Goal: Task Accomplishment & Management: Use online tool/utility

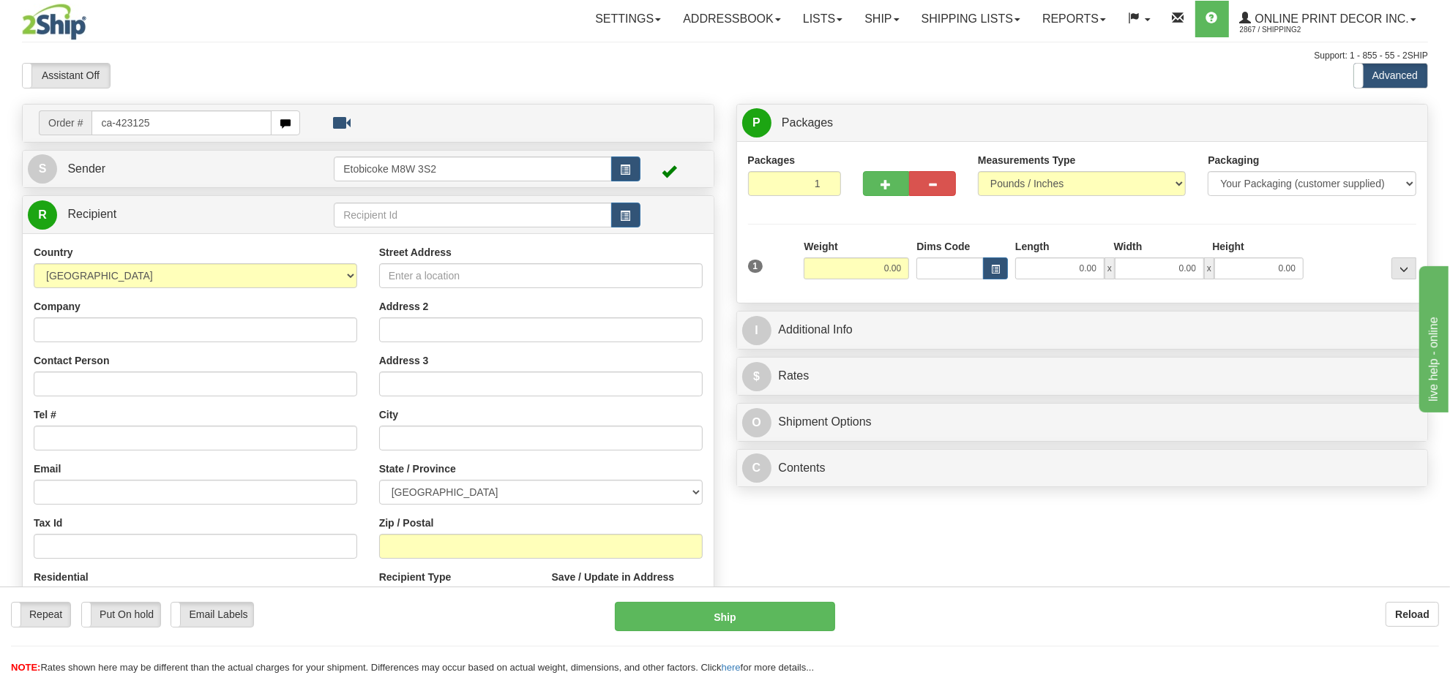
type input "ca-423125"
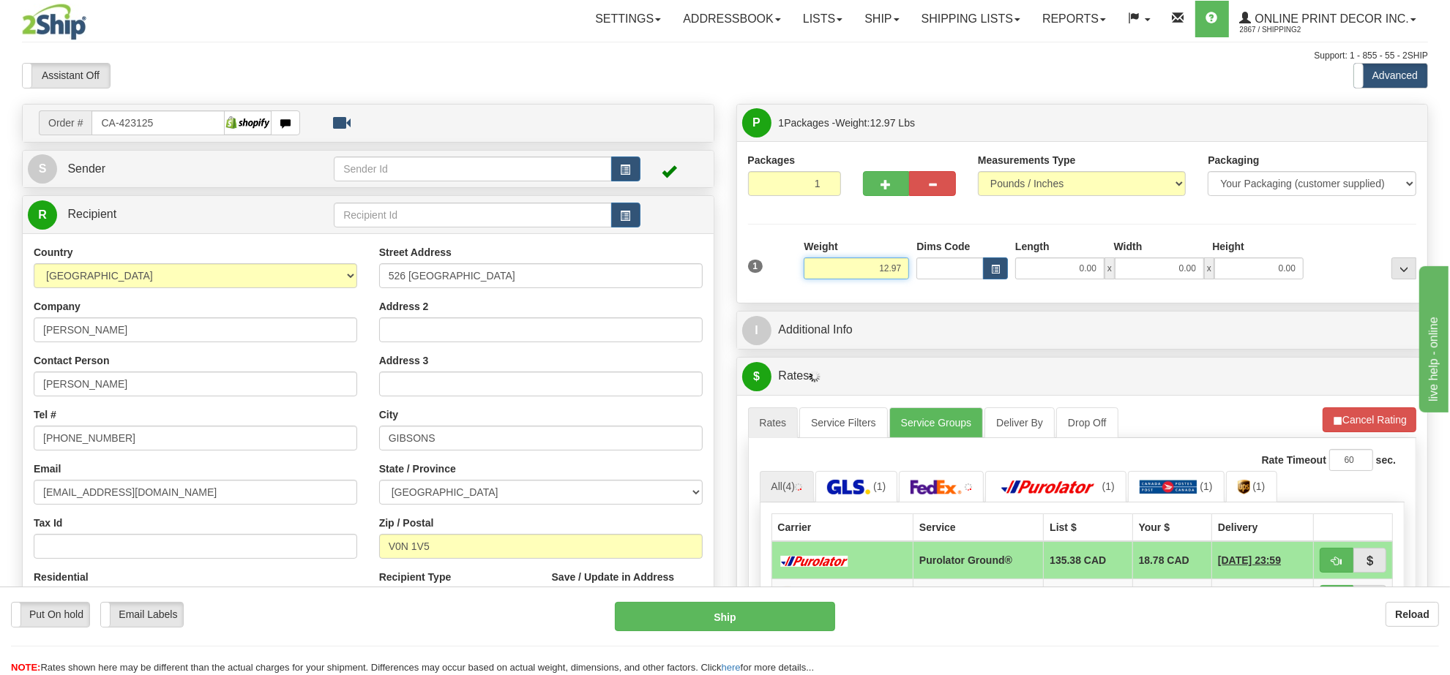
click at [873, 272] on input "12.97" at bounding box center [855, 269] width 105 height 22
type input "15.00"
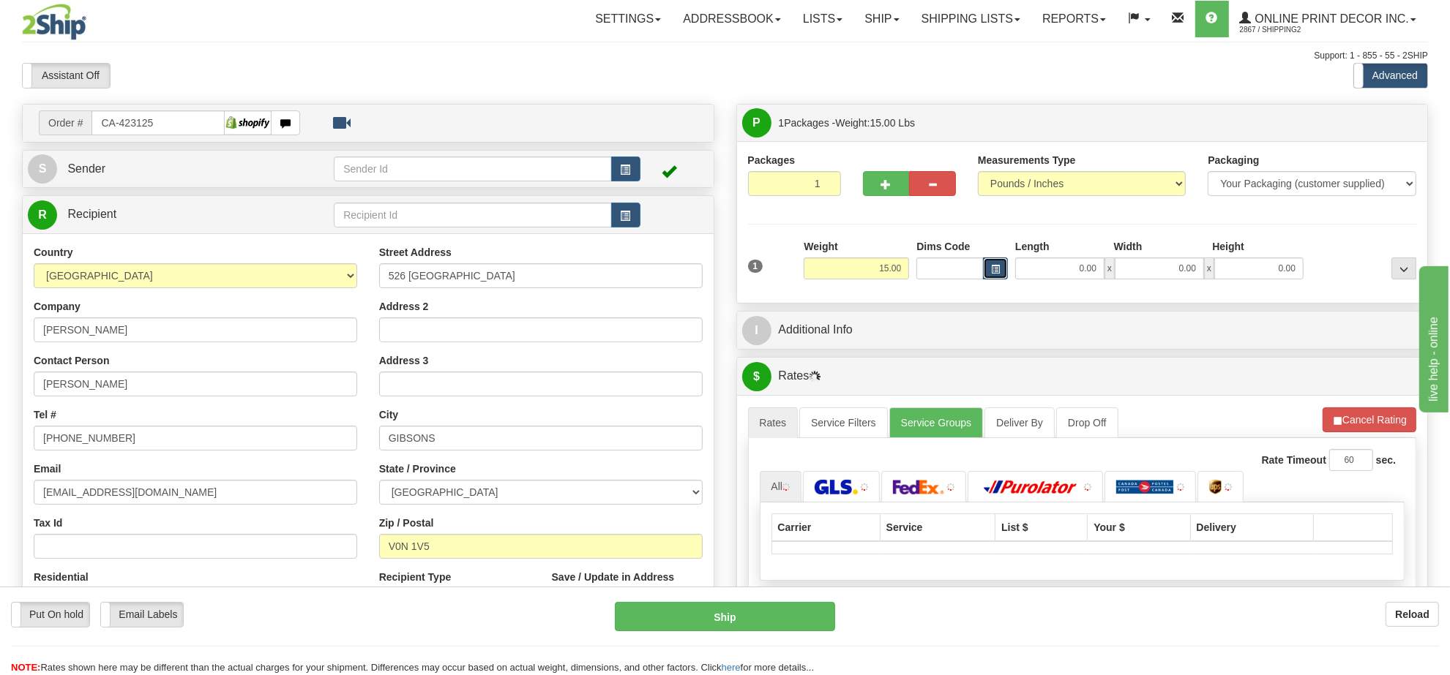
click at [1004, 272] on button "button" at bounding box center [995, 269] width 25 height 22
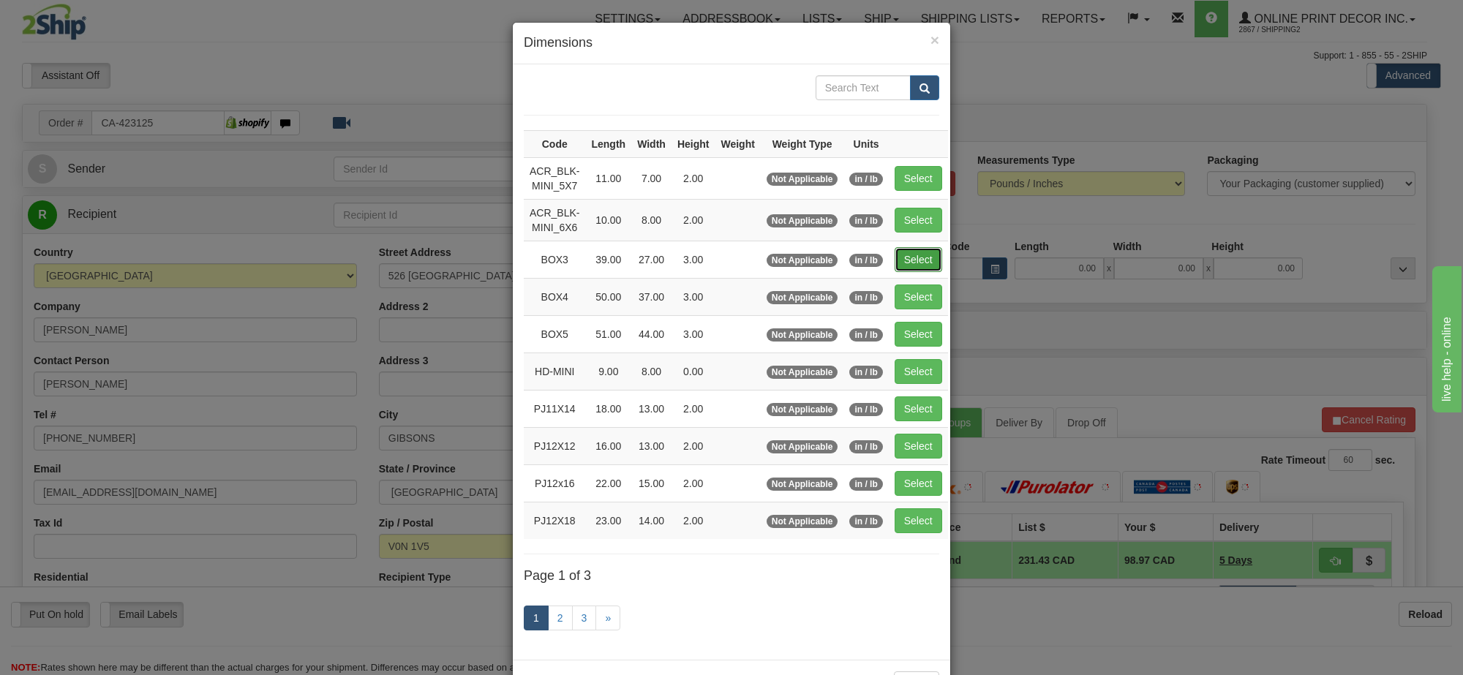
click at [927, 258] on button "Select" at bounding box center [919, 259] width 48 height 25
type input "BOX3"
type input "39.00"
type input "27.00"
type input "3.00"
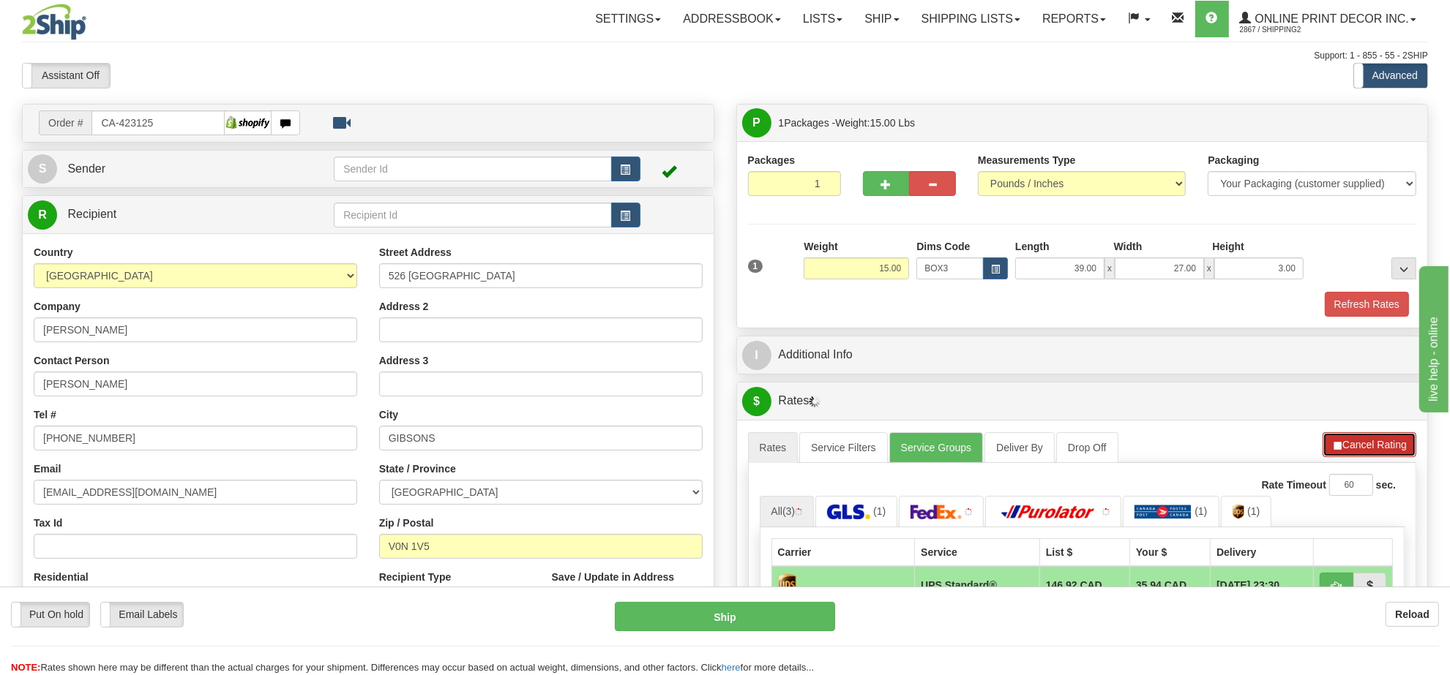
click at [1372, 443] on button "Cancel Rating" at bounding box center [1369, 444] width 94 height 25
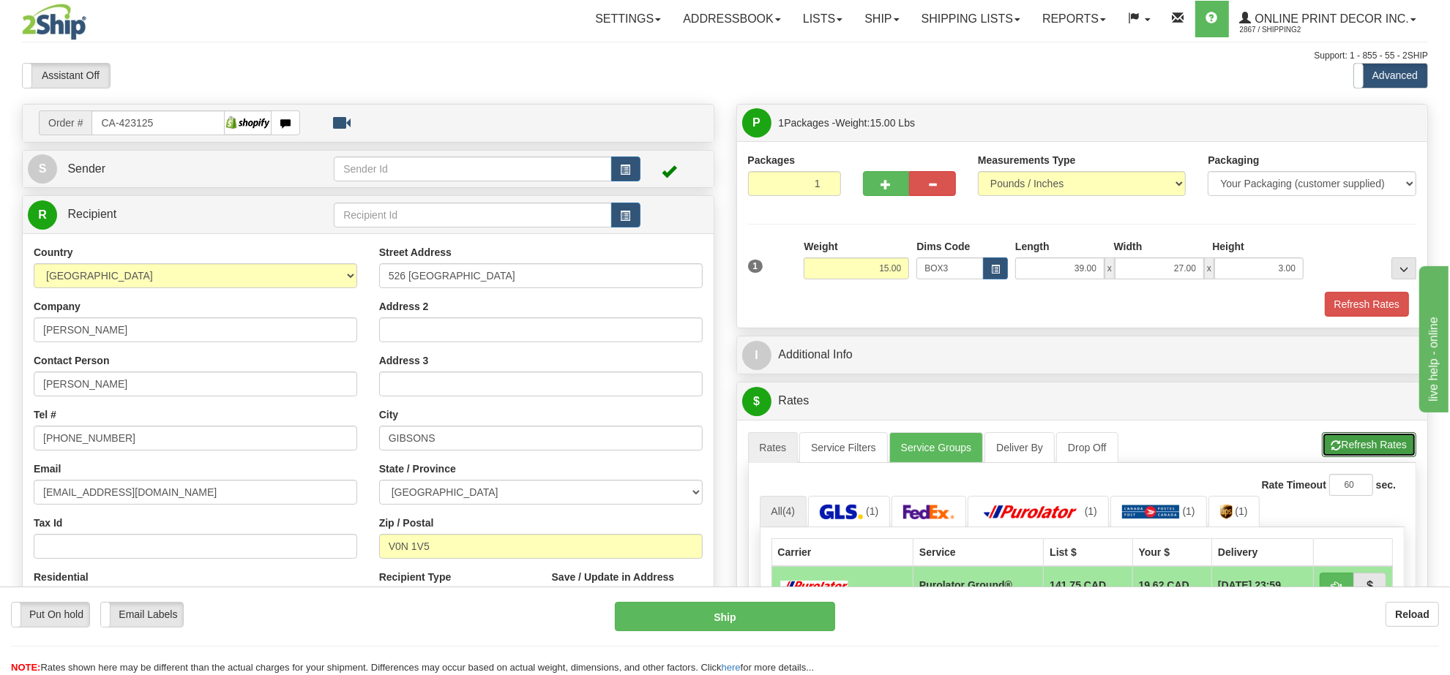
click at [1372, 443] on button "Refresh Rates" at bounding box center [1368, 444] width 94 height 25
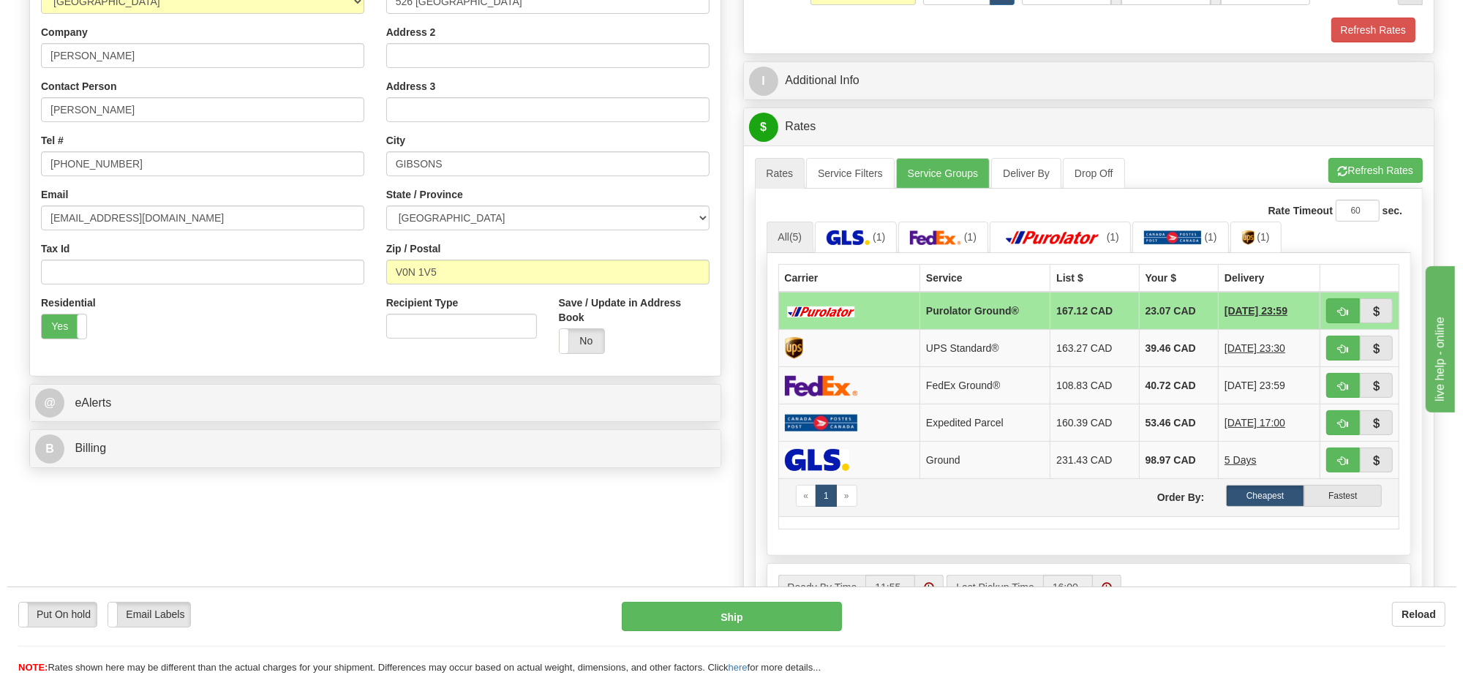
scroll to position [366, 0]
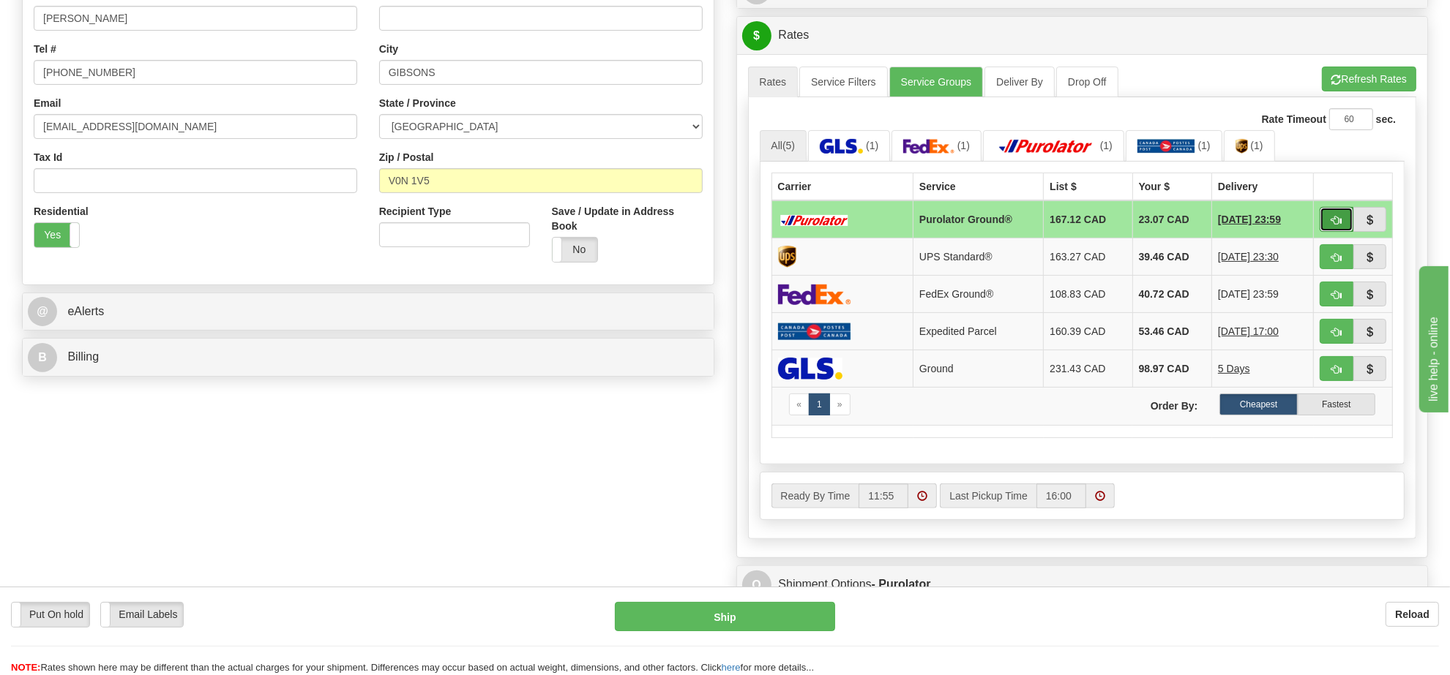
click at [1323, 227] on button "button" at bounding box center [1336, 219] width 34 height 25
type input "260"
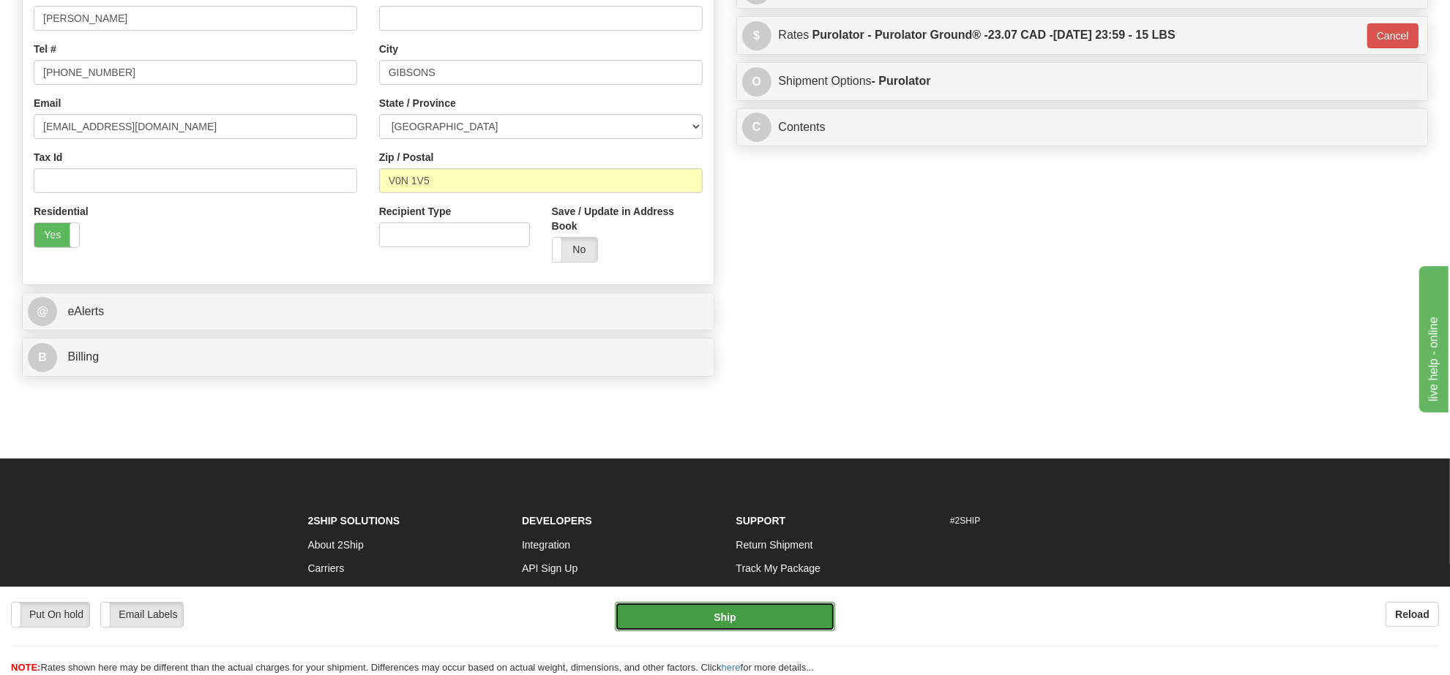
click at [733, 612] on button "Ship" at bounding box center [725, 616] width 220 height 29
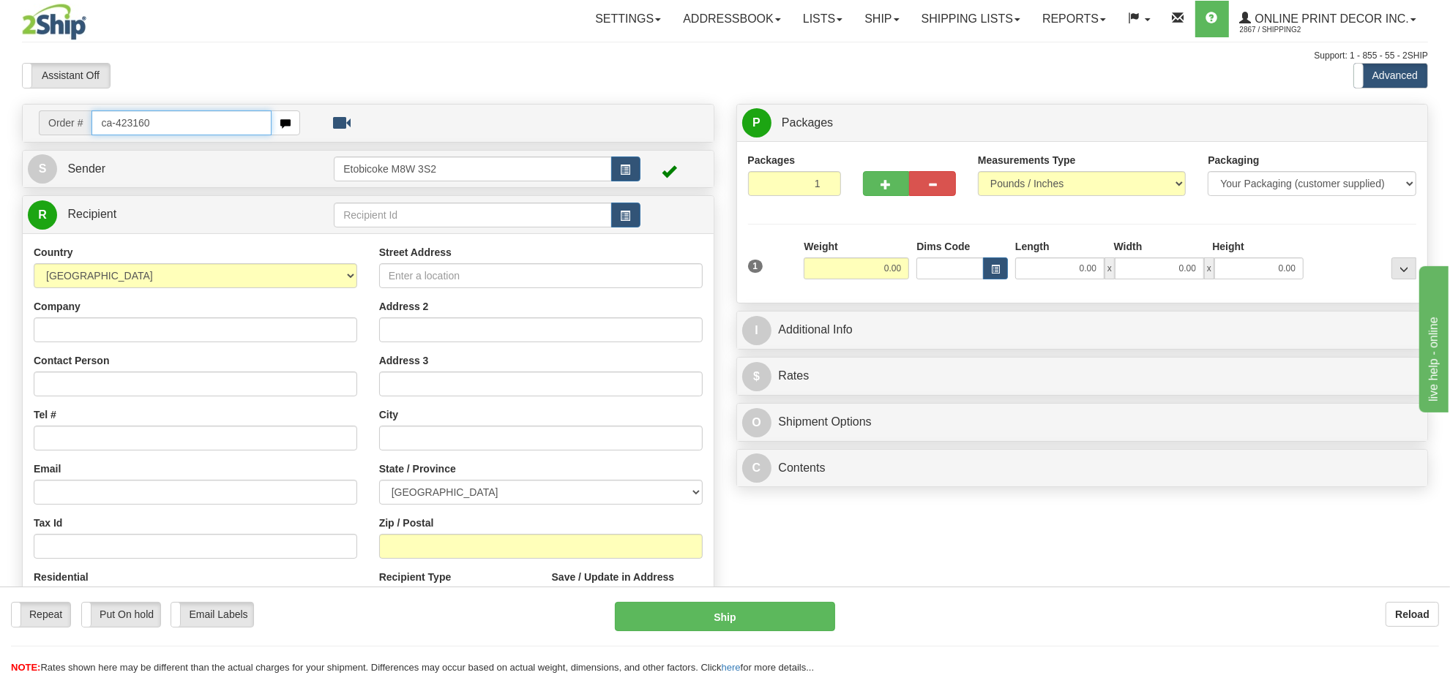
type input "ca-423160"
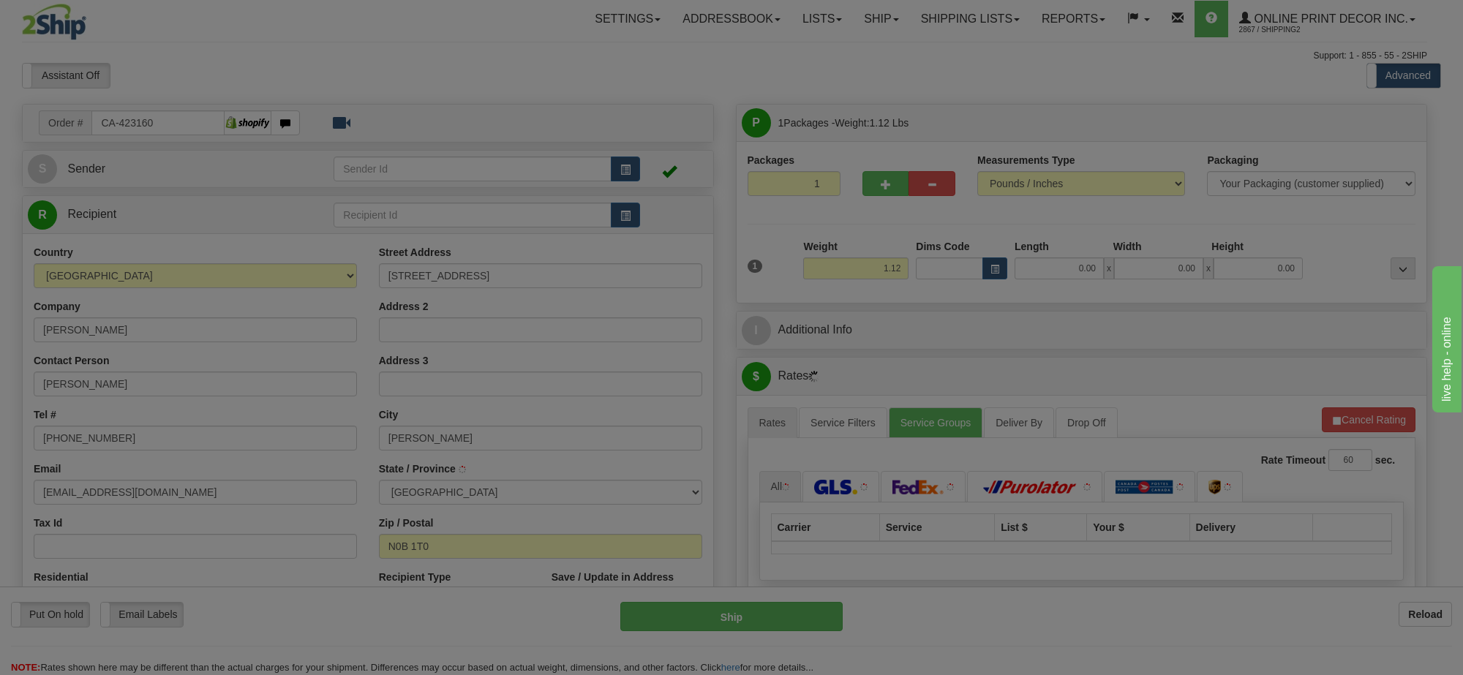
type input "ERIN"
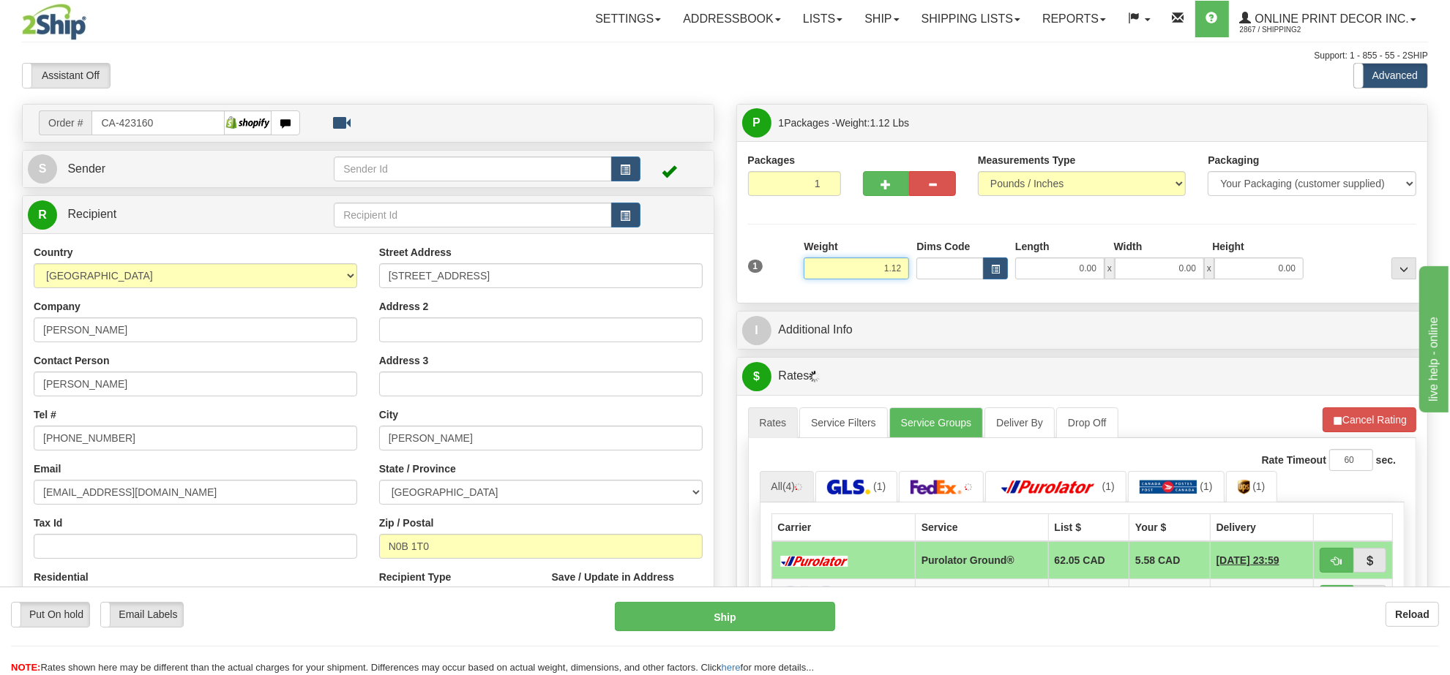
click at [852, 277] on input "1.12" at bounding box center [855, 269] width 105 height 22
drag, startPoint x: 852, startPoint y: 277, endPoint x: 857, endPoint y: 266, distance: 11.8
click at [853, 275] on input "1.12" at bounding box center [855, 269] width 105 height 22
click at [1010, 260] on div "Dims Code" at bounding box center [961, 259] width 99 height 40
click at [1006, 264] on button "button" at bounding box center [995, 269] width 25 height 22
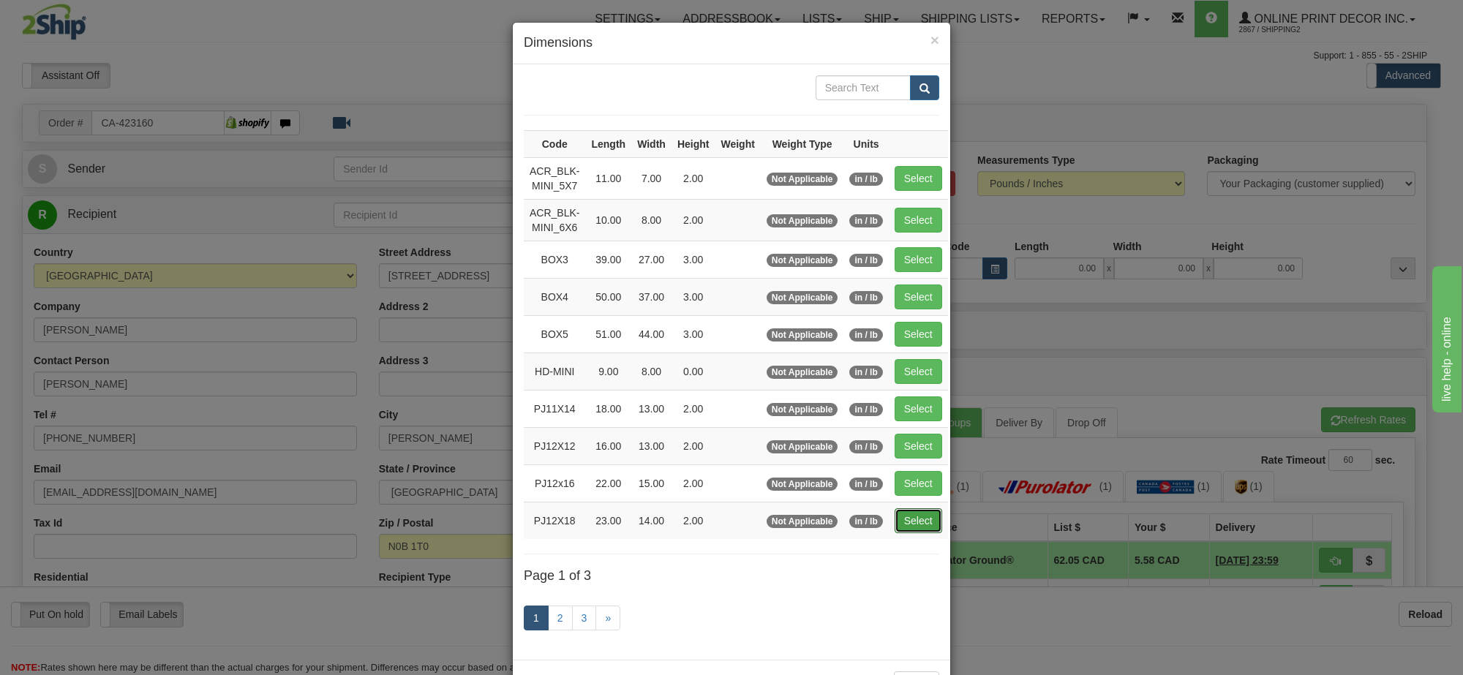
drag, startPoint x: 909, startPoint y: 521, endPoint x: 1270, endPoint y: 506, distance: 361.8
click at [909, 520] on button "Select" at bounding box center [919, 521] width 48 height 25
type input "PJ12X18"
type input "23.00"
type input "14.00"
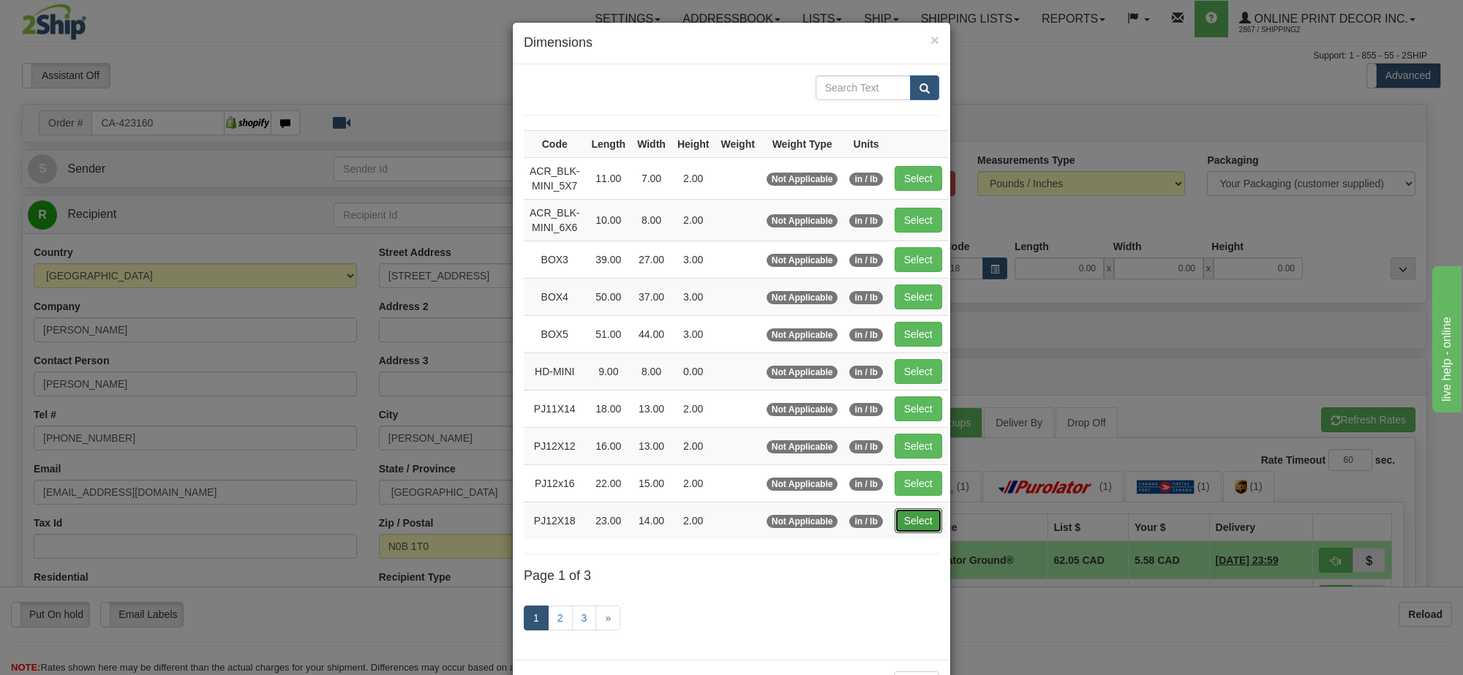
type input "2.00"
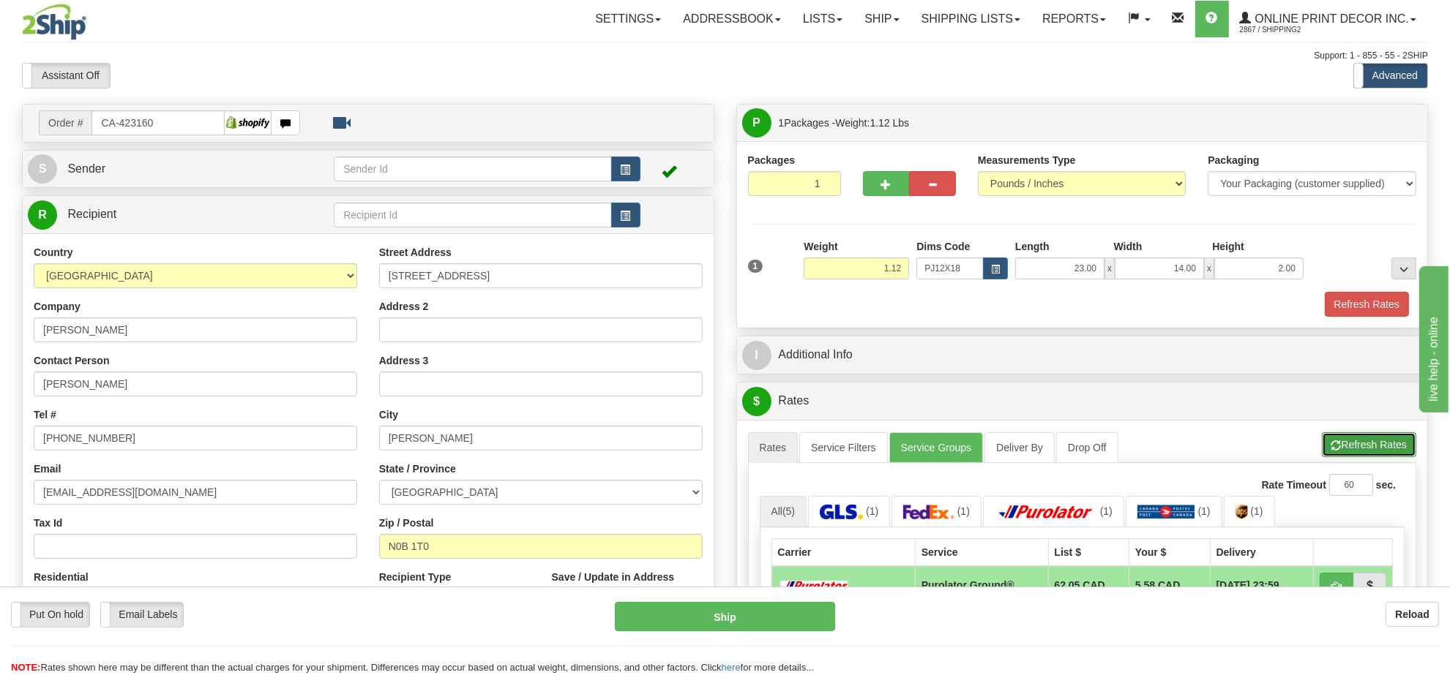
click at [1374, 439] on button "Refresh Rates" at bounding box center [1368, 444] width 94 height 25
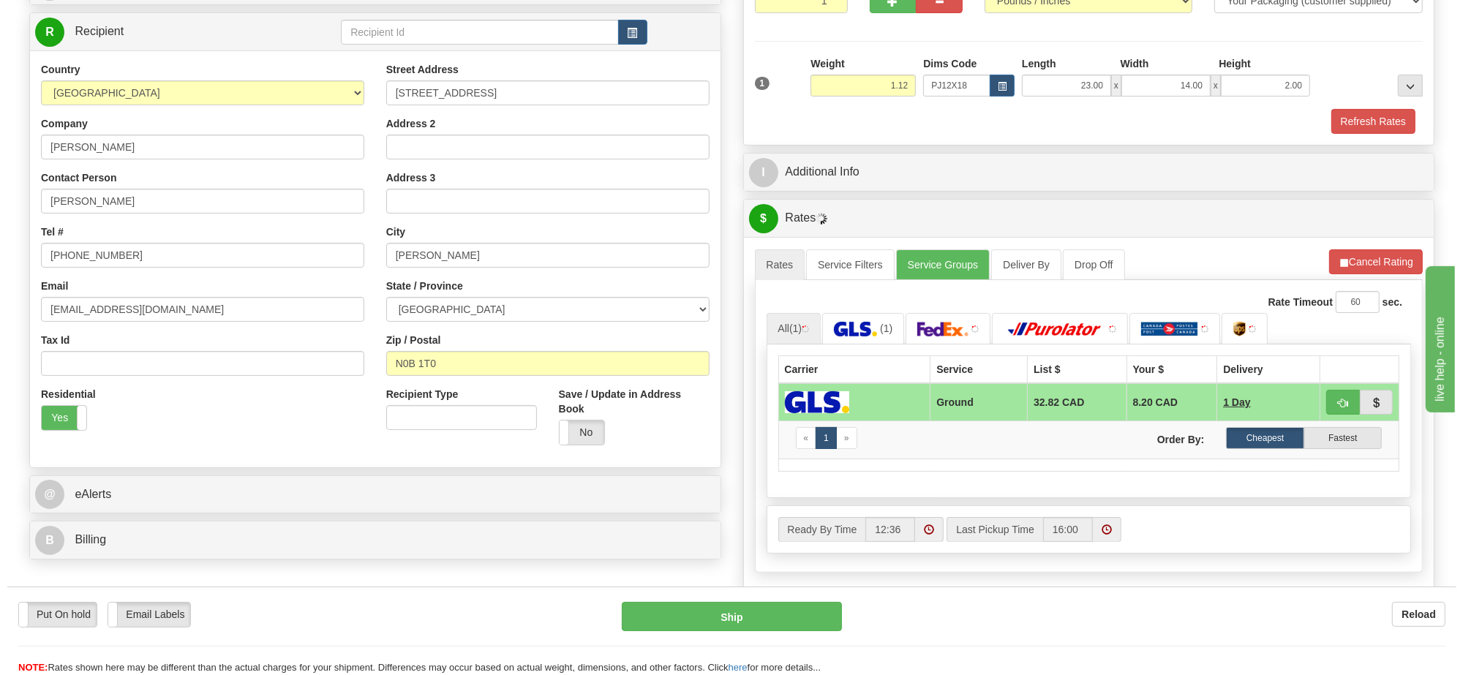
scroll to position [274, 0]
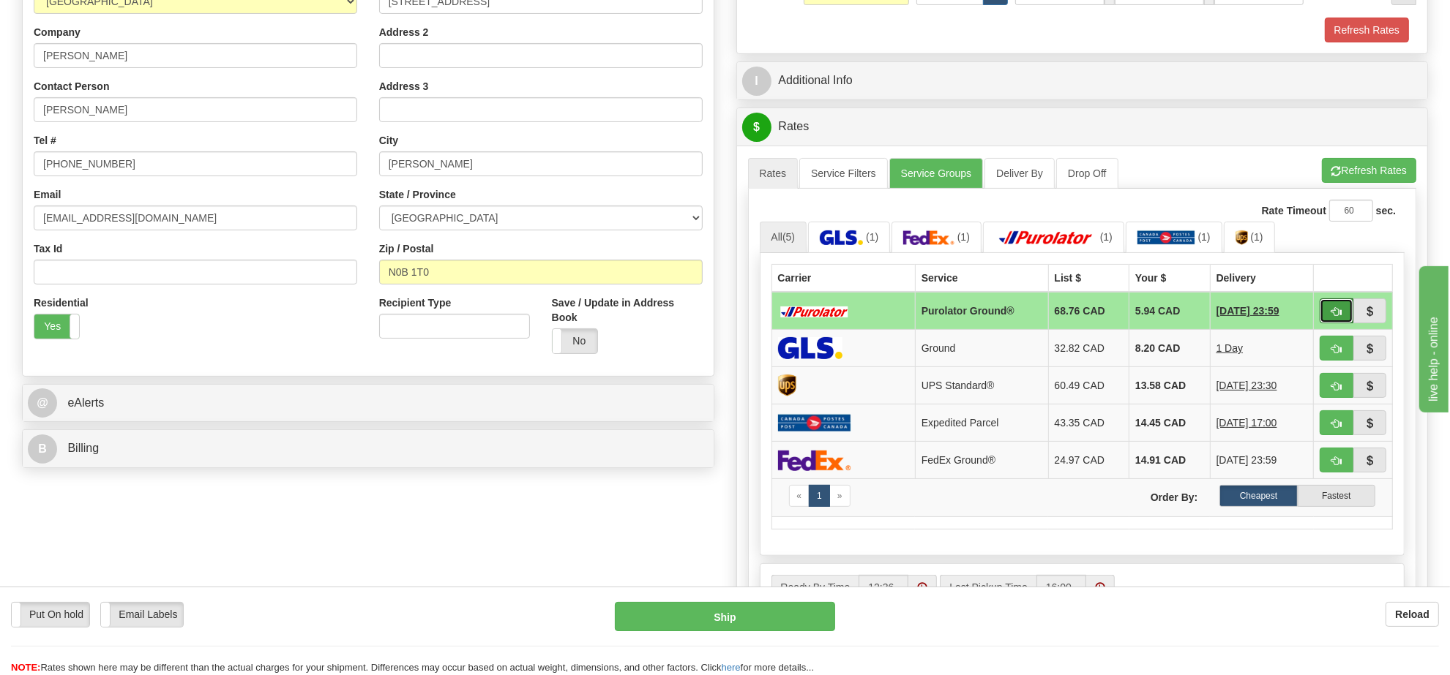
click at [1331, 317] on span "button" at bounding box center [1336, 312] width 10 height 10
type input "260"
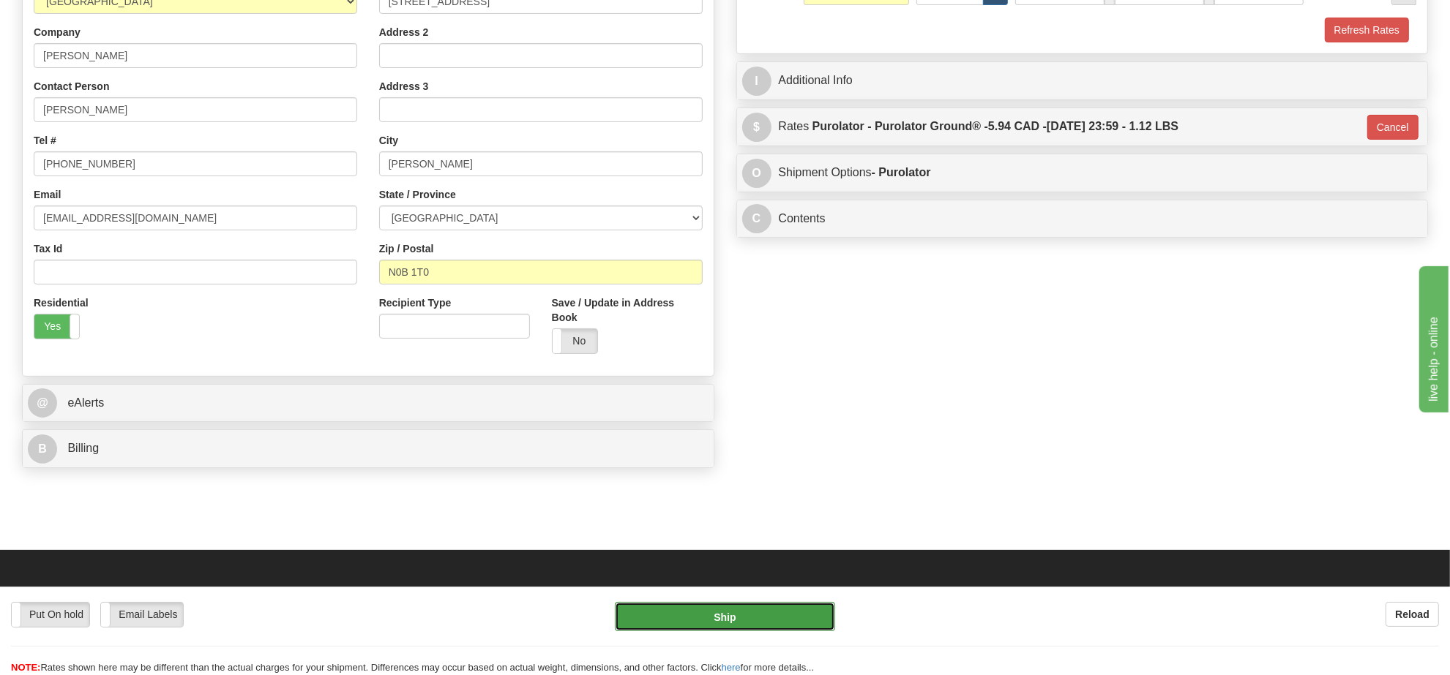
click at [795, 624] on button "Ship" at bounding box center [725, 616] width 220 height 29
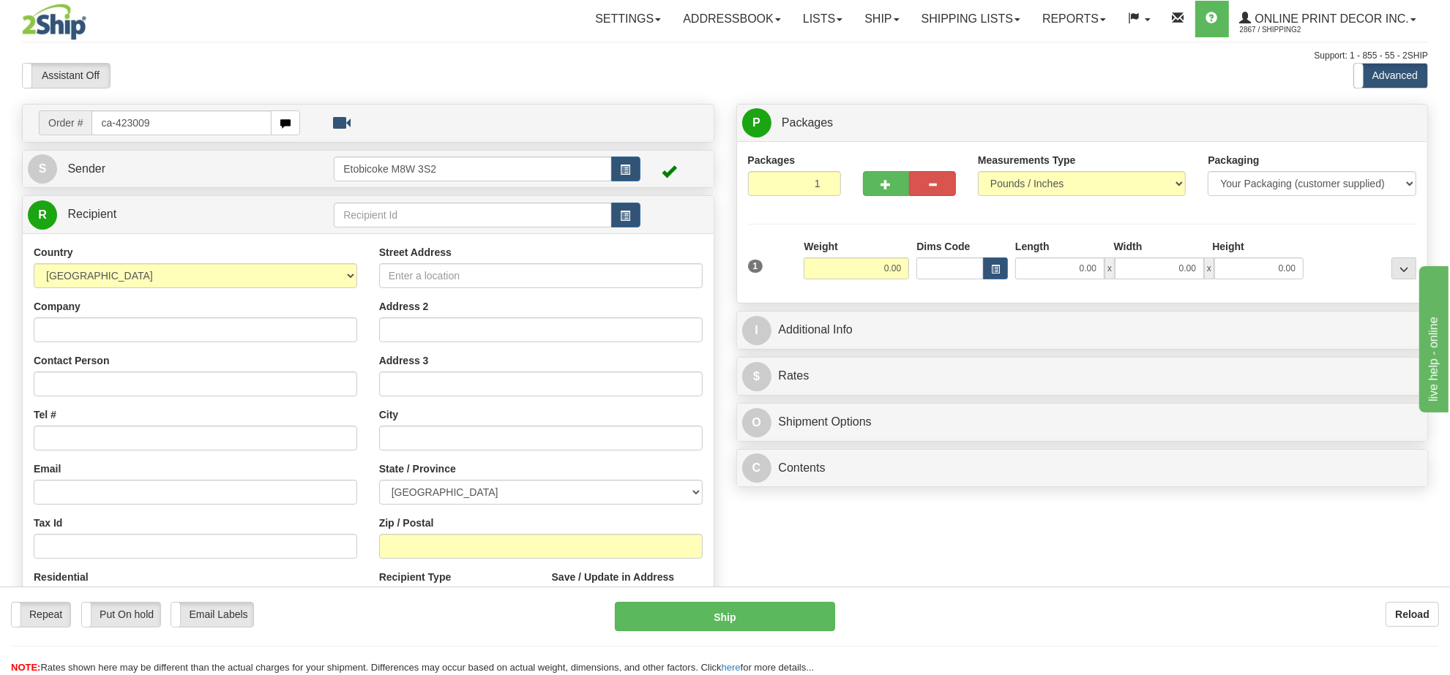
type input "ca-423009"
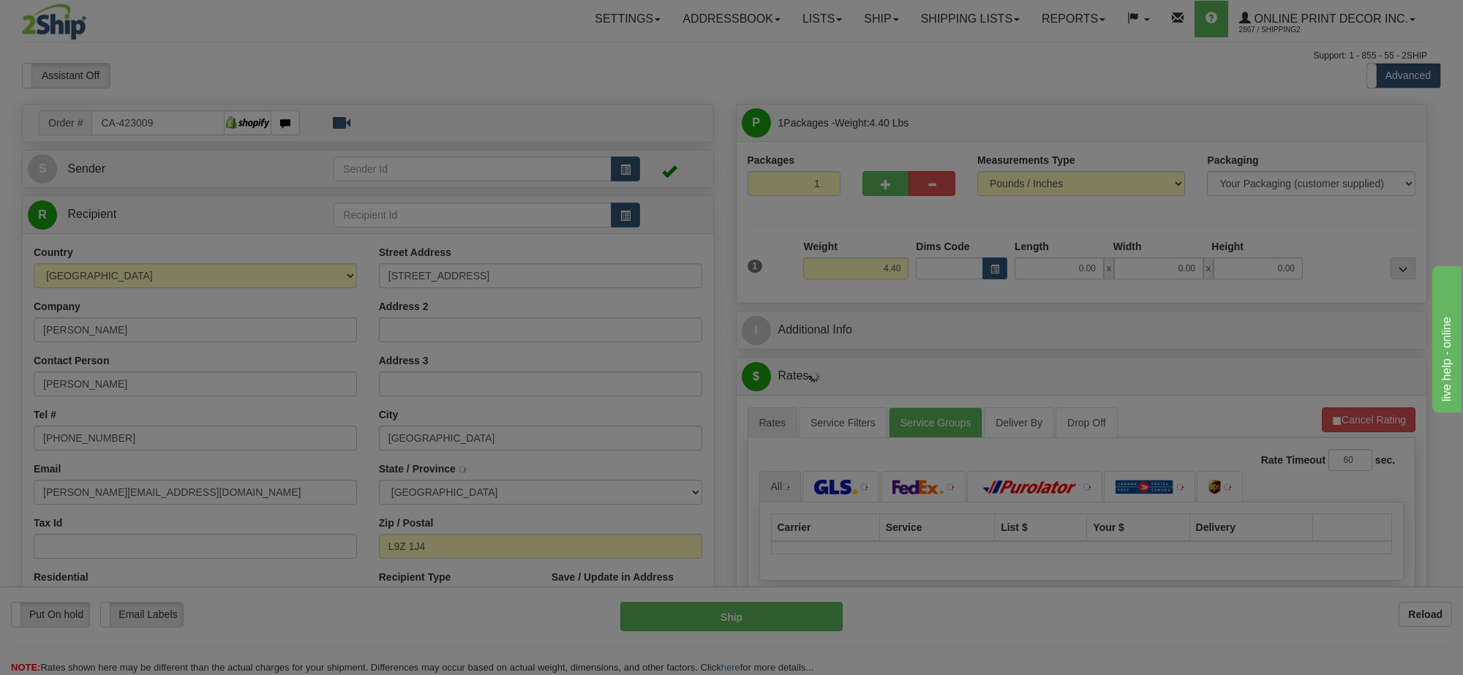
type input "[GEOGRAPHIC_DATA]"
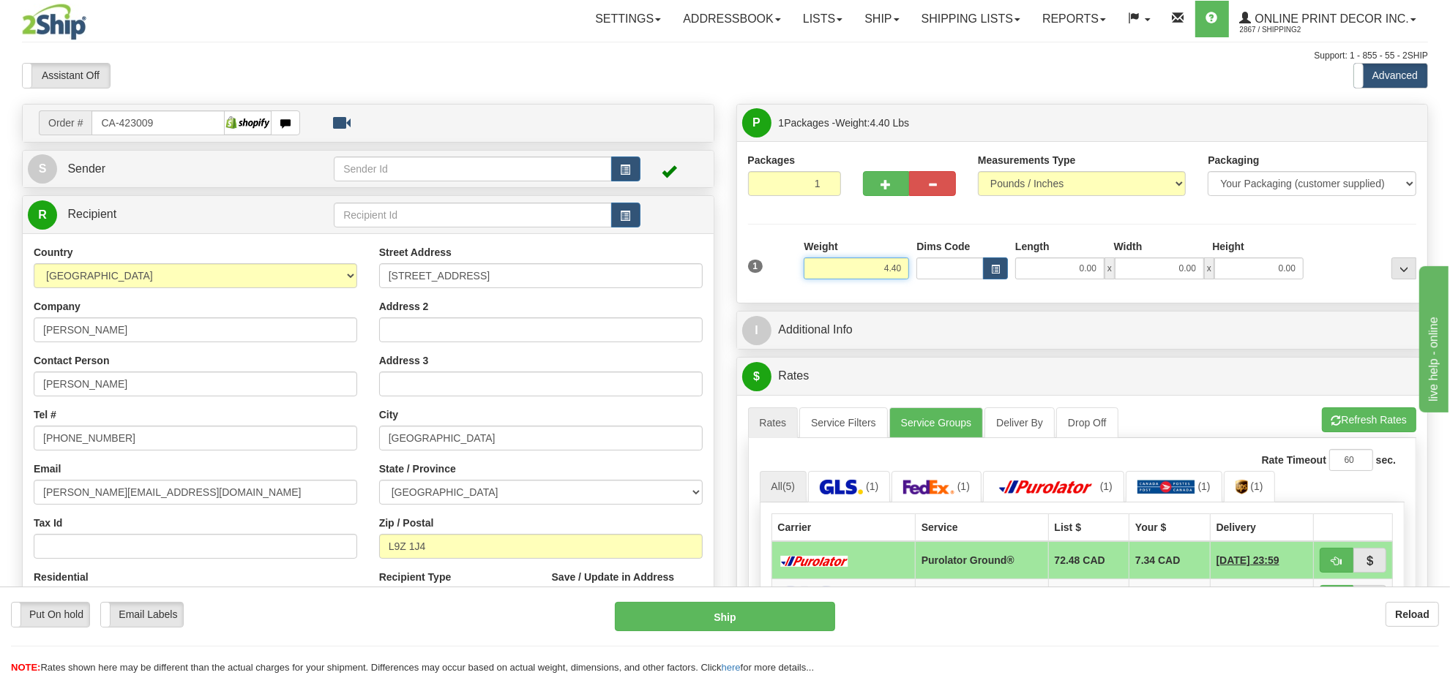
click at [880, 265] on input "4.40" at bounding box center [855, 269] width 105 height 22
type input "9.00"
click at [1000, 260] on button "button" at bounding box center [995, 269] width 25 height 22
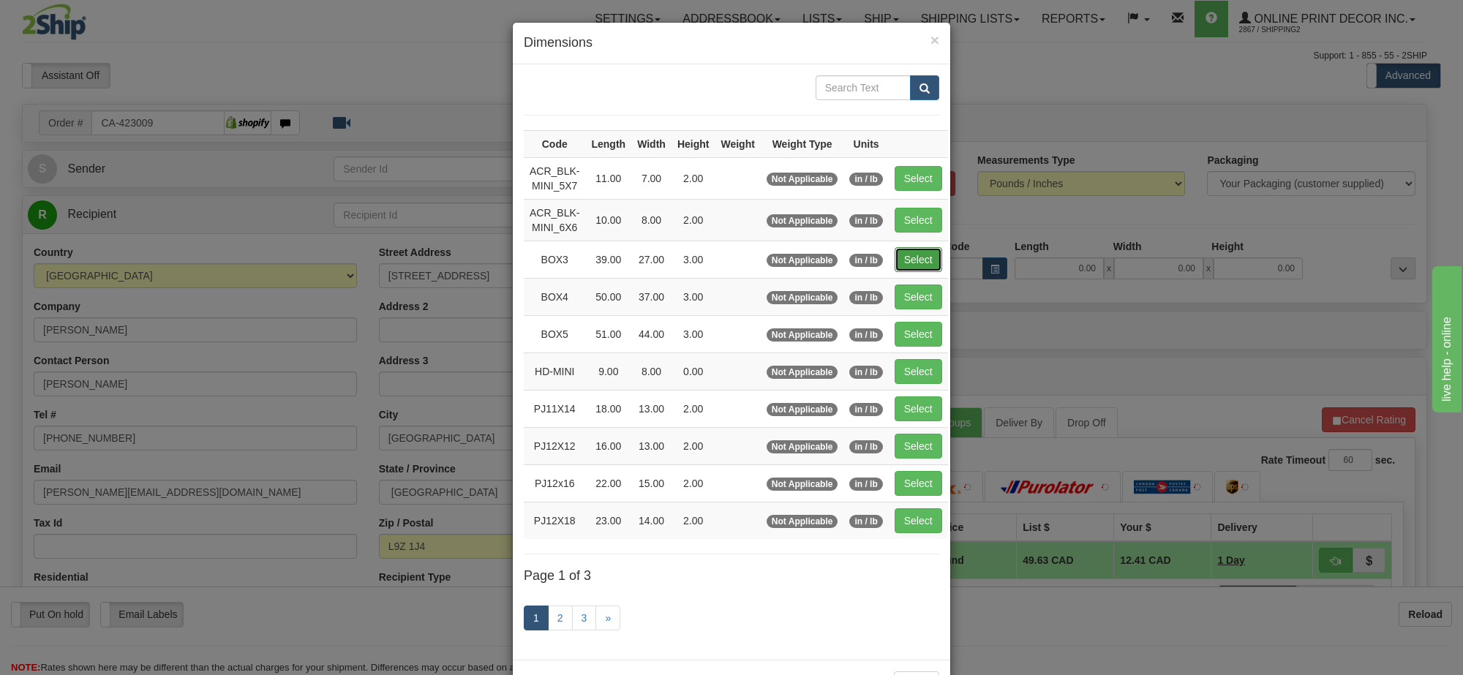
click at [924, 257] on button "Select" at bounding box center [919, 259] width 48 height 25
type input "BOX3"
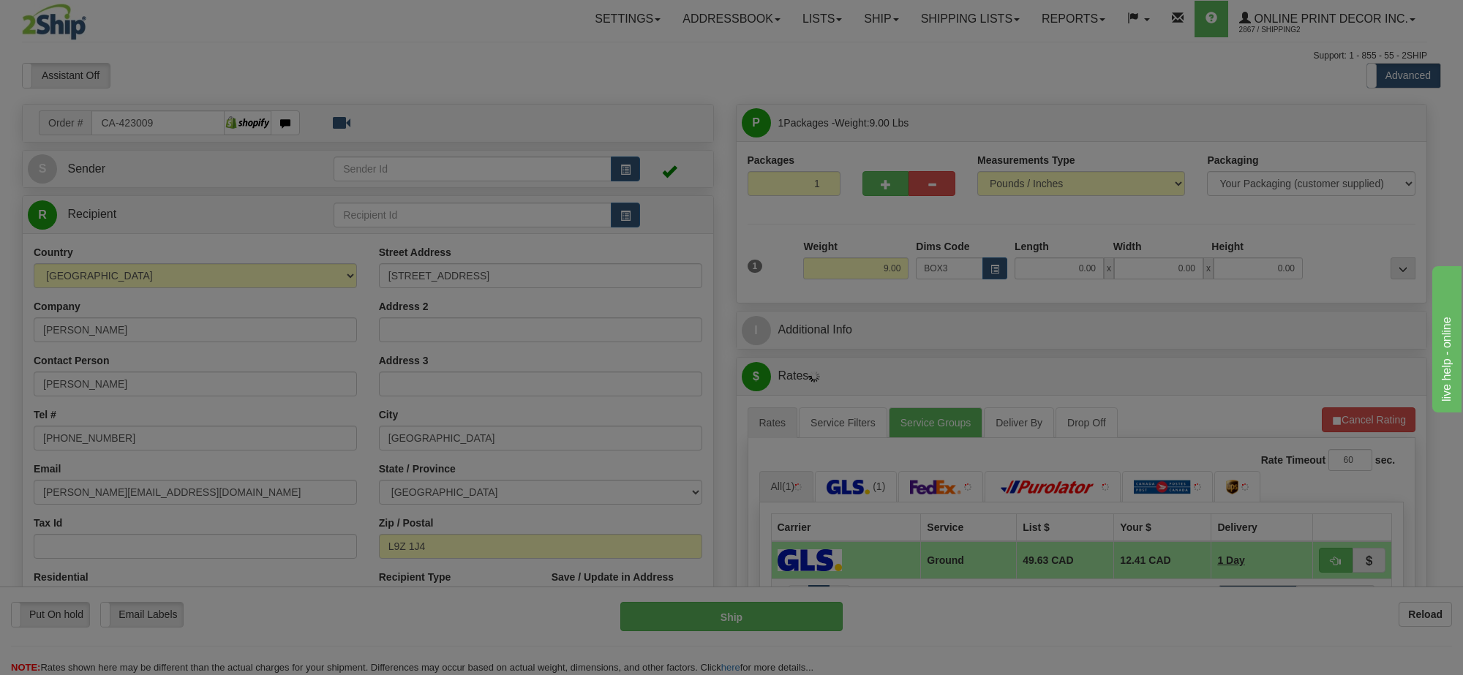
type input "39.00"
type input "27.00"
type input "3.00"
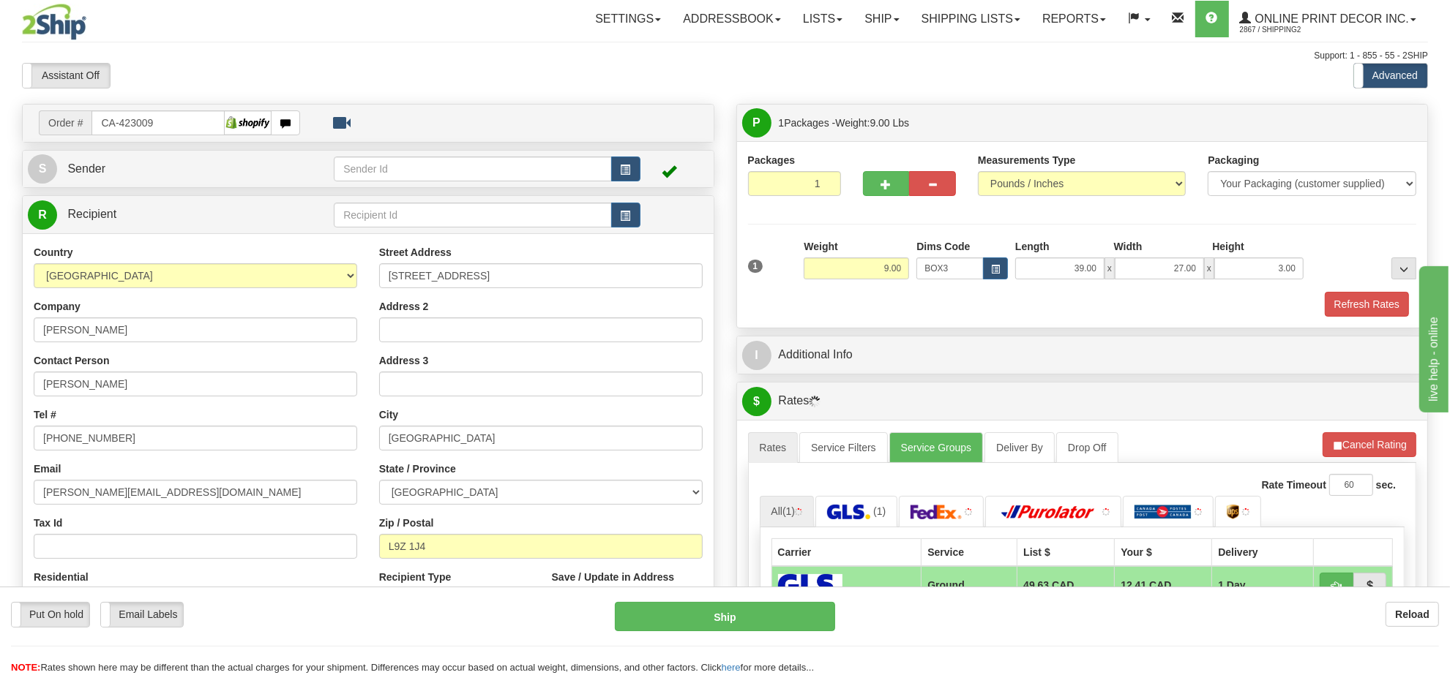
click at [887, 203] on div at bounding box center [909, 181] width 115 height 56
click at [887, 192] on button "button" at bounding box center [886, 183] width 47 height 25
radio input "true"
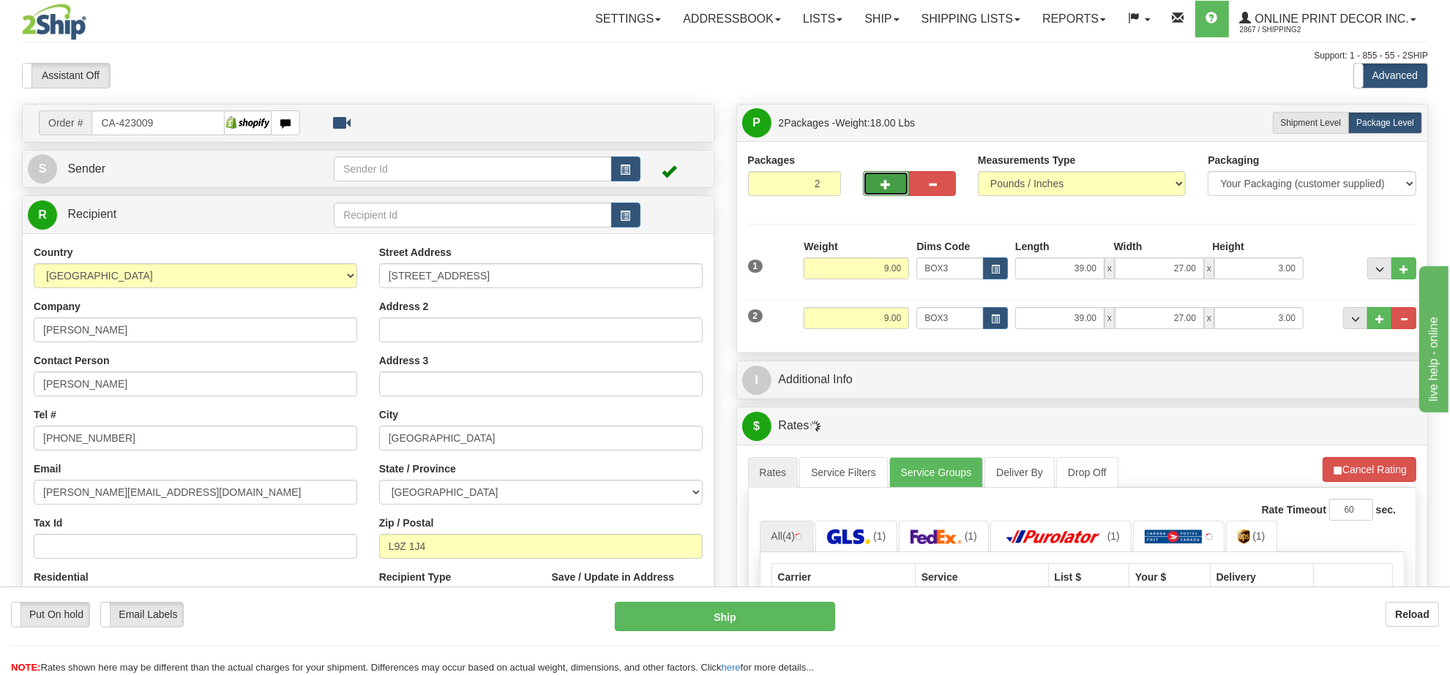
click at [887, 192] on button "button" at bounding box center [886, 183] width 47 height 25
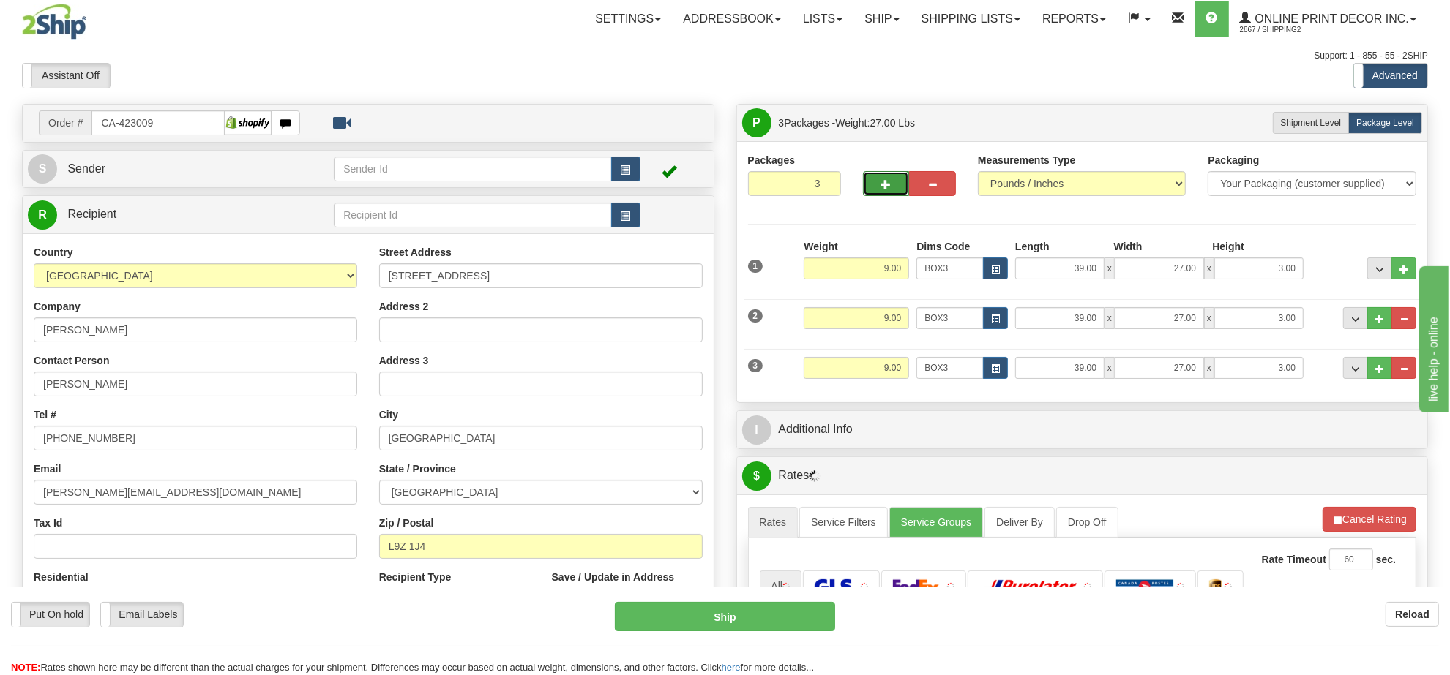
click at [887, 192] on button "button" at bounding box center [886, 183] width 47 height 25
type input "4"
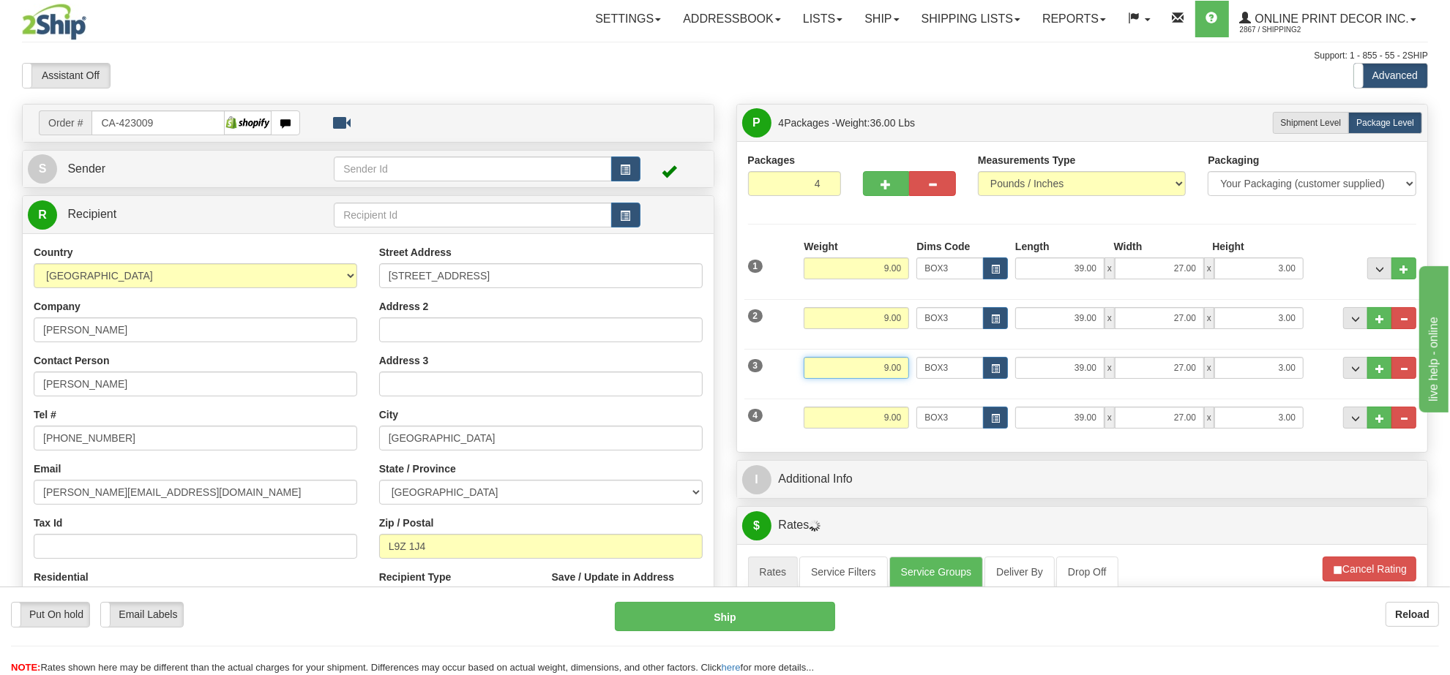
click at [882, 368] on input "9.00" at bounding box center [855, 368] width 105 height 22
type input "5.00"
click at [1012, 372] on div "39.00 x 27.00 x 3.00" at bounding box center [1159, 368] width 296 height 22
click at [997, 370] on span "button" at bounding box center [995, 369] width 9 height 8
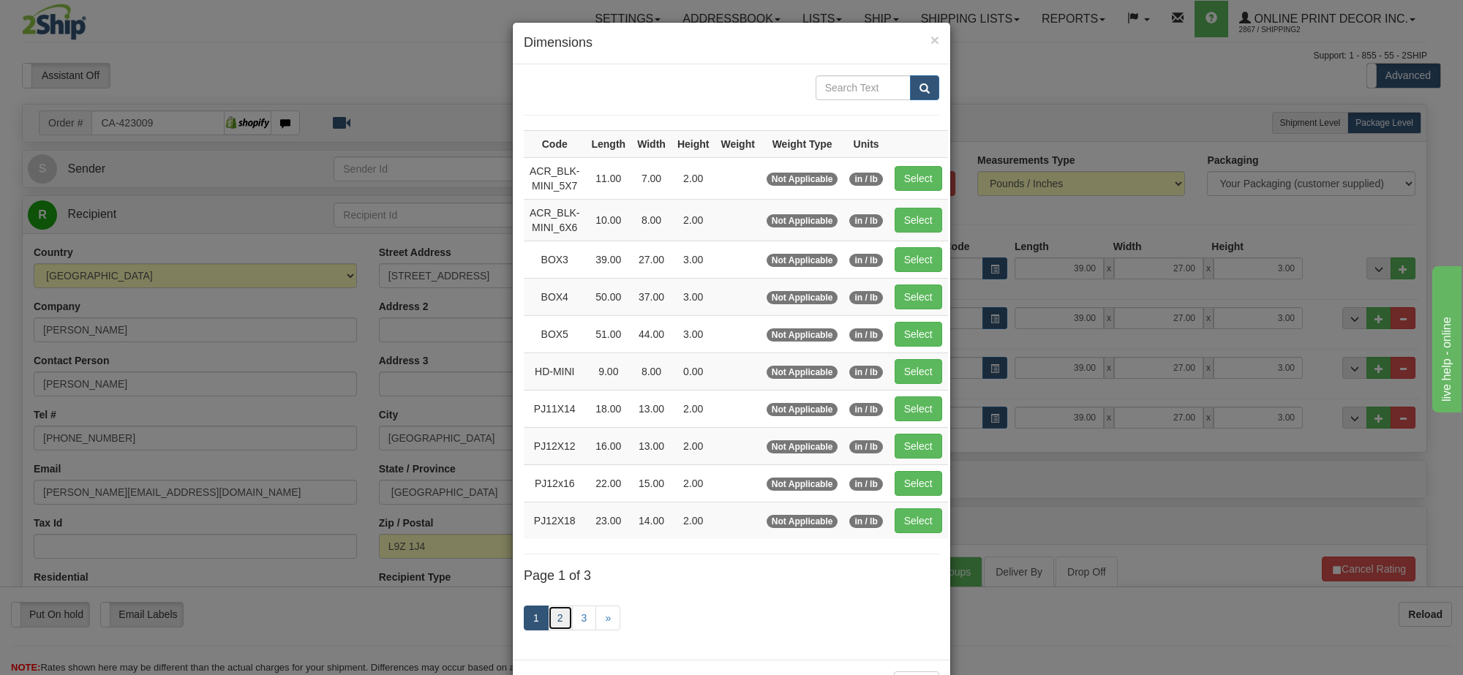
click at [561, 623] on link "2" at bounding box center [560, 618] width 25 height 25
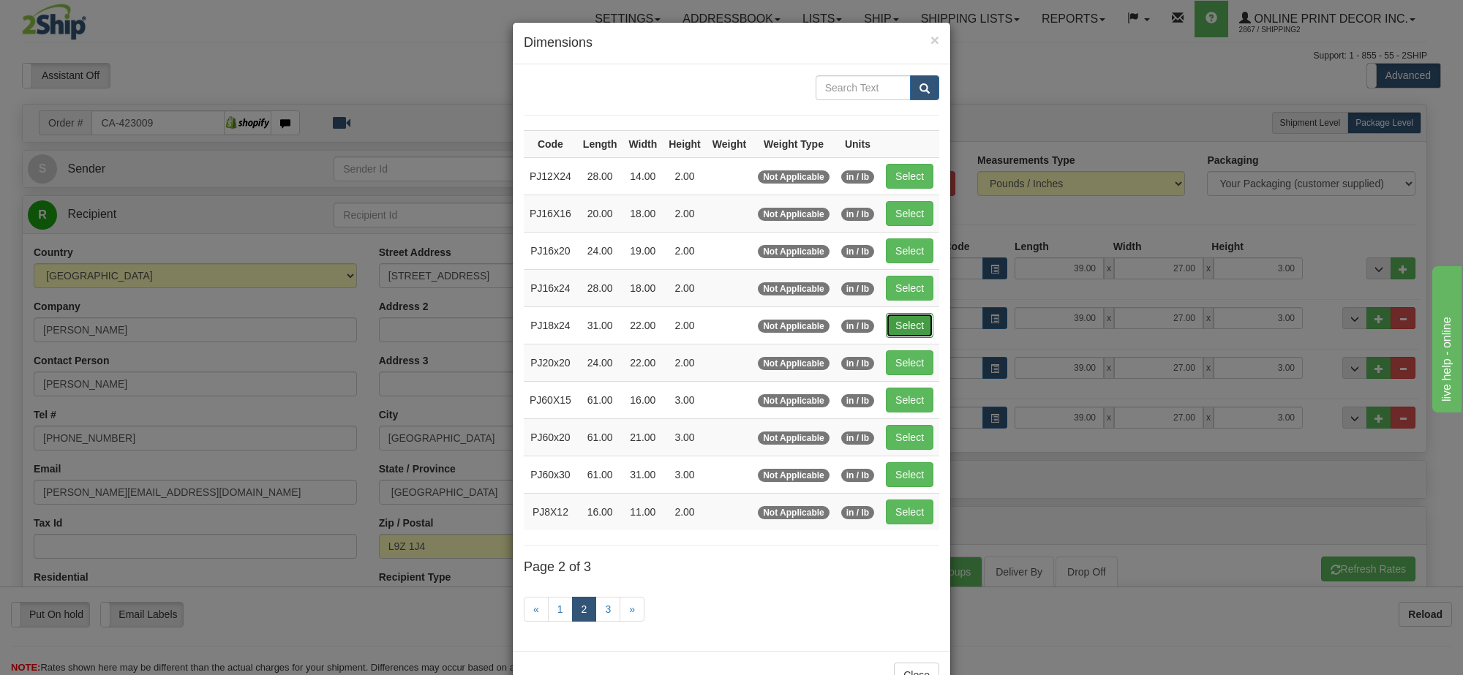
click at [908, 326] on button "Select" at bounding box center [910, 325] width 48 height 25
type input "PJ18x24"
type input "31.00"
type input "22.00"
type input "2.00"
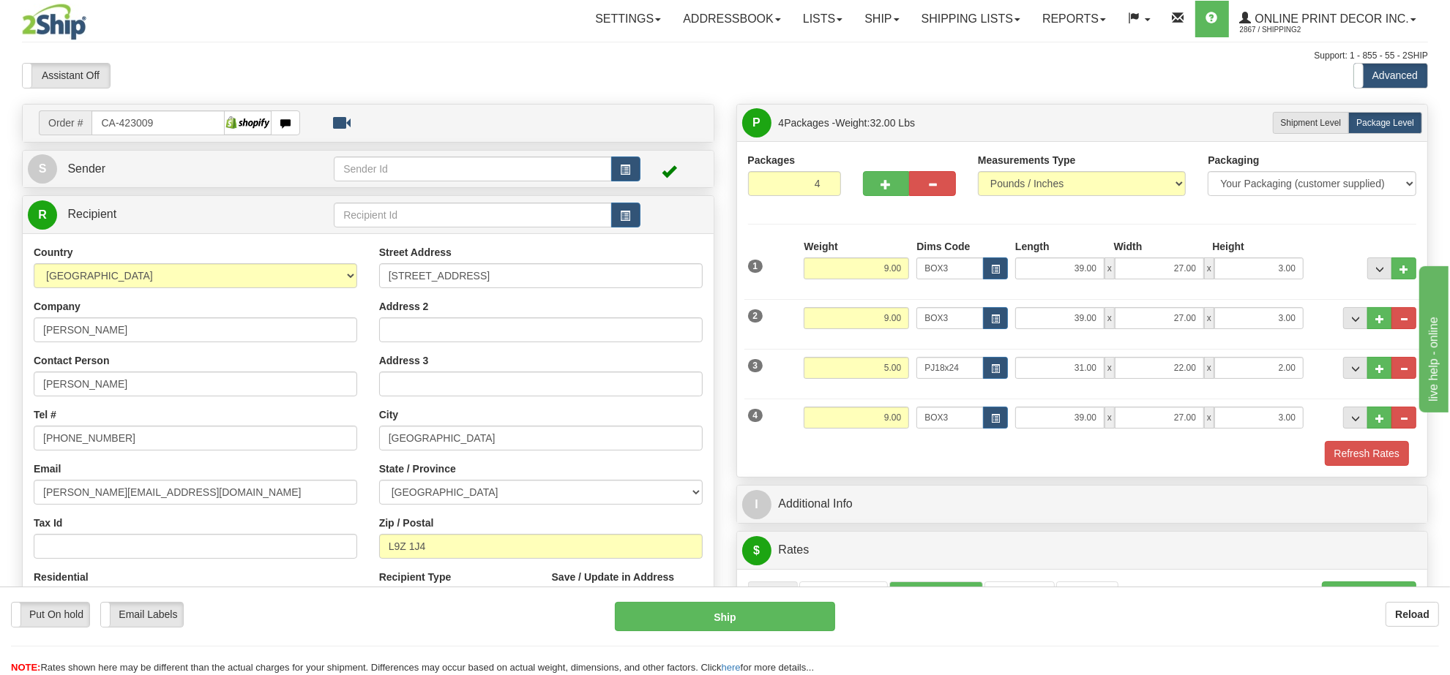
drag, startPoint x: 882, startPoint y: 395, endPoint x: 882, endPoint y: 411, distance: 16.1
click at [882, 403] on div "4 Weight 9.00 Dims Code BOX3 Length Width x" at bounding box center [1082, 415] width 676 height 49
click at [882, 422] on input "9.00" at bounding box center [855, 418] width 105 height 22
click at [980, 424] on input "BOX3" at bounding box center [949, 418] width 67 height 22
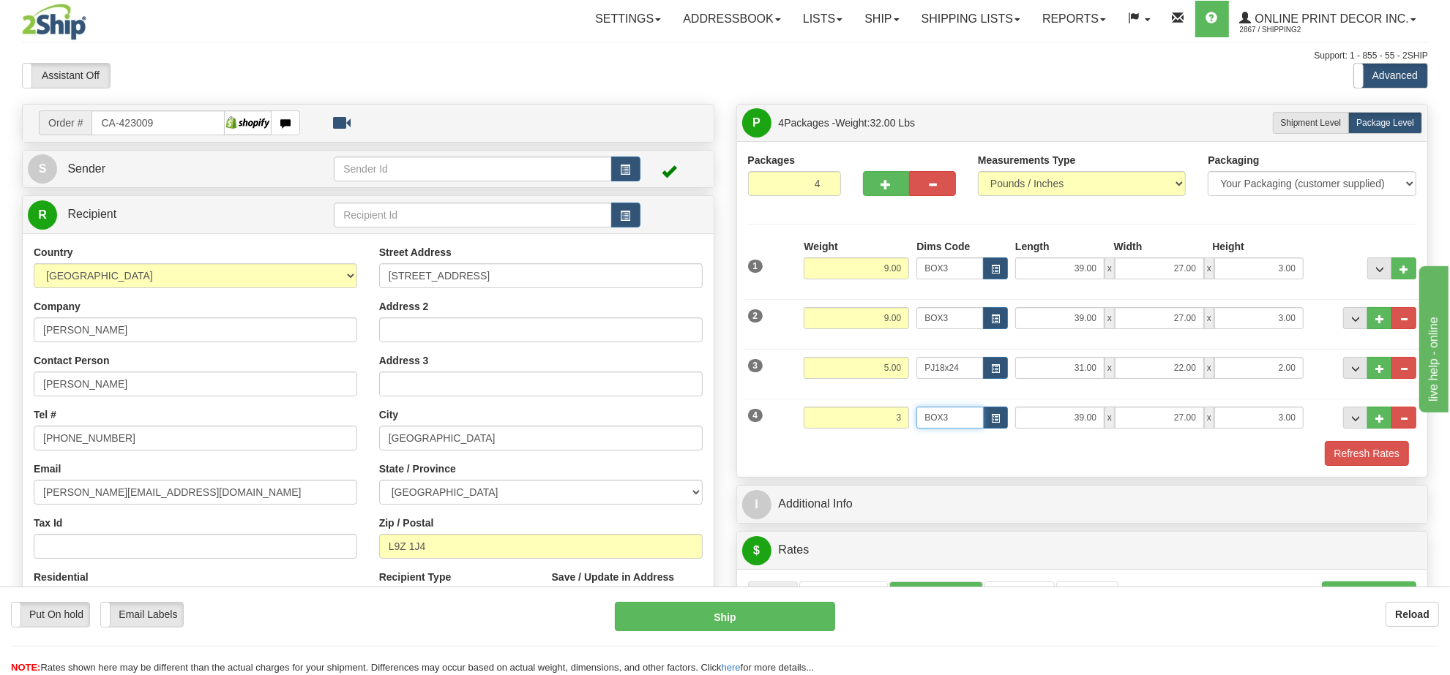
type input "3.00"
click at [991, 426] on button "button" at bounding box center [995, 418] width 25 height 22
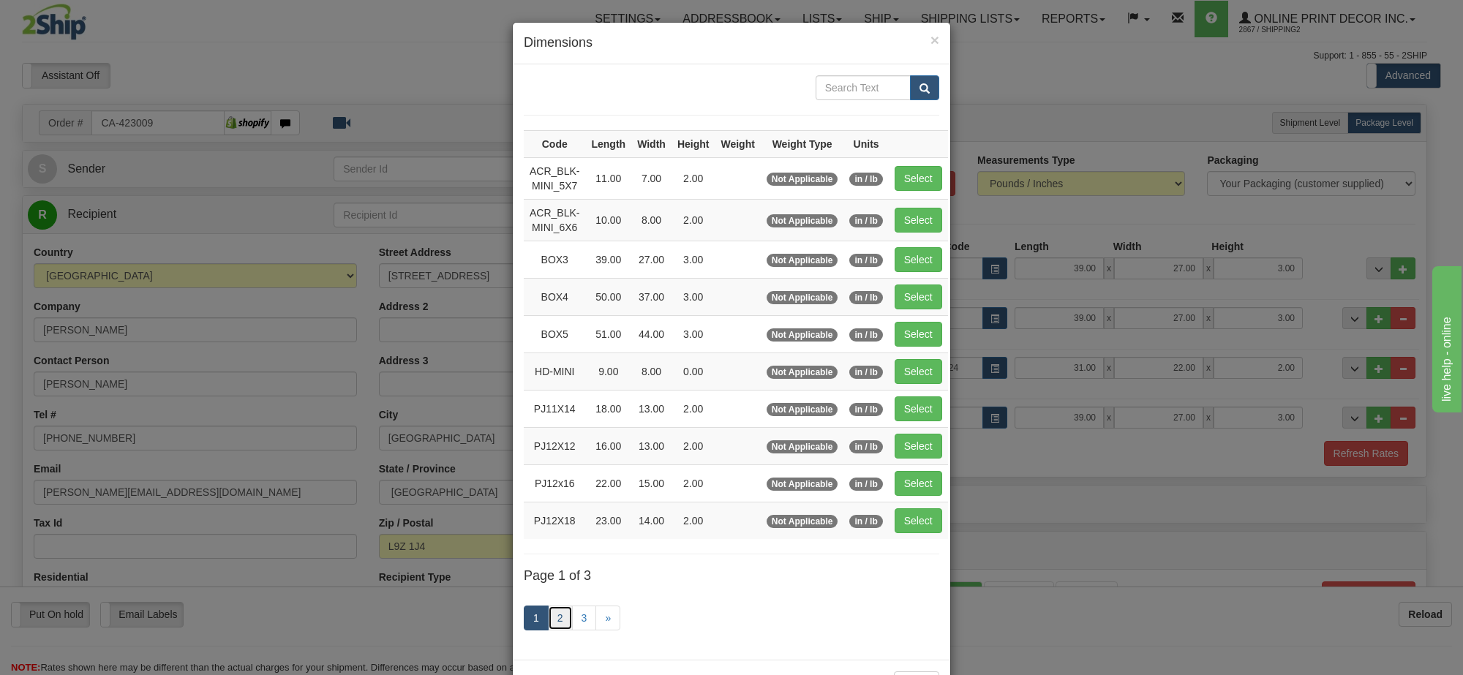
drag, startPoint x: 562, startPoint y: 620, endPoint x: 575, endPoint y: 587, distance: 36.1
click at [561, 620] on link "2" at bounding box center [560, 618] width 25 height 25
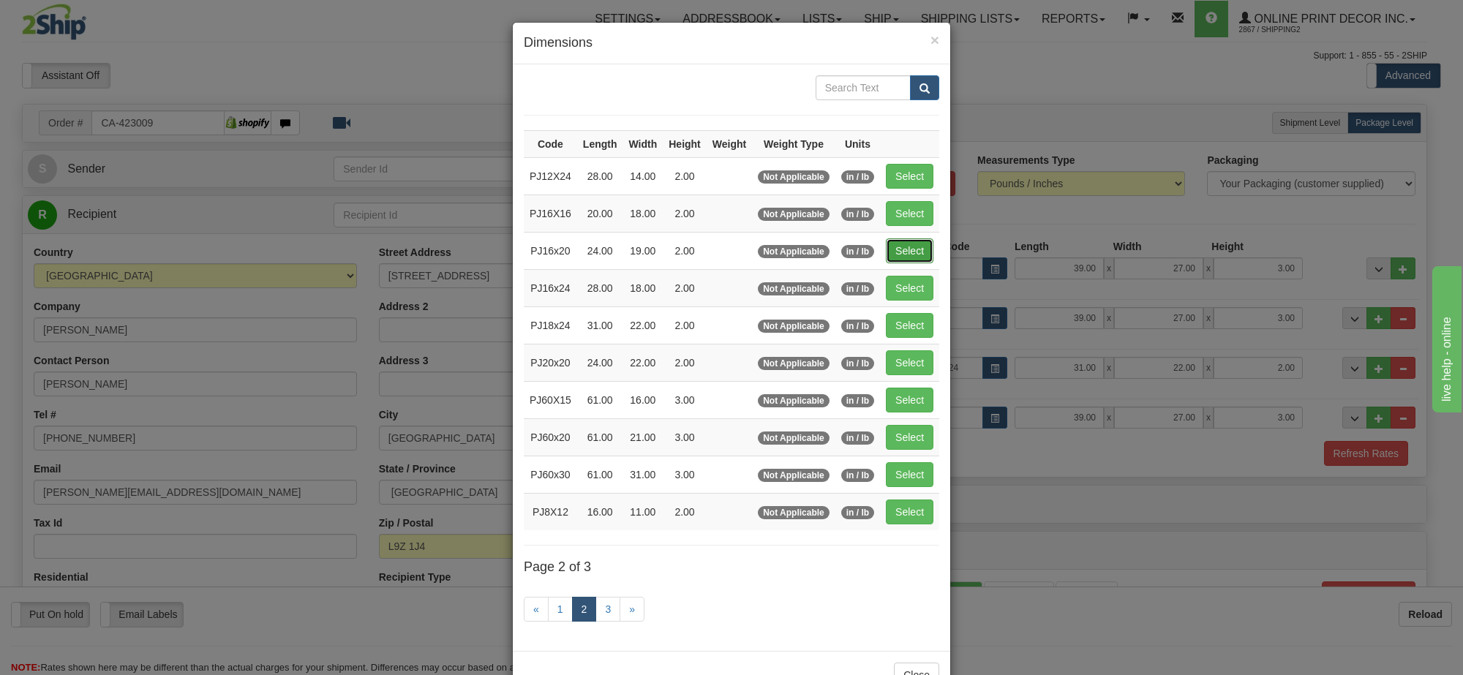
drag, startPoint x: 894, startPoint y: 253, endPoint x: 1041, endPoint y: 382, distance: 195.5
click at [899, 253] on button "Select" at bounding box center [910, 251] width 48 height 25
type input "PJ16x20"
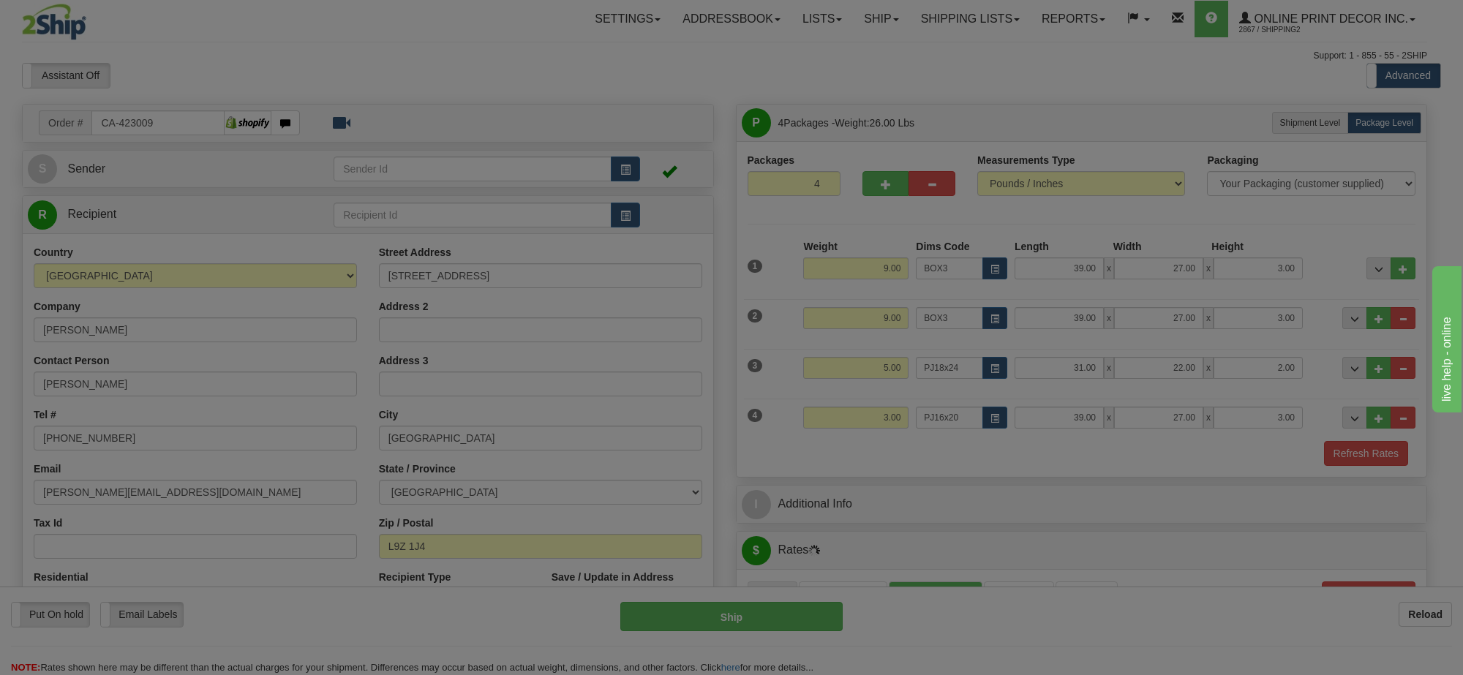
type input "24.00"
type input "19.00"
type input "2.00"
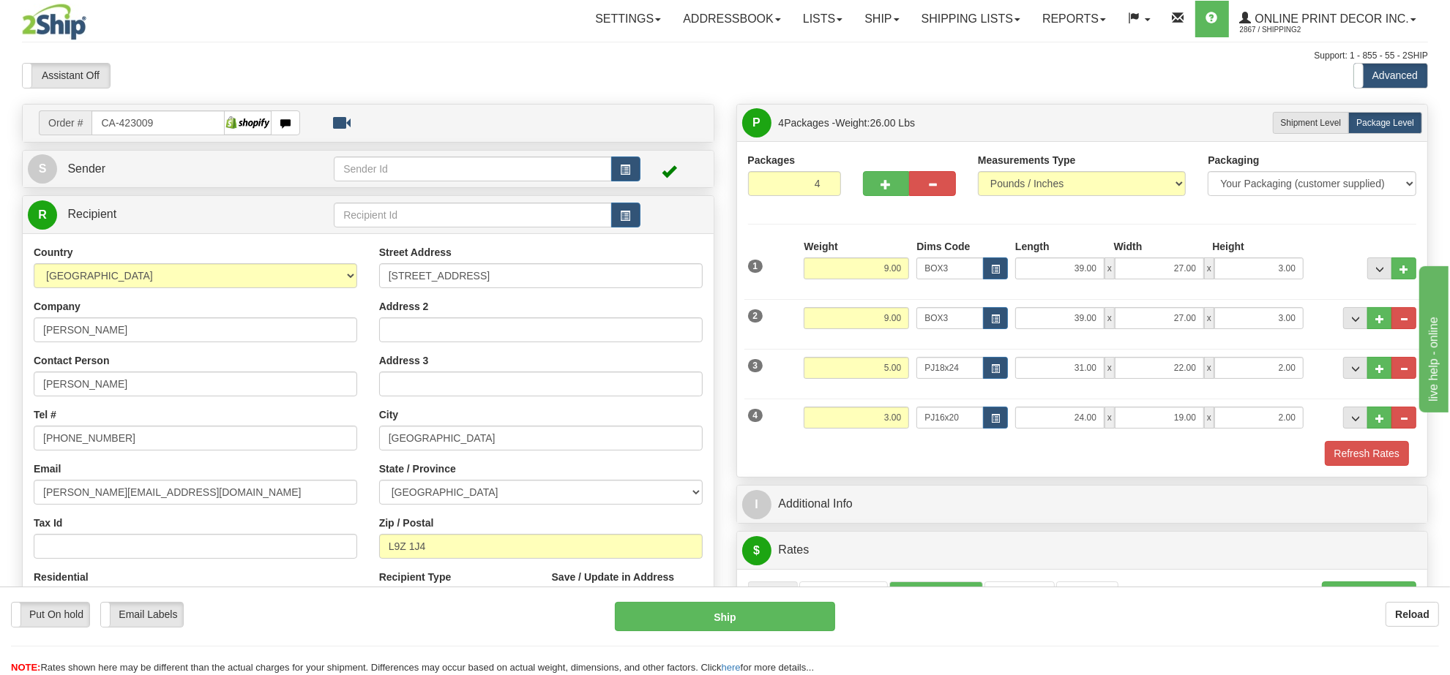
scroll to position [183, 0]
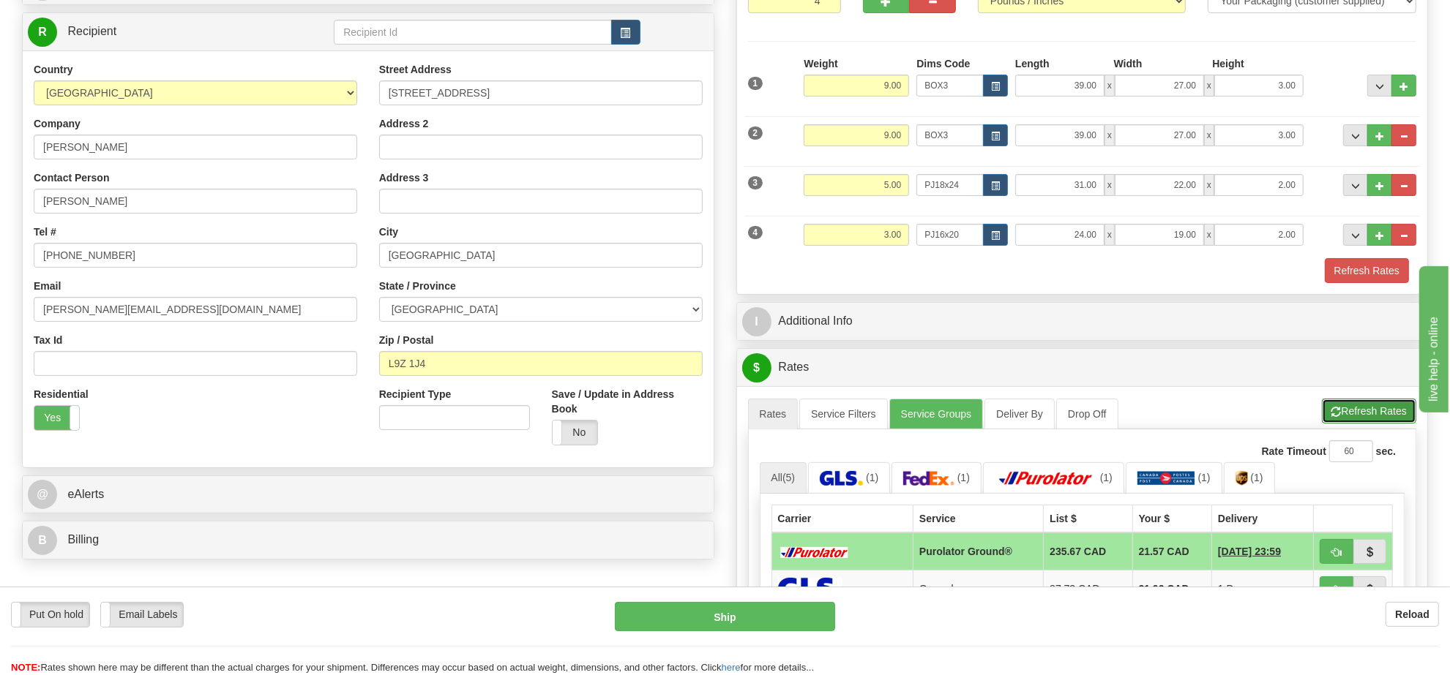
click at [1369, 410] on button "Refresh Rates" at bounding box center [1368, 411] width 94 height 25
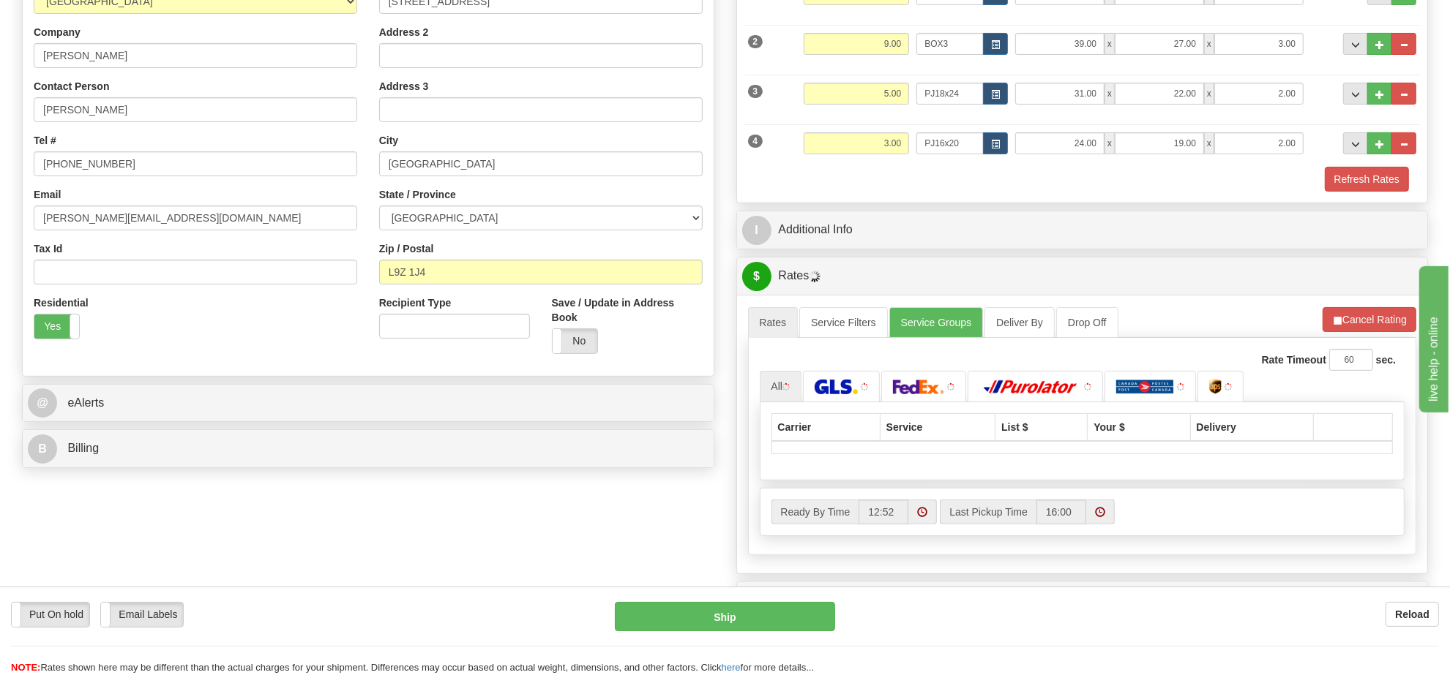
scroll to position [366, 0]
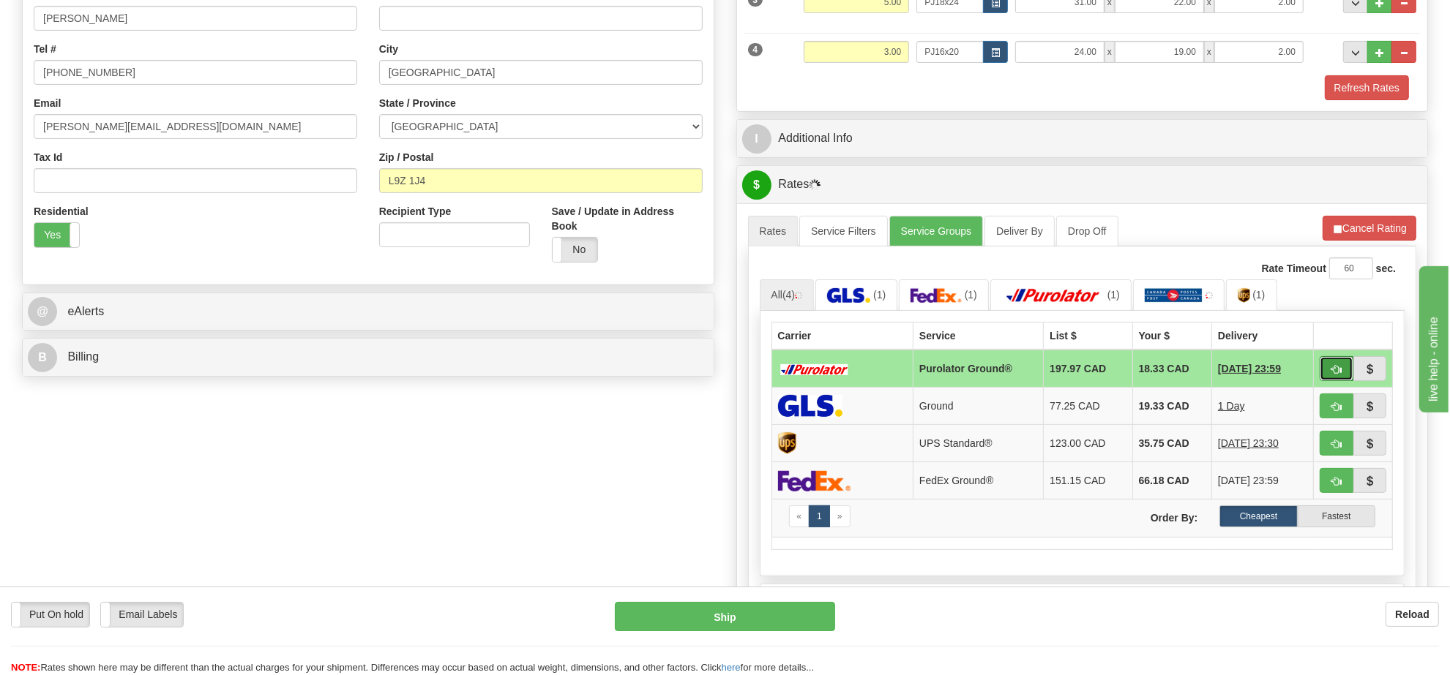
click at [1332, 375] on span "button" at bounding box center [1336, 370] width 10 height 10
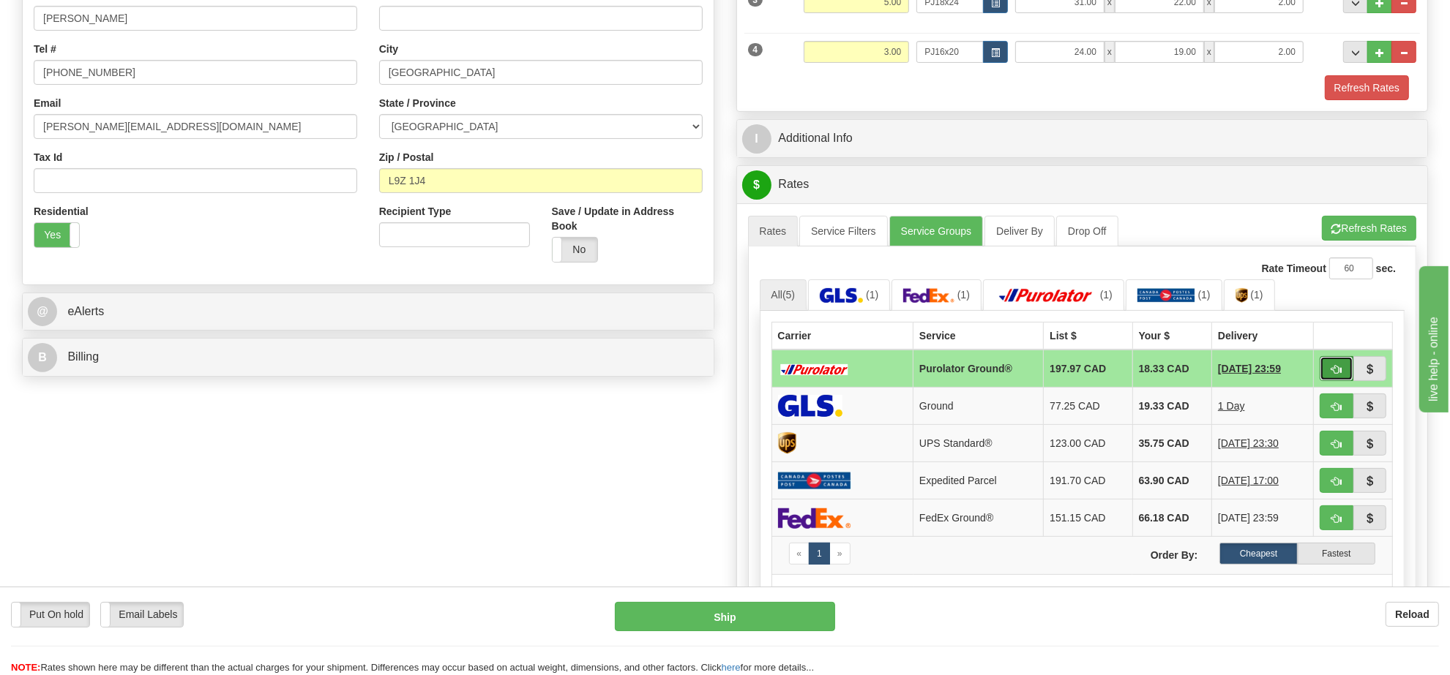
click at [1332, 371] on span "button" at bounding box center [1336, 370] width 10 height 10
type input "260"
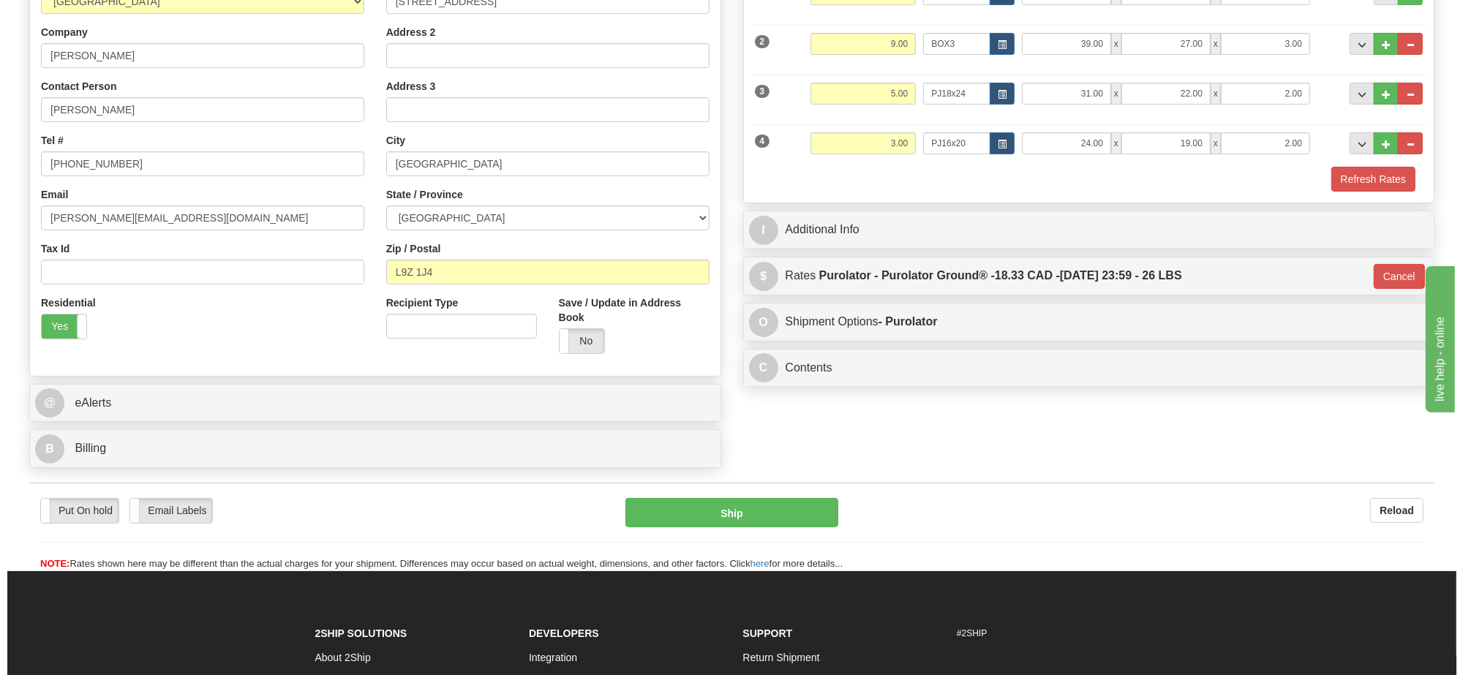
scroll to position [91, 0]
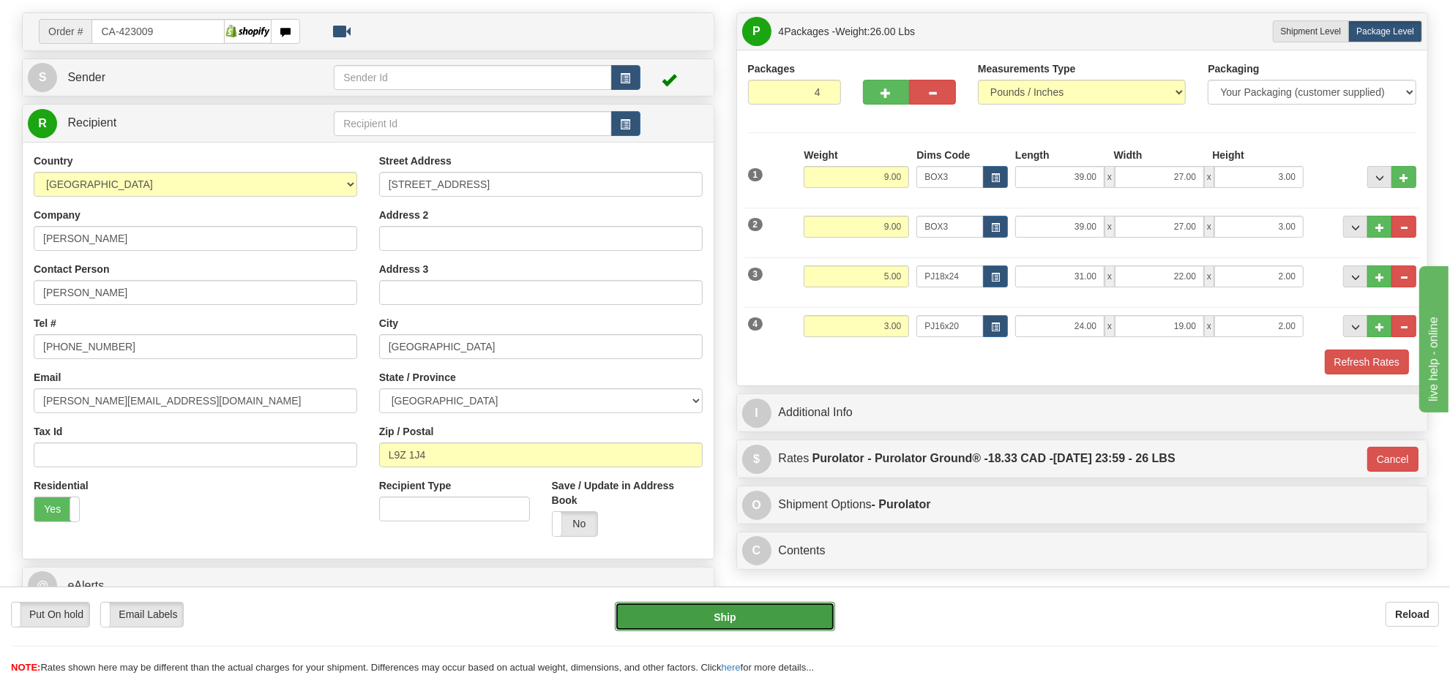
click at [759, 613] on button "Ship" at bounding box center [725, 616] width 220 height 29
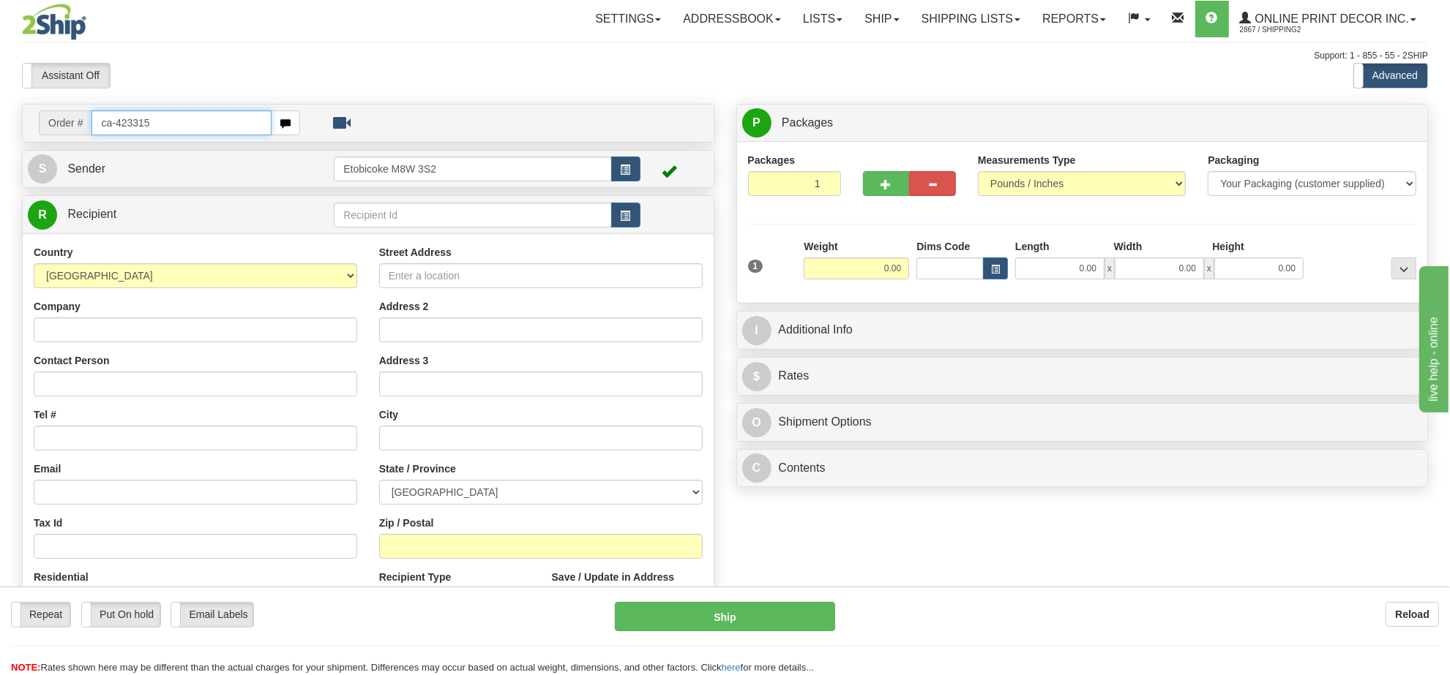
type input "ca-423315"
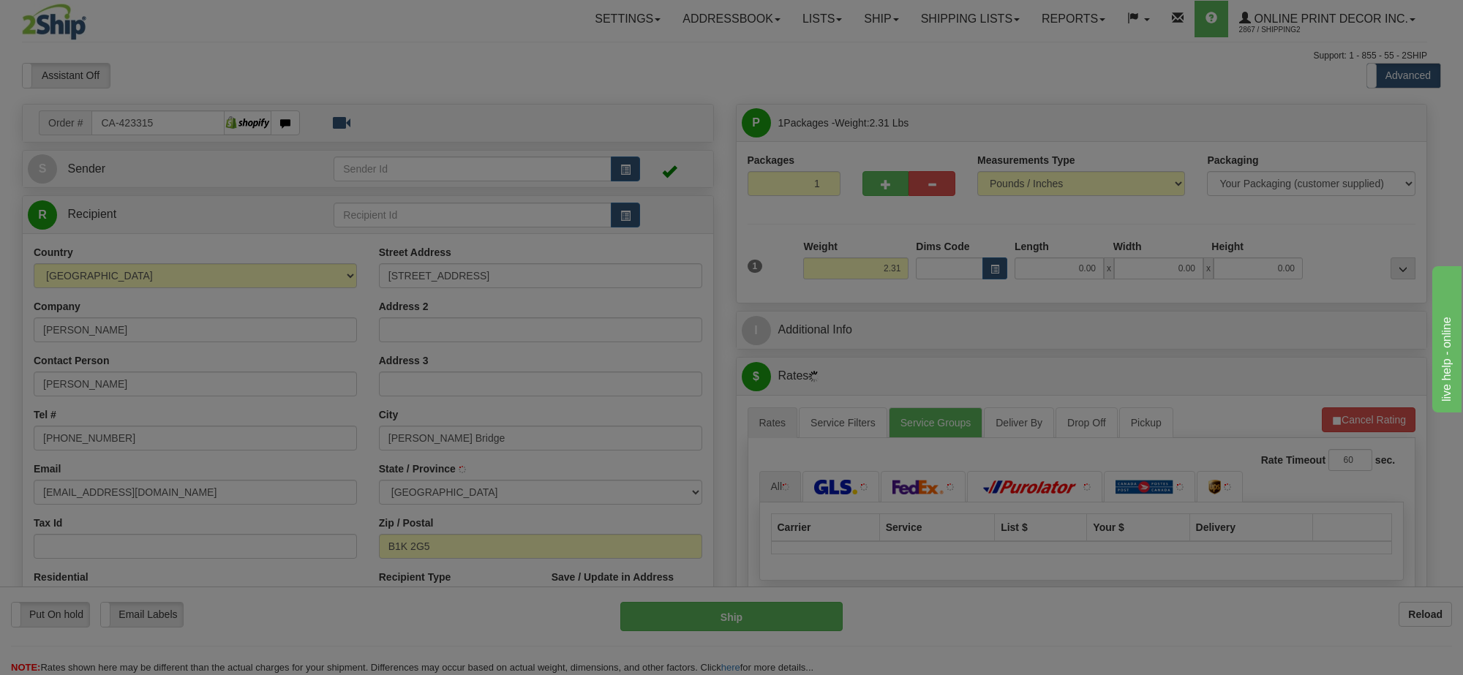
type input "MARION BRIDGE"
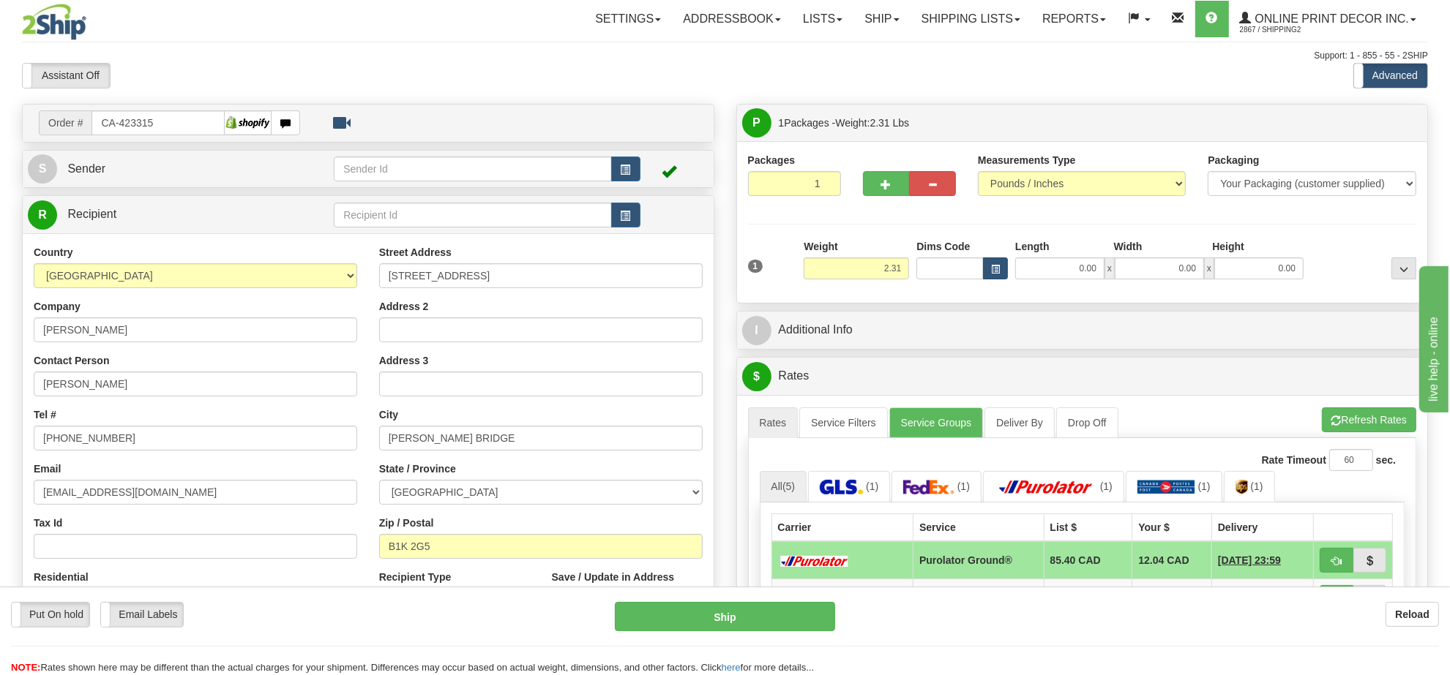
drag, startPoint x: 986, startPoint y: 282, endPoint x: 989, endPoint y: 269, distance: 14.2
click at [986, 278] on div "1 Weight 2.31 Dims Code 0.00" at bounding box center [1082, 265] width 676 height 52
click at [991, 268] on span "button" at bounding box center [995, 270] width 9 height 8
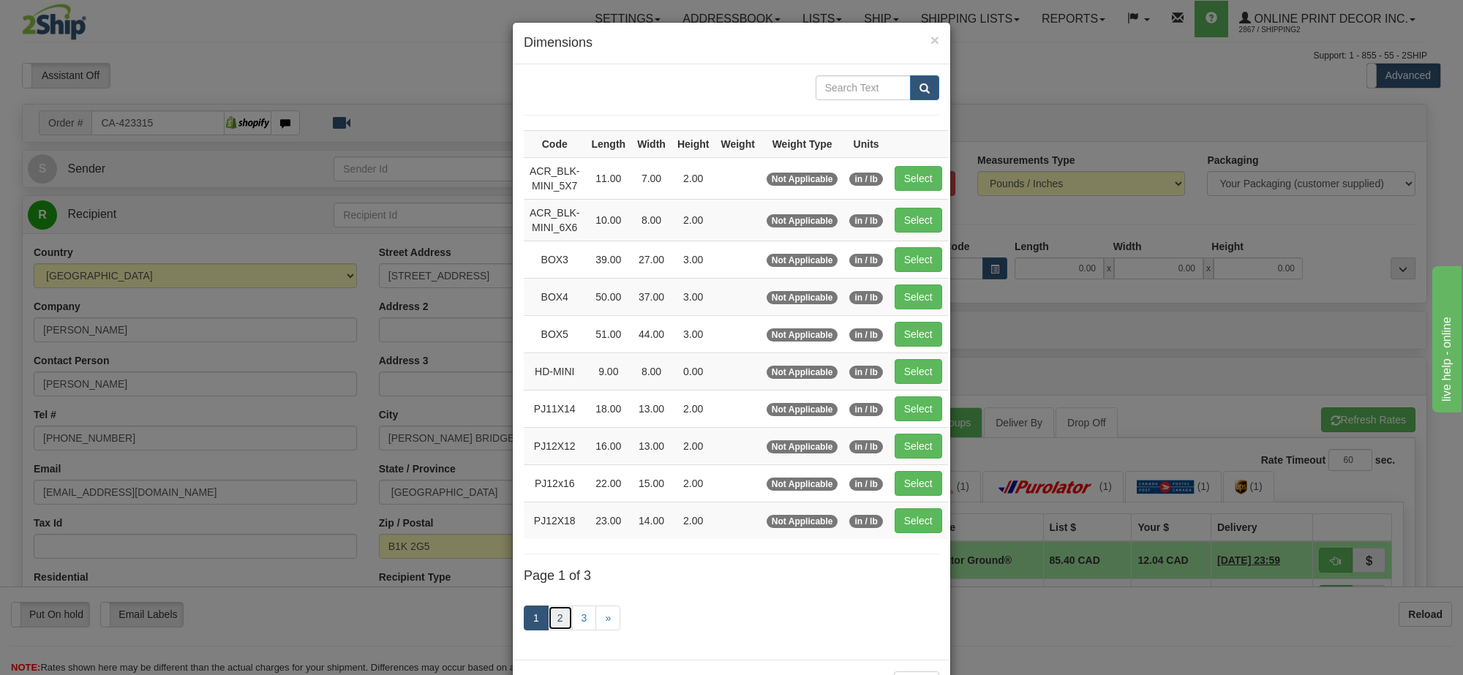
click at [549, 626] on link "2" at bounding box center [560, 618] width 25 height 25
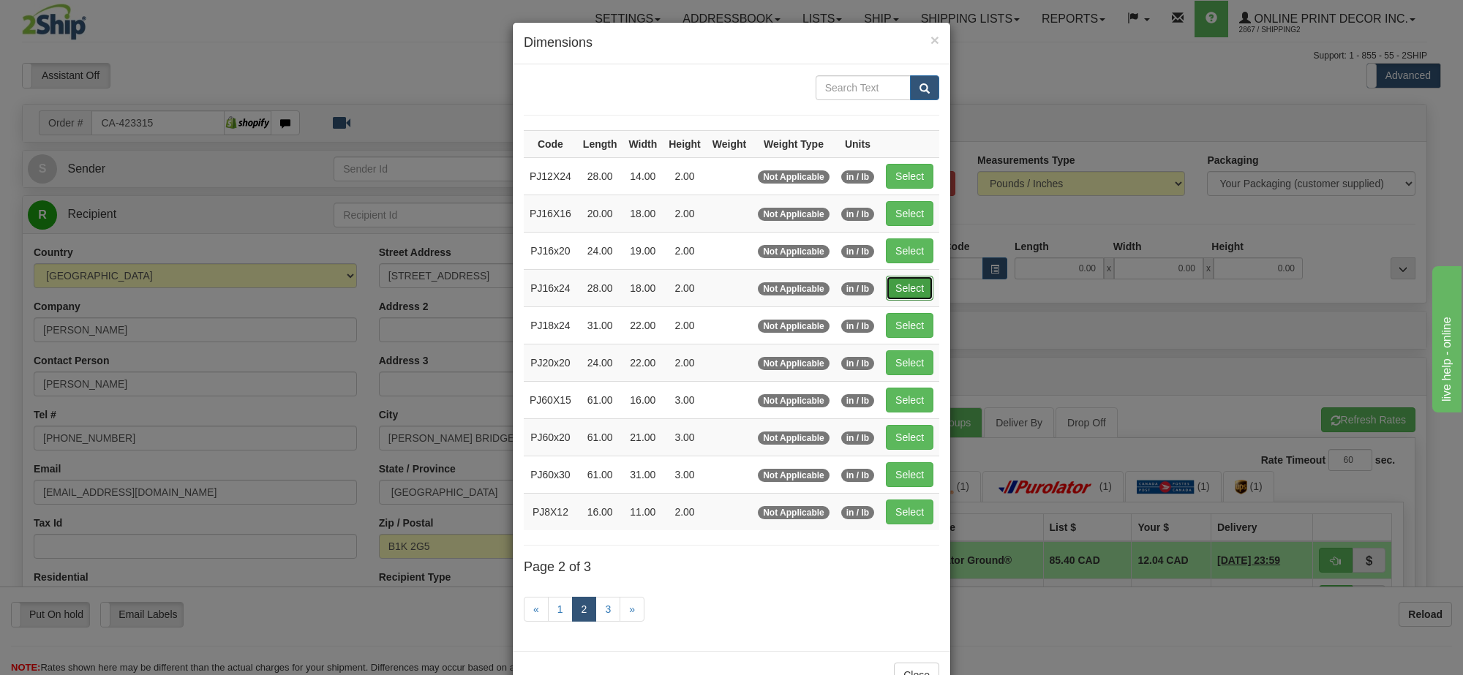
click at [911, 290] on button "Select" at bounding box center [910, 288] width 48 height 25
type input "PJ16x24"
type input "28.00"
type input "18.00"
type input "2.00"
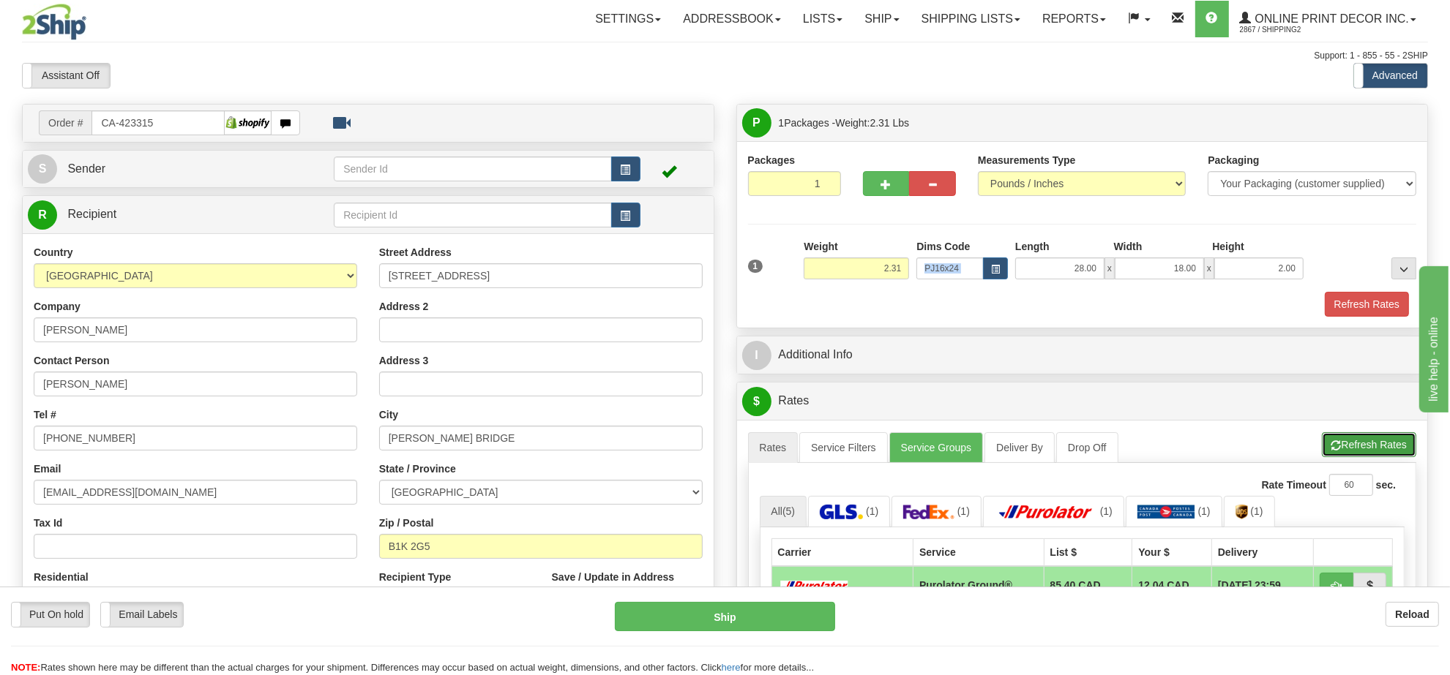
click at [1365, 454] on button "Refresh Rates" at bounding box center [1368, 444] width 94 height 25
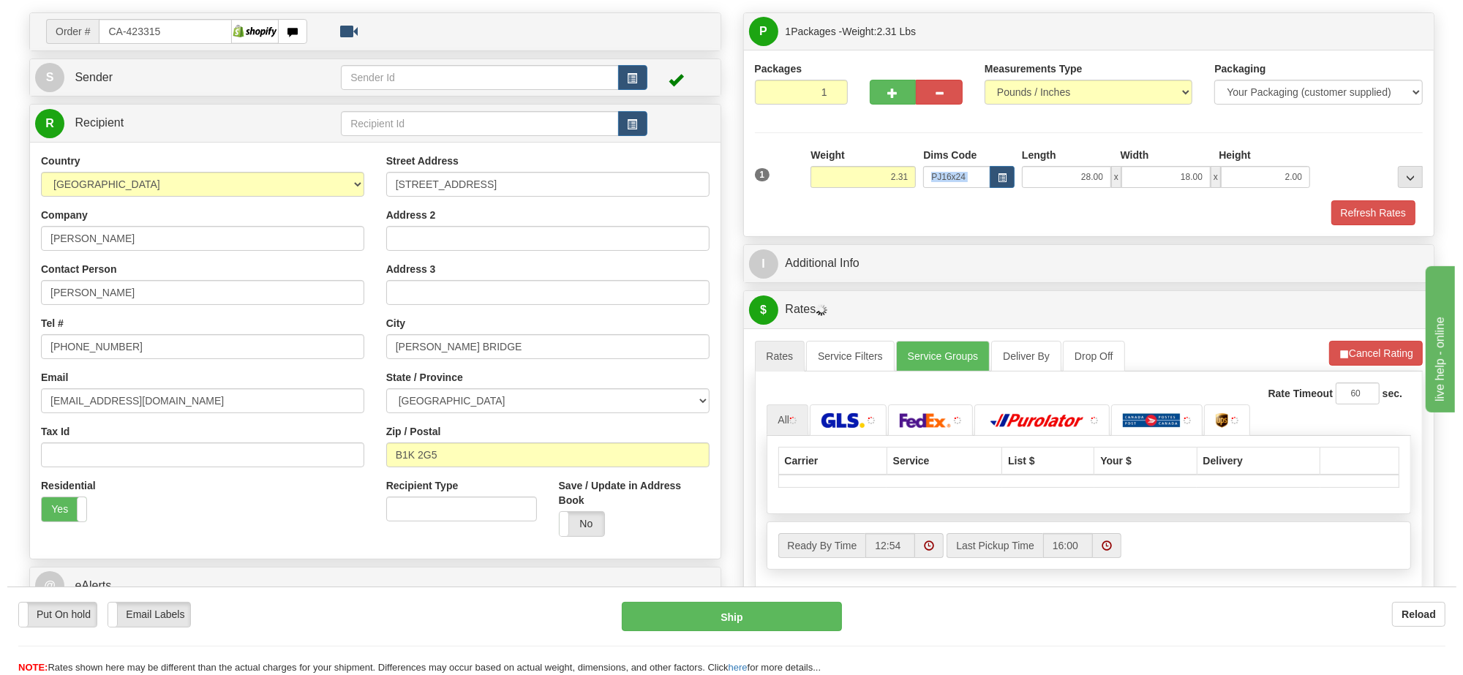
scroll to position [183, 0]
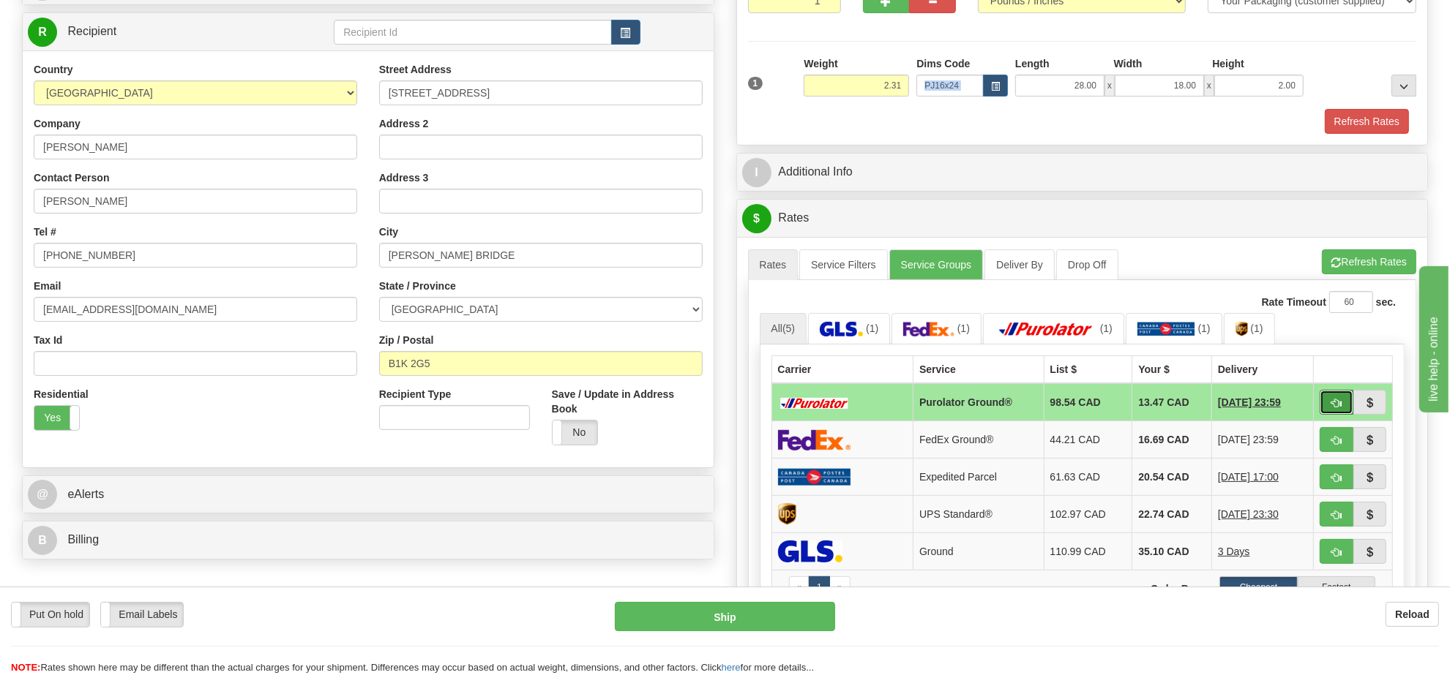
click at [1339, 408] on span "button" at bounding box center [1336, 404] width 10 height 10
type input "260"
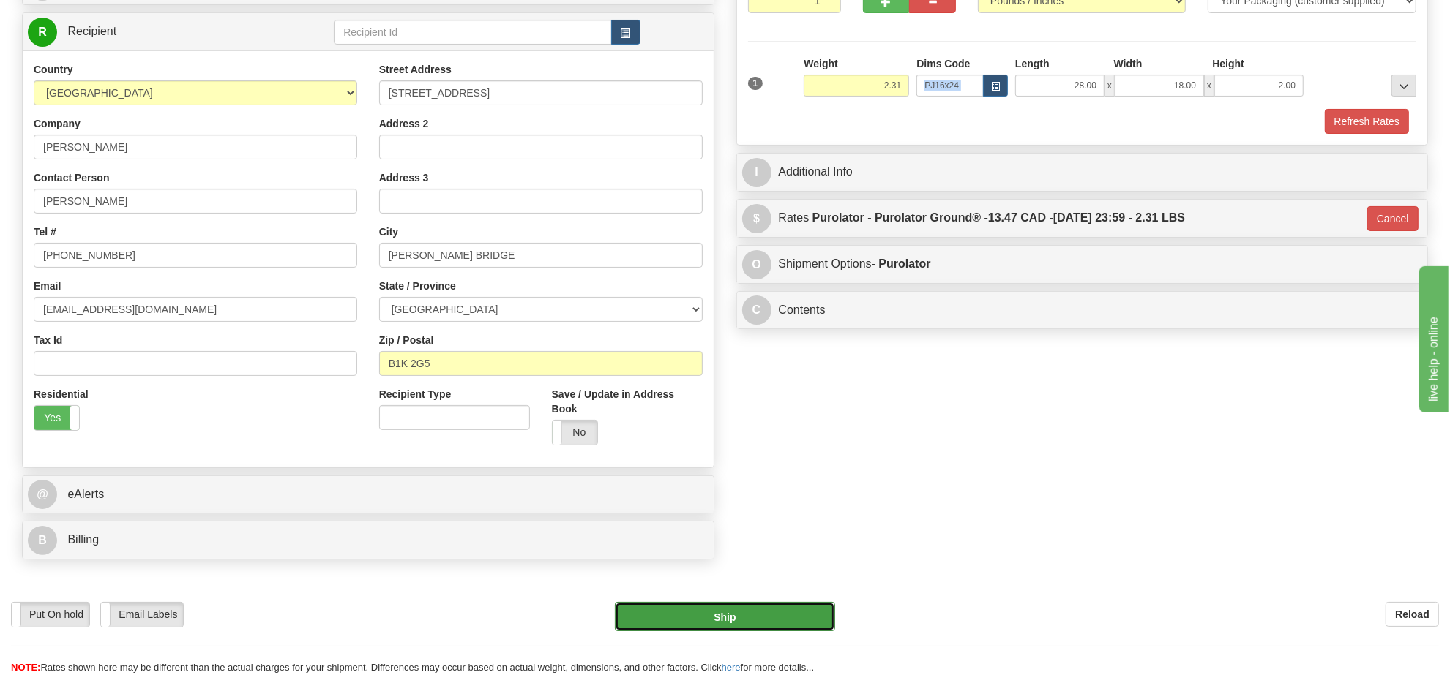
click at [805, 624] on button "Ship" at bounding box center [725, 616] width 220 height 29
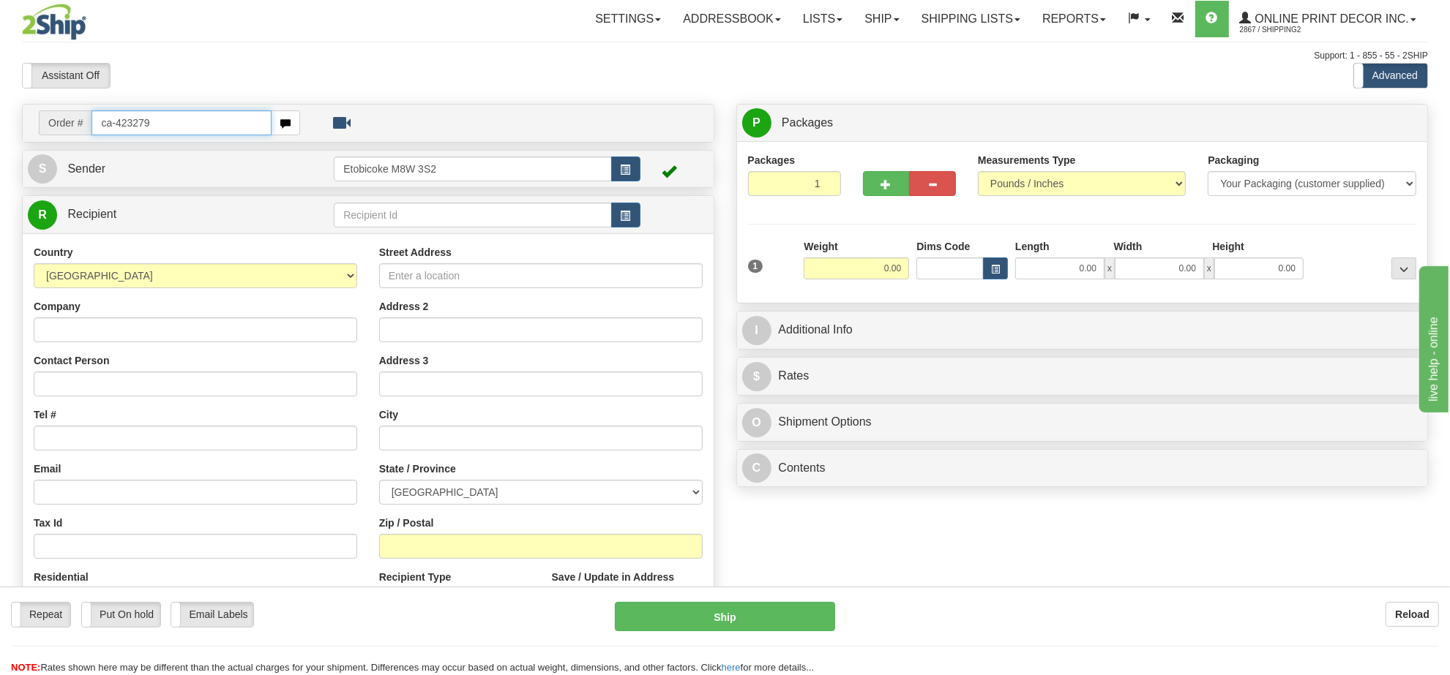
type input "ca-423279"
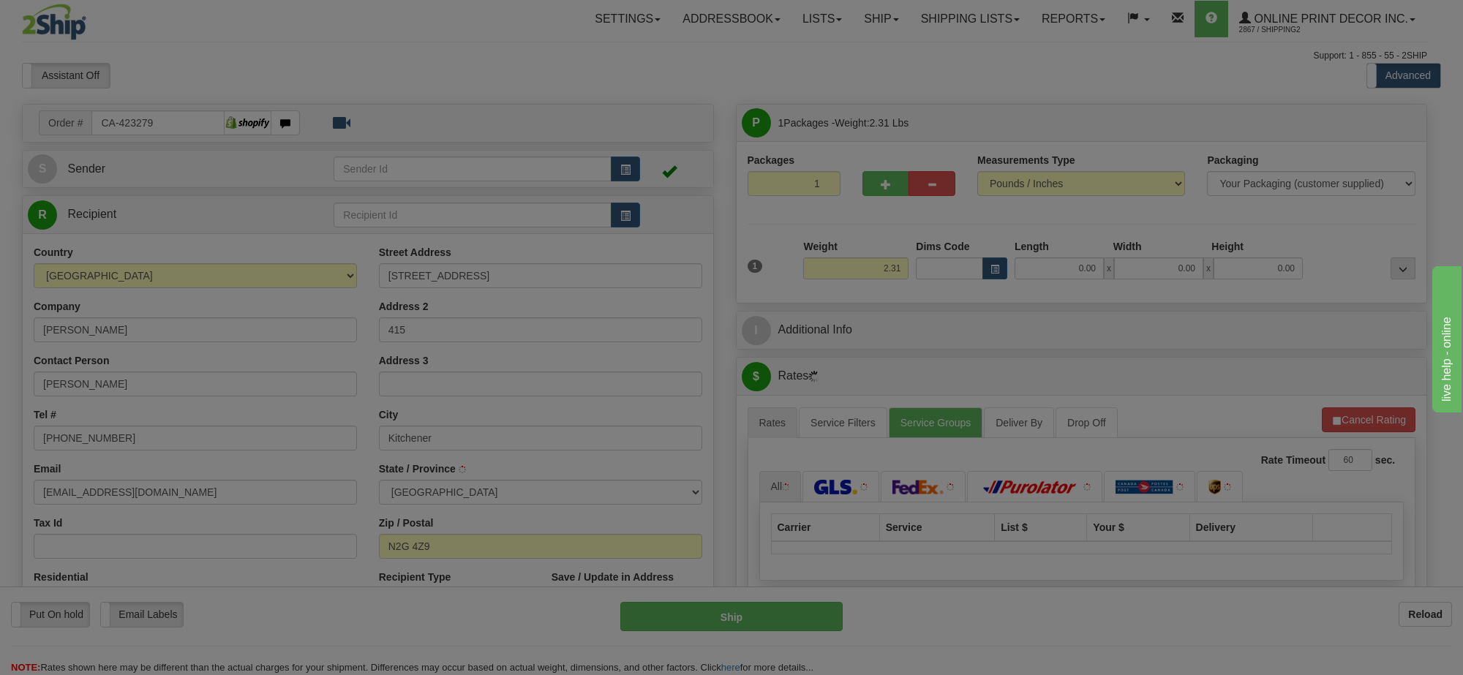
type input "KITCHENER"
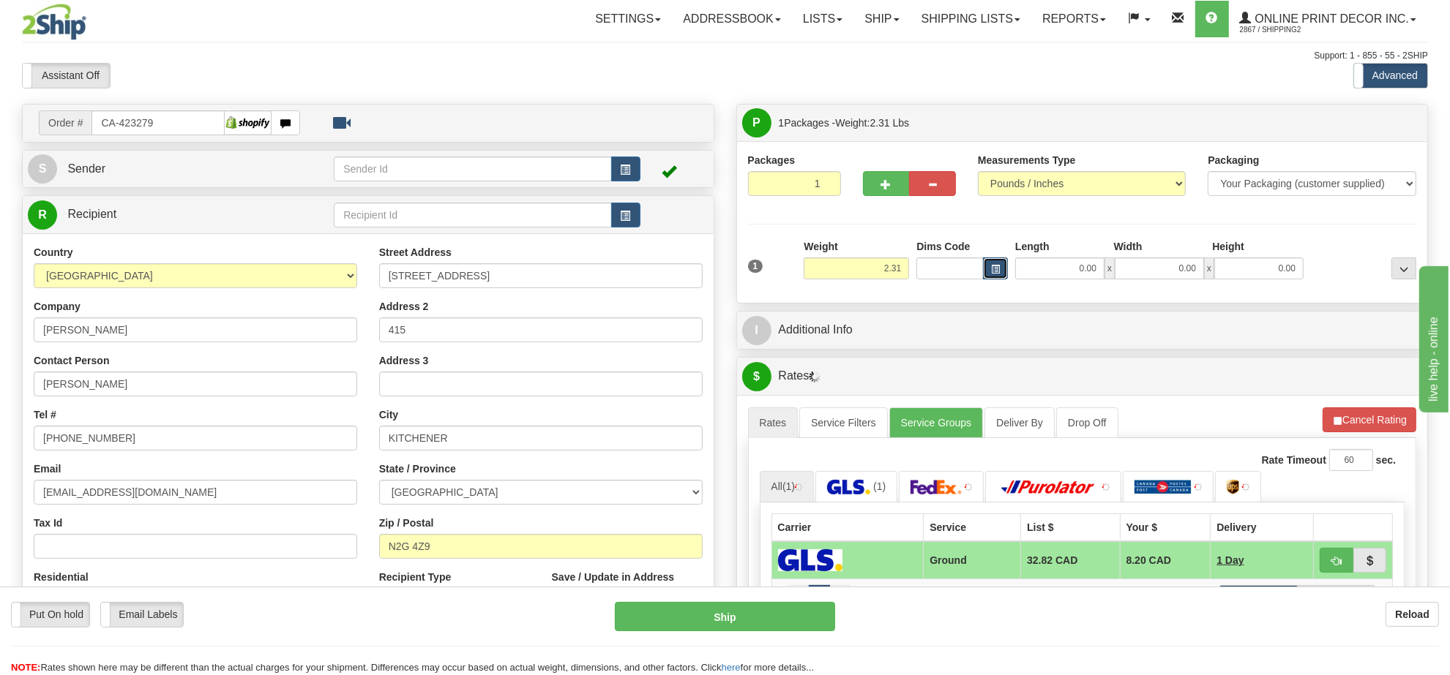
click at [999, 266] on span "button" at bounding box center [995, 270] width 9 height 8
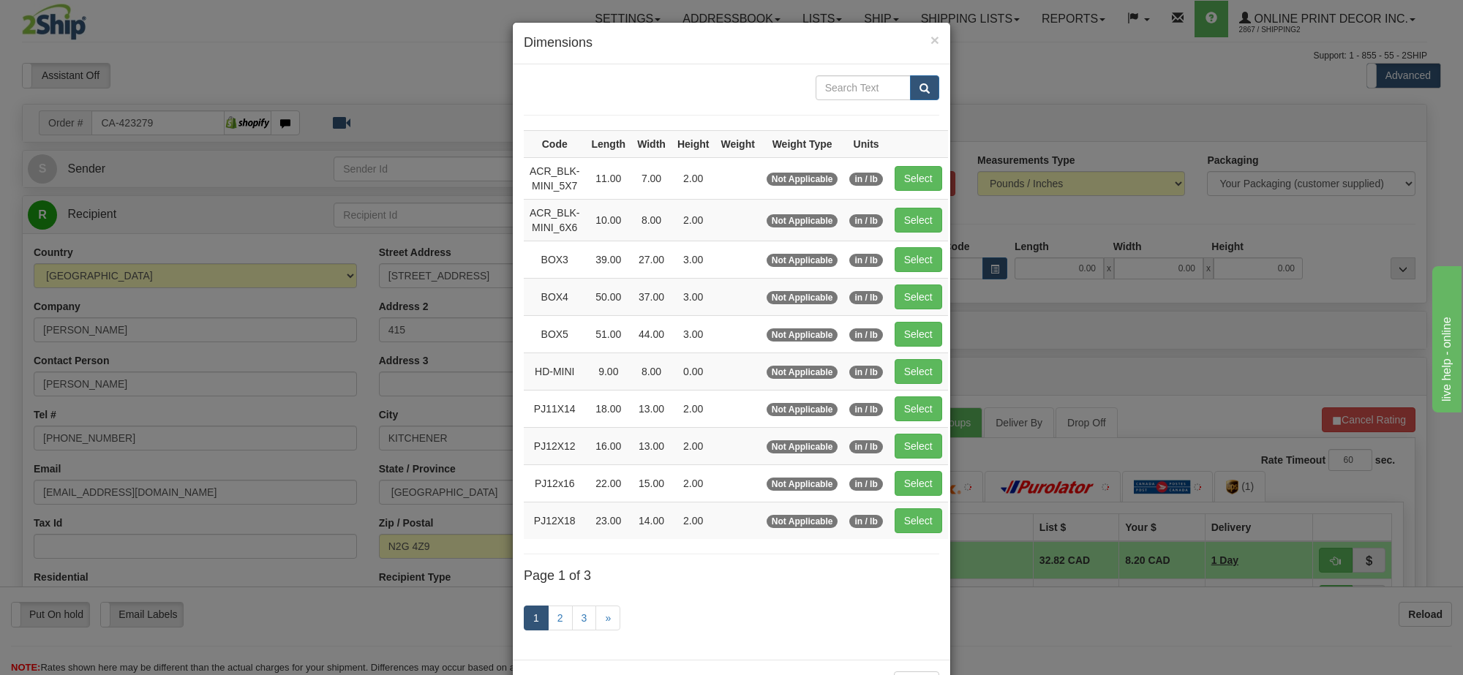
click at [541, 631] on link "1" at bounding box center [536, 618] width 25 height 25
click at [550, 624] on link "2" at bounding box center [560, 618] width 25 height 25
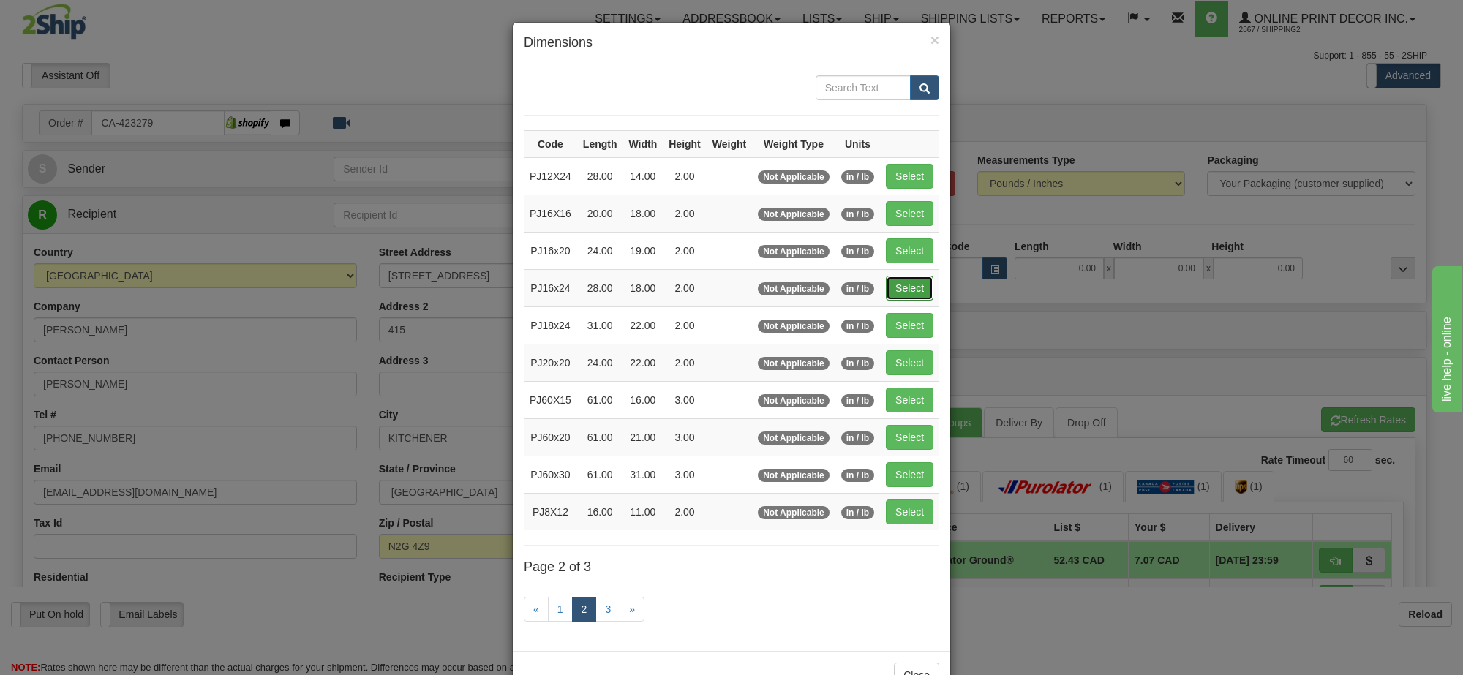
click at [904, 286] on button "Select" at bounding box center [910, 288] width 48 height 25
type input "PJ16x24"
type input "28.00"
type input "18.00"
type input "2.00"
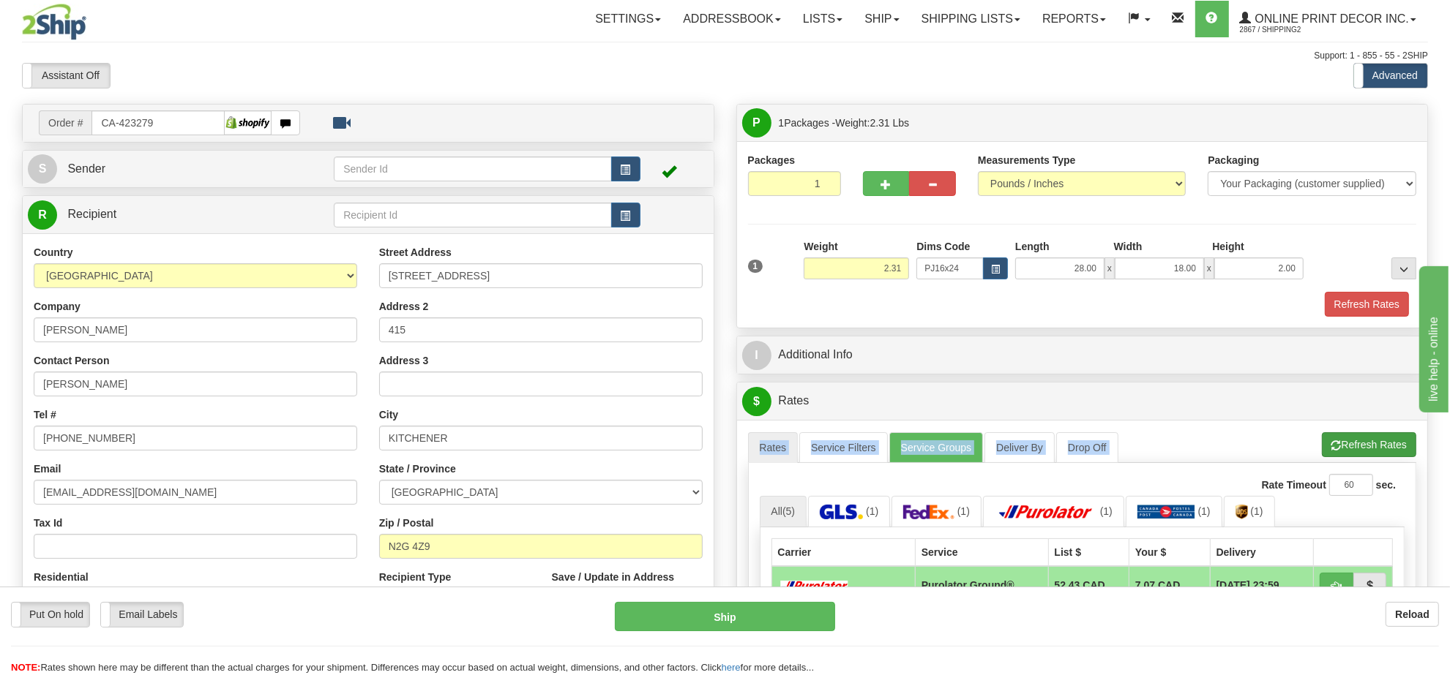
drag, startPoint x: 1354, startPoint y: 432, endPoint x: 1354, endPoint y: 440, distance: 8.0
click at [1354, 440] on div "A change has been made which could impact your rate estimate. To ensure the est…" at bounding box center [1082, 671] width 691 height 503
click at [1354, 441] on button "Refresh Rates" at bounding box center [1368, 444] width 94 height 25
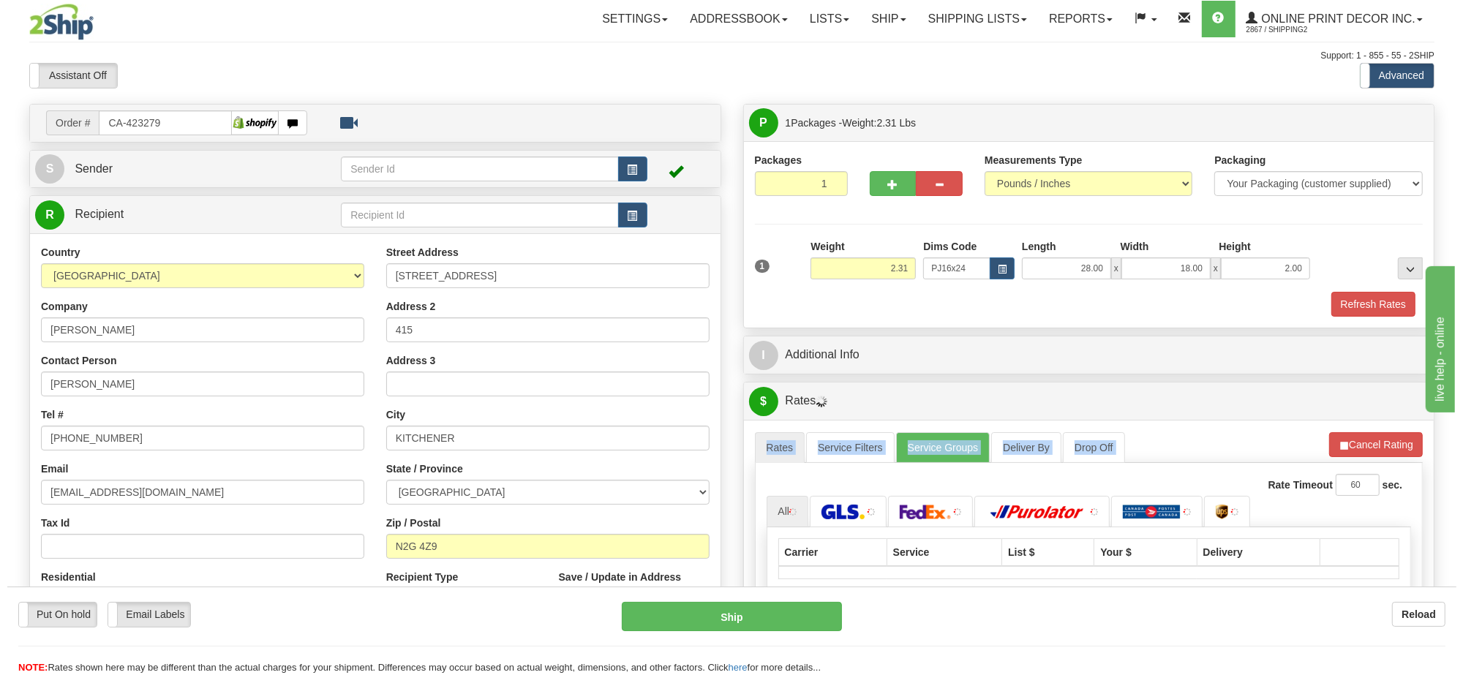
scroll to position [183, 0]
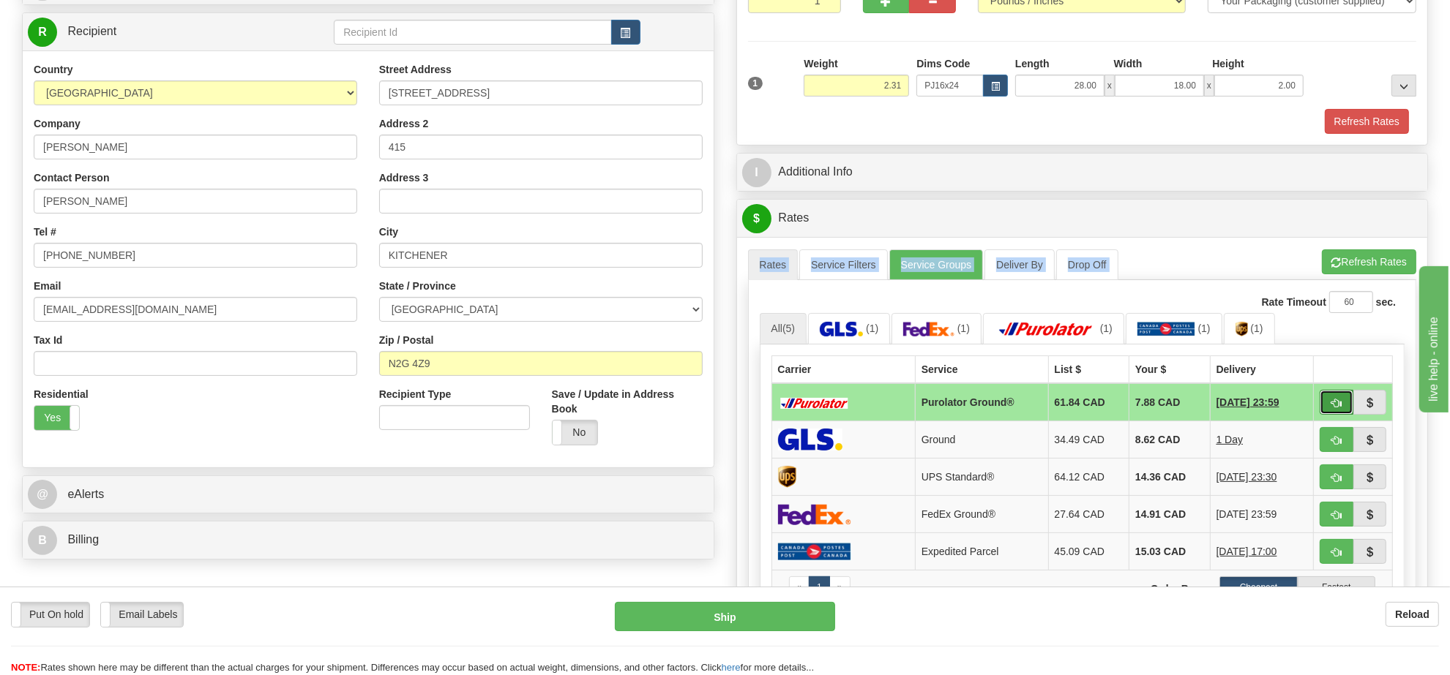
click at [1330, 403] on button "button" at bounding box center [1336, 402] width 34 height 25
type input "260"
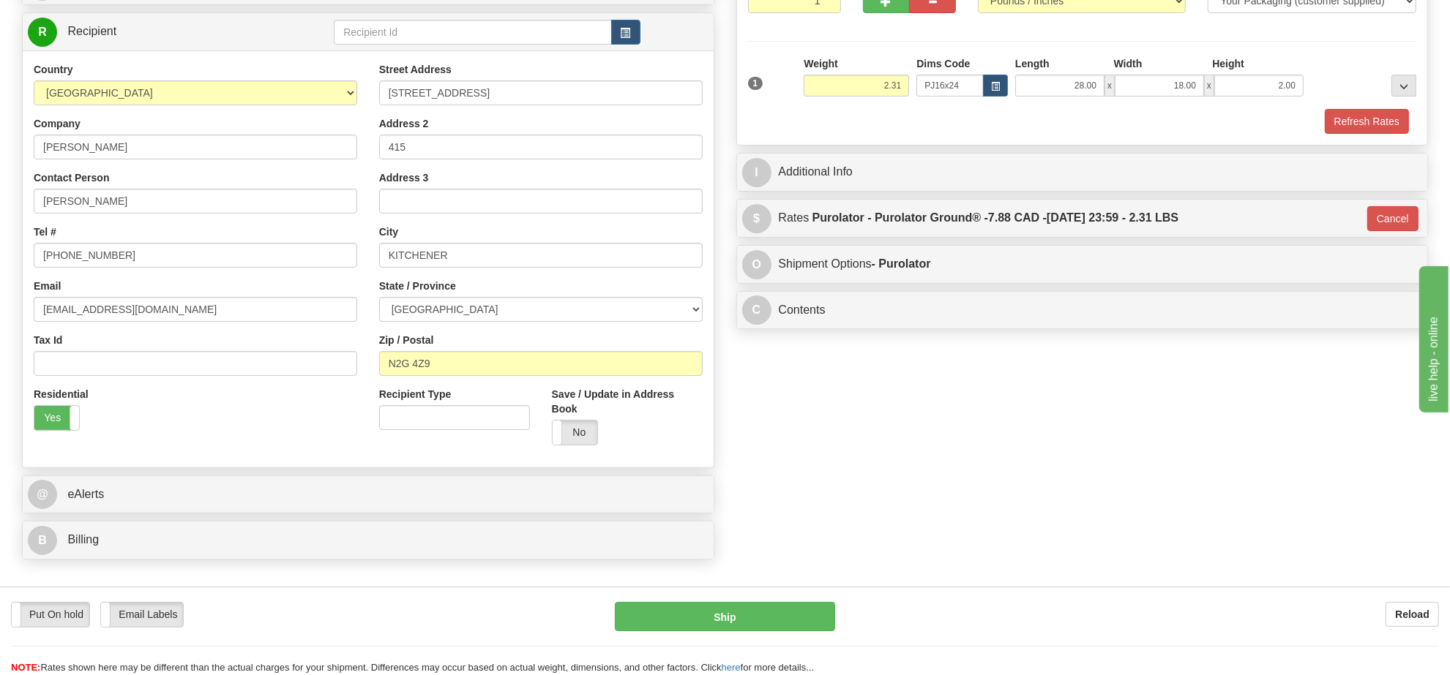
click at [792, 601] on div "Put On hold Put On hold Email Labels Email Labels Edit Reload Ship Reload" at bounding box center [725, 631] width 1450 height 89
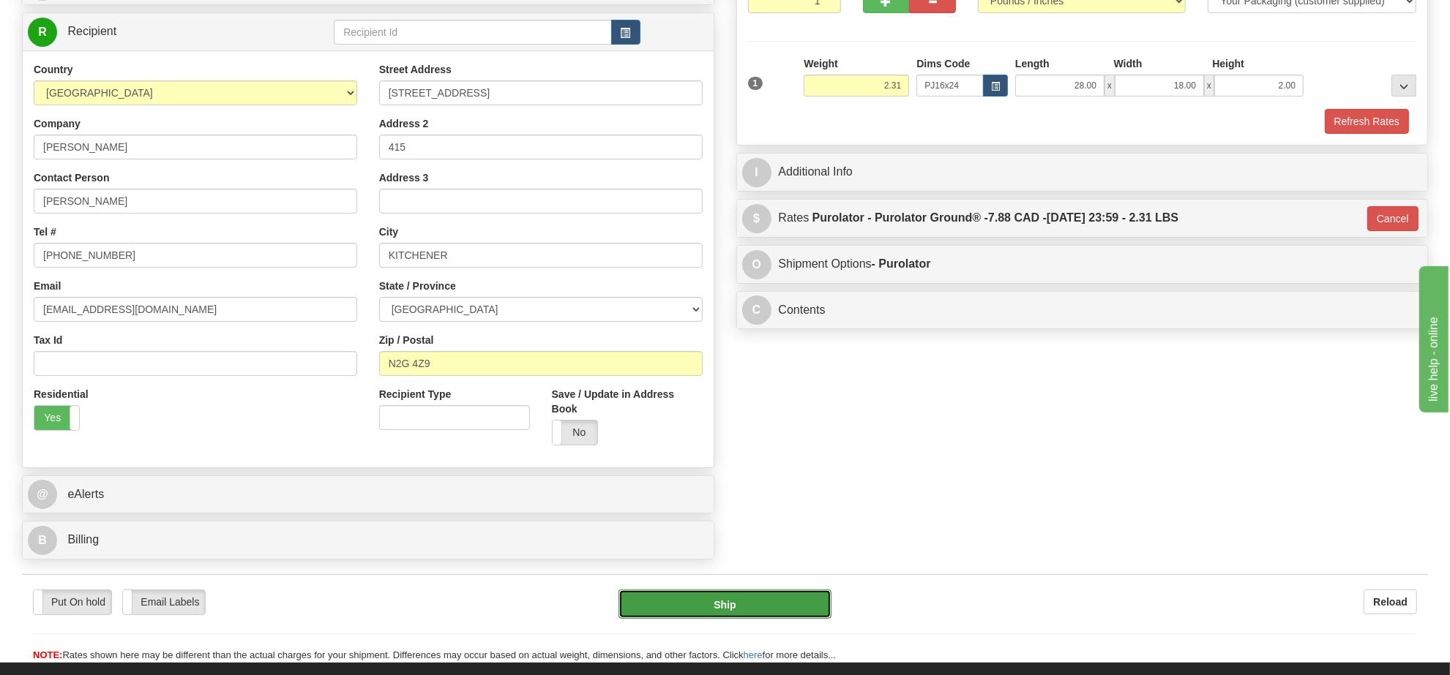
click at [781, 598] on button "Ship" at bounding box center [724, 604] width 212 height 29
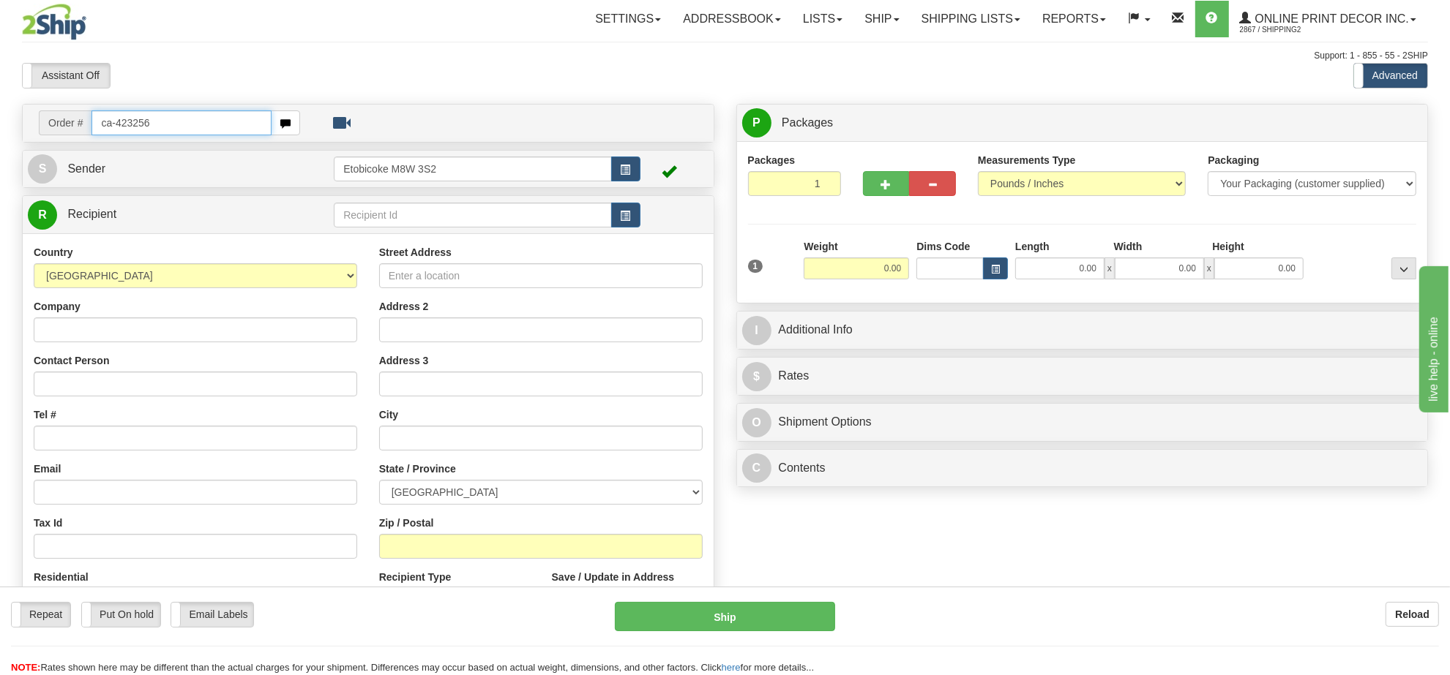
type input "ca-423256"
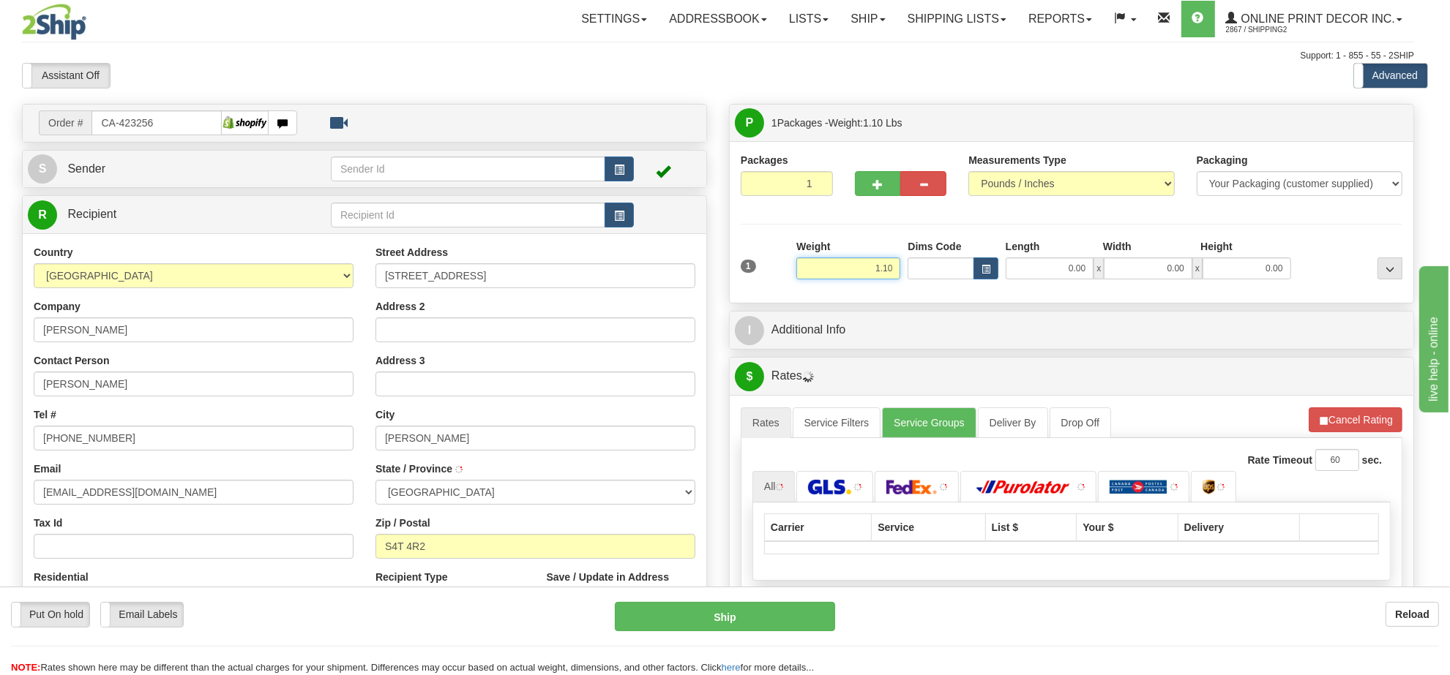
click at [891, 269] on input "1.10" at bounding box center [848, 269] width 104 height 22
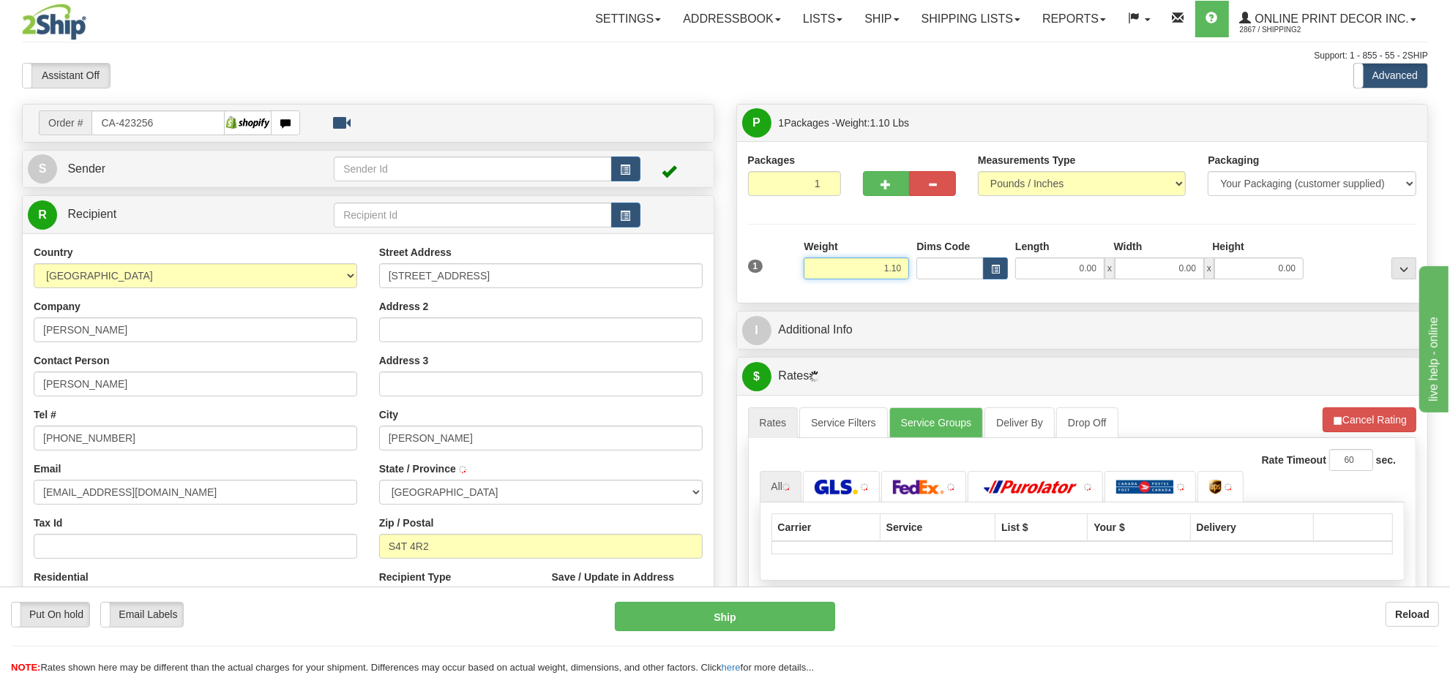
click at [891, 269] on input "1.10" at bounding box center [855, 269] width 105 height 22
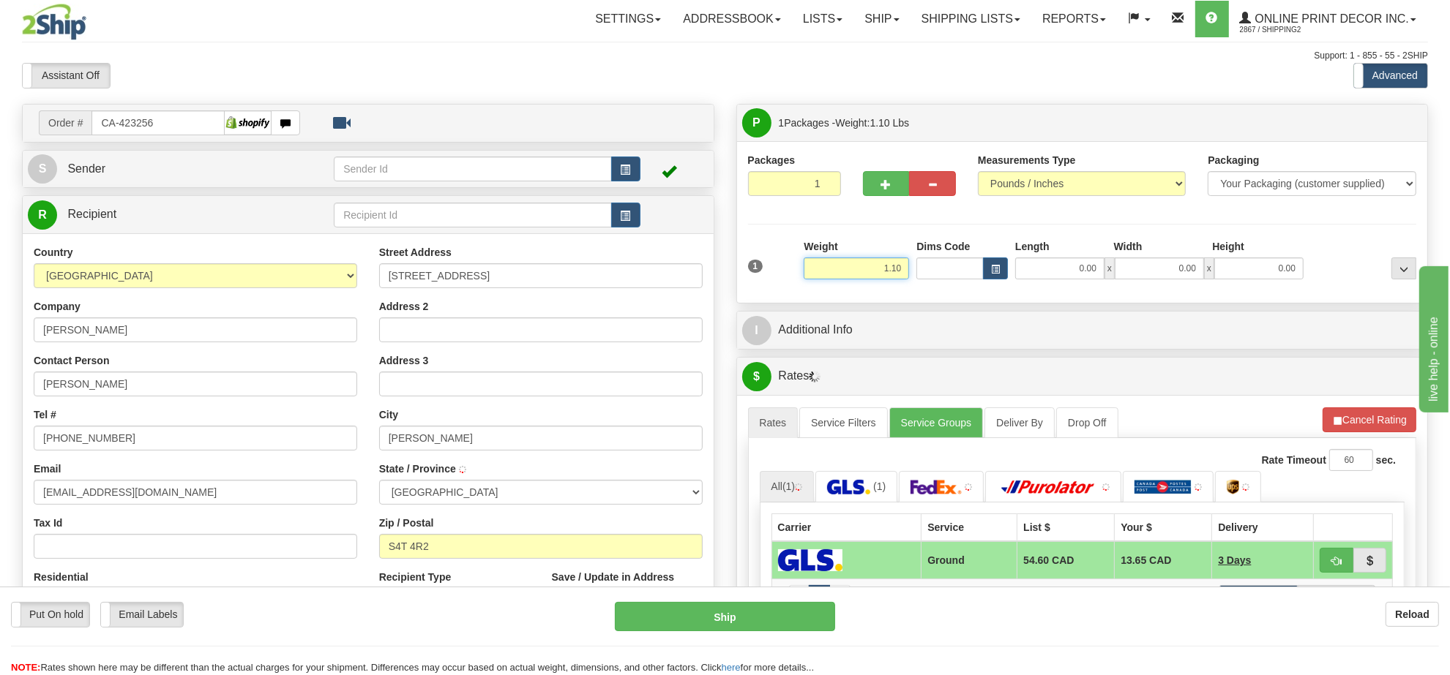
type input "[PERSON_NAME]"
type input "2.00"
click at [984, 279] on button "button" at bounding box center [995, 269] width 25 height 22
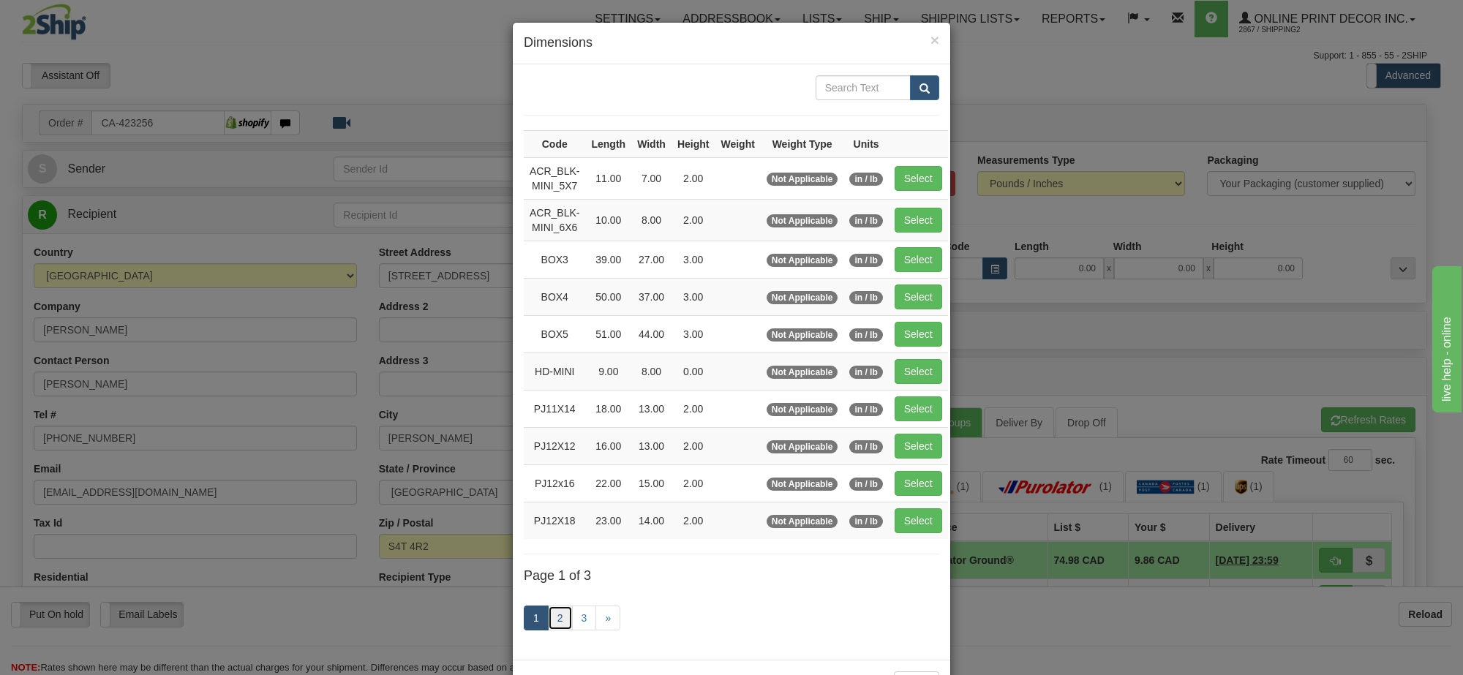
click at [557, 624] on link "2" at bounding box center [560, 618] width 25 height 25
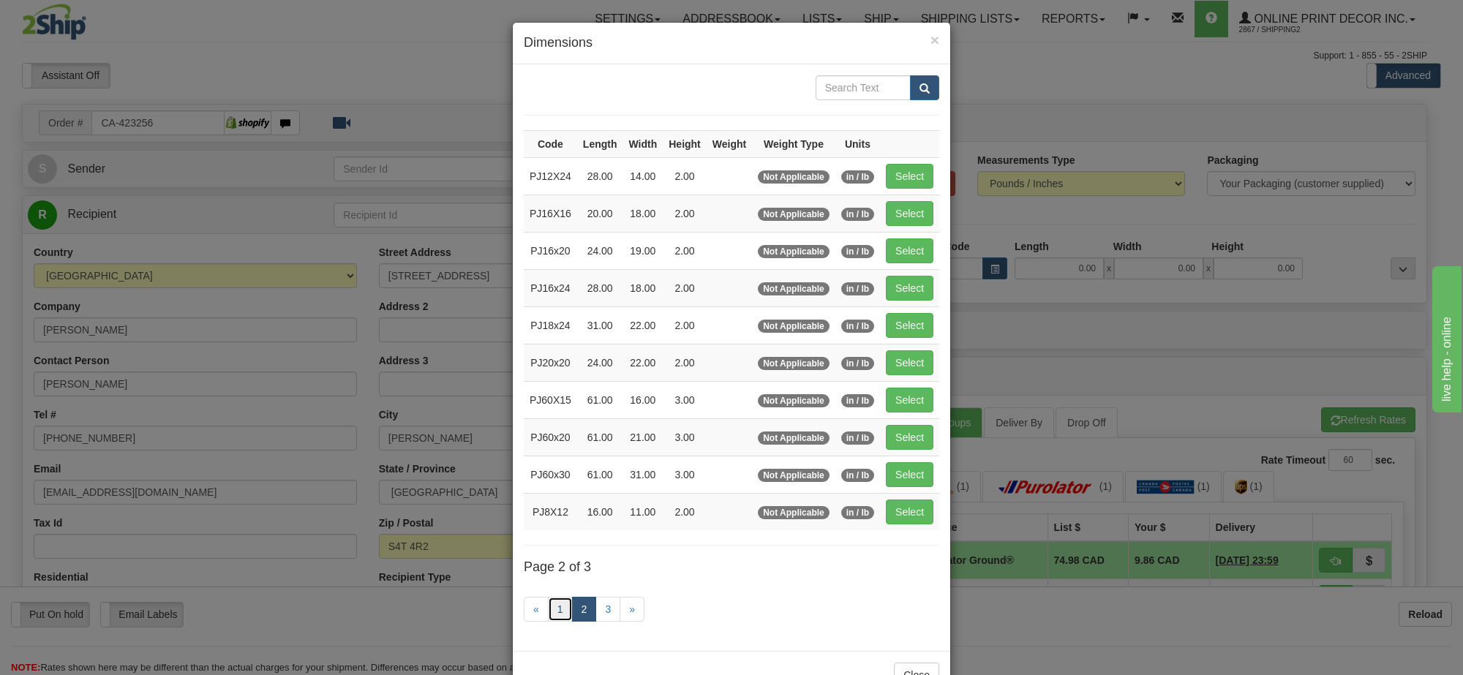
click at [548, 622] on link "1" at bounding box center [560, 609] width 25 height 25
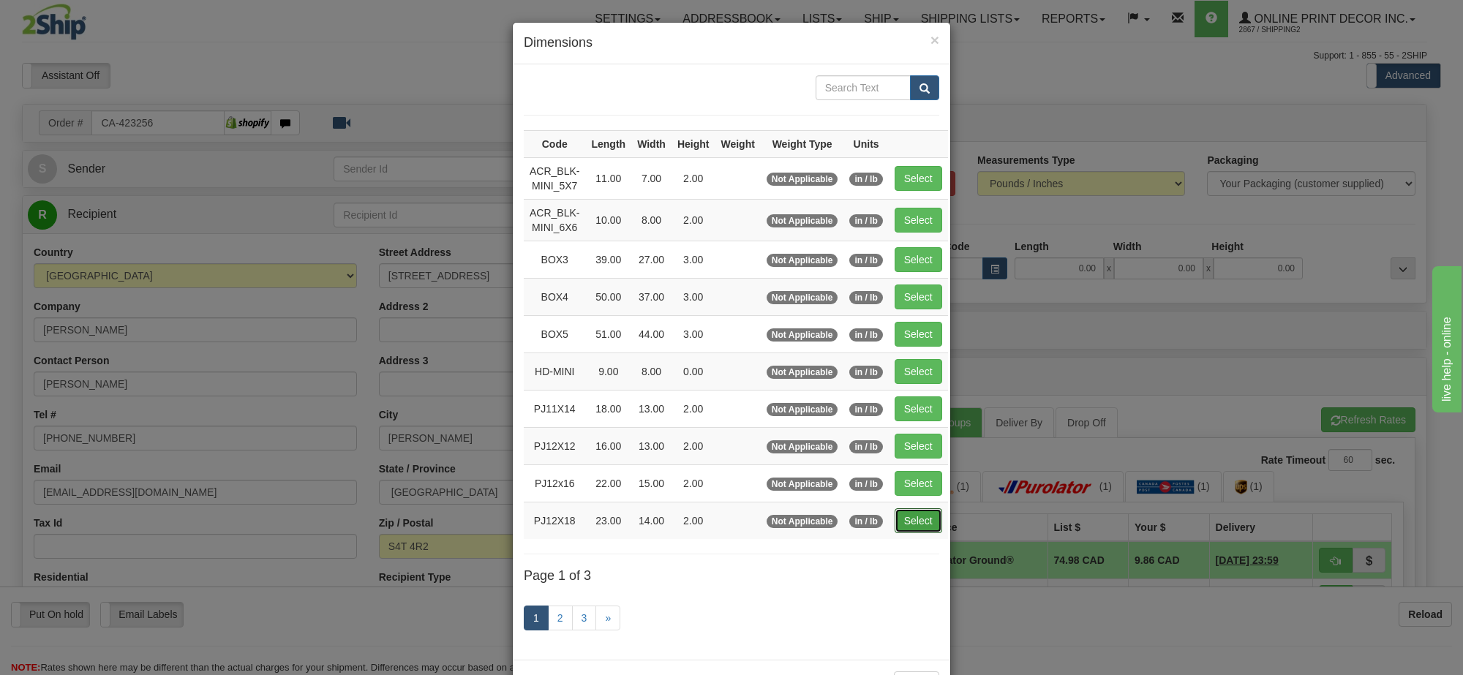
drag, startPoint x: 923, startPoint y: 525, endPoint x: 1281, endPoint y: 460, distance: 364.4
click at [923, 524] on button "Select" at bounding box center [919, 521] width 48 height 25
type input "PJ12X18"
type input "23.00"
type input "14.00"
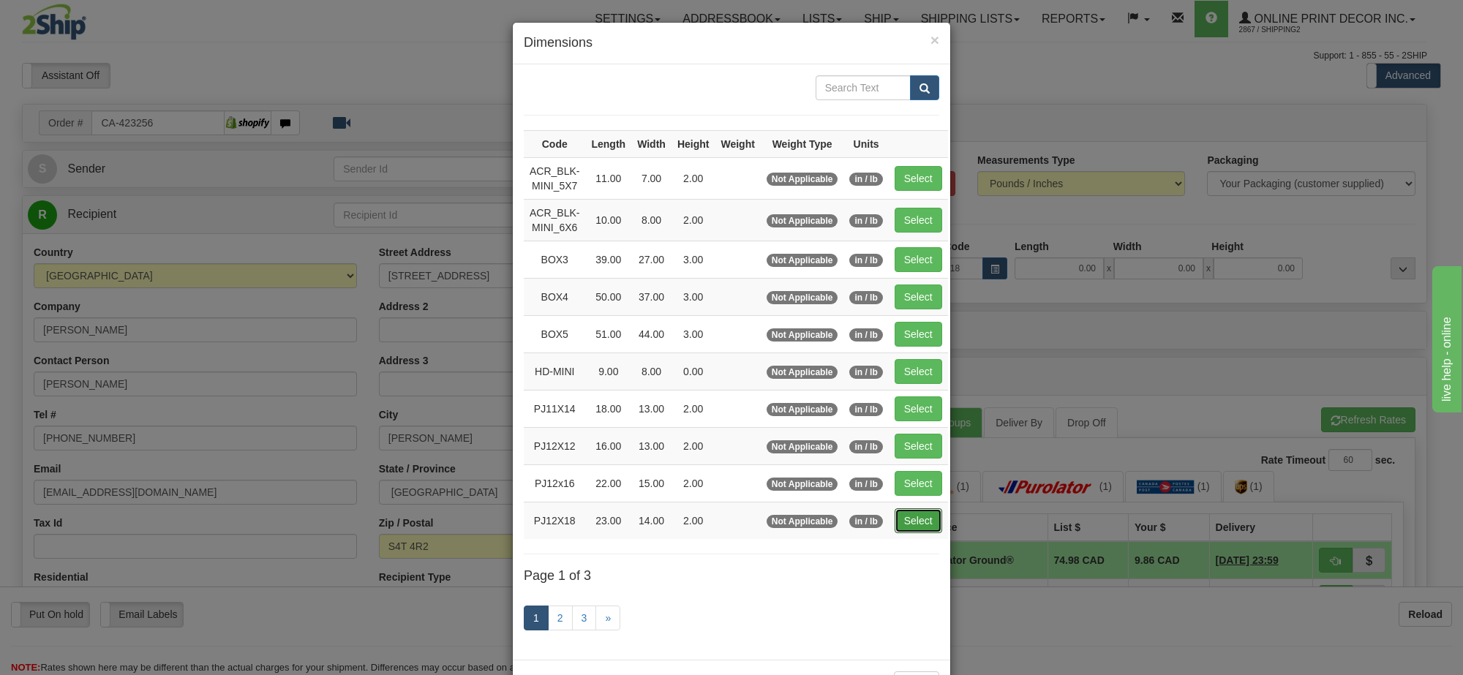
type input "2.00"
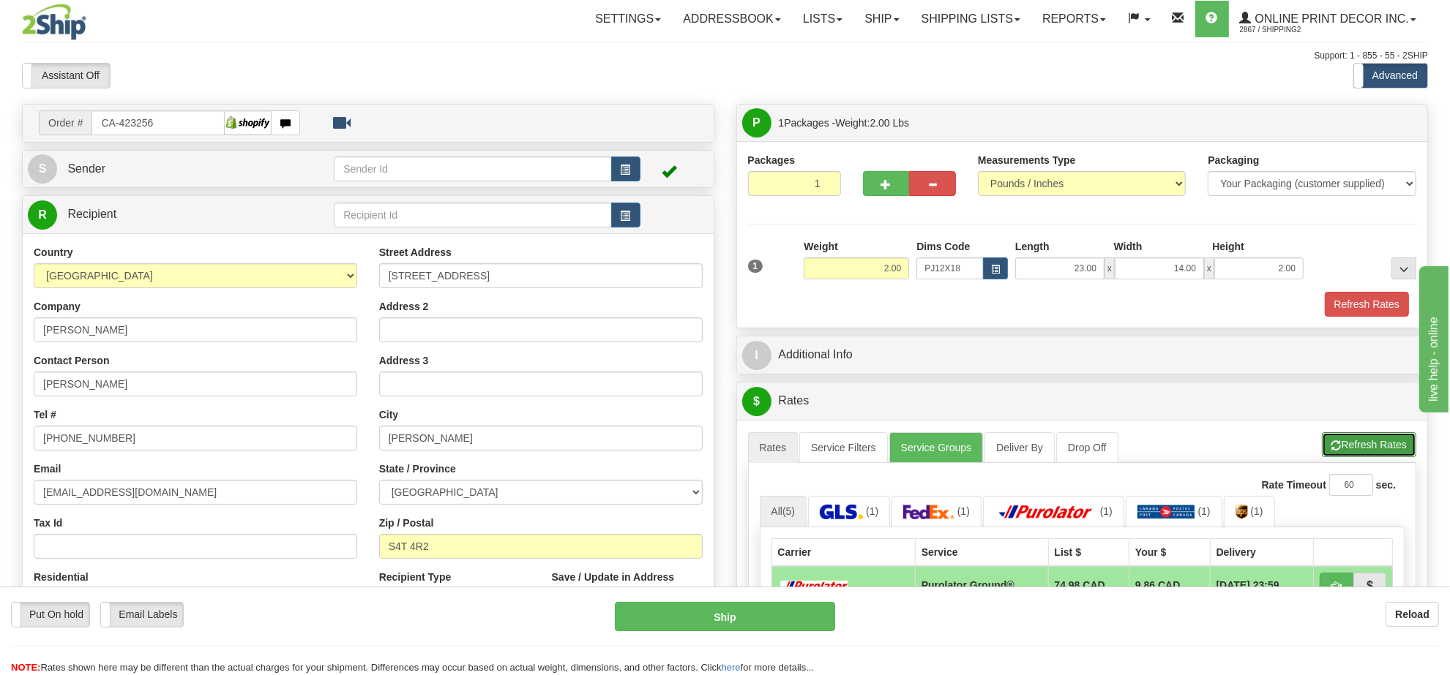
click at [1374, 441] on button "Refresh Rates" at bounding box center [1368, 444] width 94 height 25
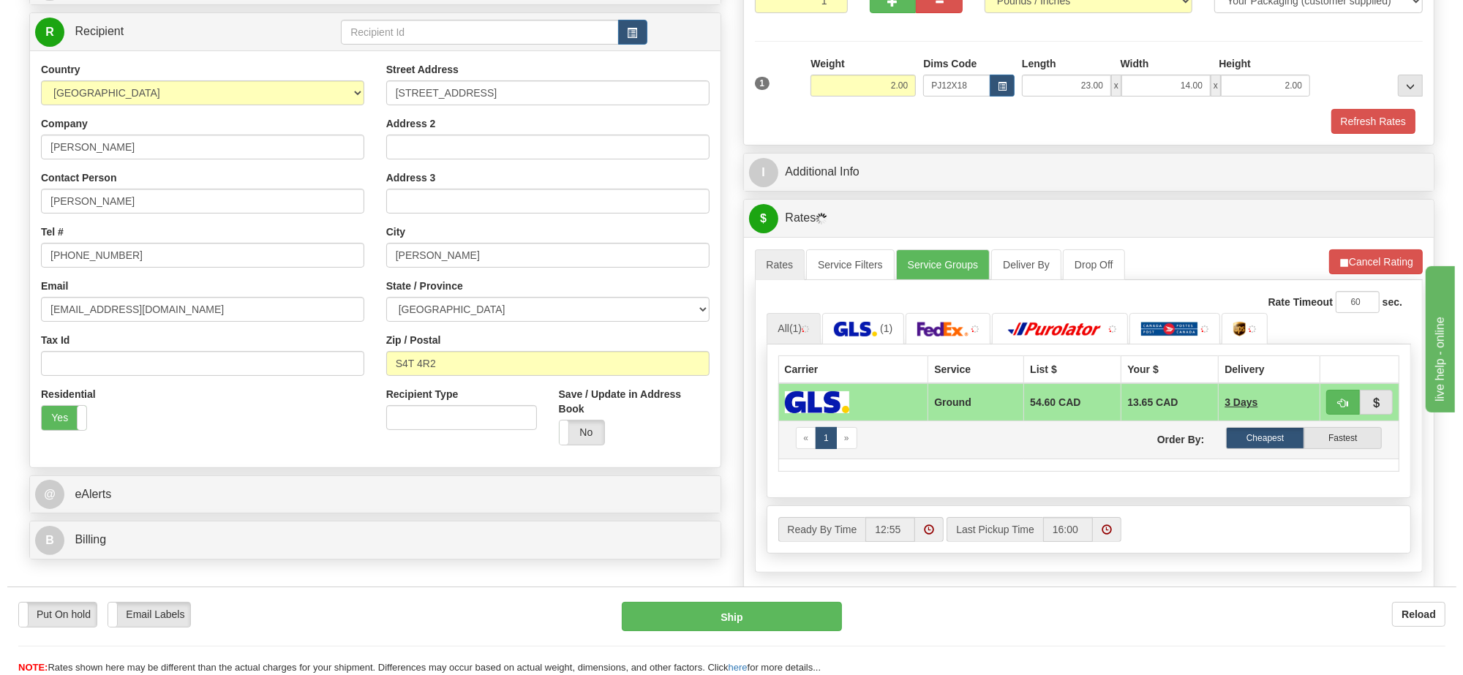
scroll to position [274, 0]
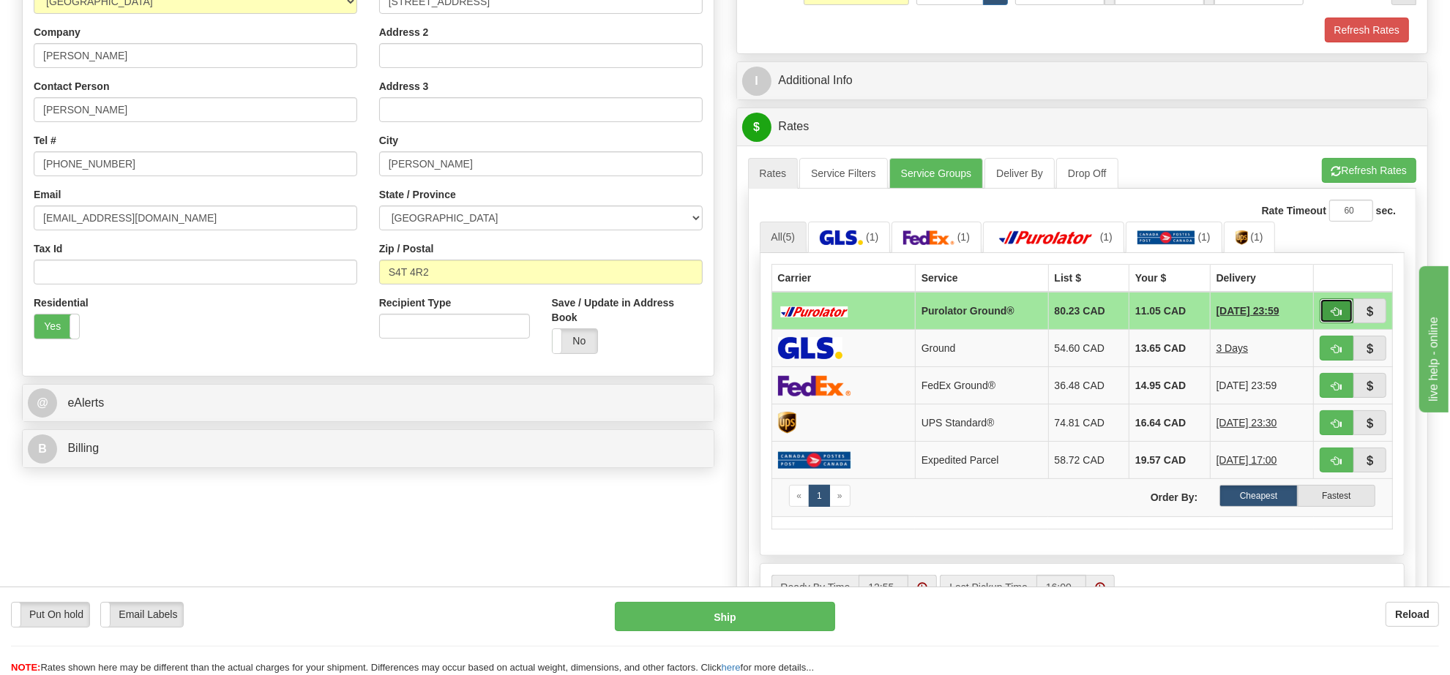
click at [1331, 317] on span "button" at bounding box center [1336, 312] width 10 height 10
type input "260"
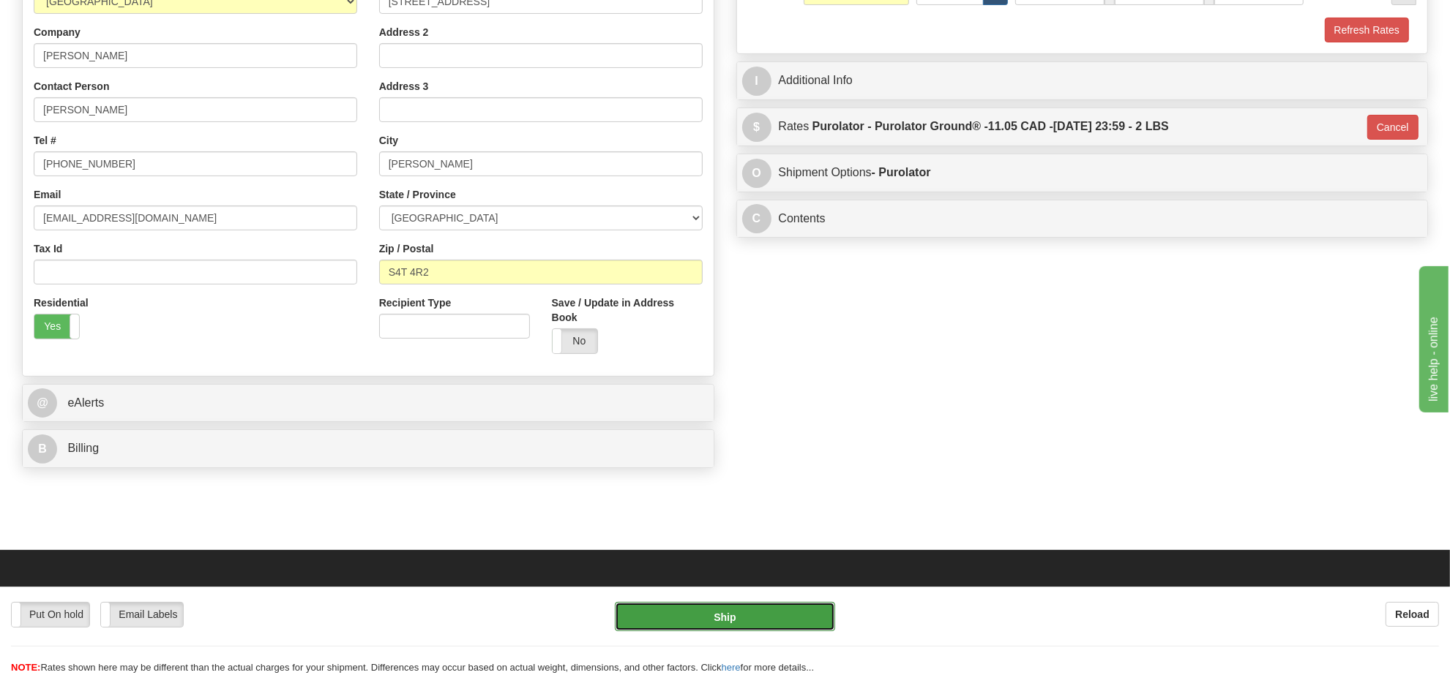
click at [795, 615] on button "Ship" at bounding box center [725, 616] width 220 height 29
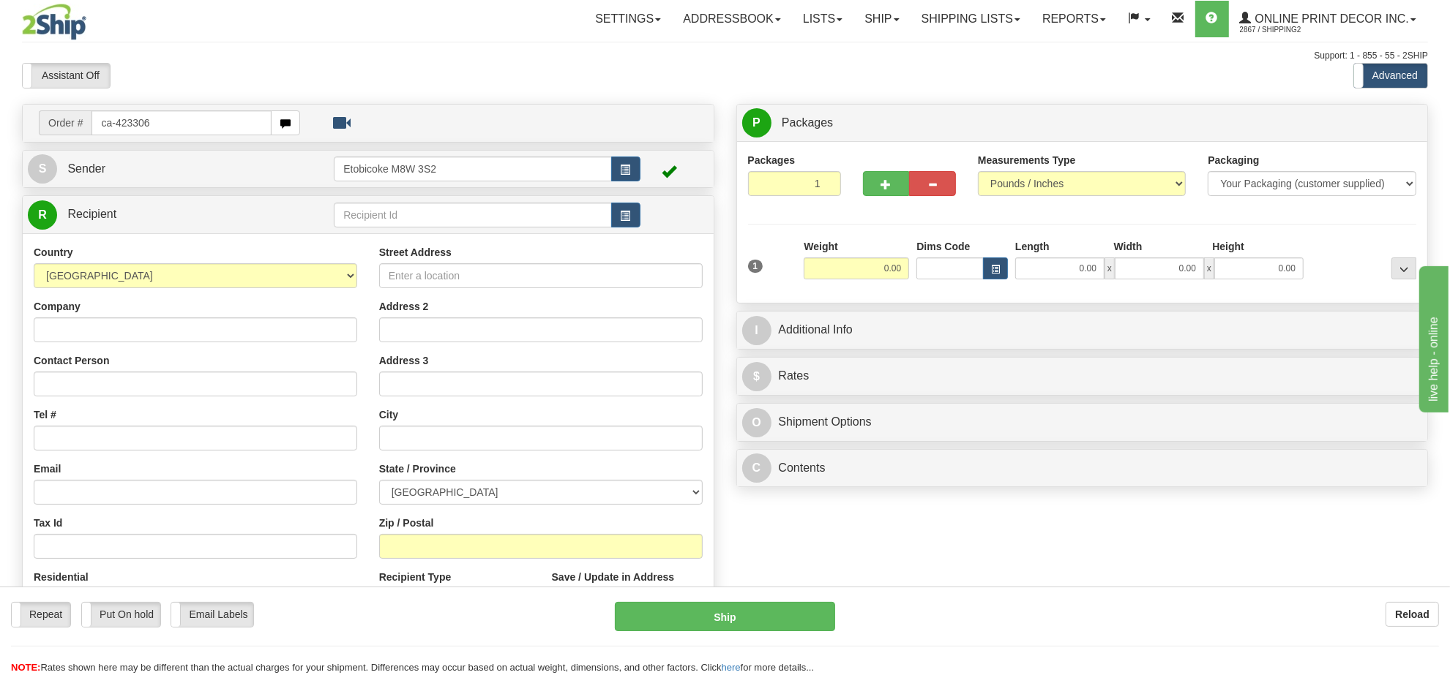
type input "ca-423306"
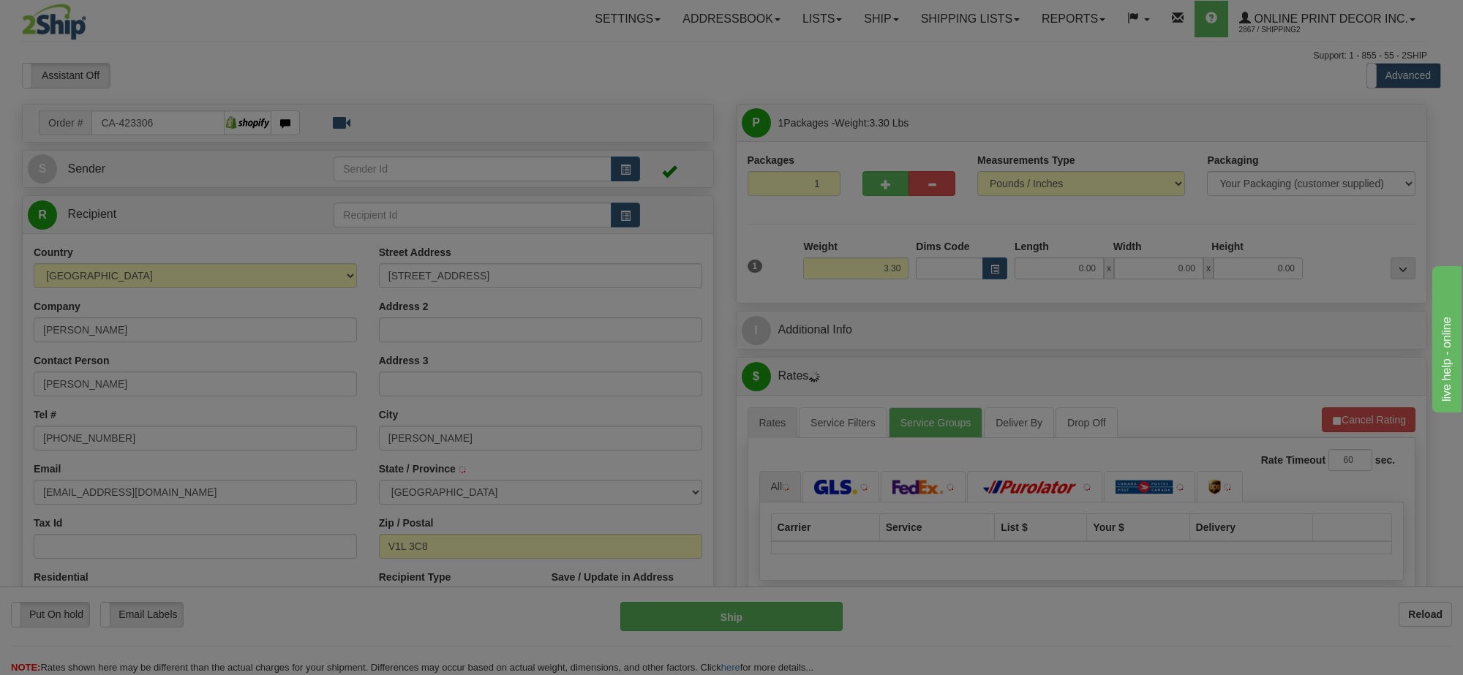
type input "NELSON"
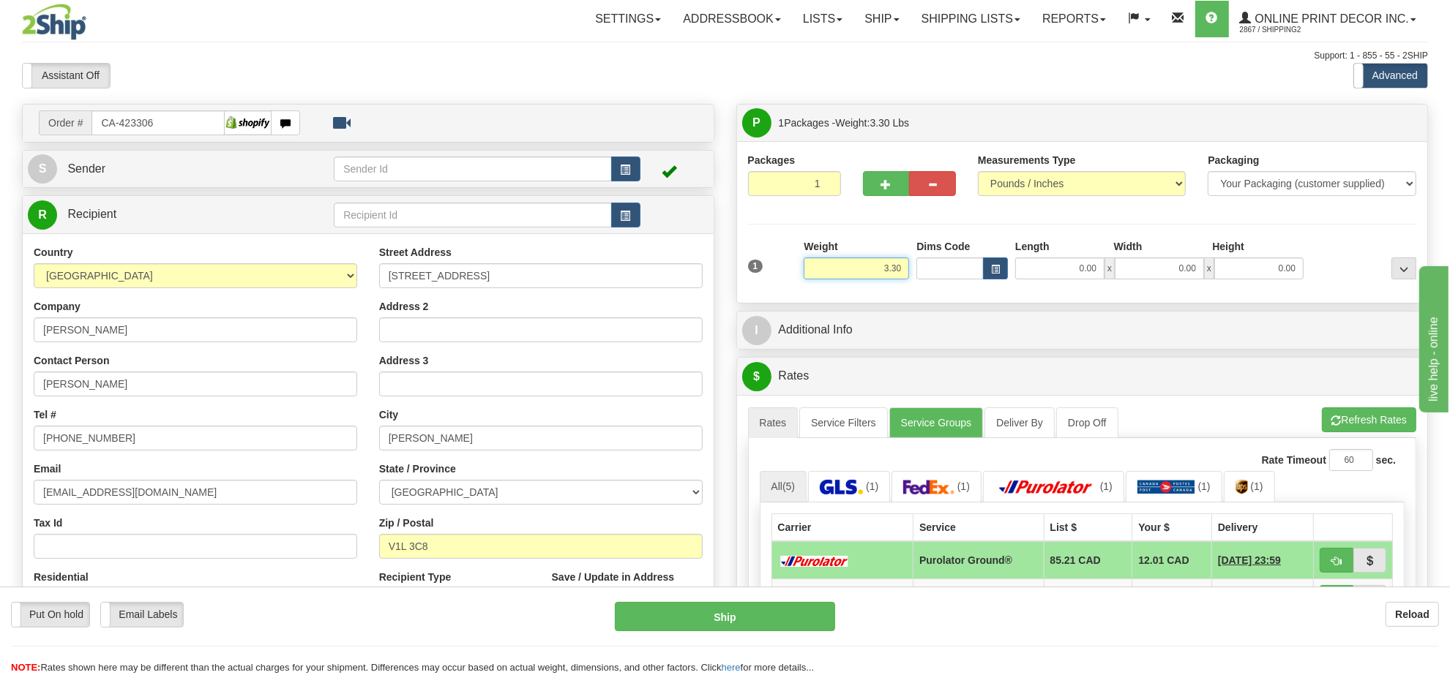
click at [894, 276] on input "3.30" at bounding box center [855, 269] width 105 height 22
type input "6.00"
click at [979, 264] on input "Dims Code" at bounding box center [949, 269] width 67 height 22
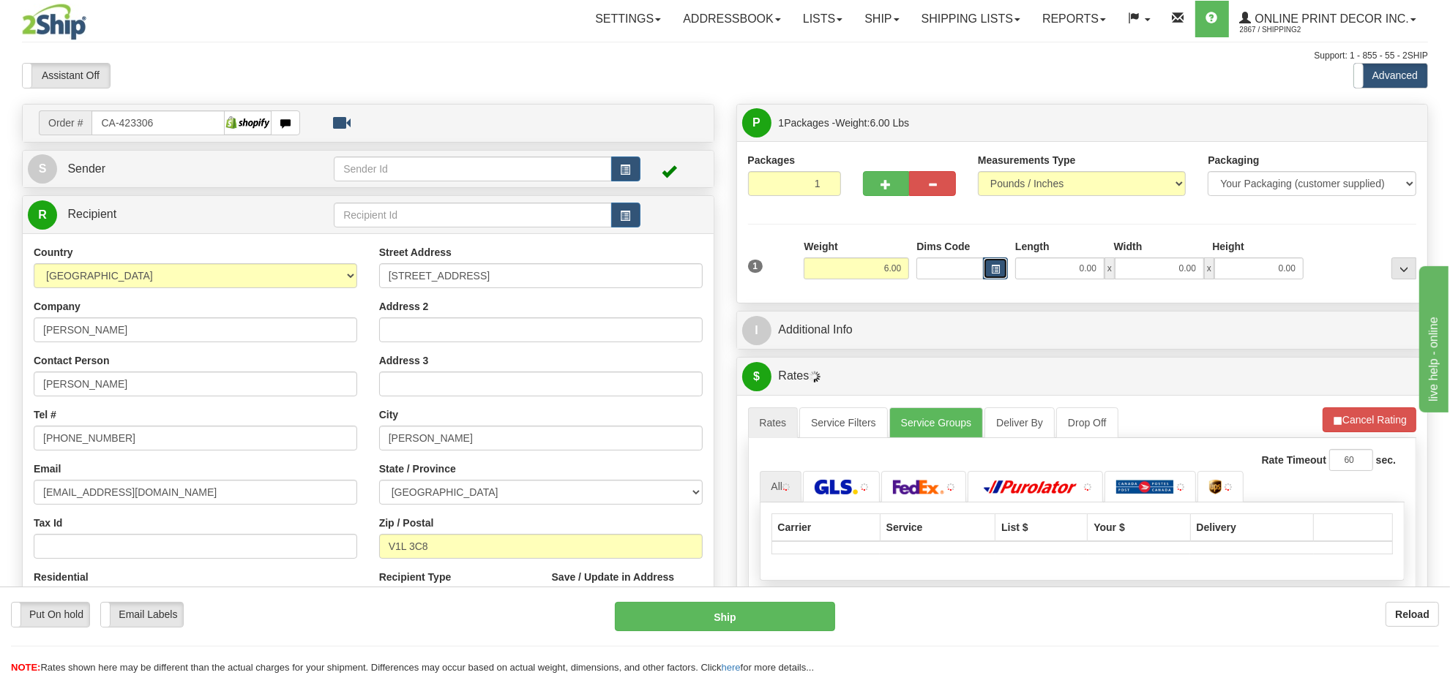
click at [995, 266] on span "button" at bounding box center [995, 270] width 9 height 8
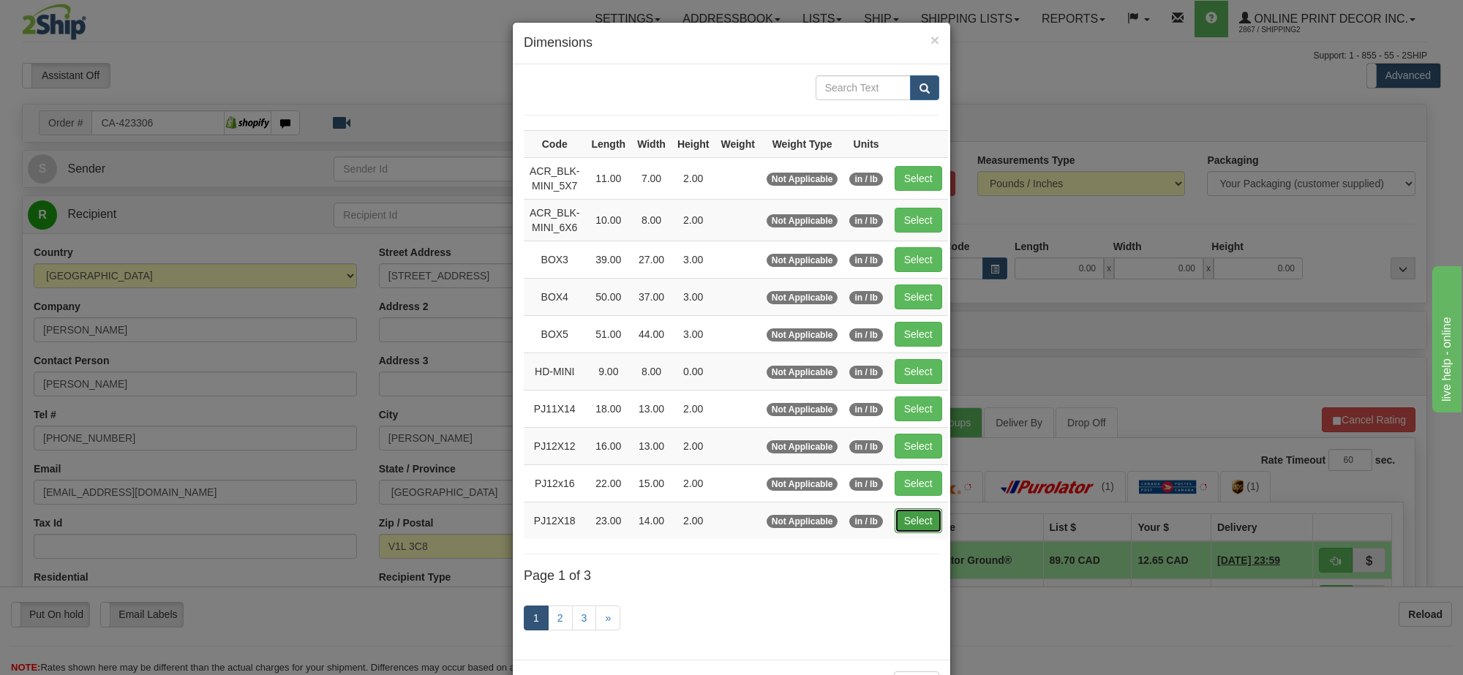
click at [910, 527] on button "Select" at bounding box center [919, 521] width 48 height 25
type input "PJ12X18"
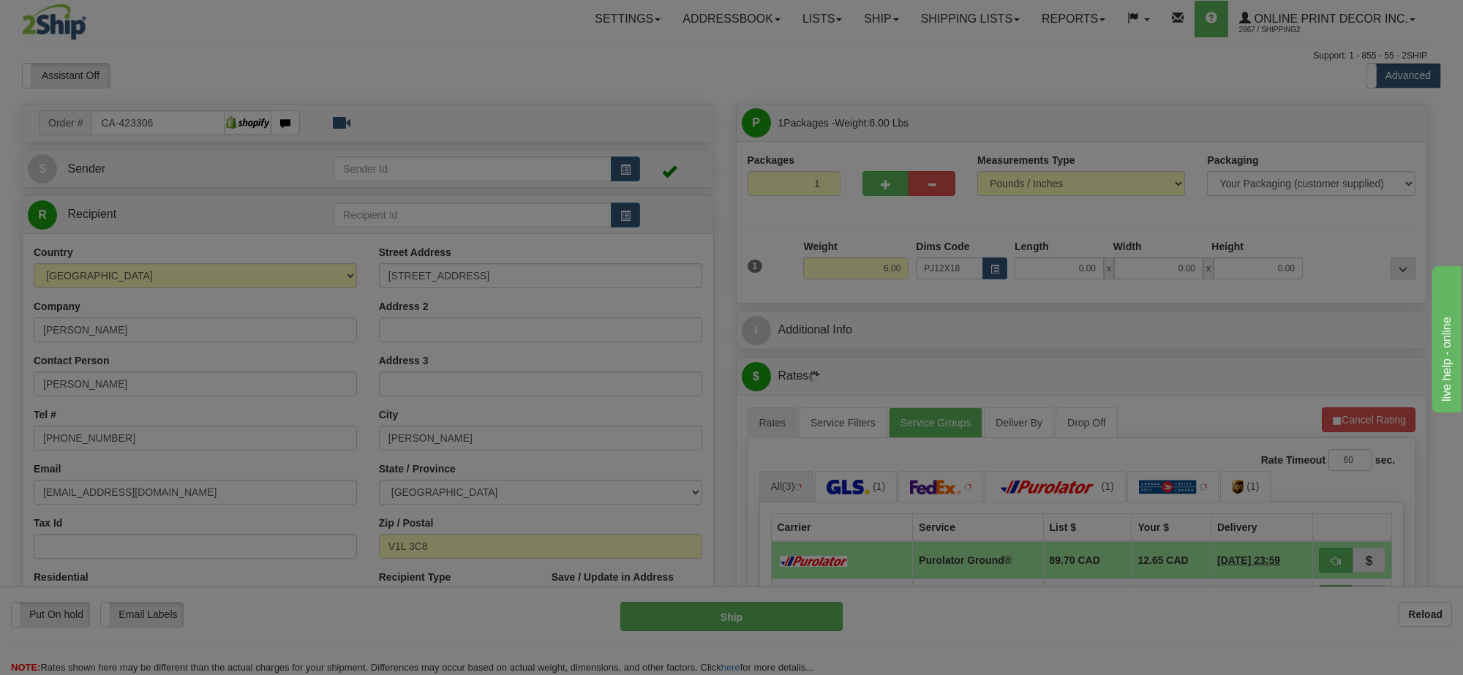
type input "23.00"
type input "14.00"
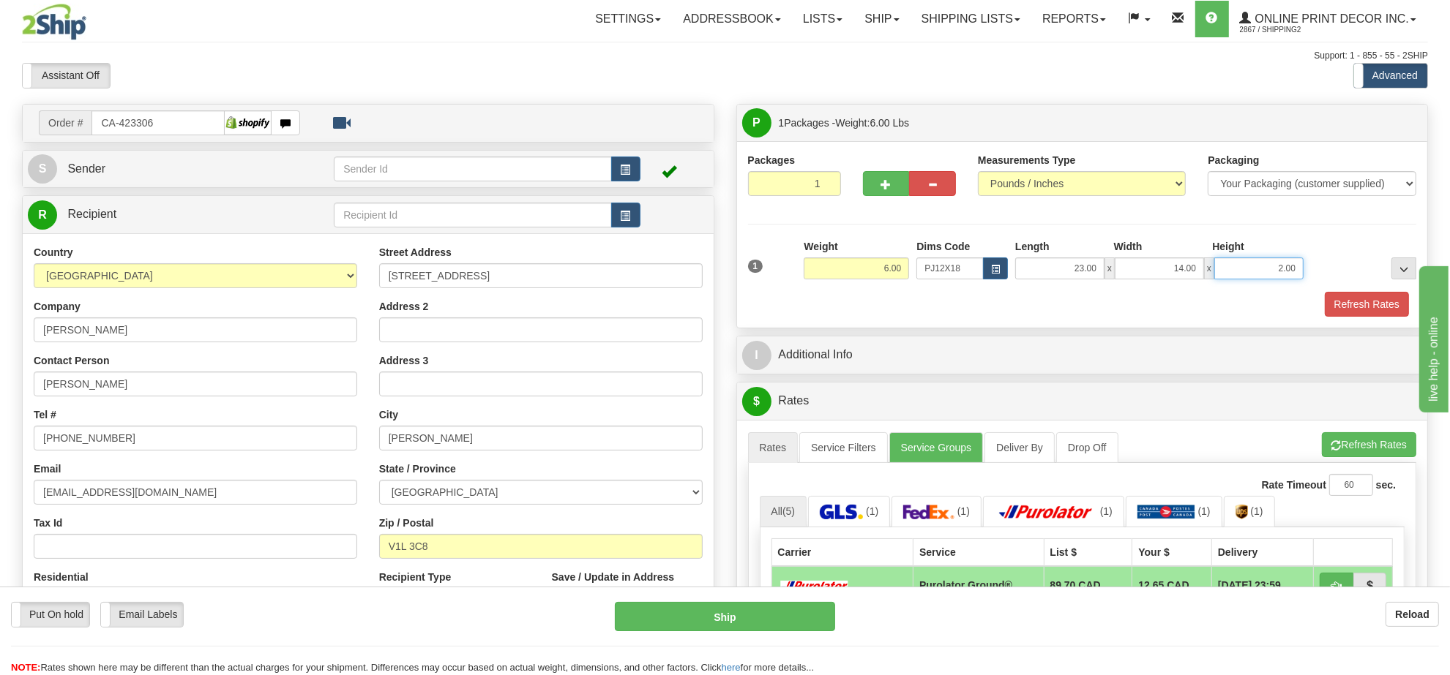
click at [1267, 276] on input "2.00" at bounding box center [1258, 269] width 89 height 22
type input "6.00"
click at [1369, 451] on button "Refresh Rates" at bounding box center [1368, 444] width 94 height 25
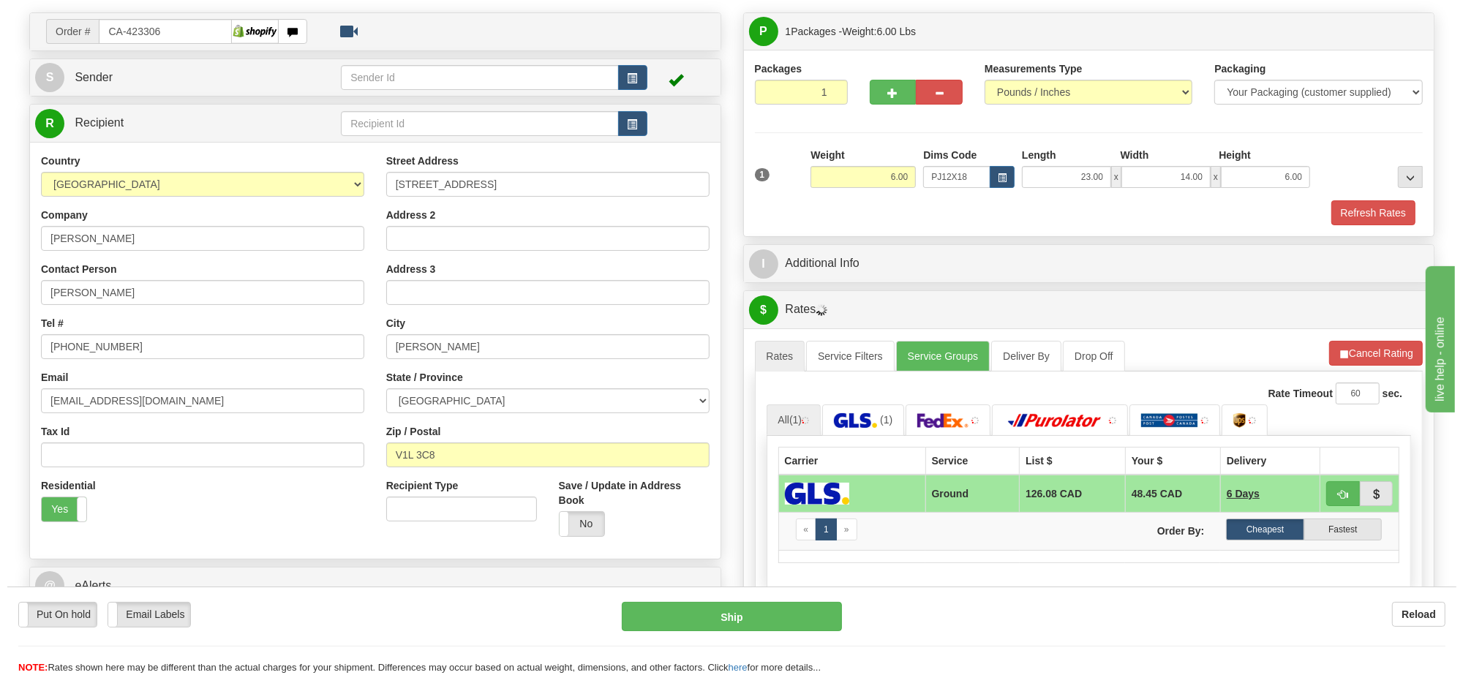
scroll to position [183, 0]
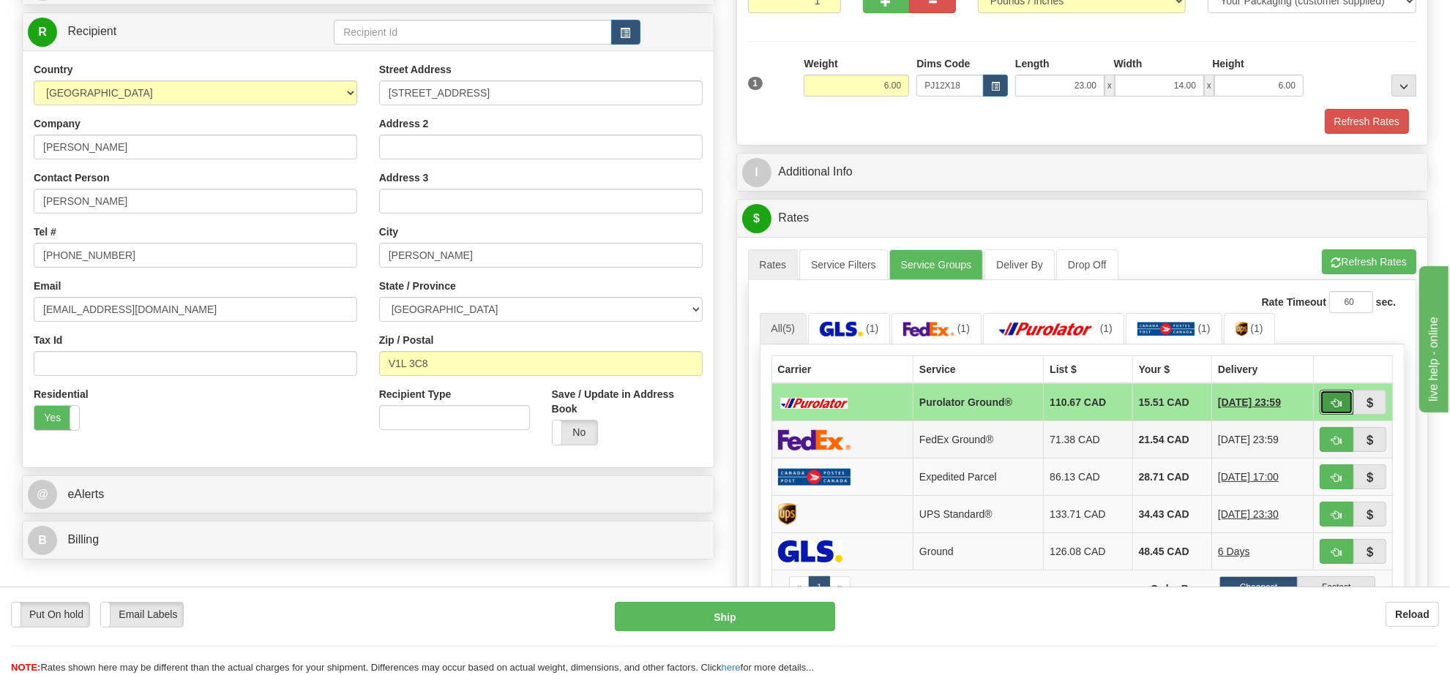
drag, startPoint x: 1327, startPoint y: 410, endPoint x: 1259, endPoint y: 456, distance: 81.2
click at [1327, 410] on button "button" at bounding box center [1336, 402] width 34 height 25
type input "260"
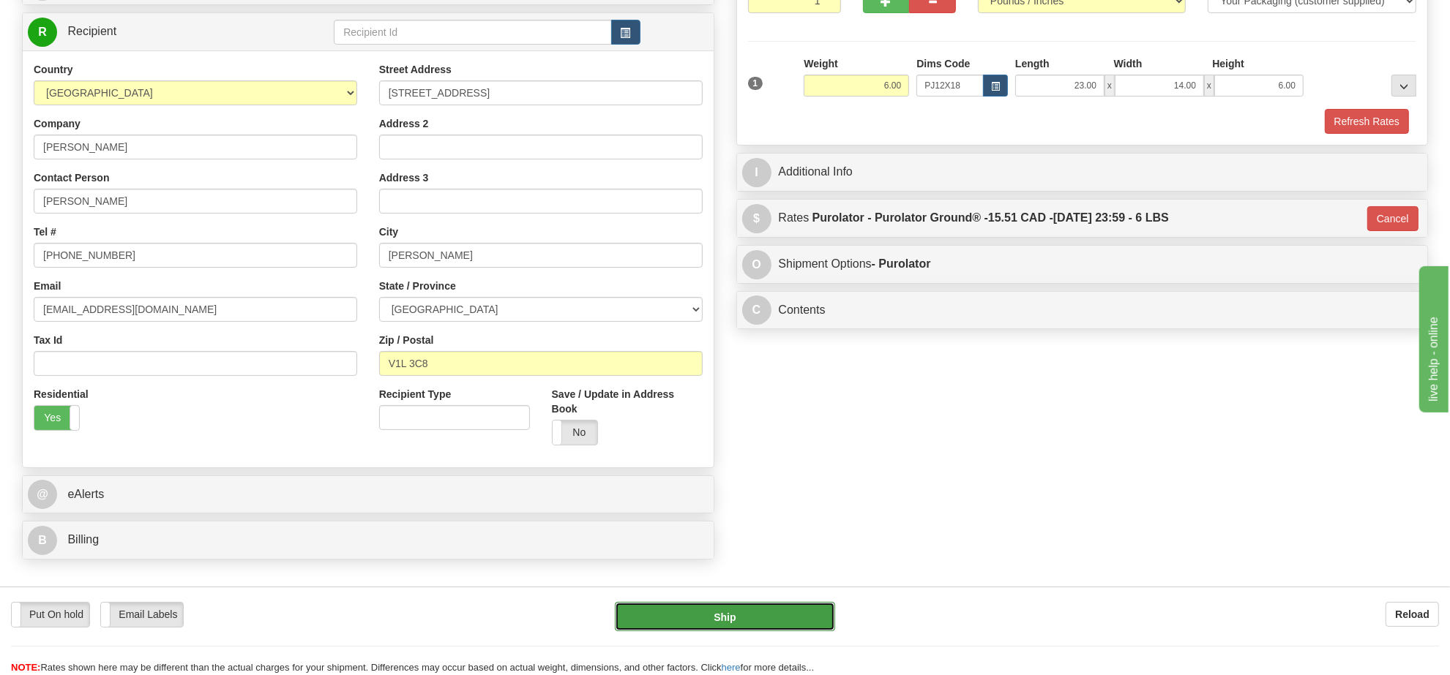
click at [820, 620] on button "Ship" at bounding box center [725, 616] width 220 height 29
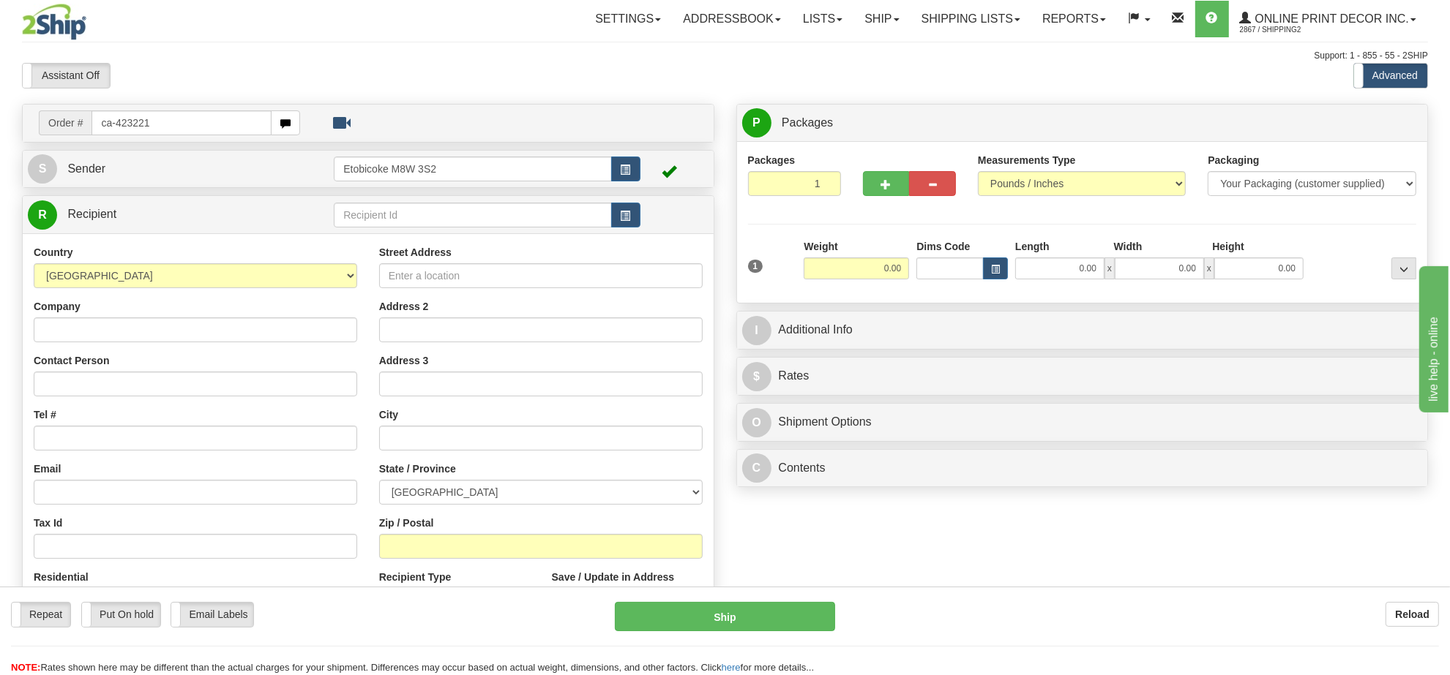
type input "ca-423221"
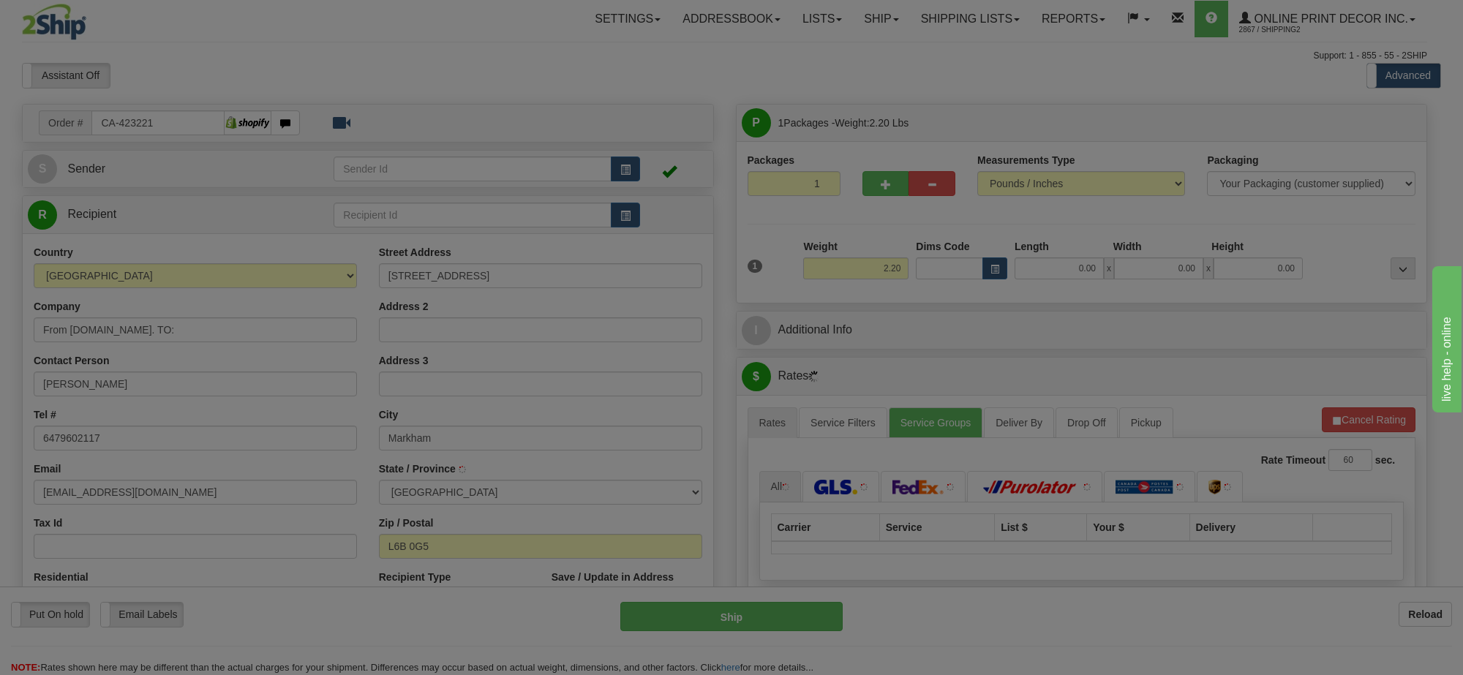
type input "MARKHAM"
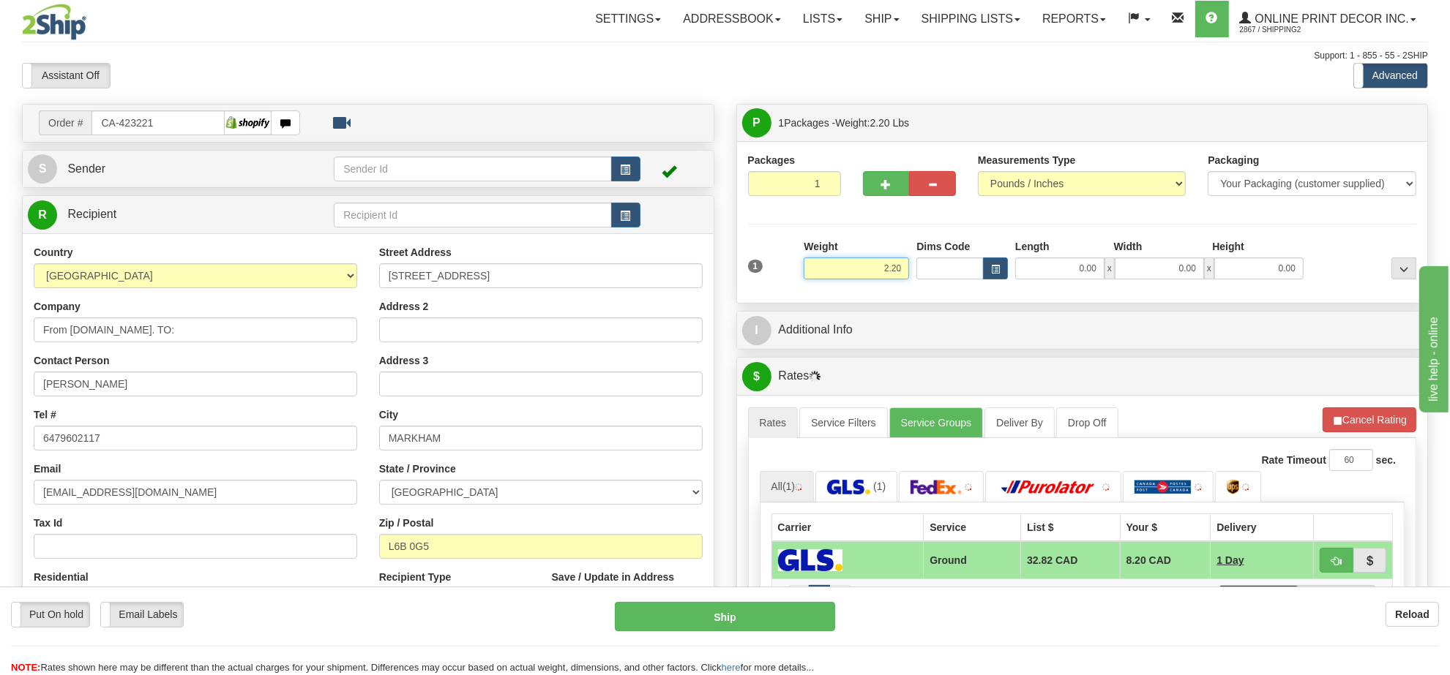
click at [889, 277] on input "2.20" at bounding box center [855, 269] width 105 height 22
type input "5.00"
click at [986, 269] on button "button" at bounding box center [995, 269] width 25 height 22
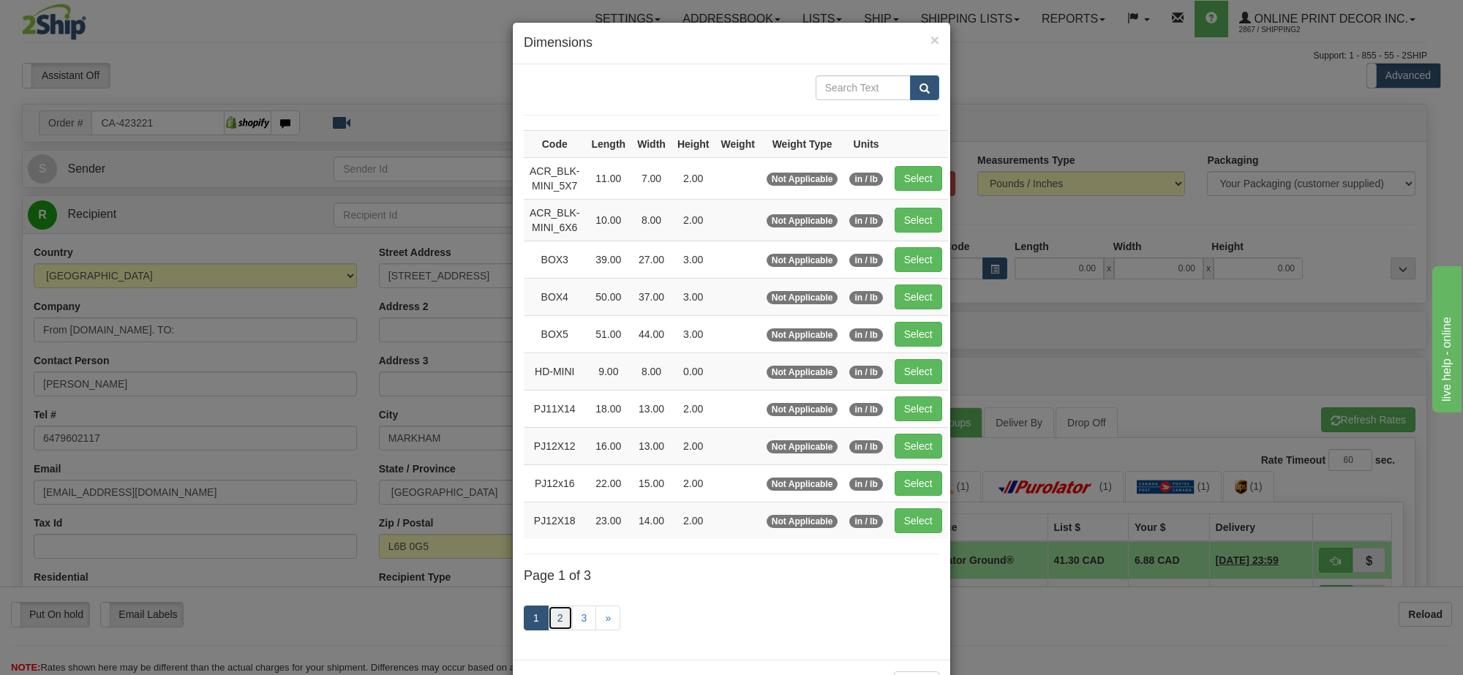
click at [553, 626] on link "2" at bounding box center [560, 618] width 25 height 25
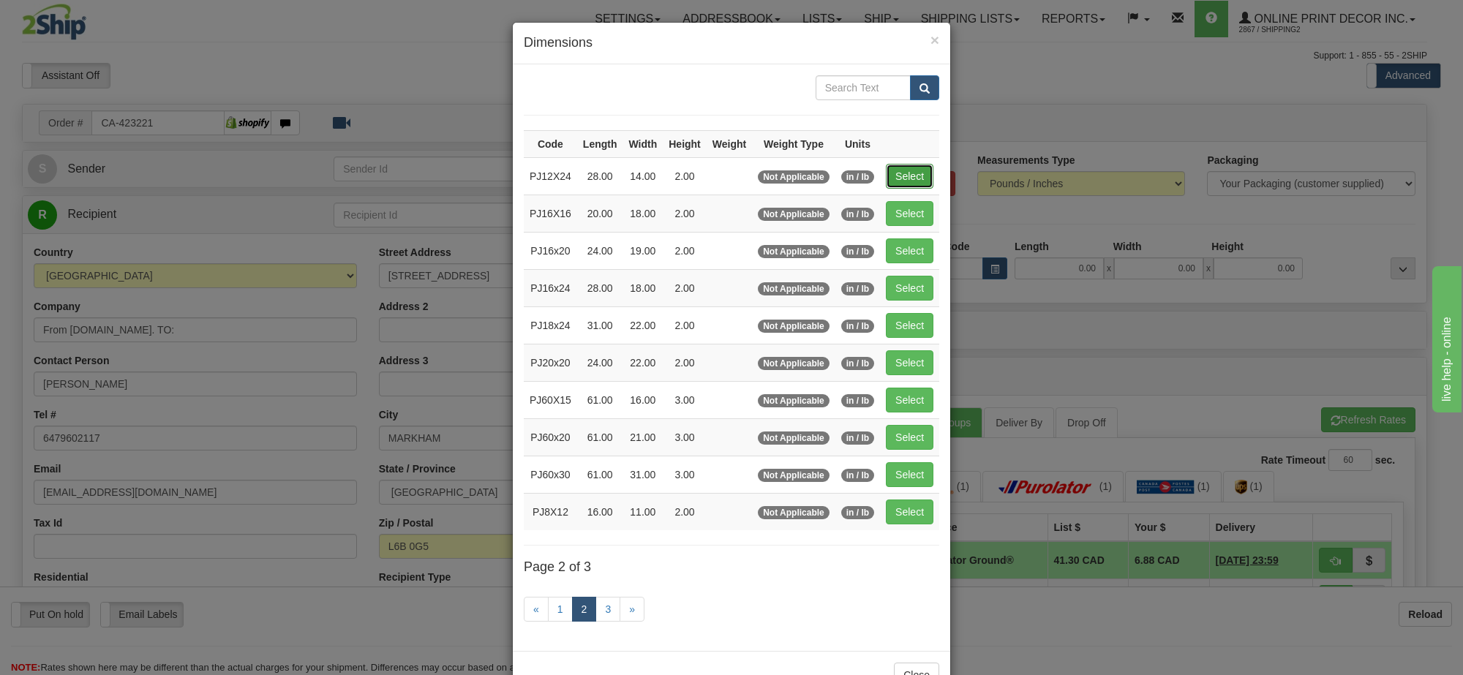
click at [911, 169] on button "Select" at bounding box center [910, 176] width 48 height 25
type input "PJ12X24"
type input "28.00"
type input "14.00"
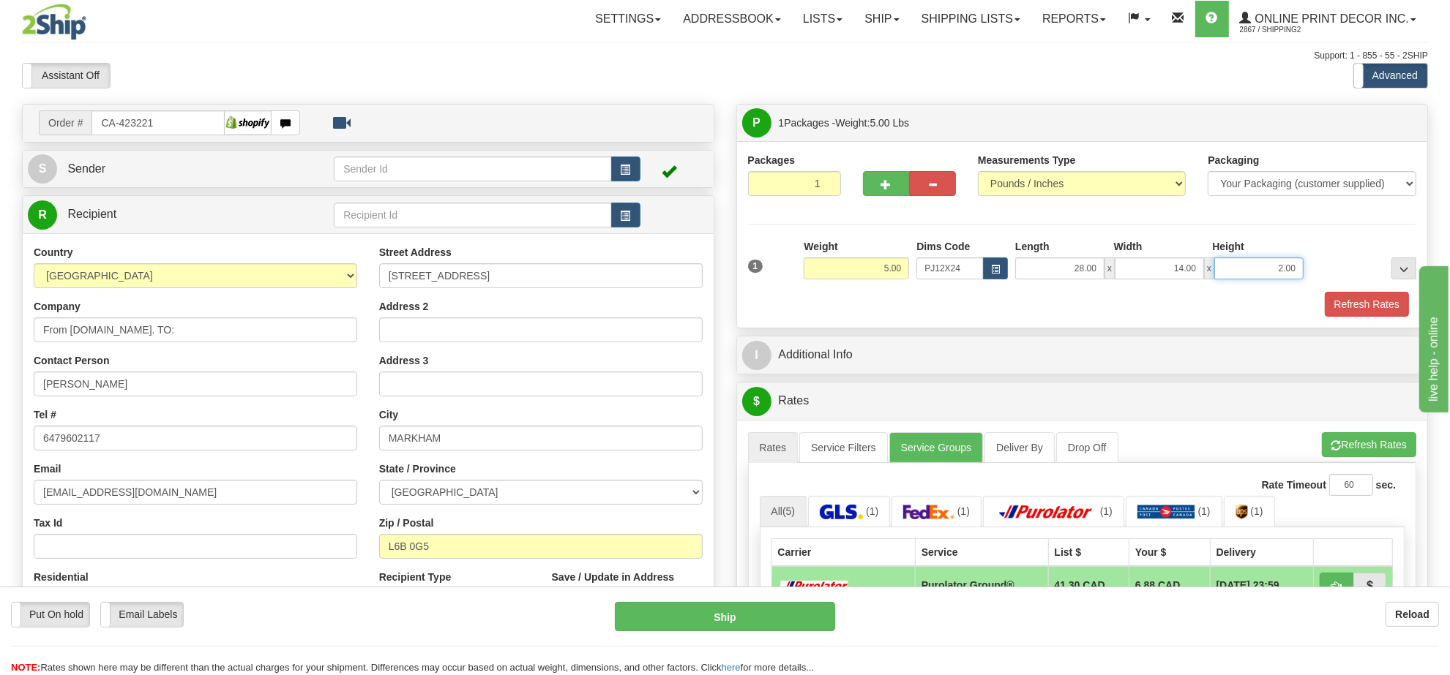
click at [1240, 273] on input "2.00" at bounding box center [1258, 269] width 89 height 22
drag, startPoint x: 1240, startPoint y: 273, endPoint x: 1260, endPoint y: 286, distance: 23.7
click at [1241, 276] on input "2.00" at bounding box center [1258, 269] width 89 height 22
type input "4.00"
click at [1377, 454] on button "Refresh Rates" at bounding box center [1368, 444] width 94 height 25
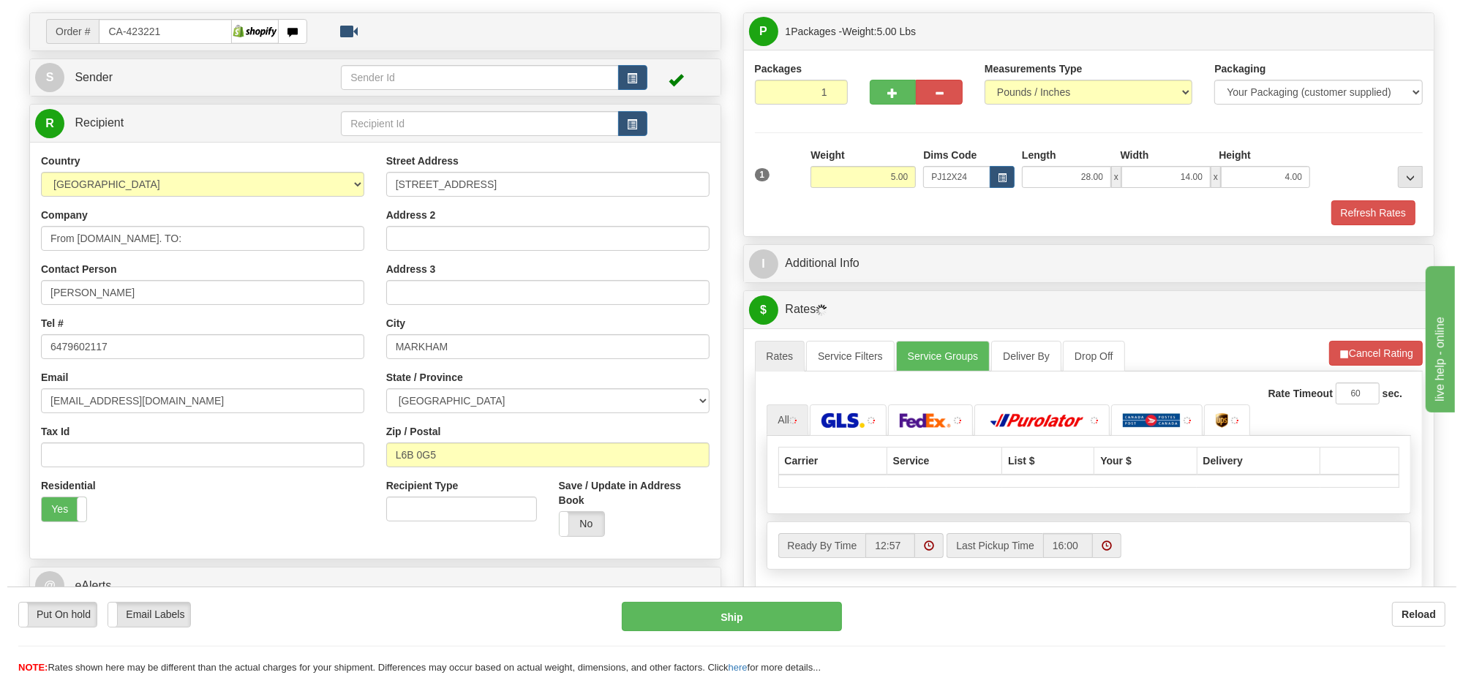
scroll to position [183, 0]
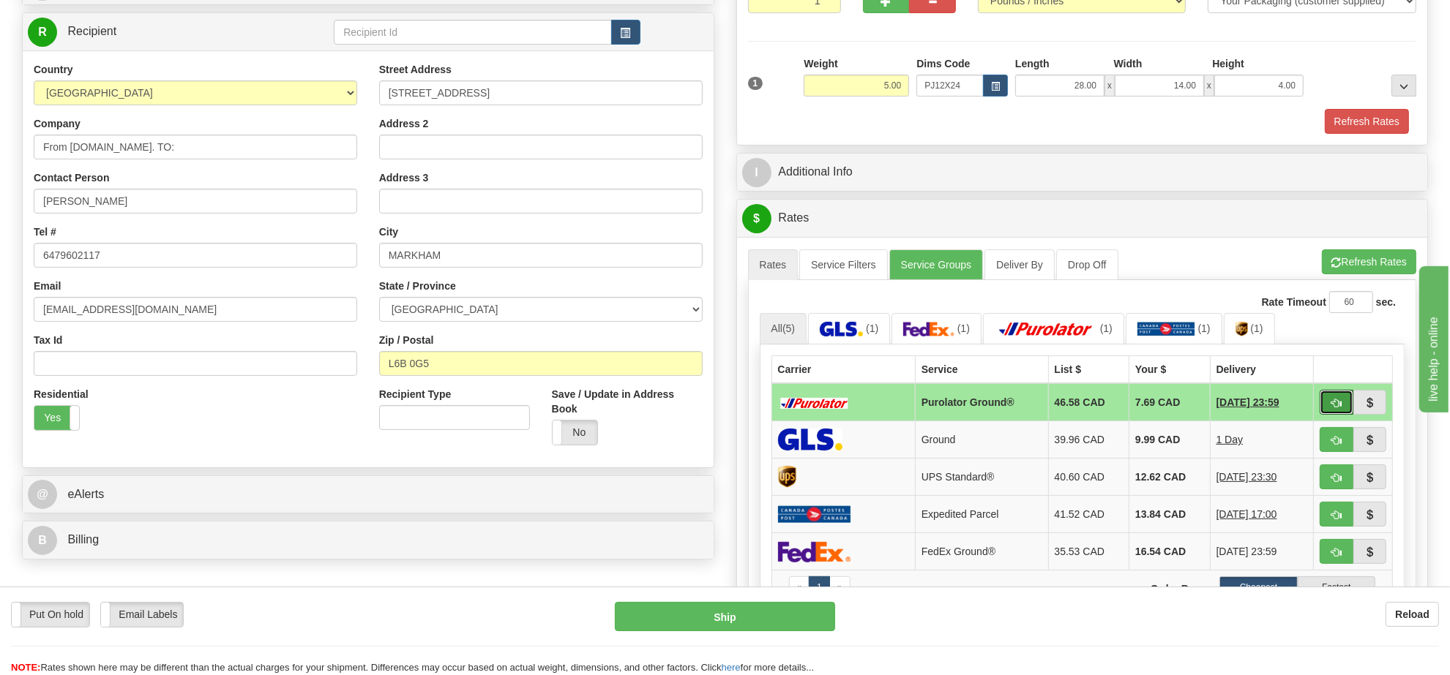
click at [1331, 406] on span "button" at bounding box center [1336, 404] width 10 height 10
type input "260"
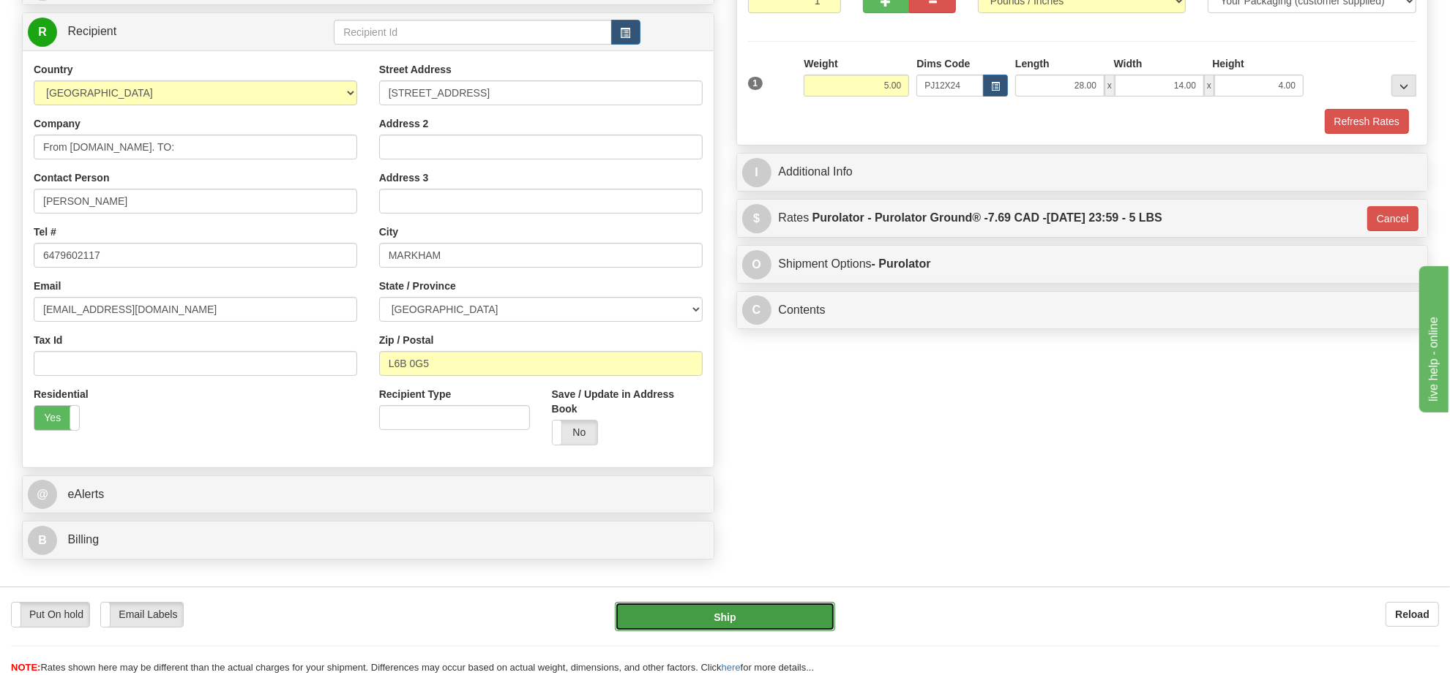
click at [803, 606] on button "Ship" at bounding box center [725, 616] width 220 height 29
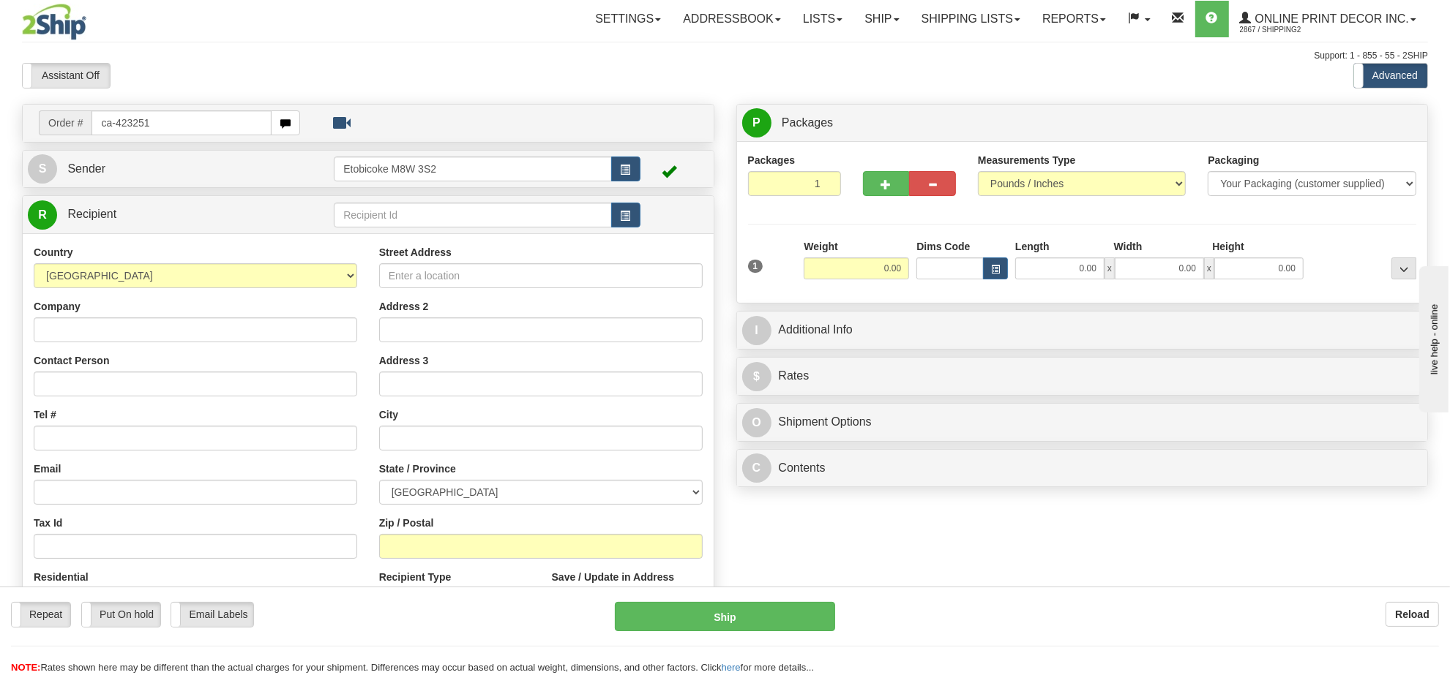
type input "ca-423251"
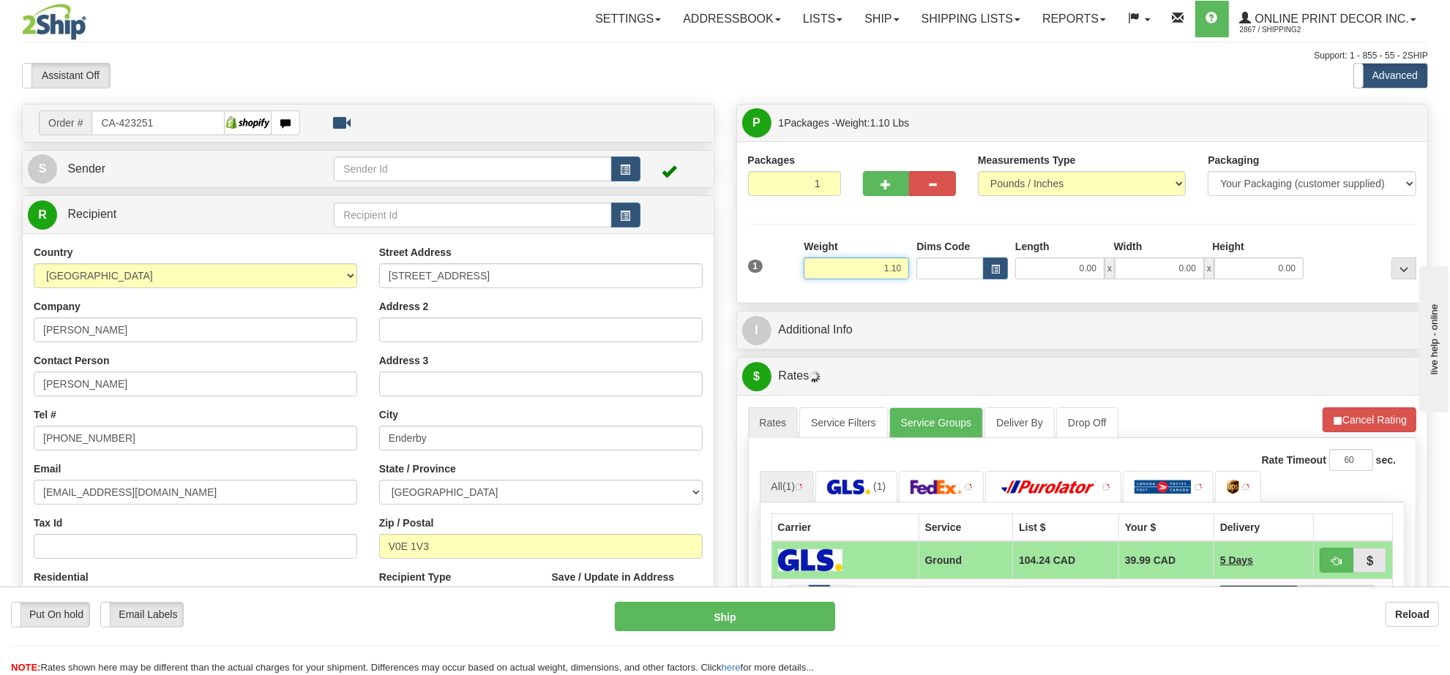
click at [884, 267] on input "1.10" at bounding box center [855, 269] width 105 height 22
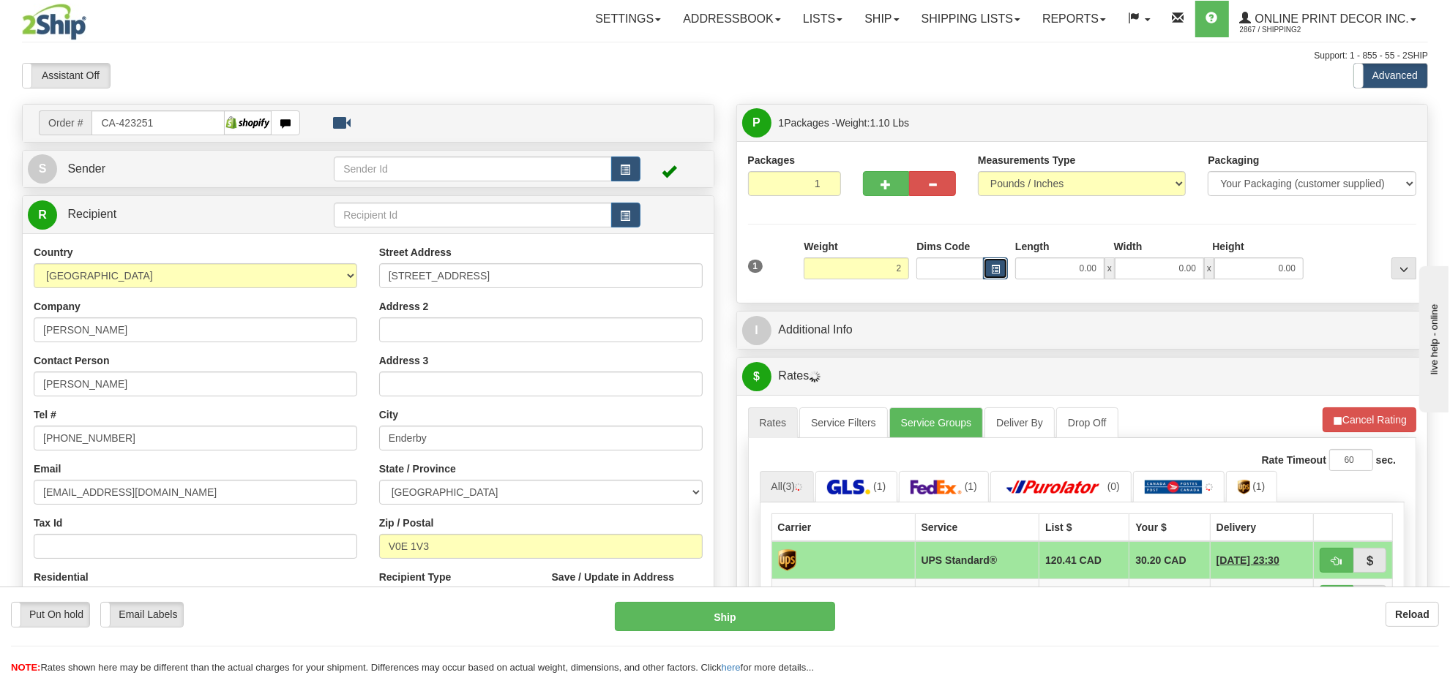
type input "2.00"
click at [991, 269] on span "button" at bounding box center [995, 270] width 9 height 8
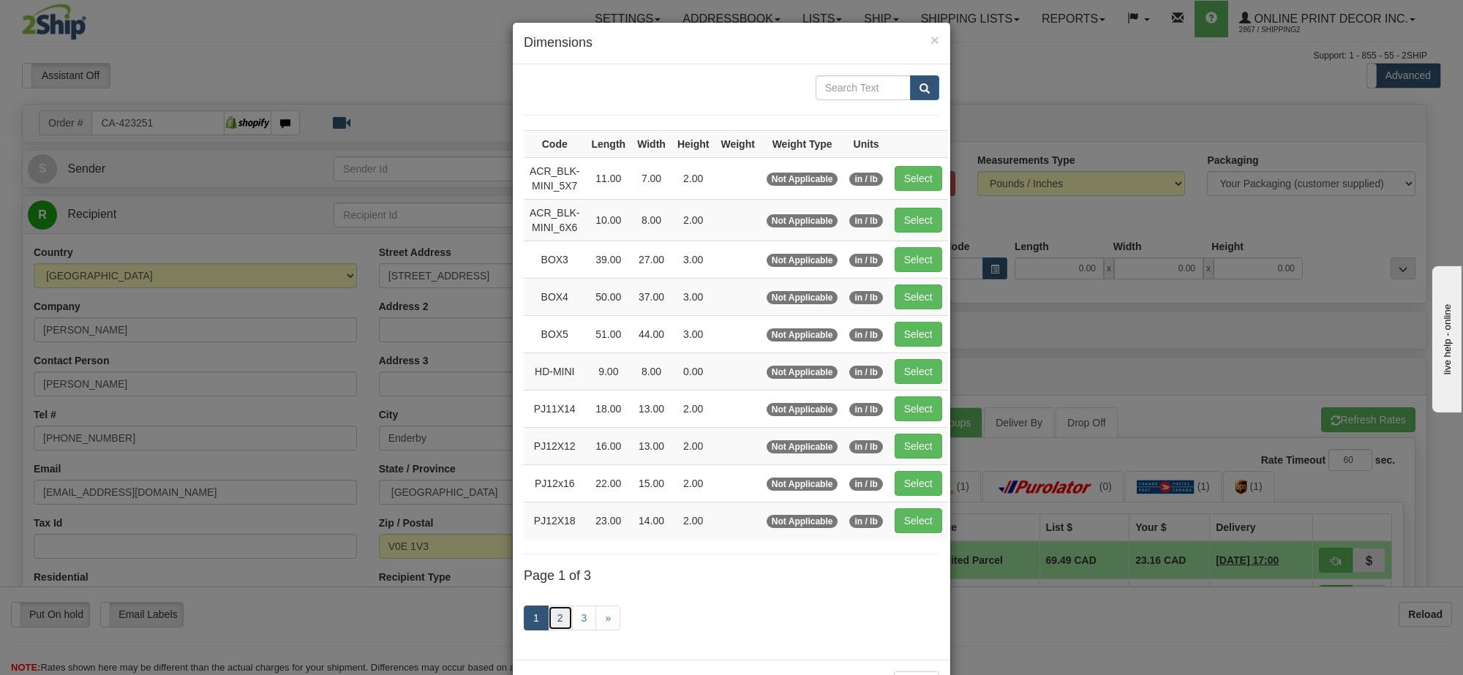
click at [552, 616] on link "2" at bounding box center [560, 618] width 25 height 25
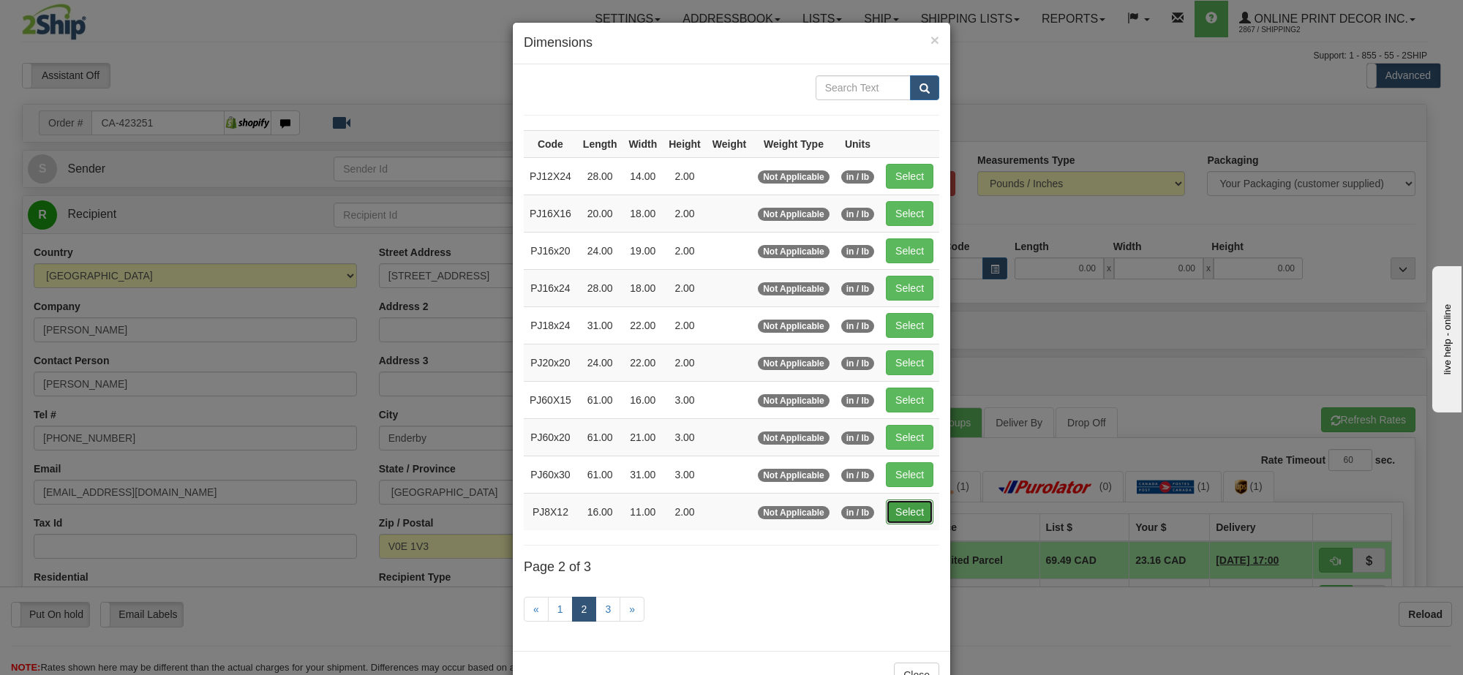
click at [891, 506] on button "Select" at bounding box center [910, 512] width 48 height 25
type input "PJ8X12"
type input "16.00"
type input "11.00"
type input "2.00"
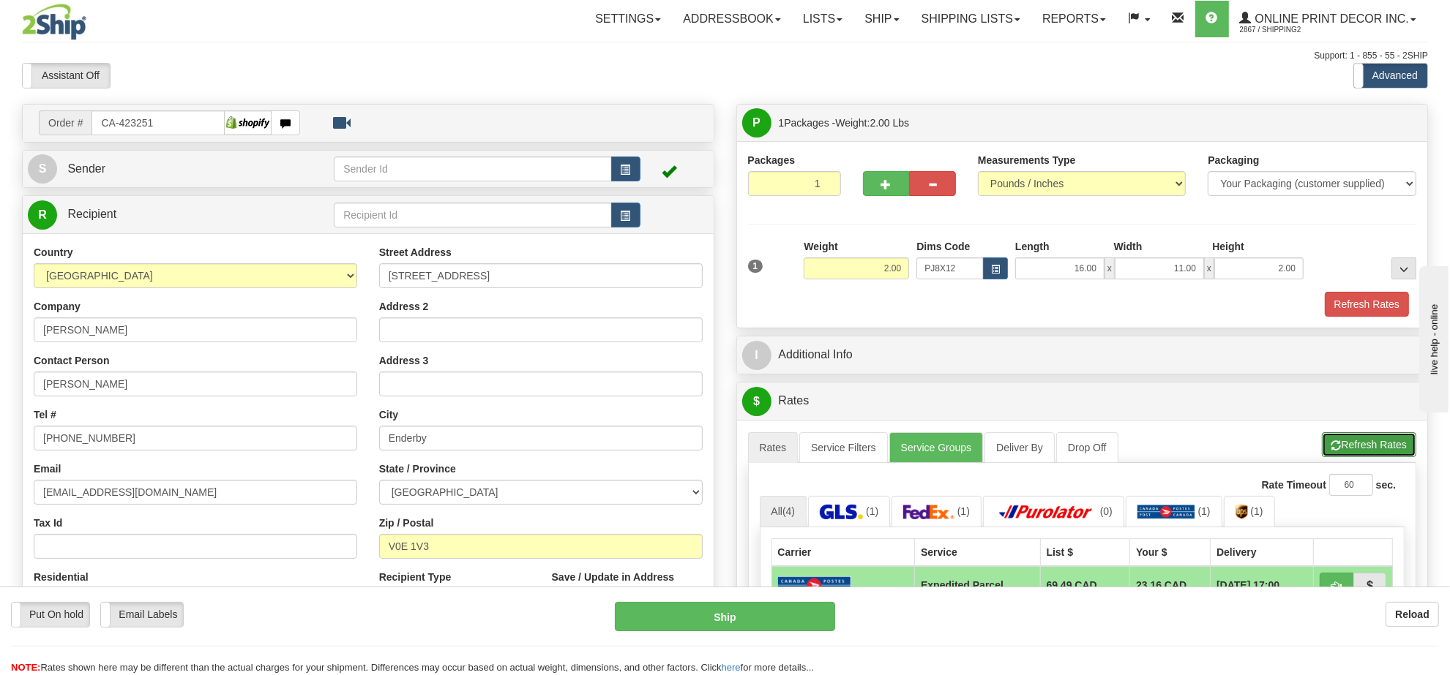
click at [1358, 450] on button "Refresh Rates" at bounding box center [1368, 444] width 94 height 25
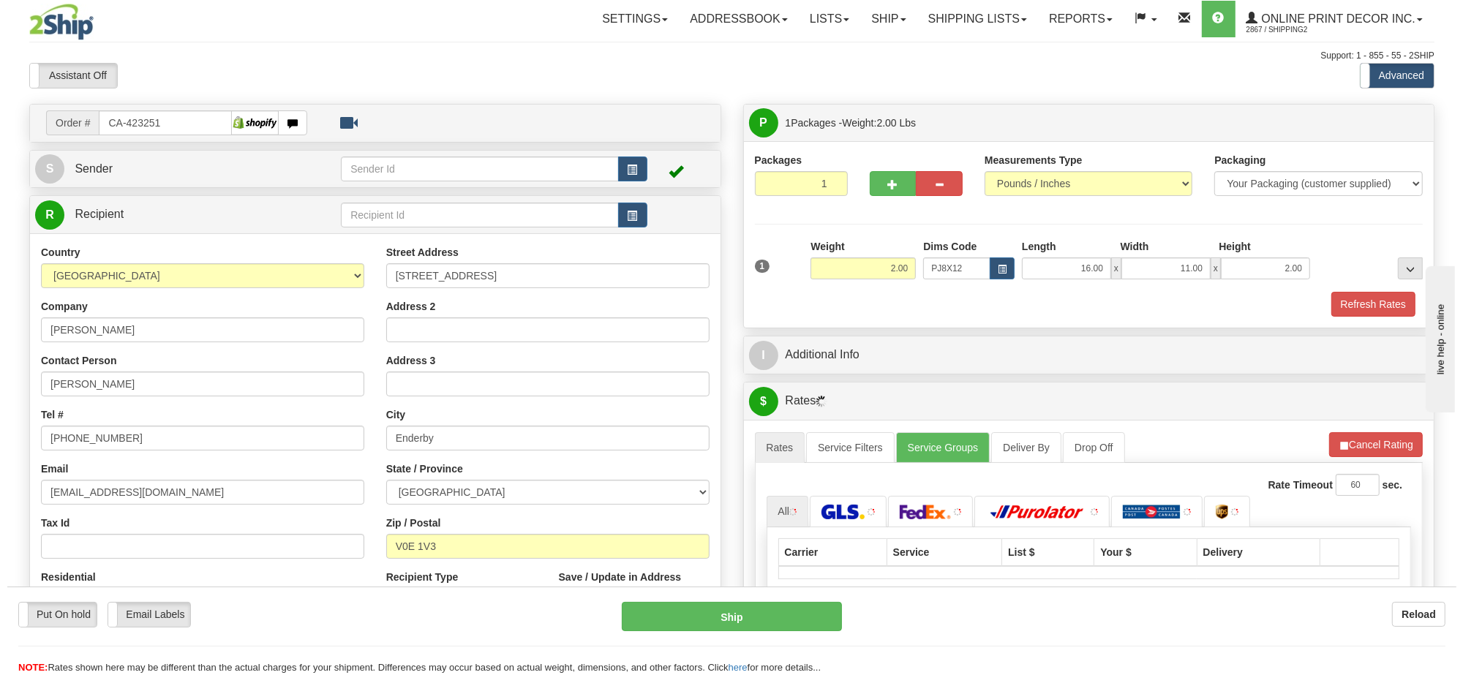
scroll to position [183, 0]
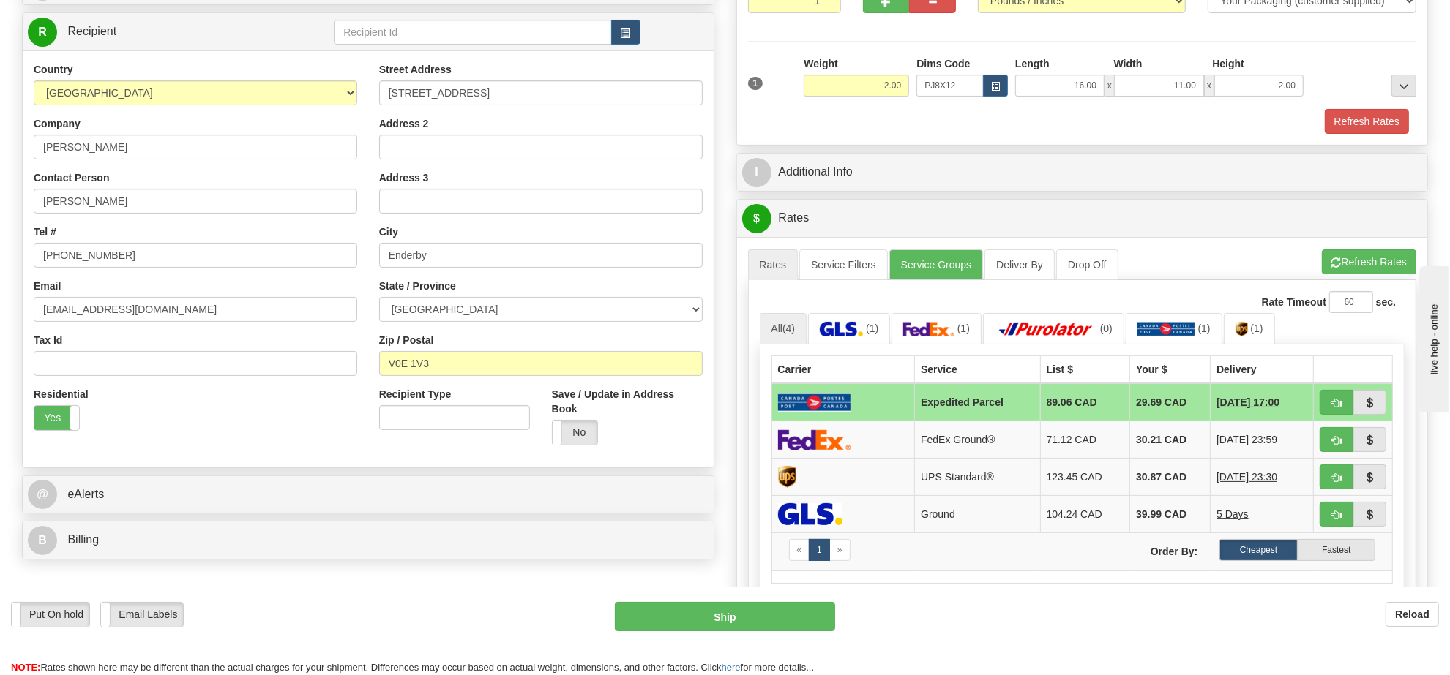
click at [1043, 313] on div "Rate Timeout 60 sec." at bounding box center [1082, 302] width 645 height 22
click at [1050, 329] on img at bounding box center [1045, 329] width 102 height 15
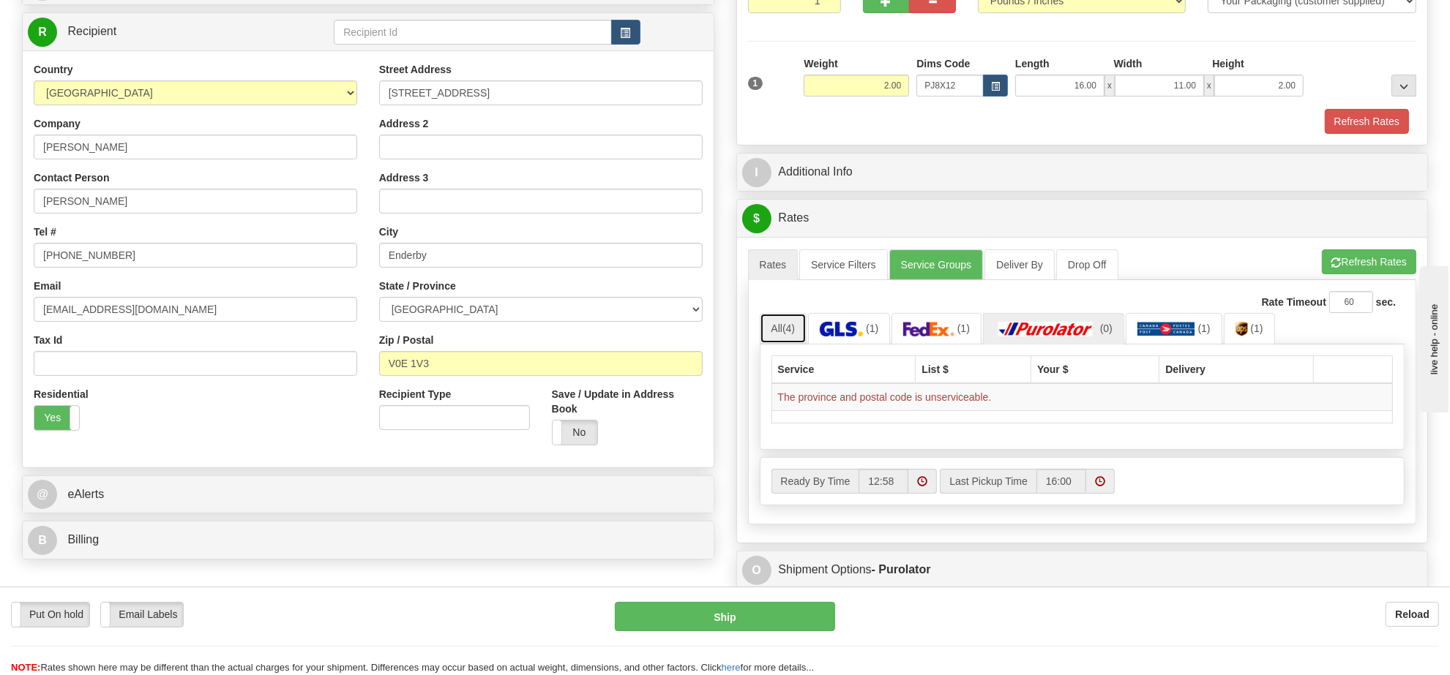
click at [795, 344] on link "All (4)" at bounding box center [784, 328] width 48 height 31
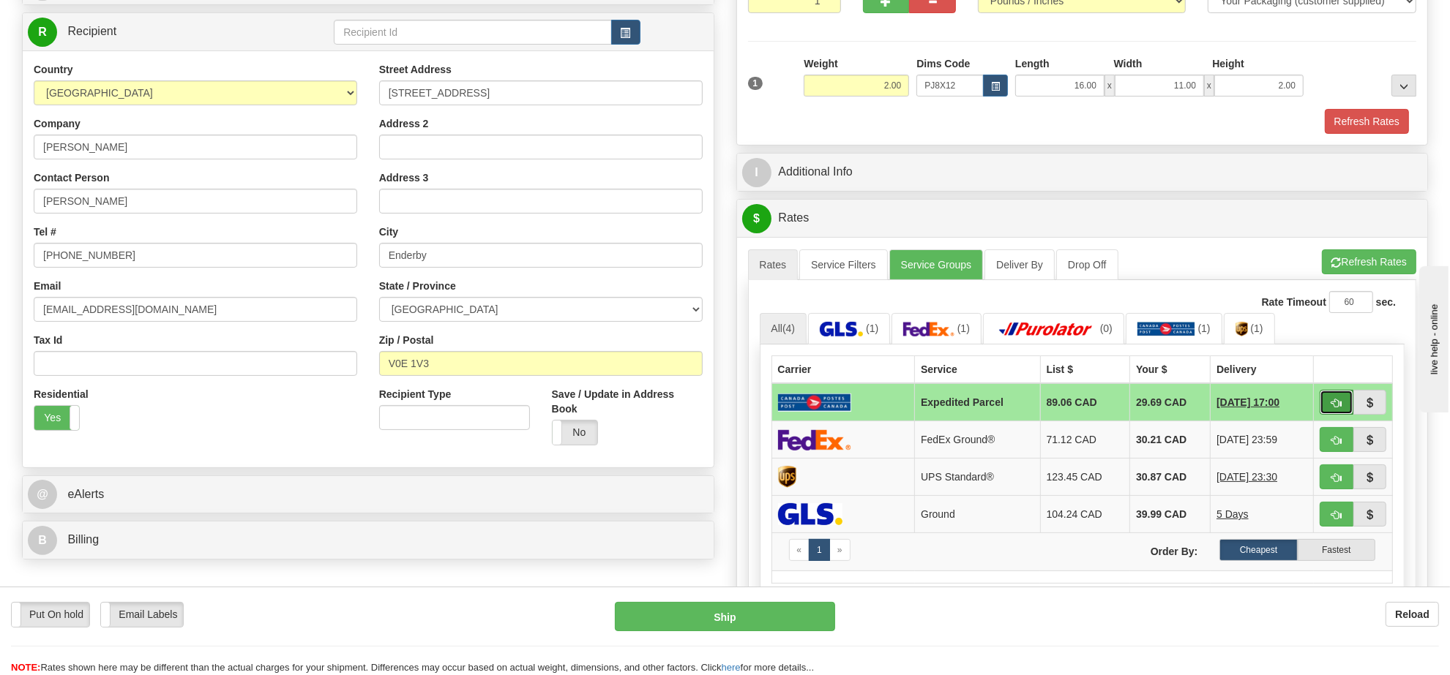
click at [1332, 408] on span "button" at bounding box center [1336, 404] width 10 height 10
type input "DOM.EP"
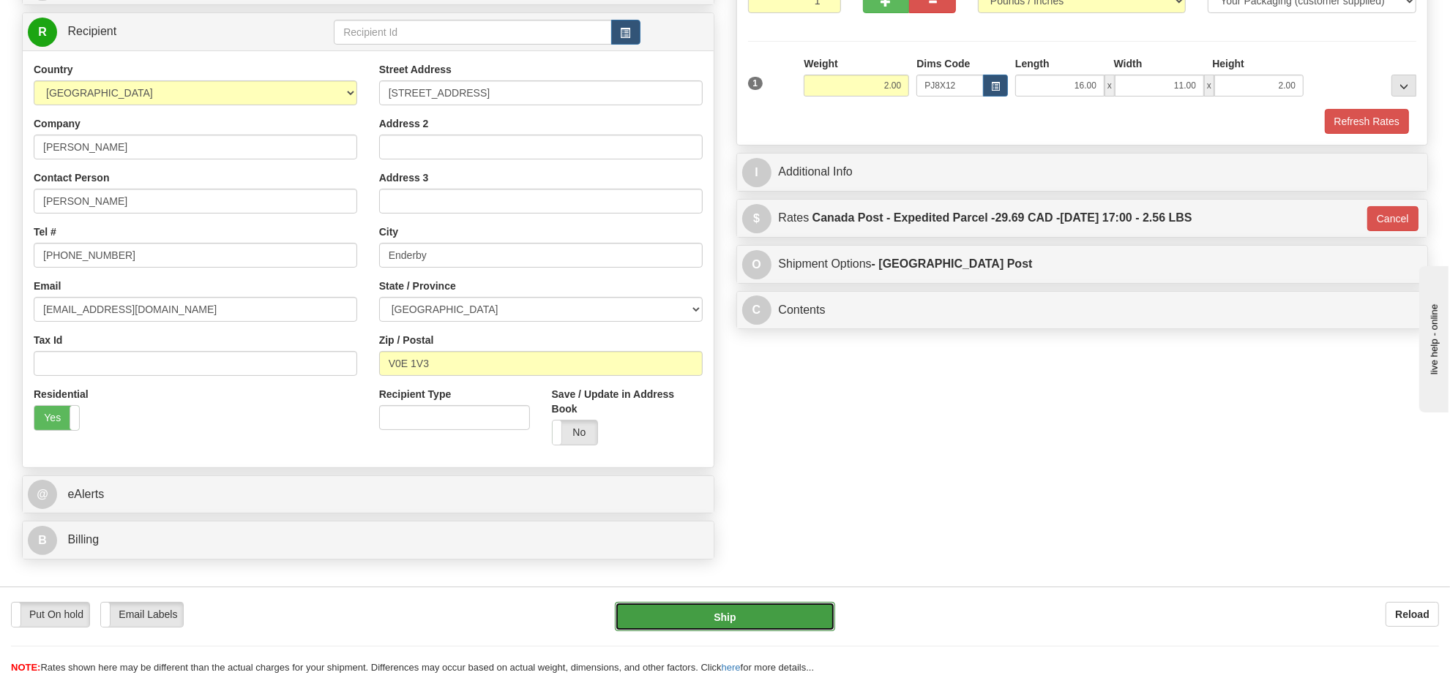
click at [792, 606] on button "Ship" at bounding box center [725, 616] width 220 height 29
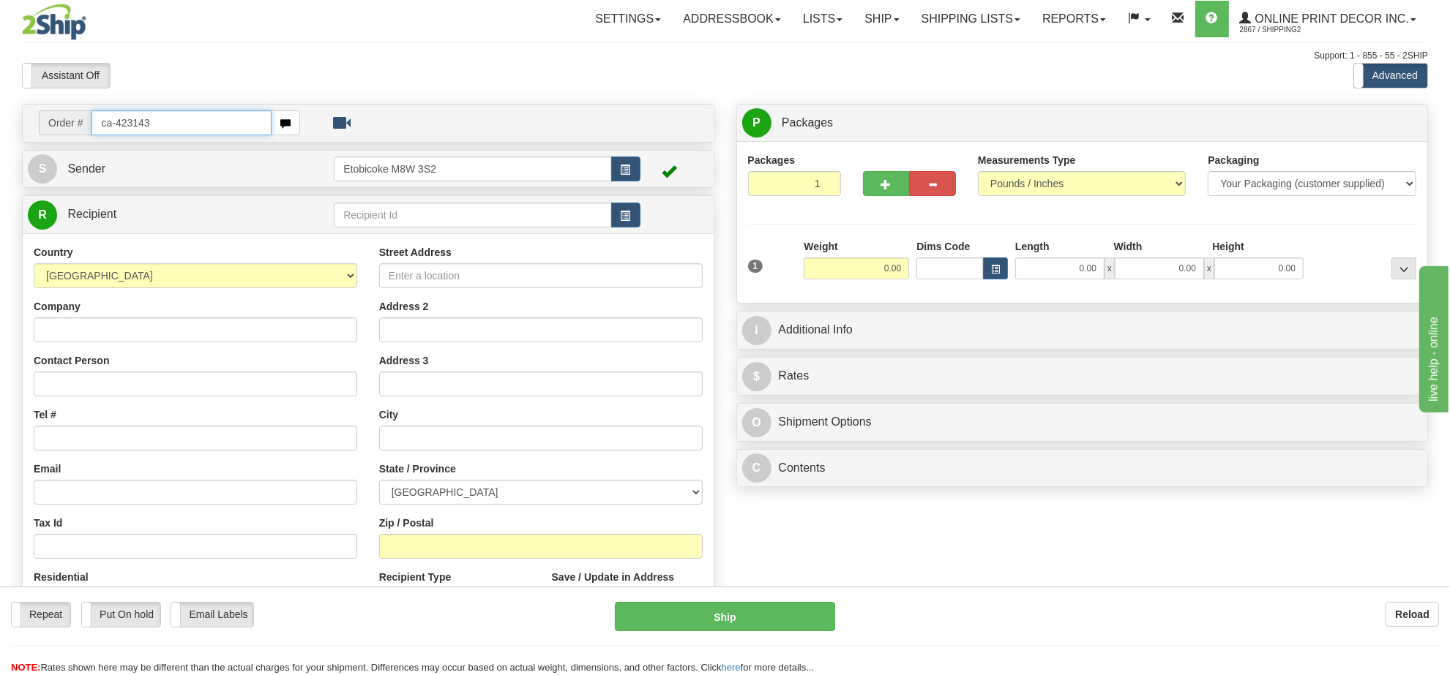
type input "ca-423143"
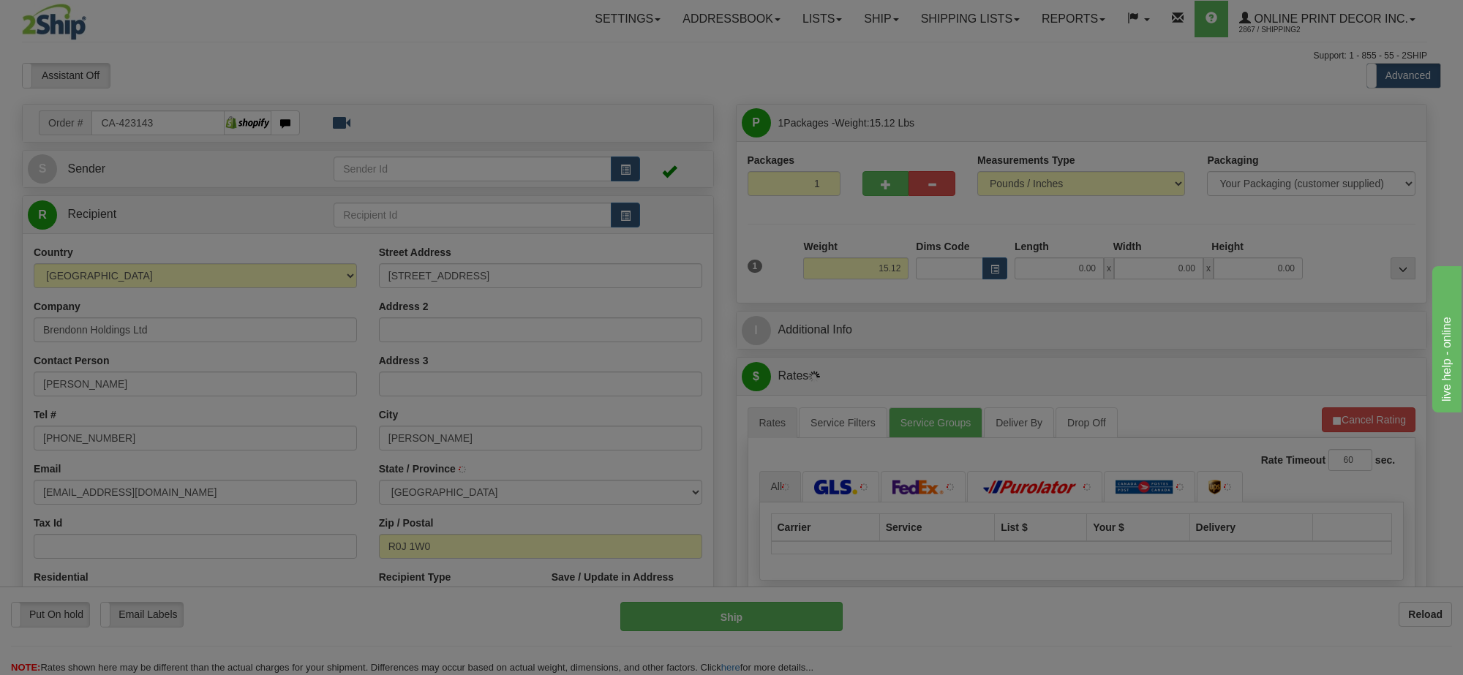
type input "[PERSON_NAME]"
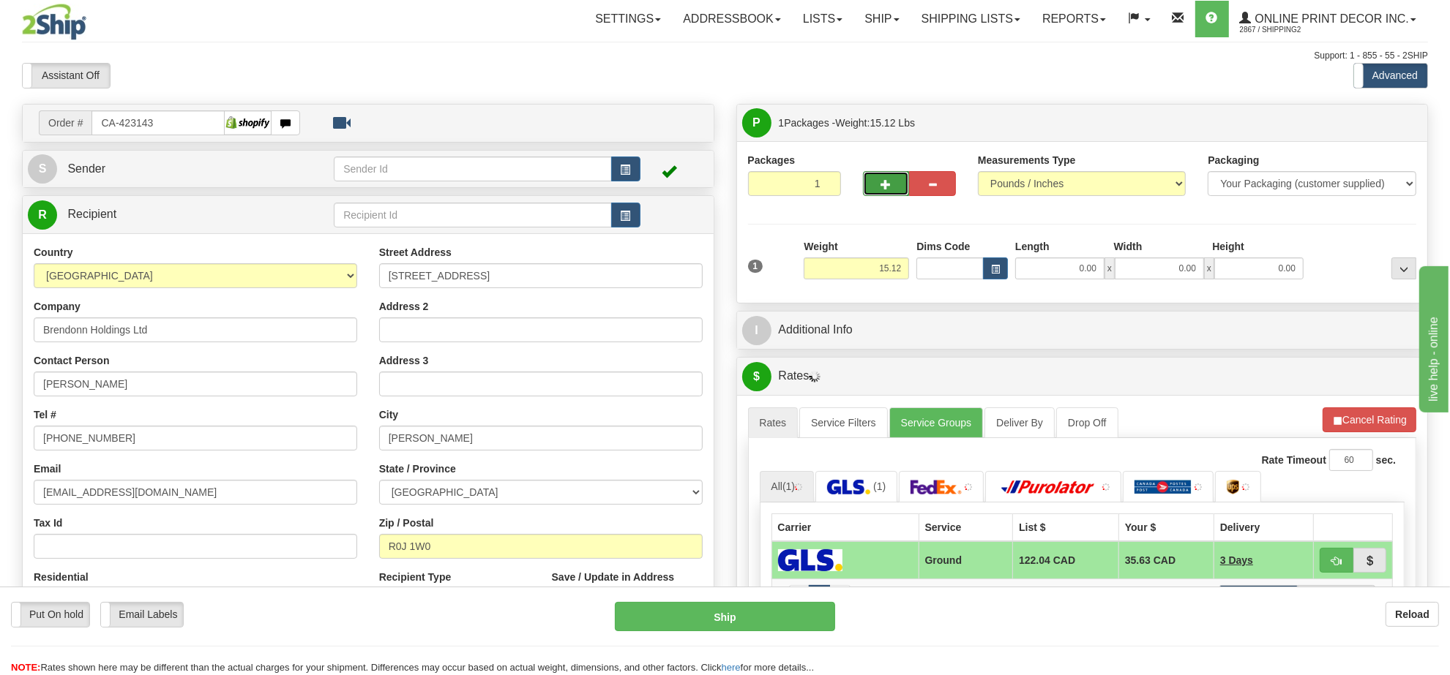
click at [885, 194] on button "button" at bounding box center [886, 183] width 47 height 25
radio input "true"
type input "2"
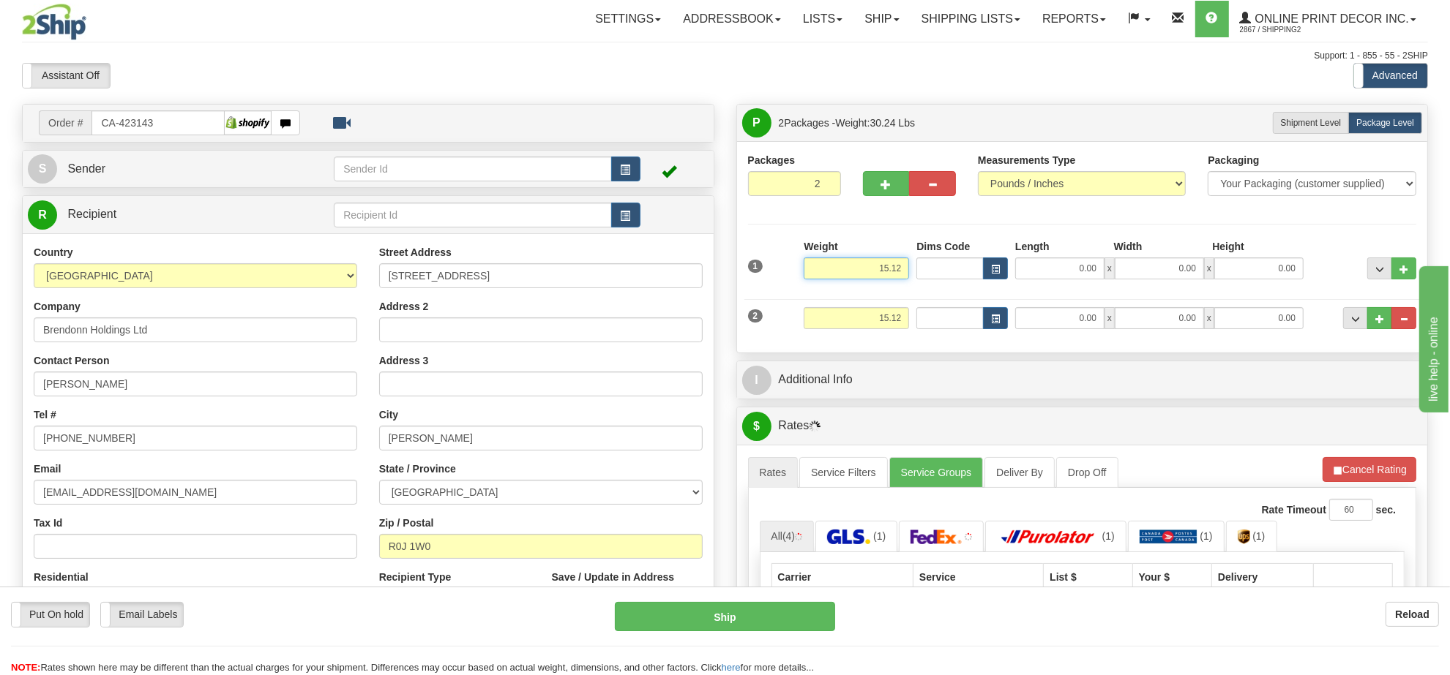
click at [888, 274] on input "15.12" at bounding box center [855, 269] width 105 height 22
click at [997, 267] on span "button" at bounding box center [995, 270] width 9 height 8
type input "13.00"
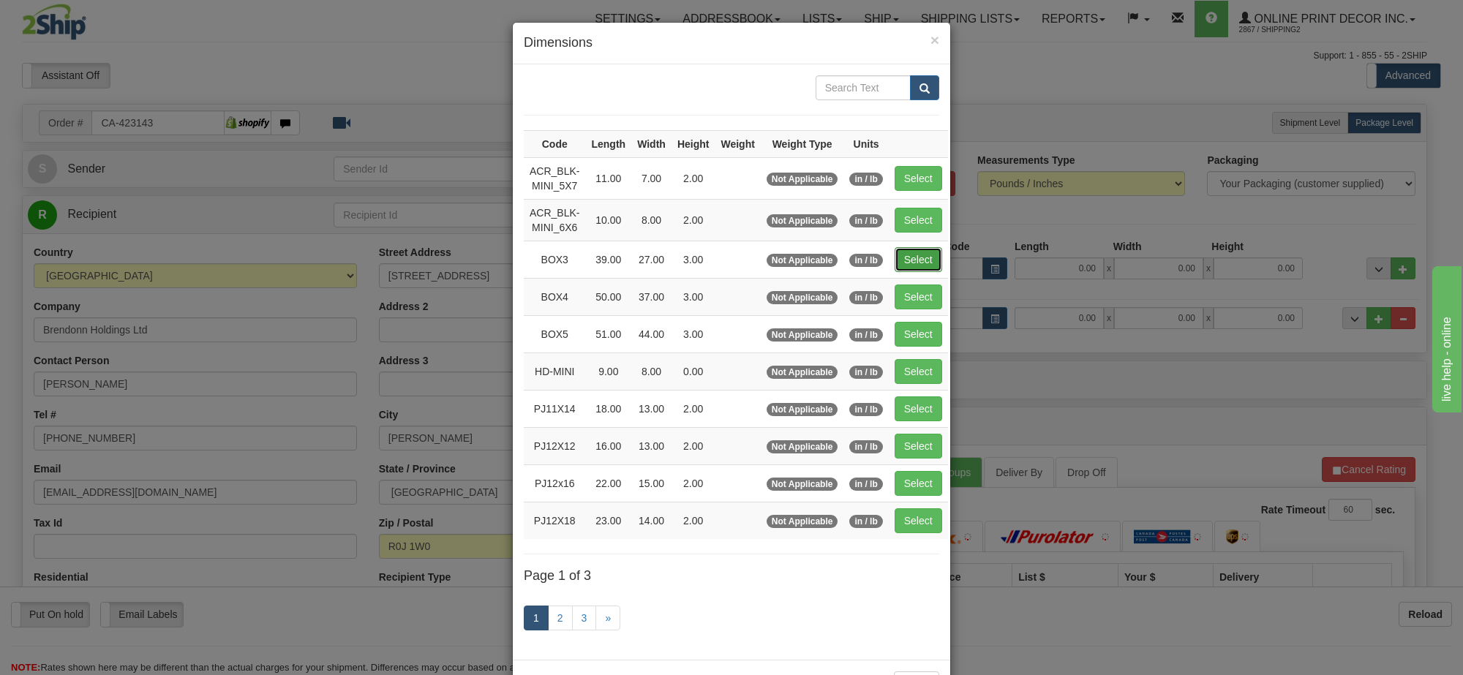
click at [927, 268] on button "Select" at bounding box center [919, 259] width 48 height 25
type input "BOX3"
type input "39.00"
type input "27.00"
type input "3.00"
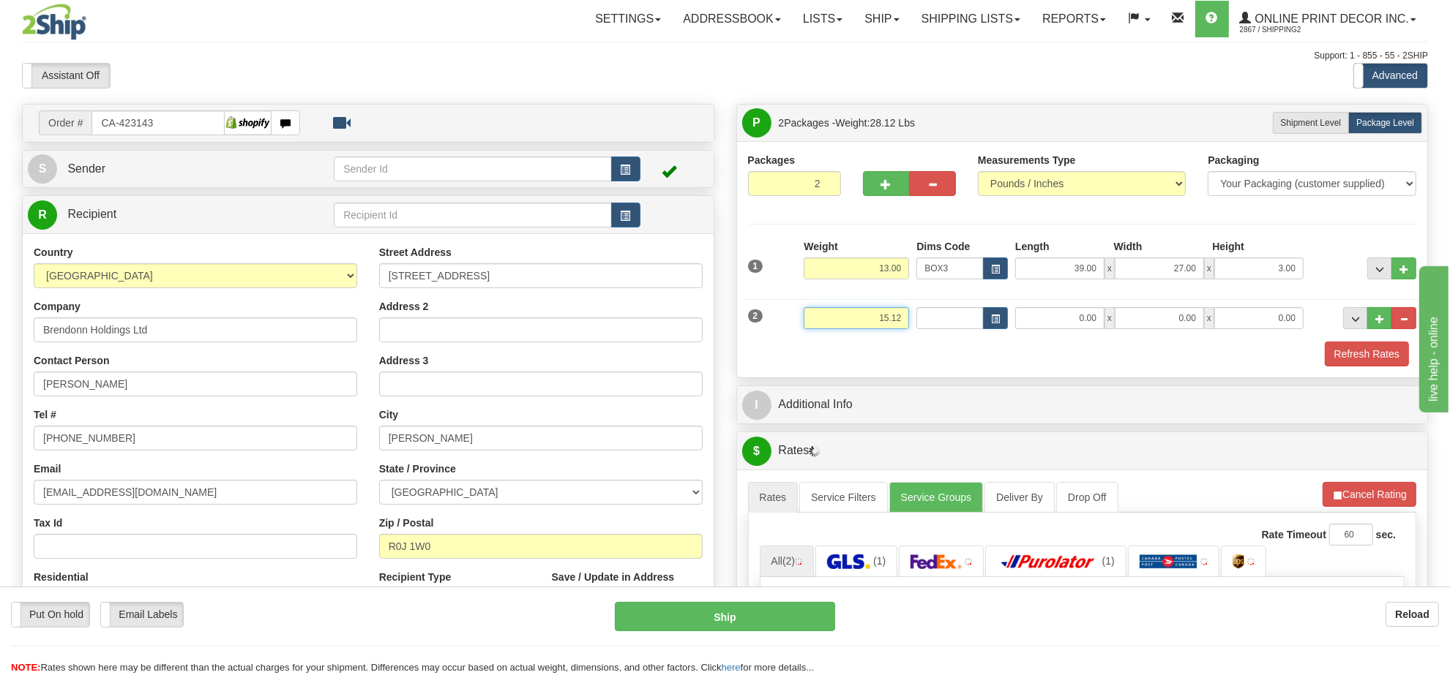
click at [865, 322] on input "15.12" at bounding box center [855, 318] width 105 height 22
type input "7.00"
click at [988, 313] on button "button" at bounding box center [995, 318] width 25 height 22
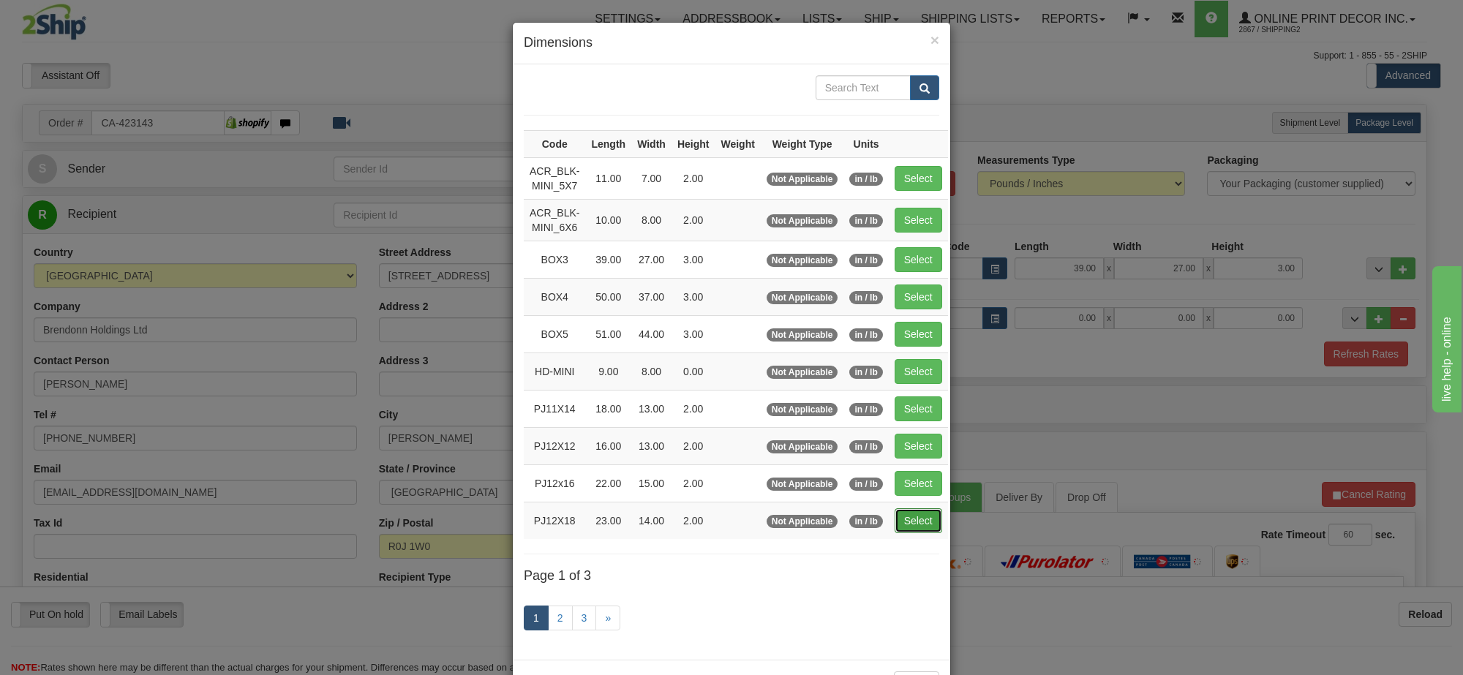
click at [919, 525] on button "Select" at bounding box center [919, 521] width 48 height 25
type input "PJ12X18"
type input "23.00"
type input "14.00"
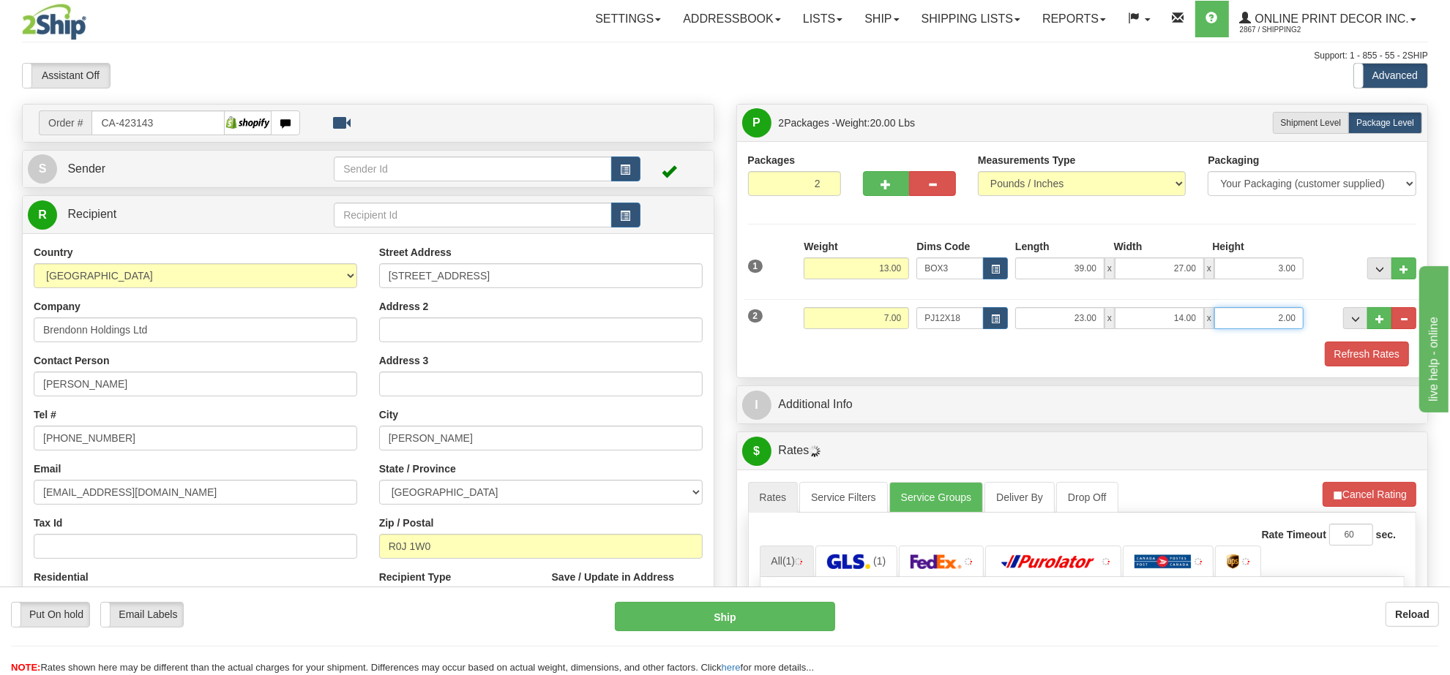
click at [1278, 318] on input "2.00" at bounding box center [1258, 318] width 89 height 22
type input "4.00"
click at [1362, 496] on button "Cancel Rating" at bounding box center [1369, 494] width 94 height 25
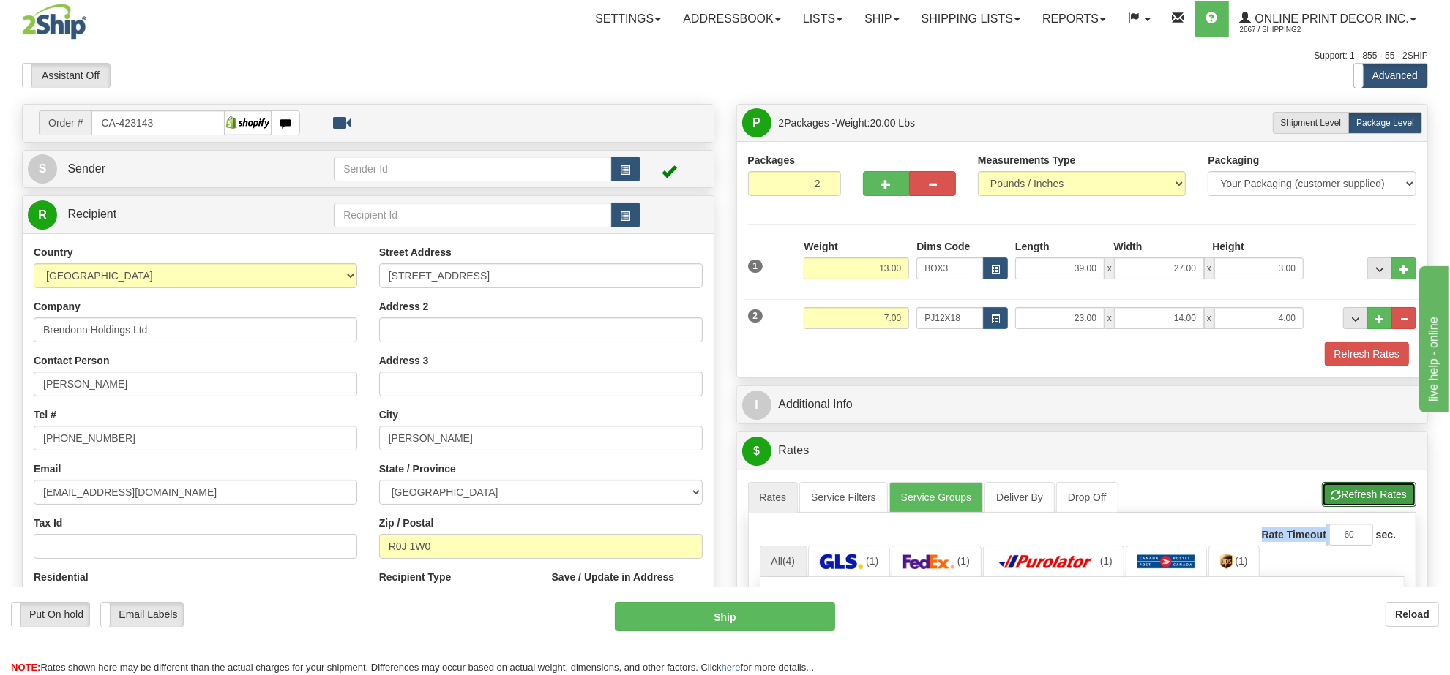
click at [1362, 496] on button "Refresh Rates" at bounding box center [1368, 494] width 94 height 25
click at [1446, 418] on div "Toggle navigation Settings Shipping Preferences Fields Preferences New" at bounding box center [725, 499] width 1450 height 999
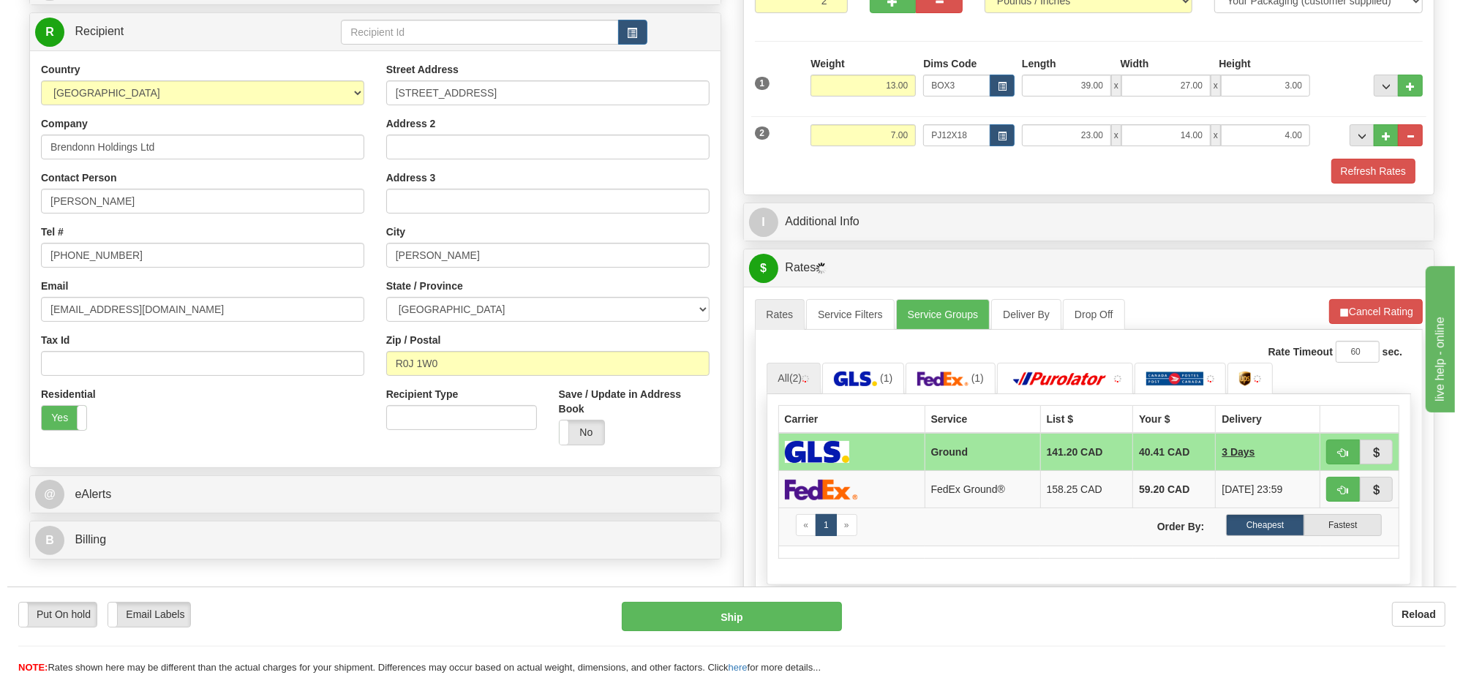
scroll to position [274, 0]
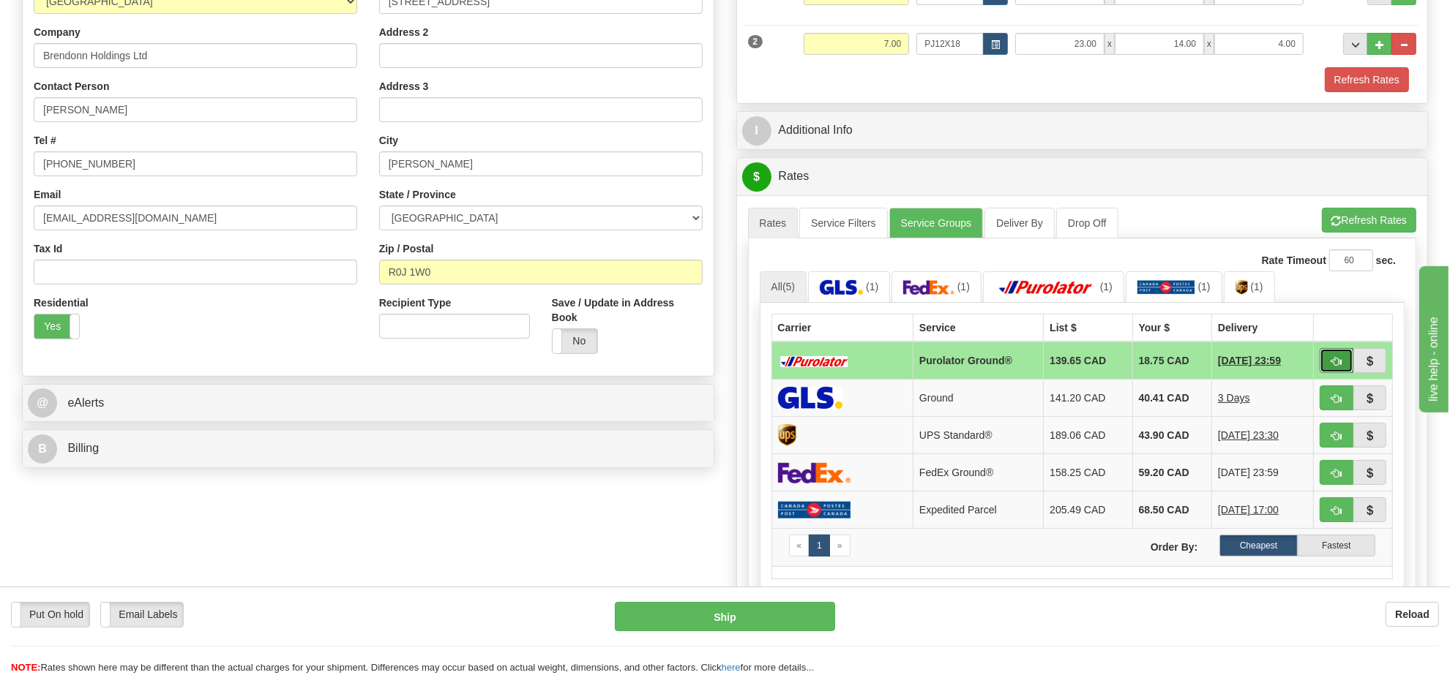
click at [1327, 371] on button "button" at bounding box center [1336, 360] width 34 height 25
type input "260"
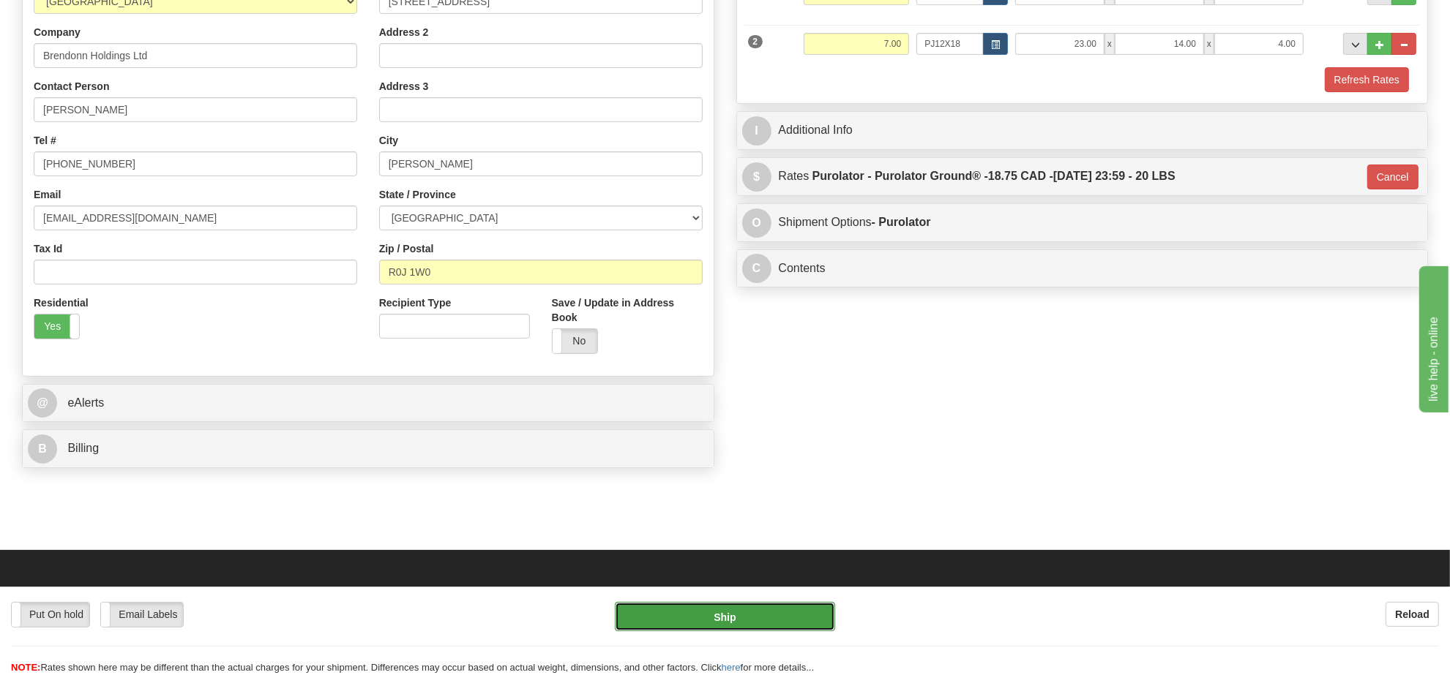
click at [799, 611] on button "Ship" at bounding box center [725, 616] width 220 height 29
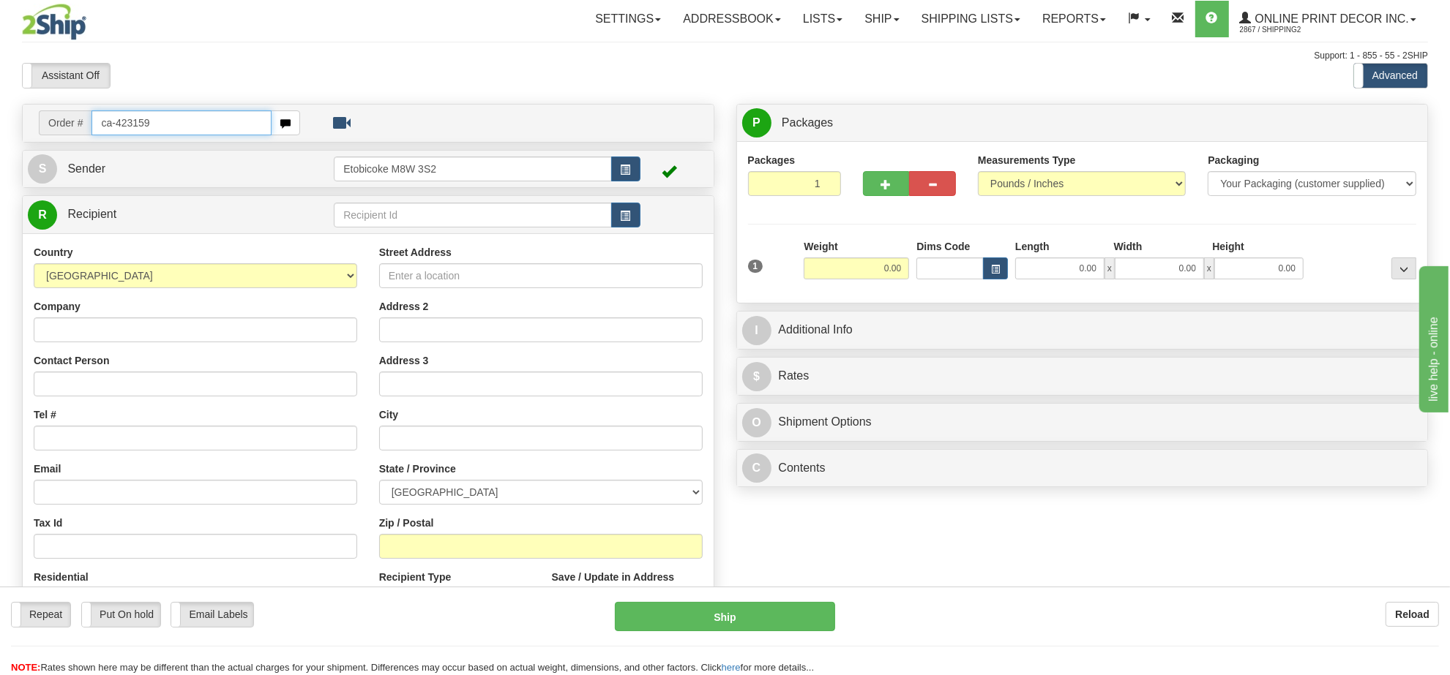
type input "ca-423159"
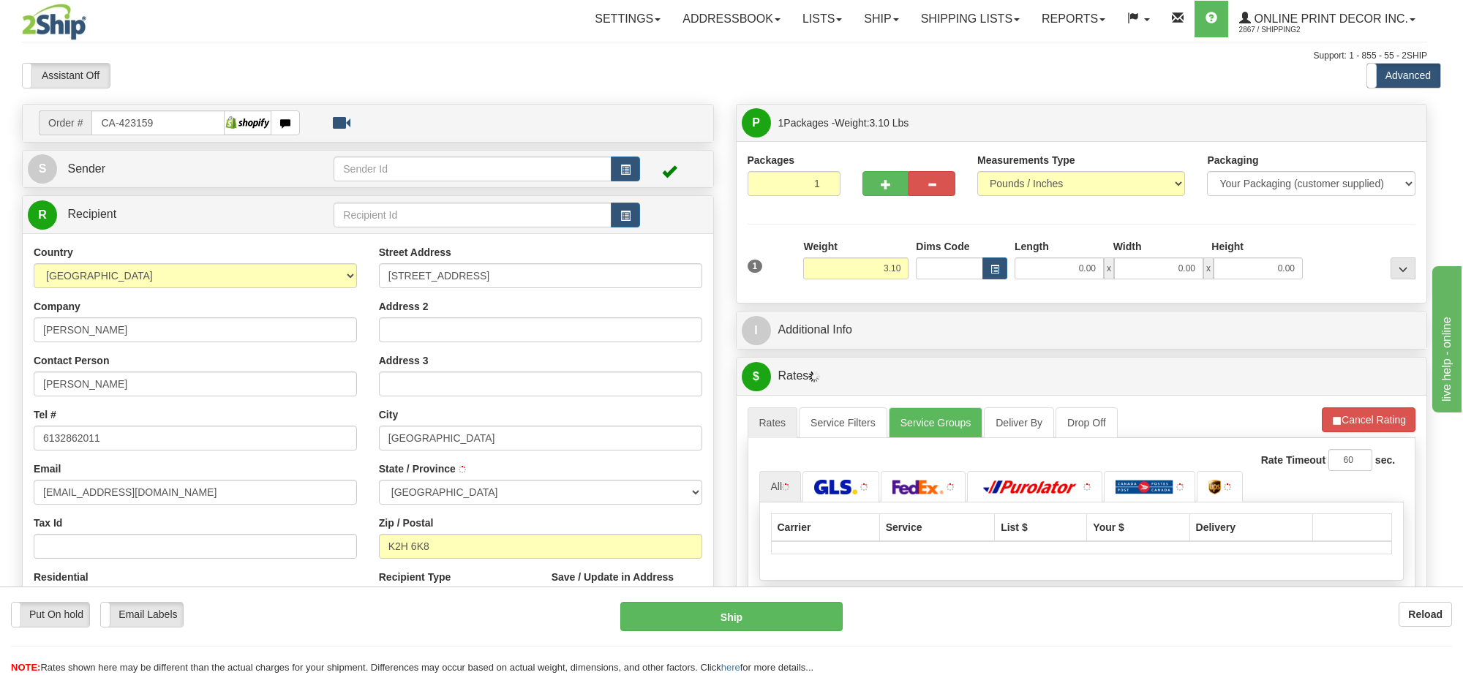
type input "NEPEAN"
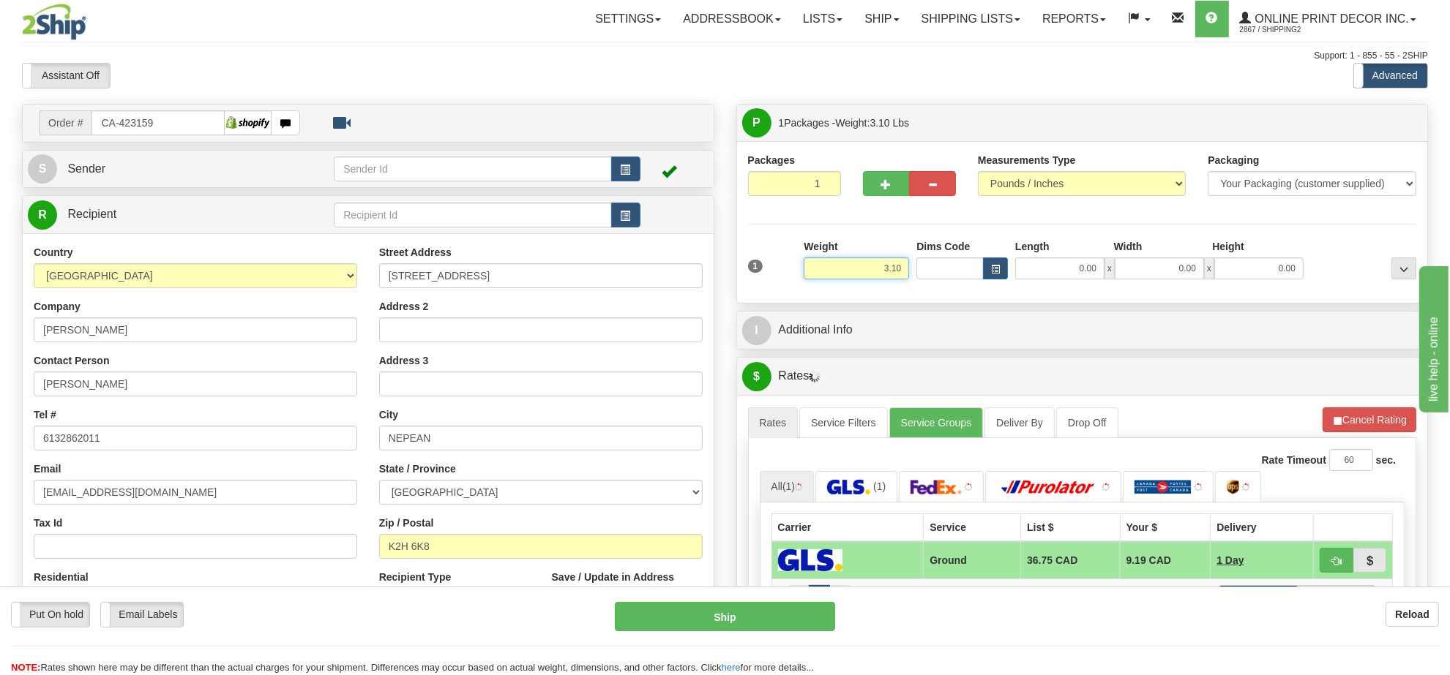
click at [877, 273] on input "3.10" at bounding box center [855, 269] width 105 height 22
type input "3.00"
click at [997, 267] on span "button" at bounding box center [995, 270] width 9 height 8
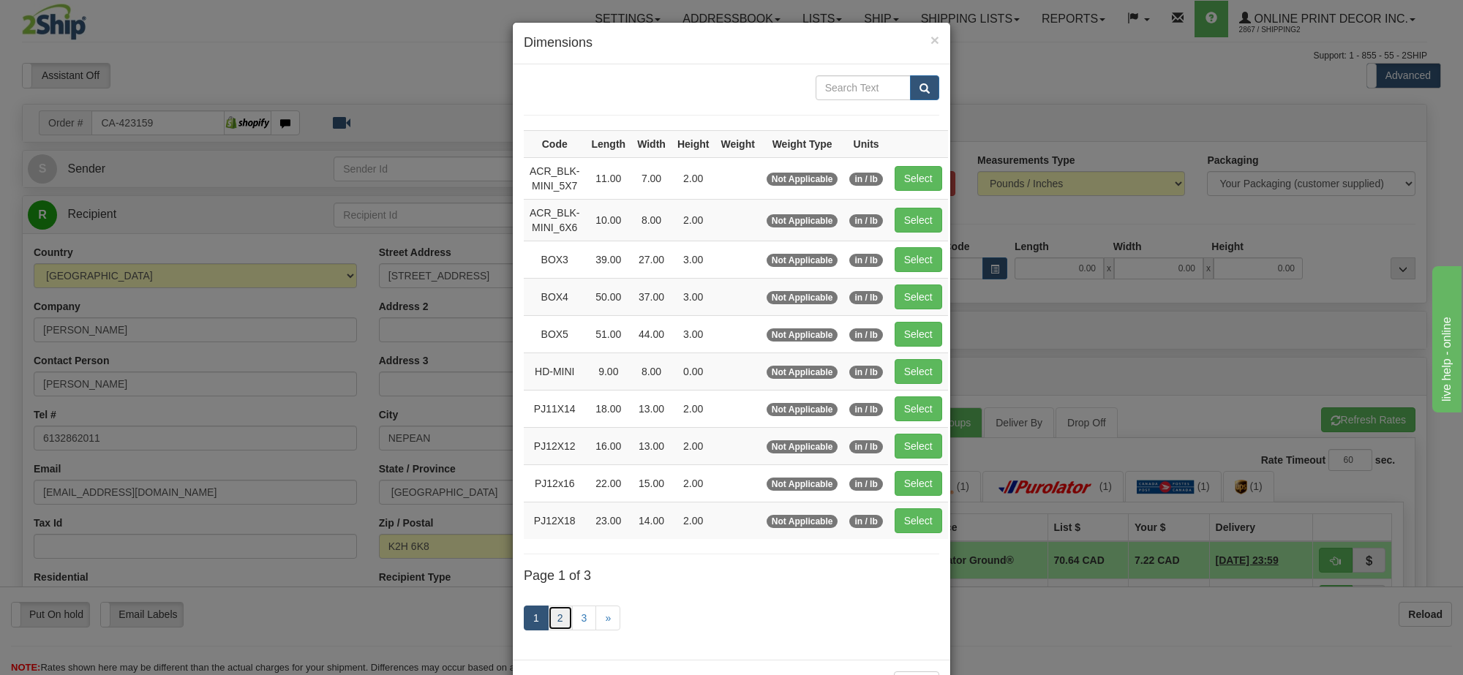
click at [554, 620] on link "2" at bounding box center [560, 618] width 25 height 25
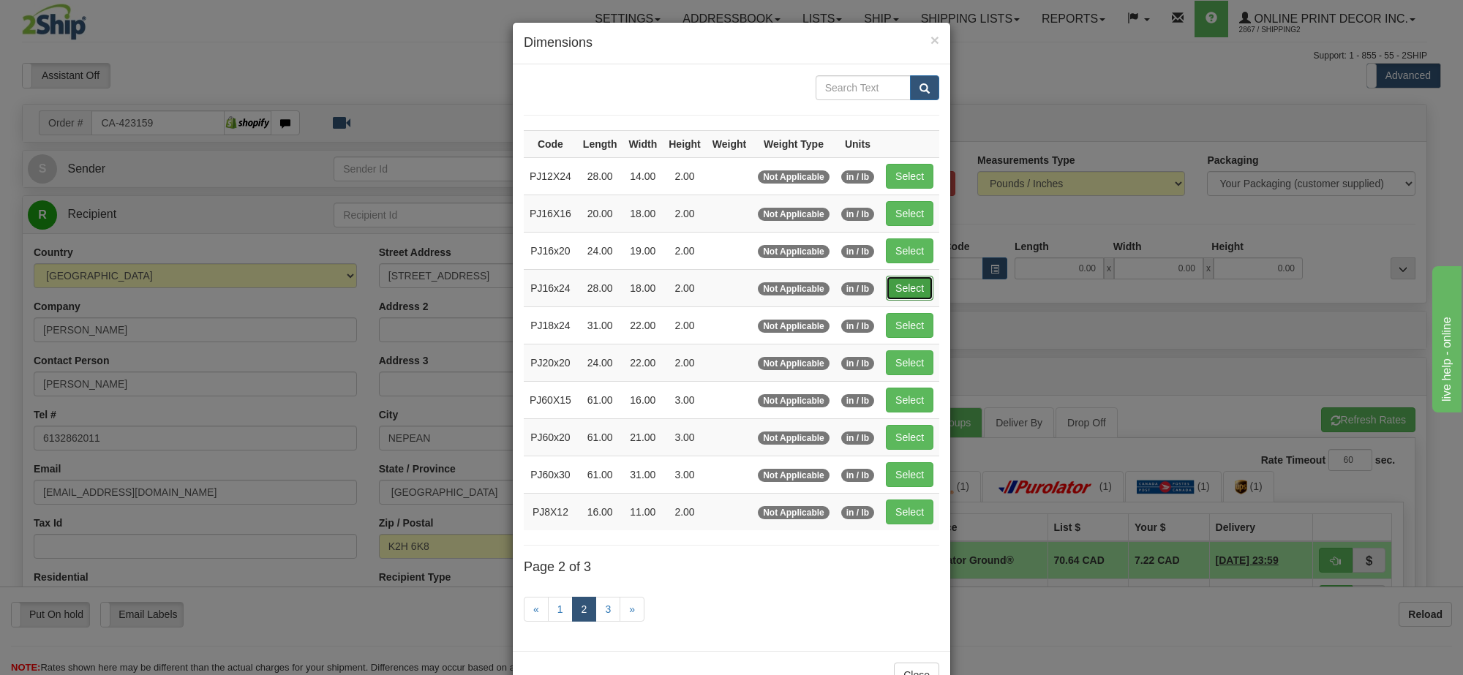
click at [928, 296] on button "Select" at bounding box center [910, 288] width 48 height 25
type input "PJ16x24"
type input "28.00"
type input "18.00"
type input "2.00"
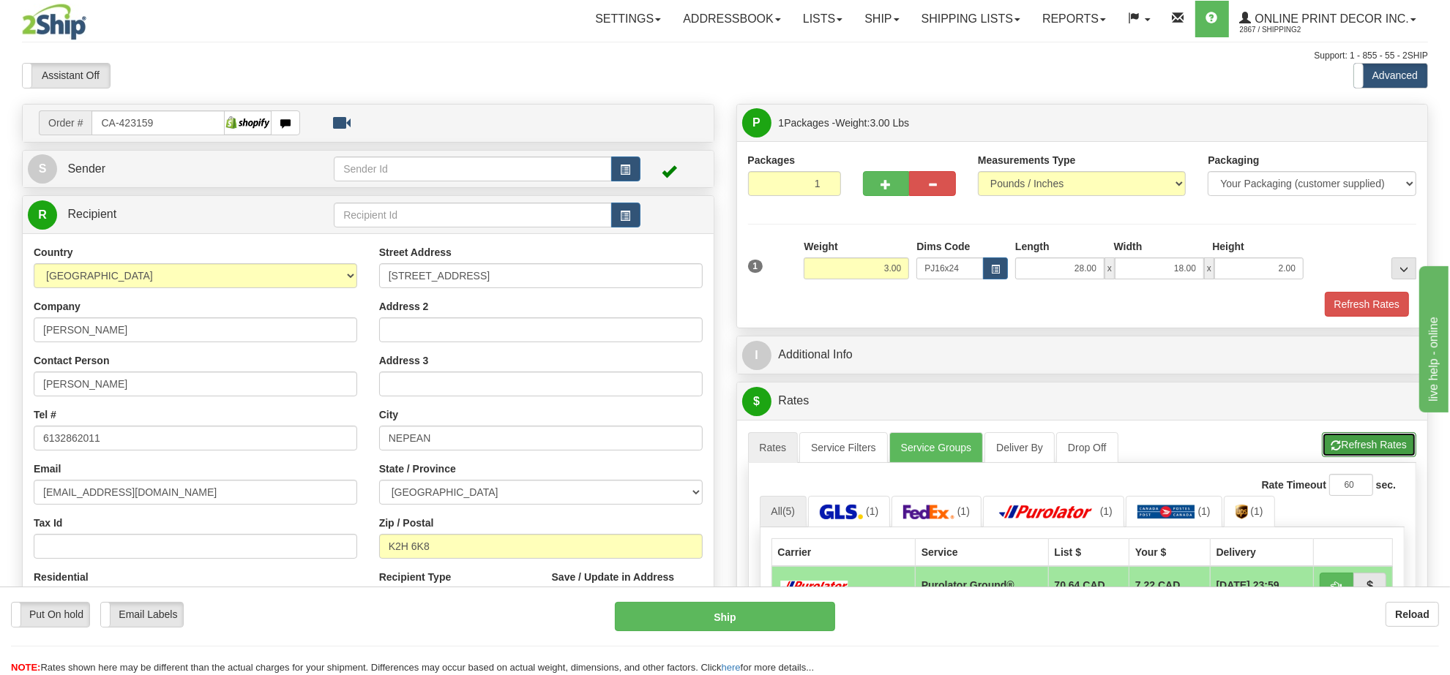
click at [1373, 451] on button "Refresh Rates" at bounding box center [1368, 444] width 94 height 25
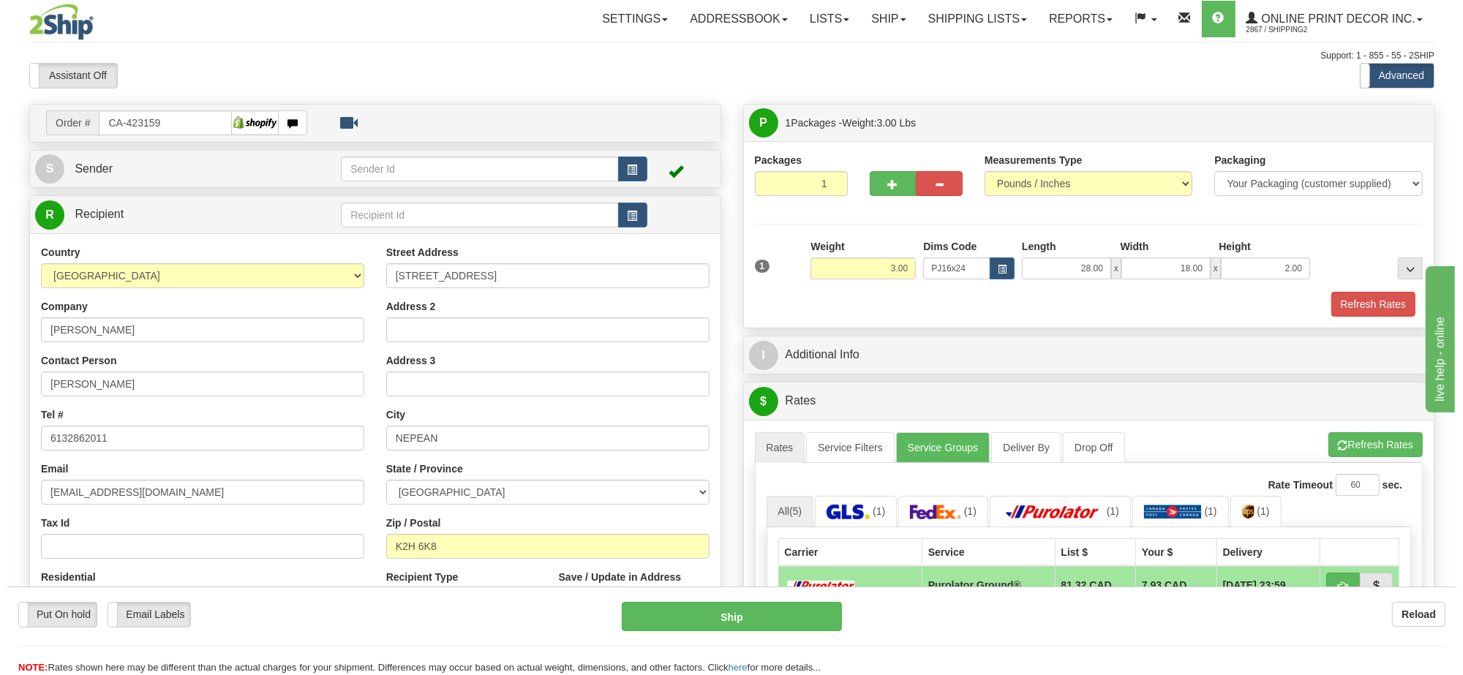
scroll to position [183, 0]
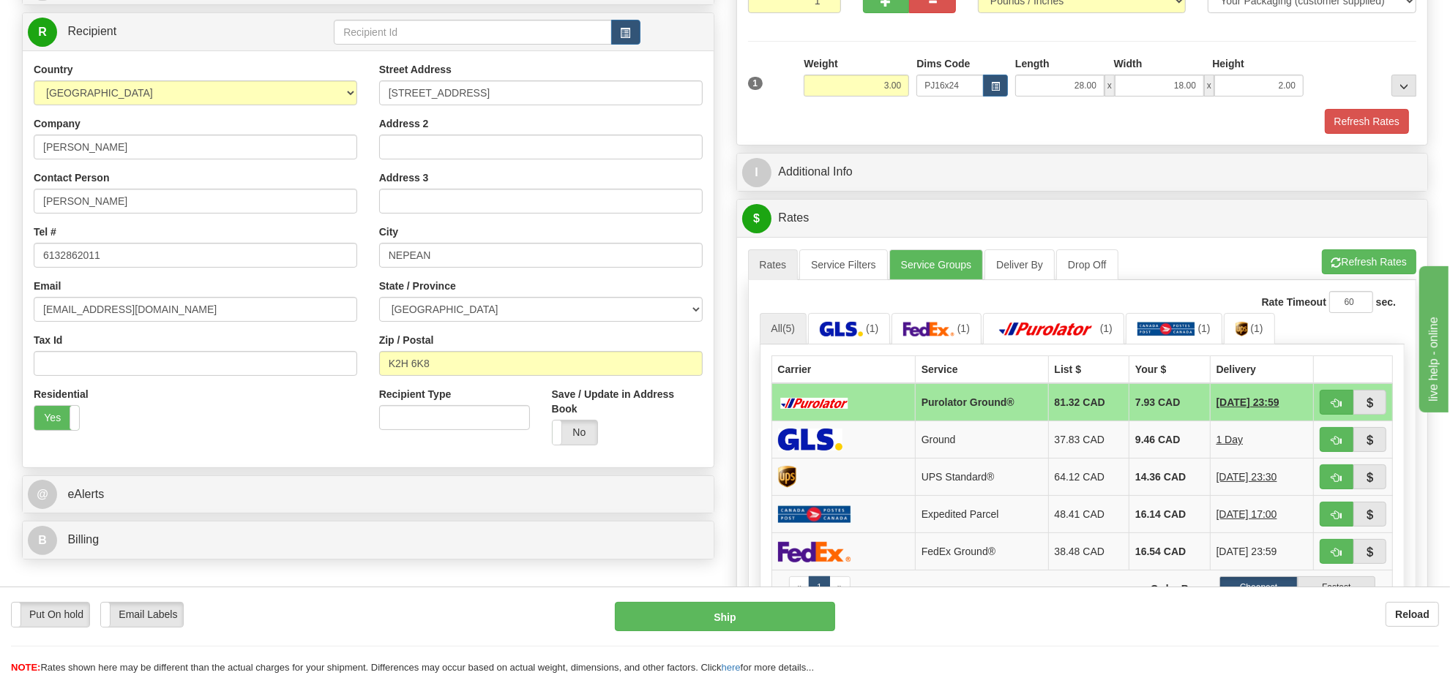
click at [1318, 414] on td at bounding box center [1352, 402] width 79 height 38
click at [1325, 414] on button "button" at bounding box center [1336, 402] width 34 height 25
type input "260"
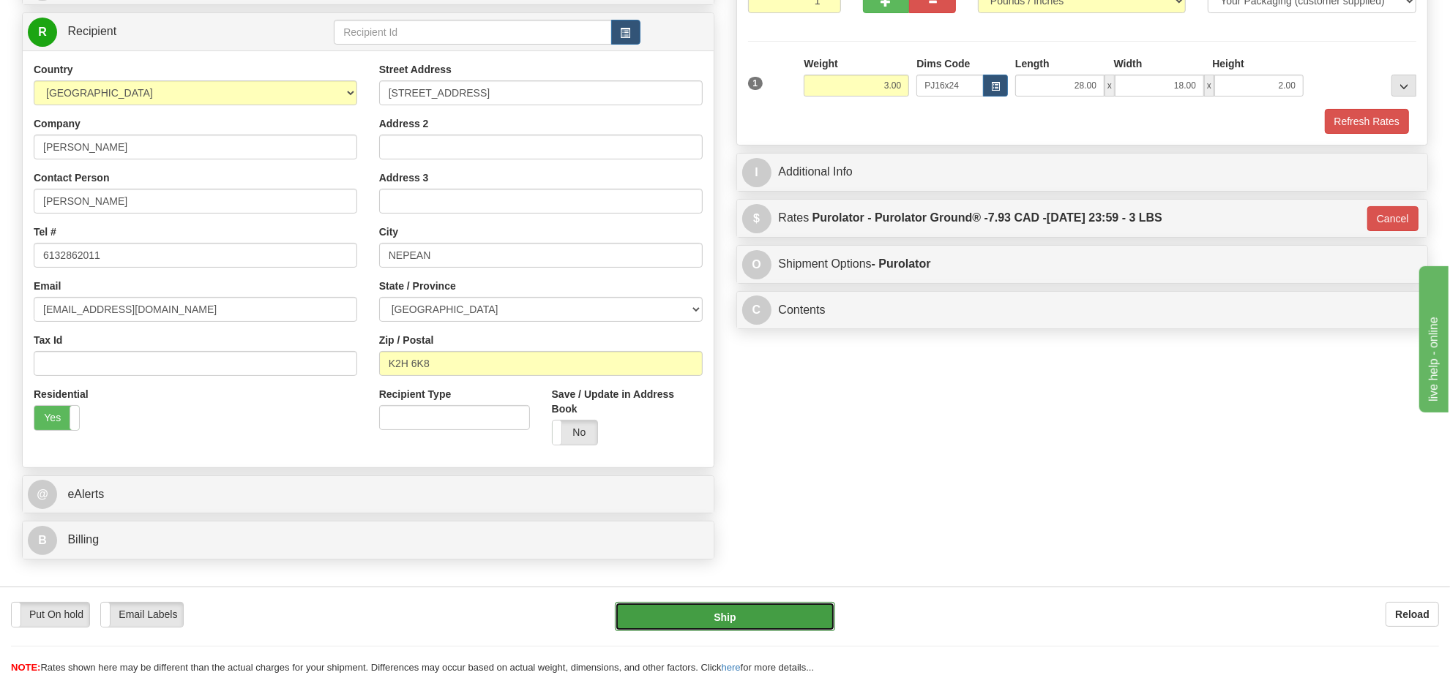
click at [807, 624] on button "Ship" at bounding box center [725, 616] width 220 height 29
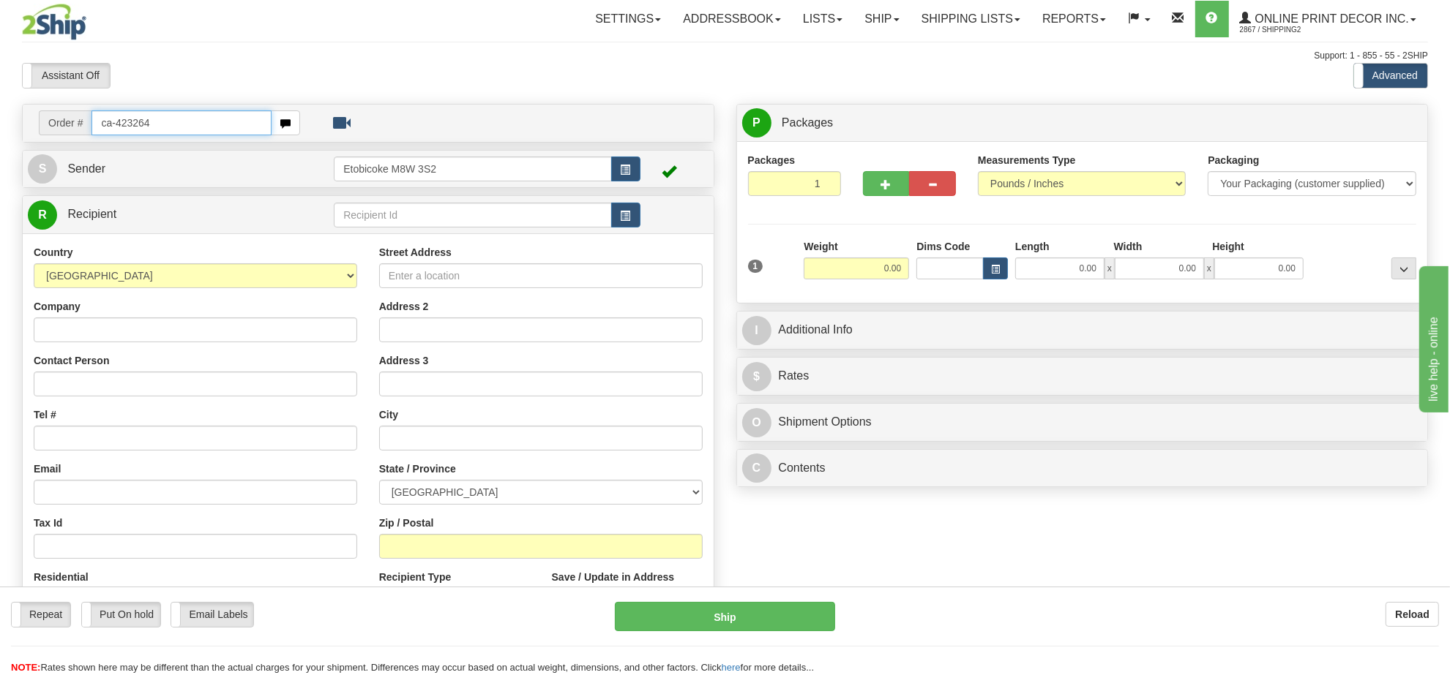
type input "ca-423264"
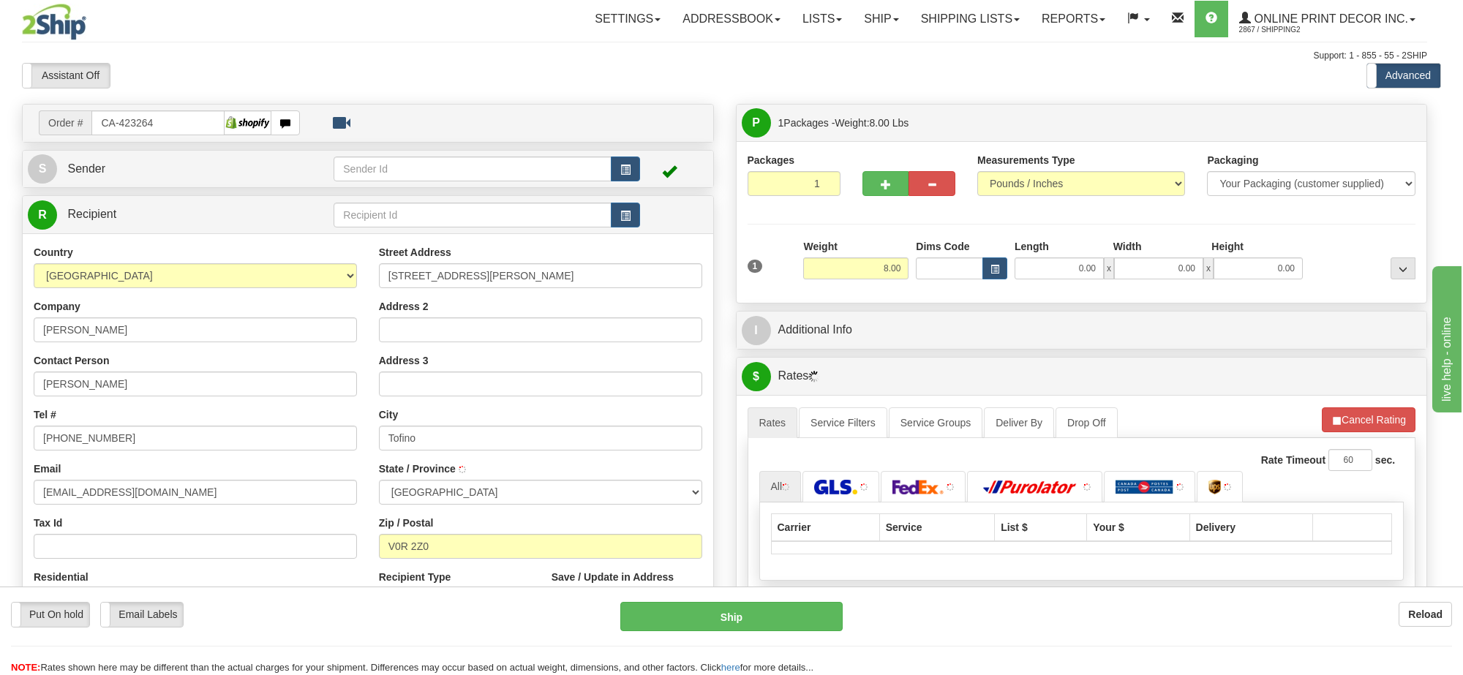
type input "TOFINO"
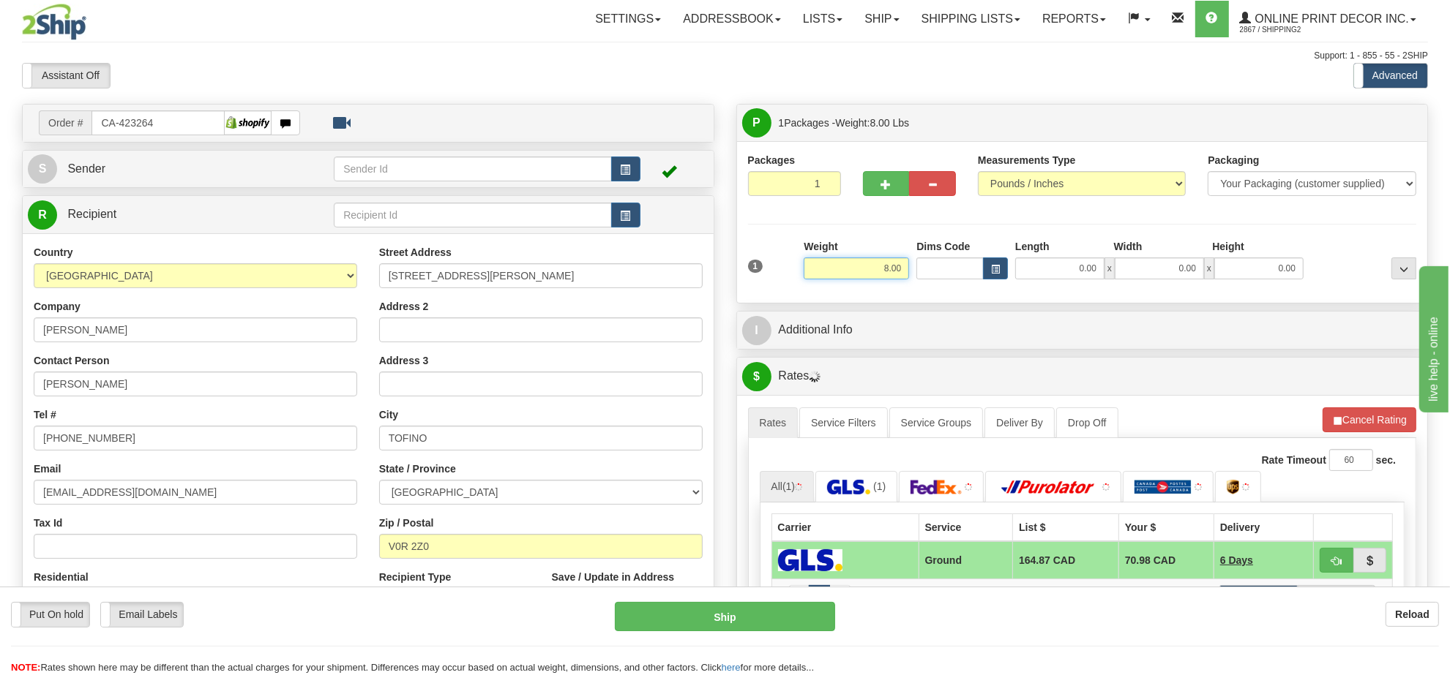
click at [895, 272] on input "8.00" at bounding box center [855, 269] width 105 height 22
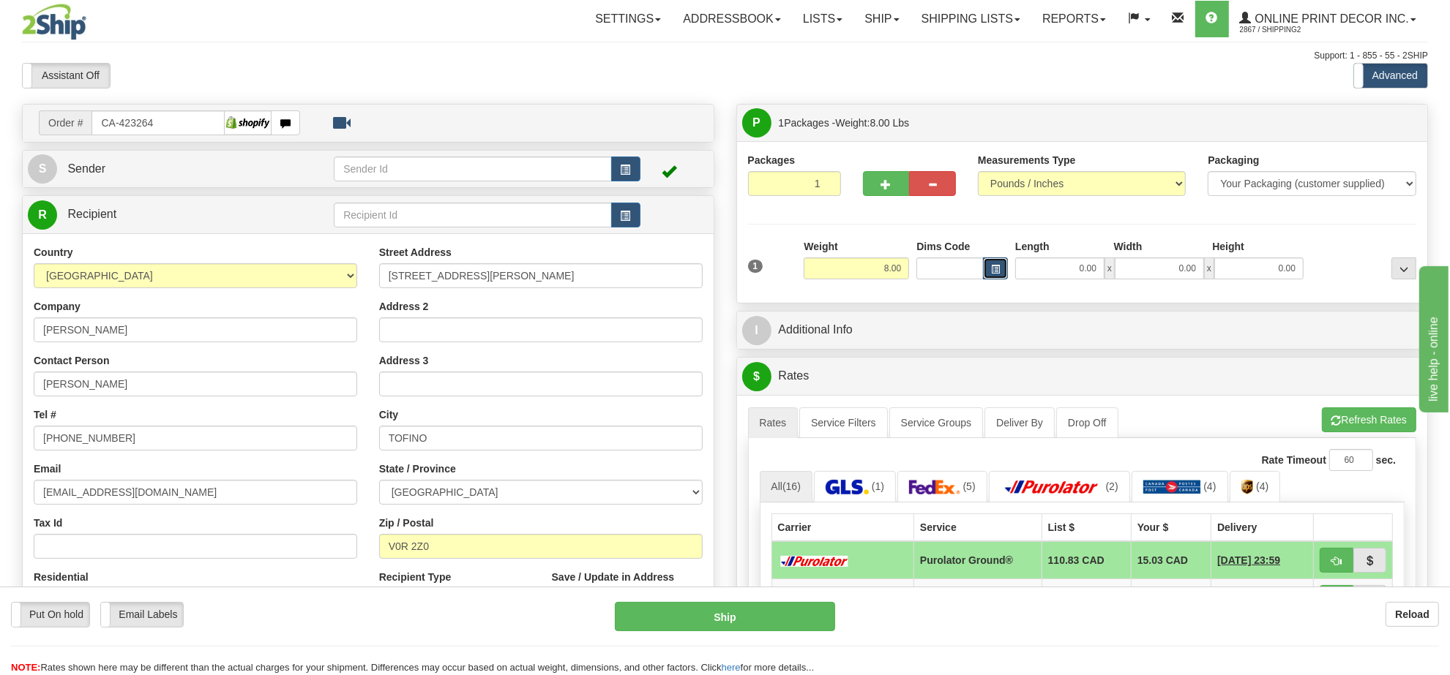
click at [1004, 264] on button "button" at bounding box center [995, 269] width 25 height 22
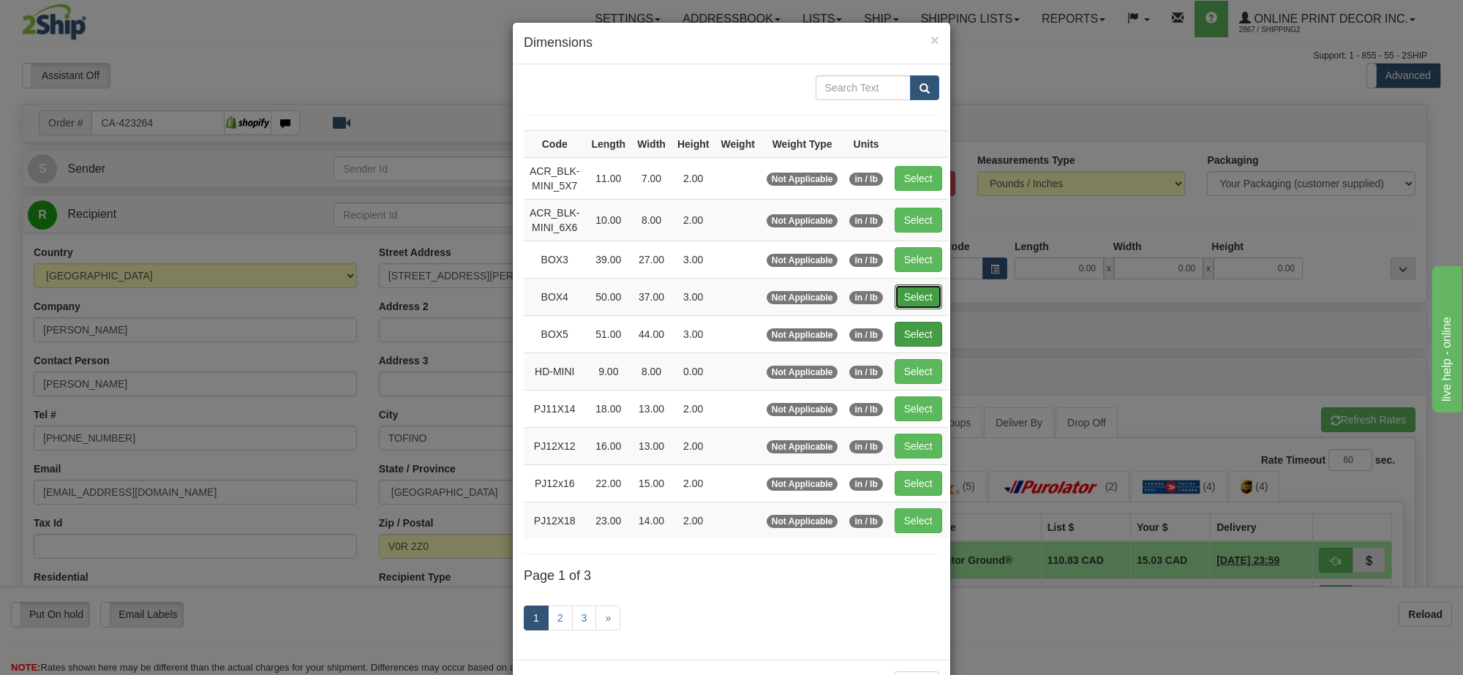
drag, startPoint x: 897, startPoint y: 299, endPoint x: 923, endPoint y: 297, distance: 25.7
click at [899, 298] on button "Select" at bounding box center [919, 297] width 48 height 25
type input "BOX4"
type input "50.00"
type input "37.00"
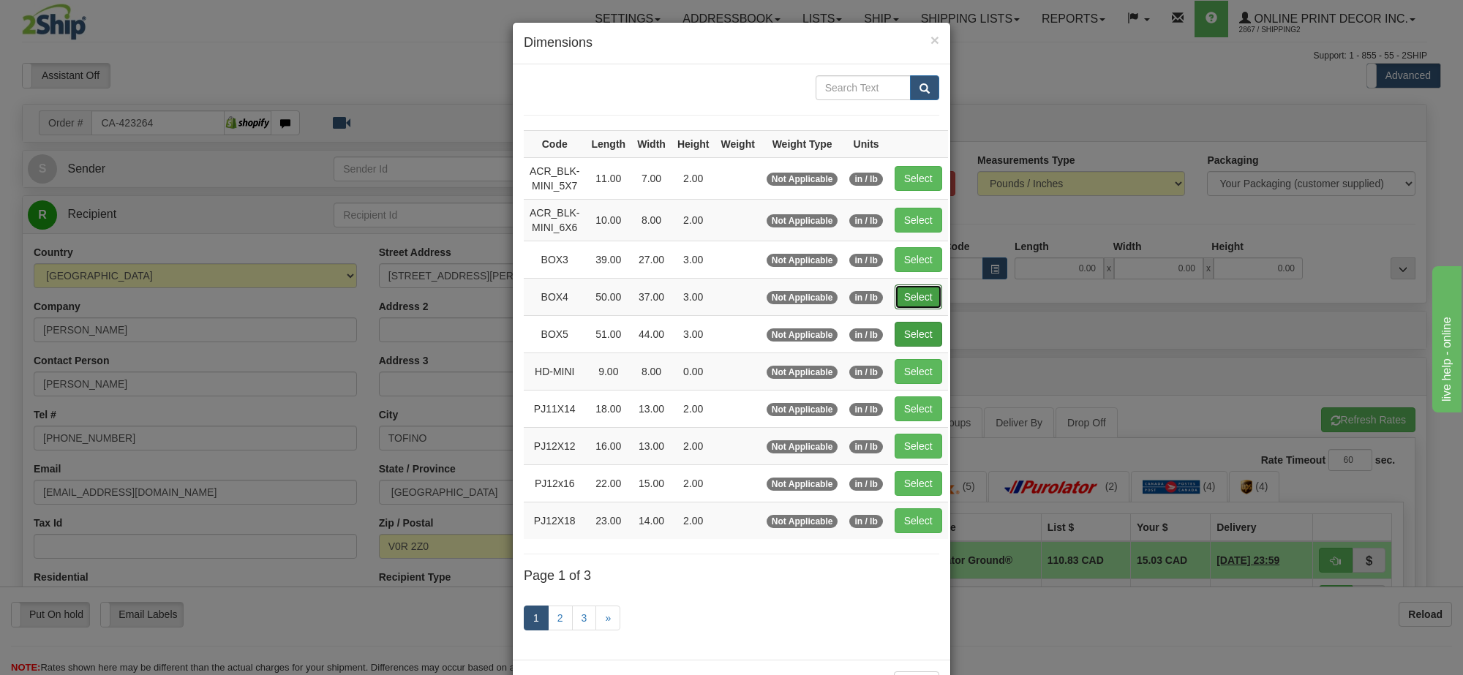
type input "3.00"
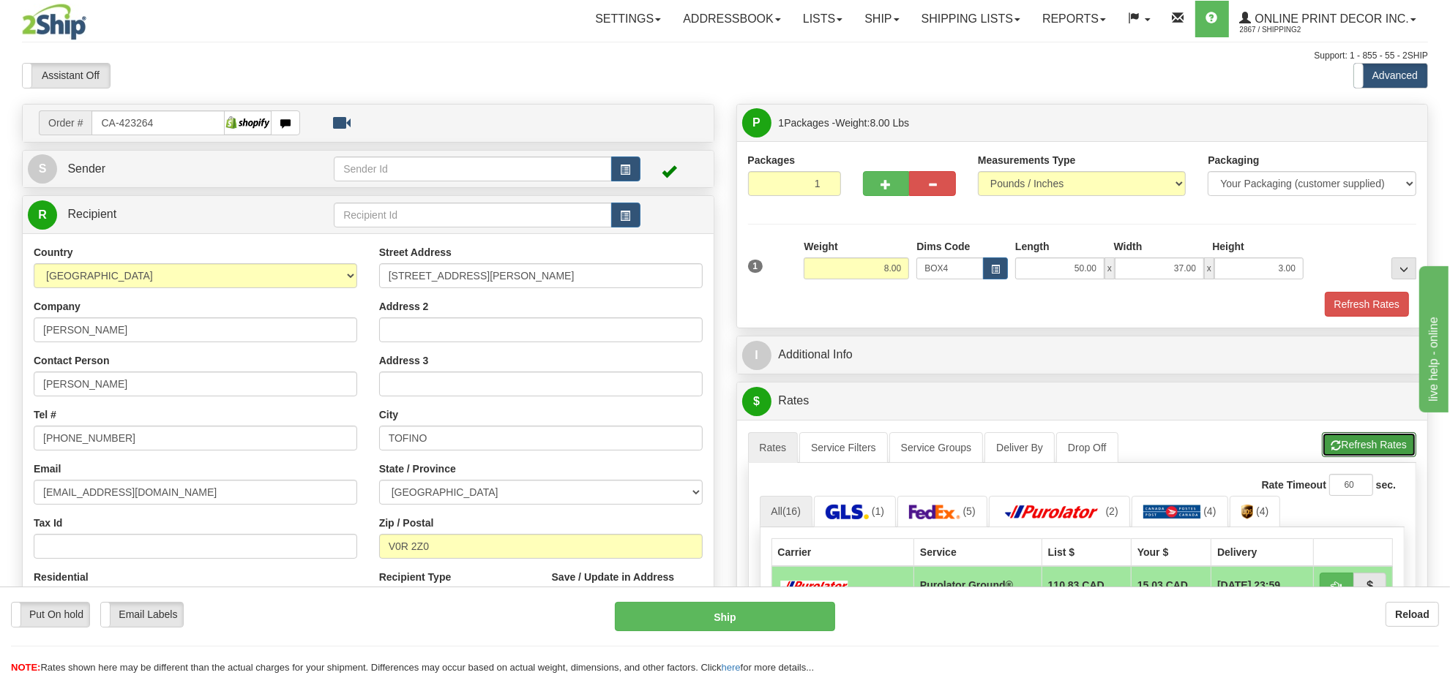
click at [1367, 447] on button "Refresh Rates" at bounding box center [1368, 444] width 94 height 25
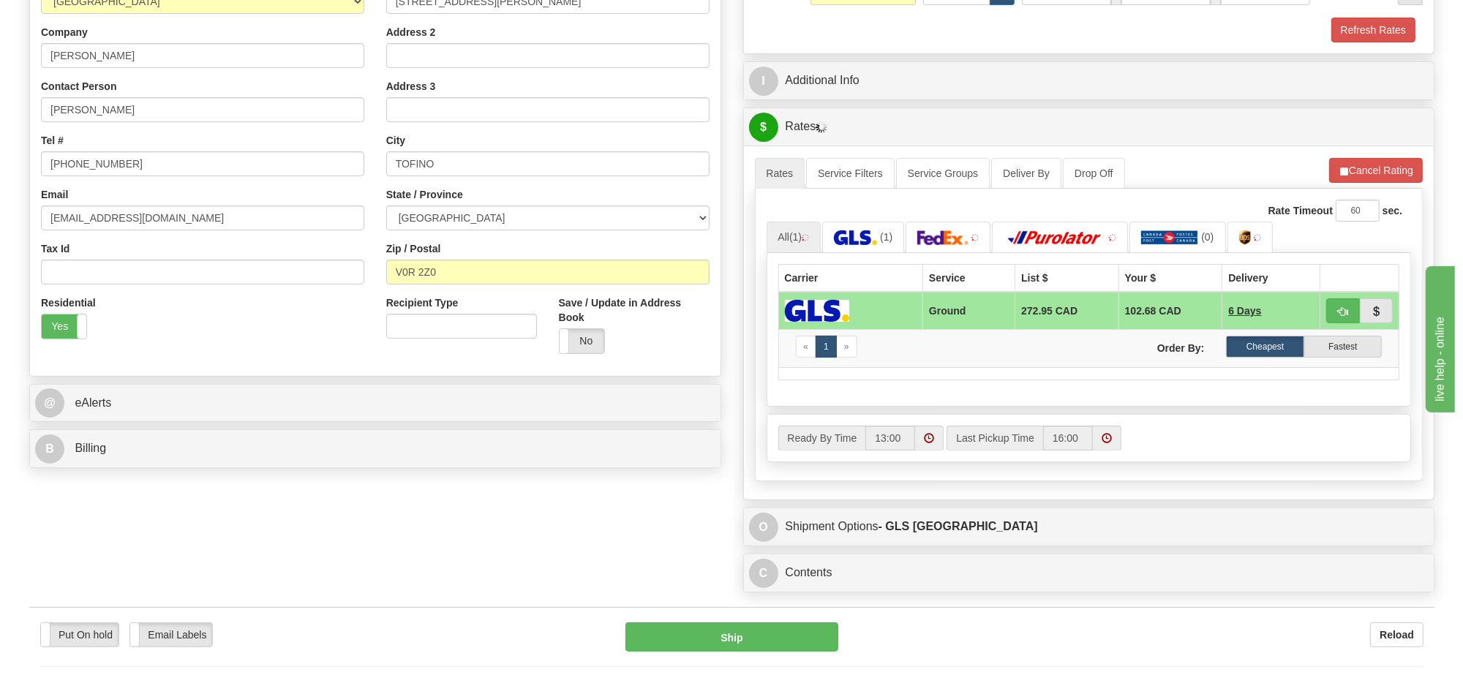
scroll to position [366, 0]
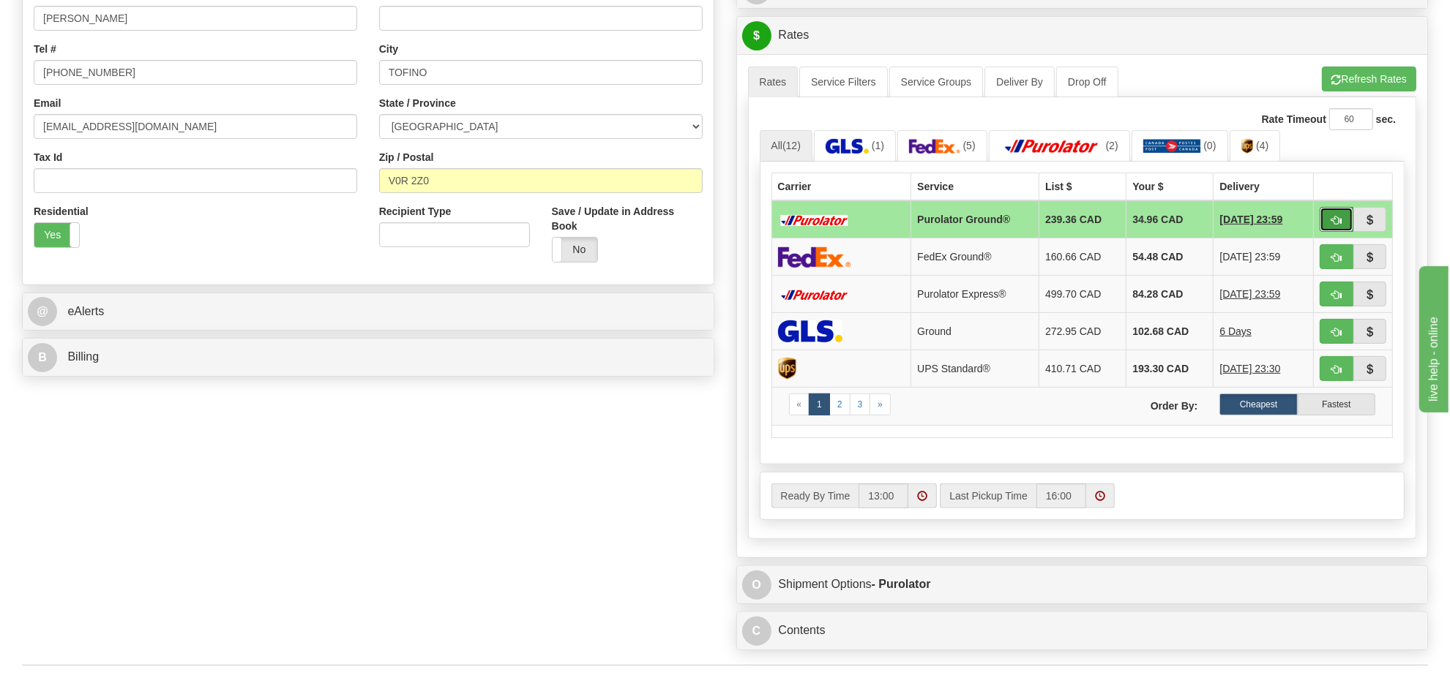
click at [1328, 218] on button "button" at bounding box center [1336, 219] width 34 height 25
type input "260"
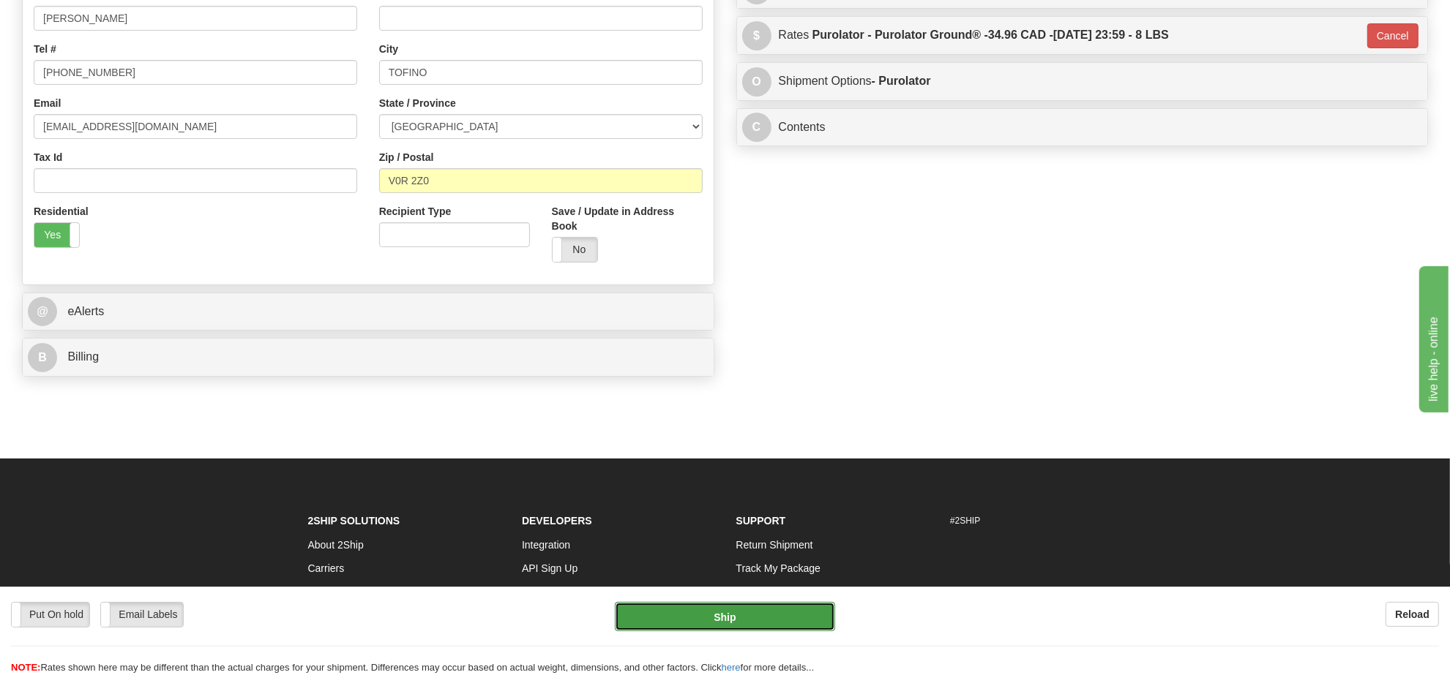
click at [806, 609] on button "Ship" at bounding box center [725, 616] width 220 height 29
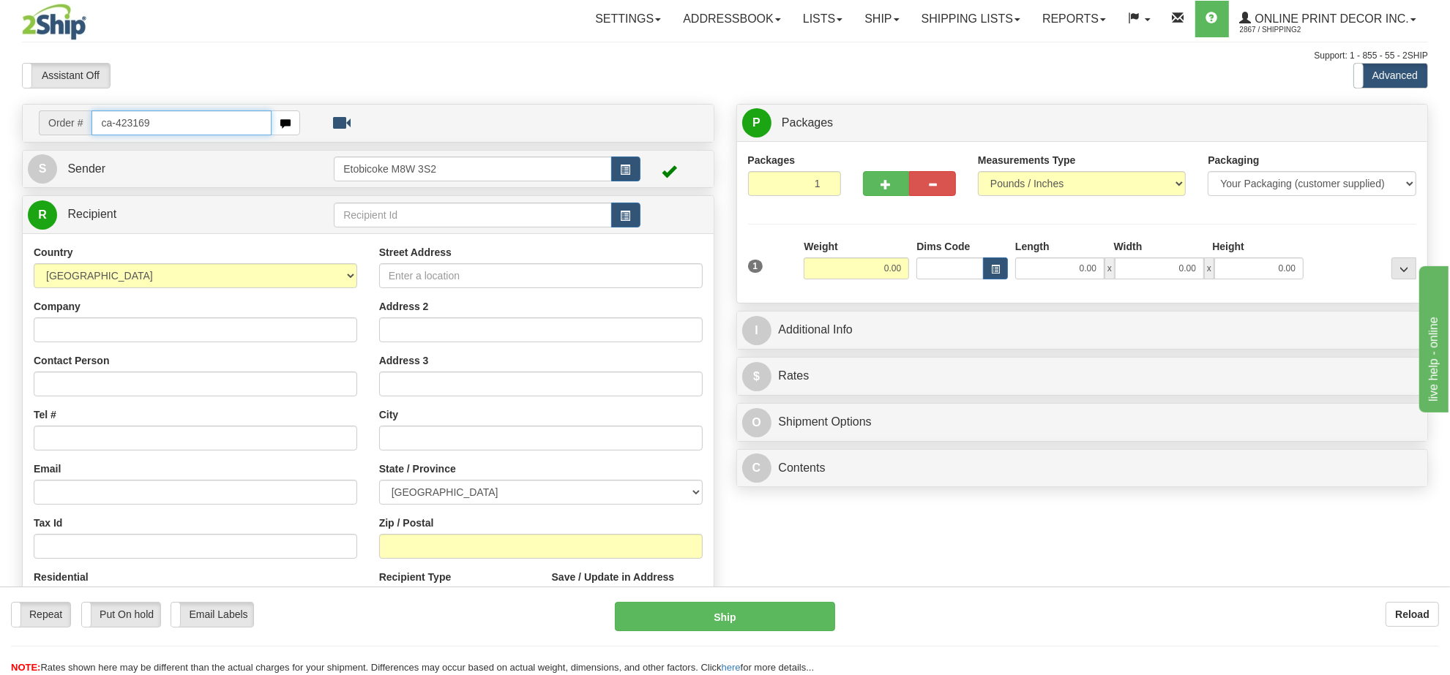
type input "ca-423169"
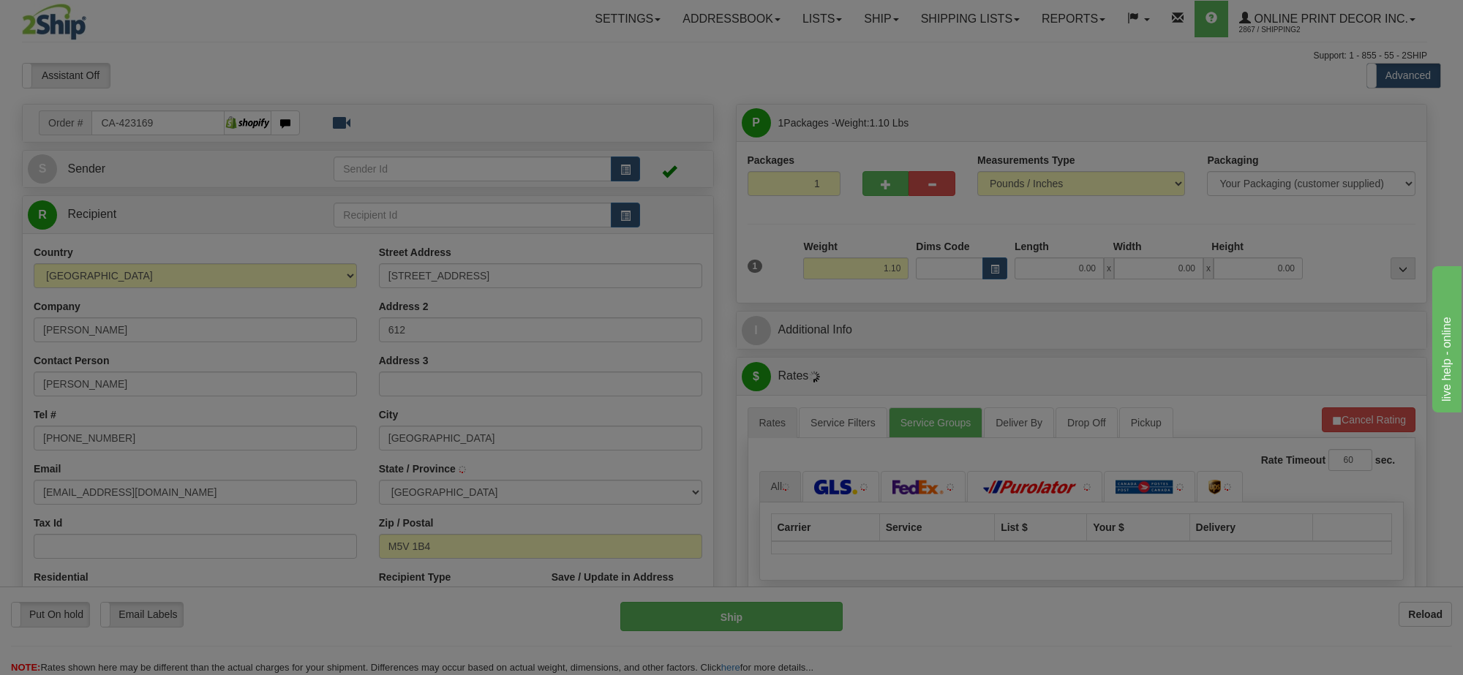
type input "TORONTO"
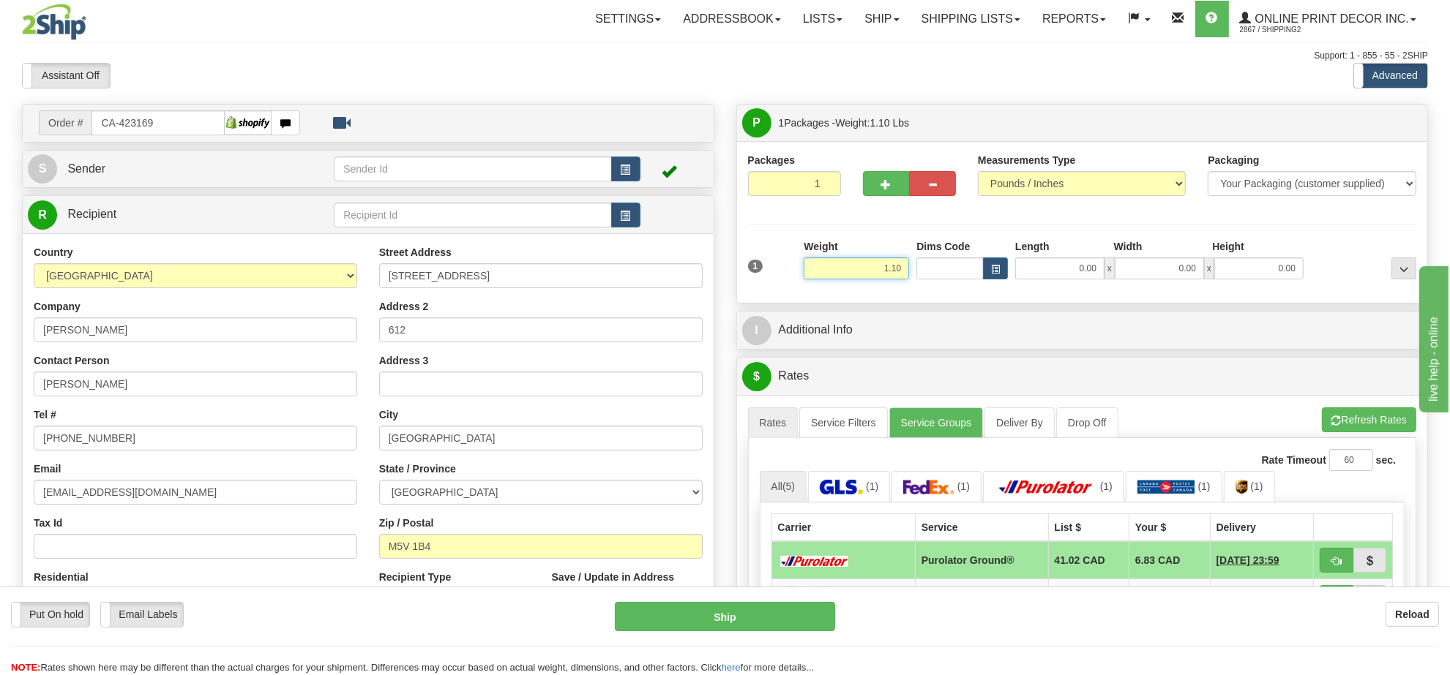
click at [865, 264] on input "1.10" at bounding box center [855, 269] width 105 height 22
click at [866, 264] on input "1.10" at bounding box center [855, 269] width 105 height 22
type input "15.00"
click at [993, 274] on span "button" at bounding box center [995, 270] width 9 height 8
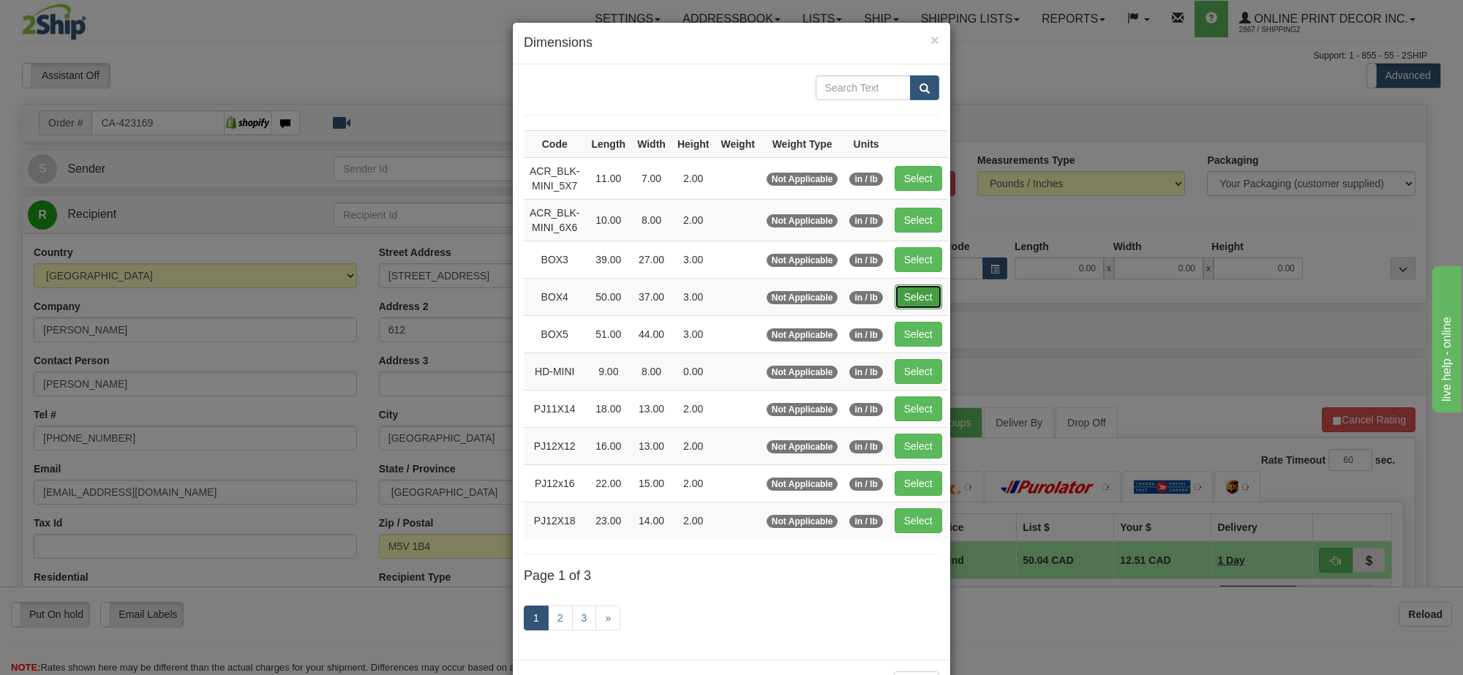
click at [922, 291] on button "Select" at bounding box center [919, 297] width 48 height 25
type input "BOX4"
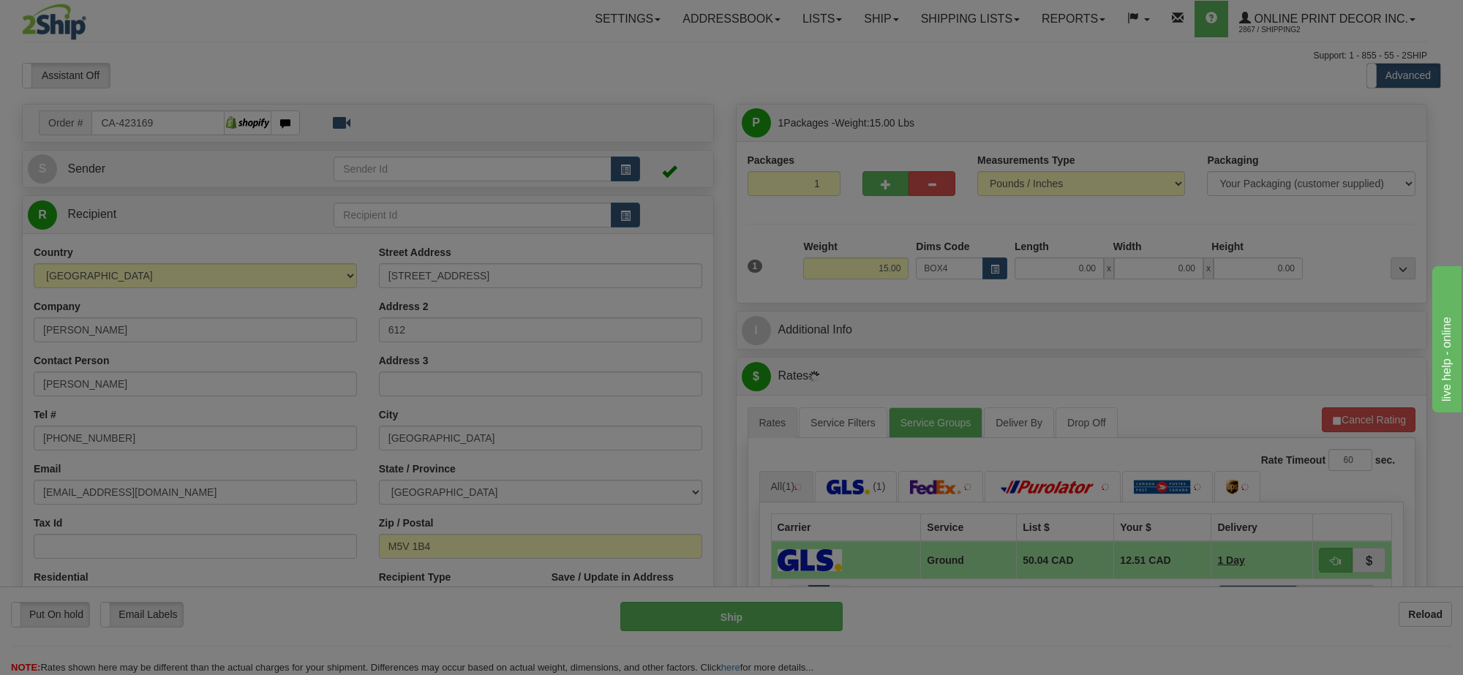
type input "50.00"
type input "37.00"
type input "3.00"
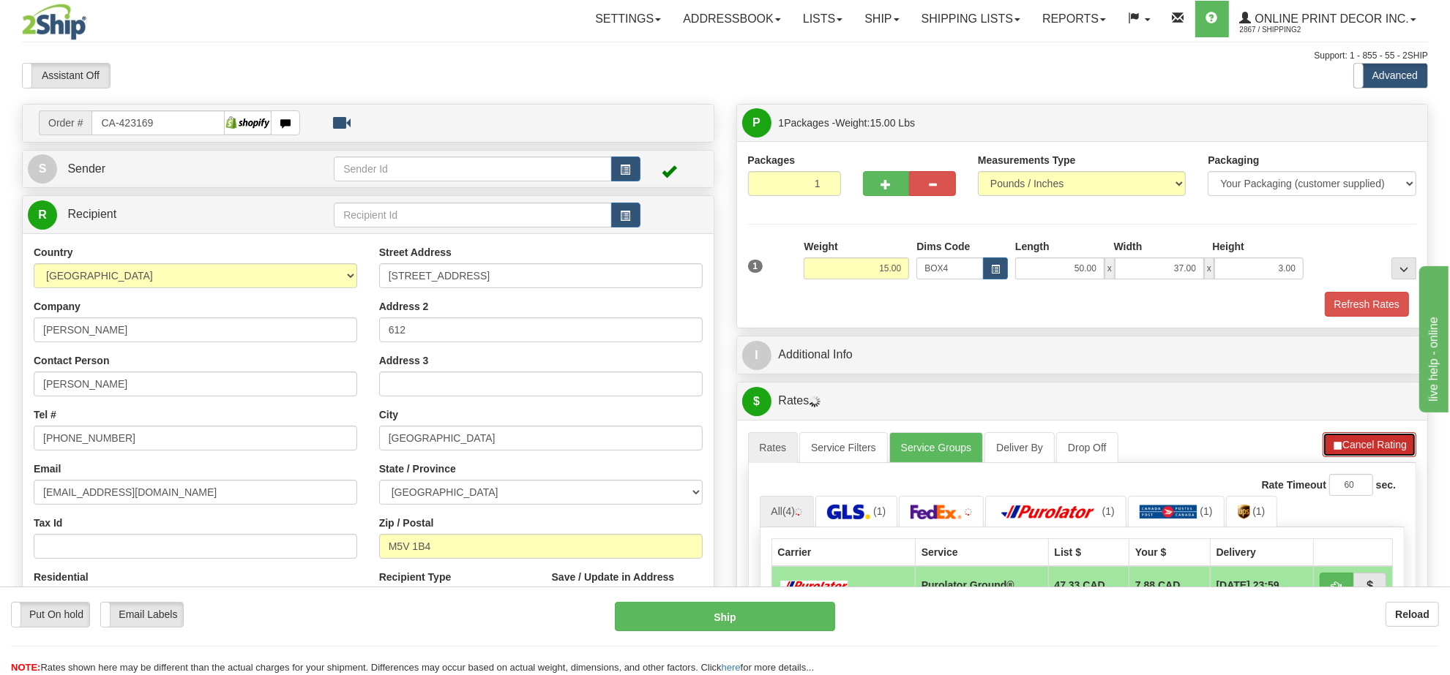
click at [1372, 441] on button "Cancel Rating" at bounding box center [1369, 444] width 94 height 25
click at [1372, 441] on button "Refresh Rates" at bounding box center [1368, 444] width 94 height 25
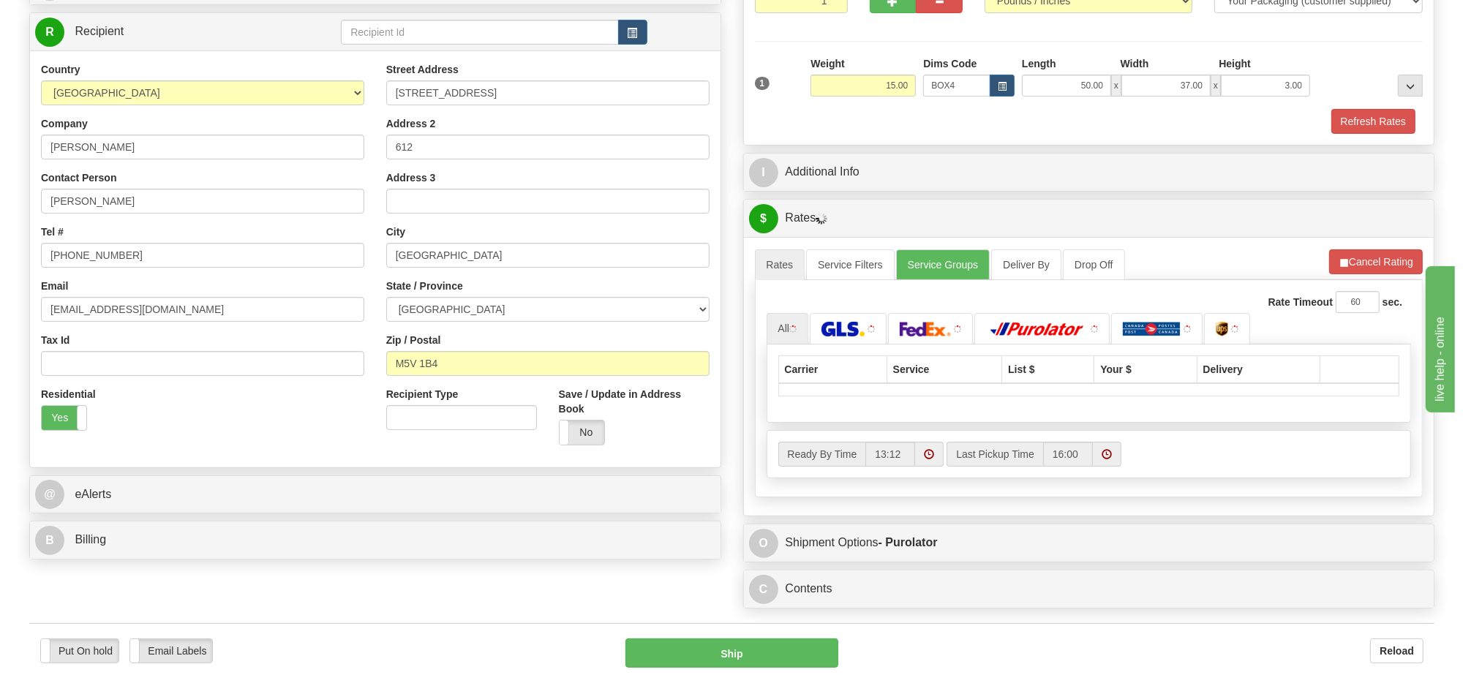
scroll to position [274, 0]
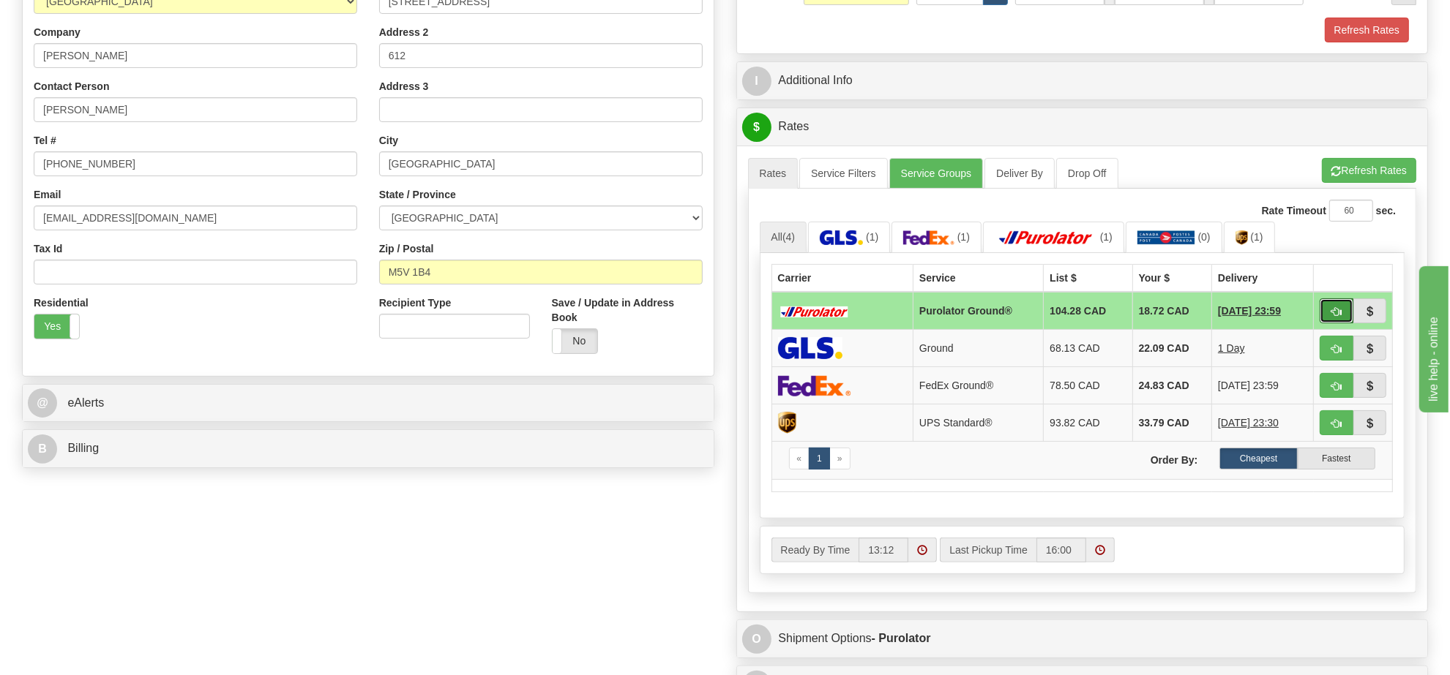
click at [1327, 312] on button "button" at bounding box center [1336, 311] width 34 height 25
type input "260"
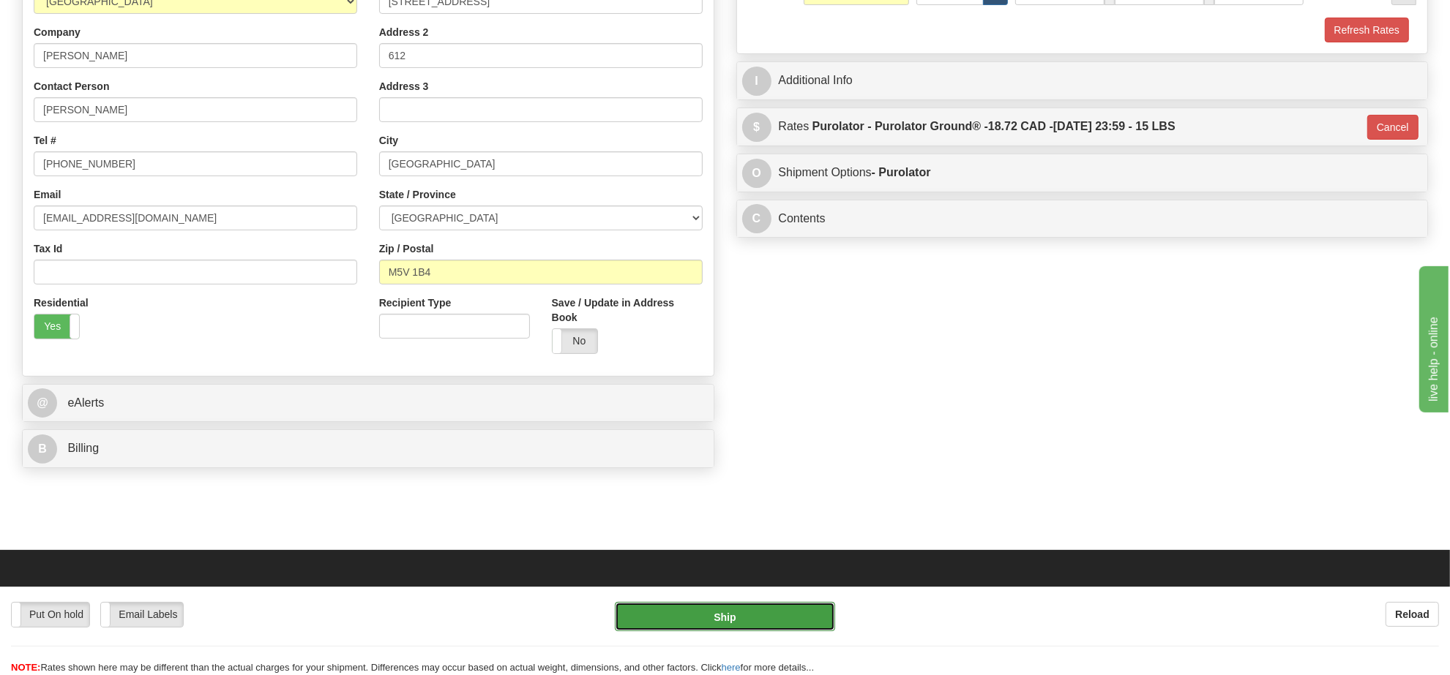
click at [807, 615] on button "Ship" at bounding box center [725, 616] width 220 height 29
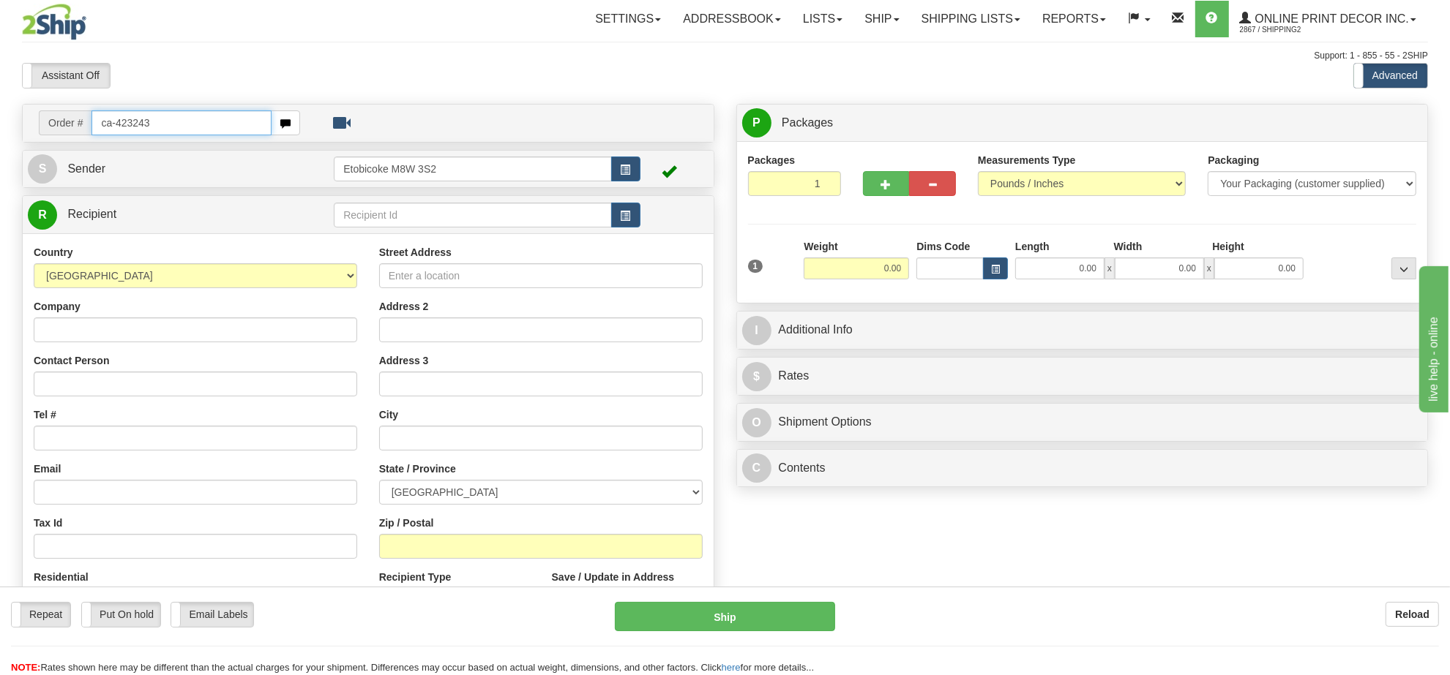
type input "ca-423243"
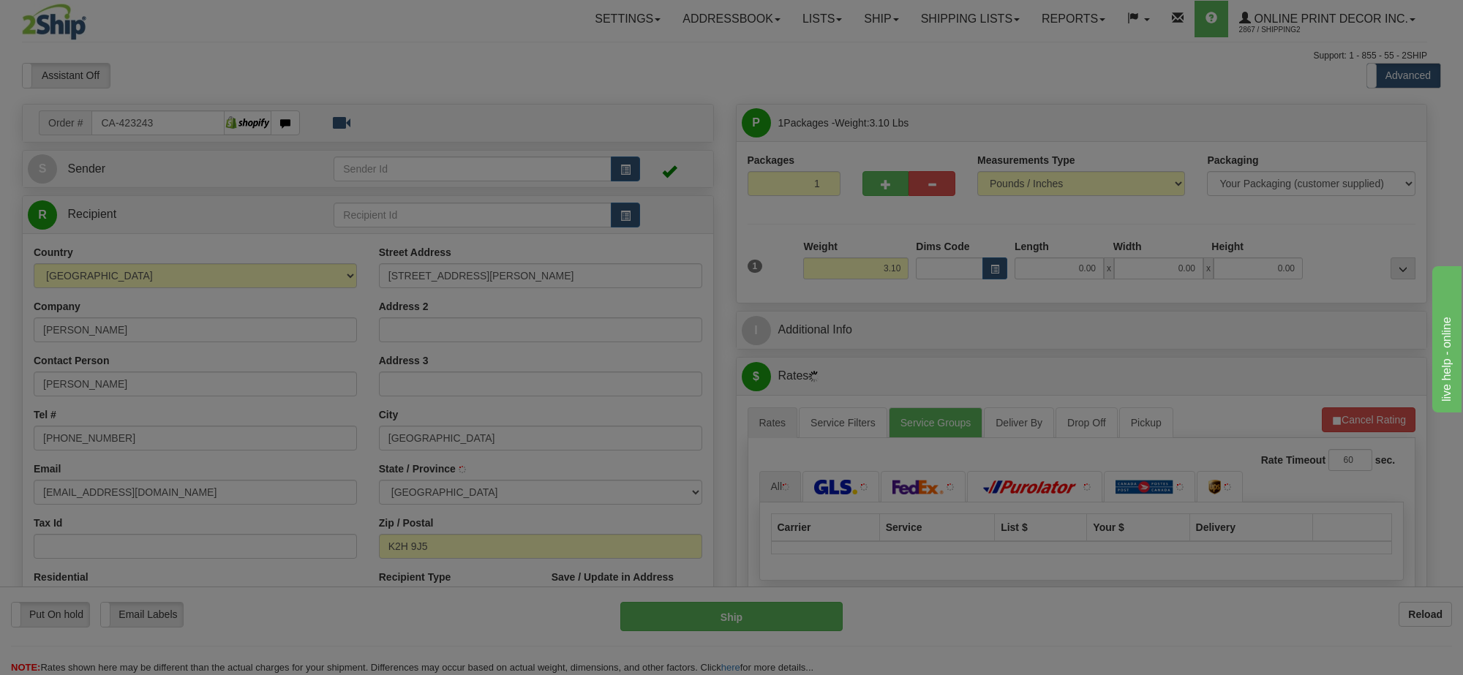
type input "NEPEAN"
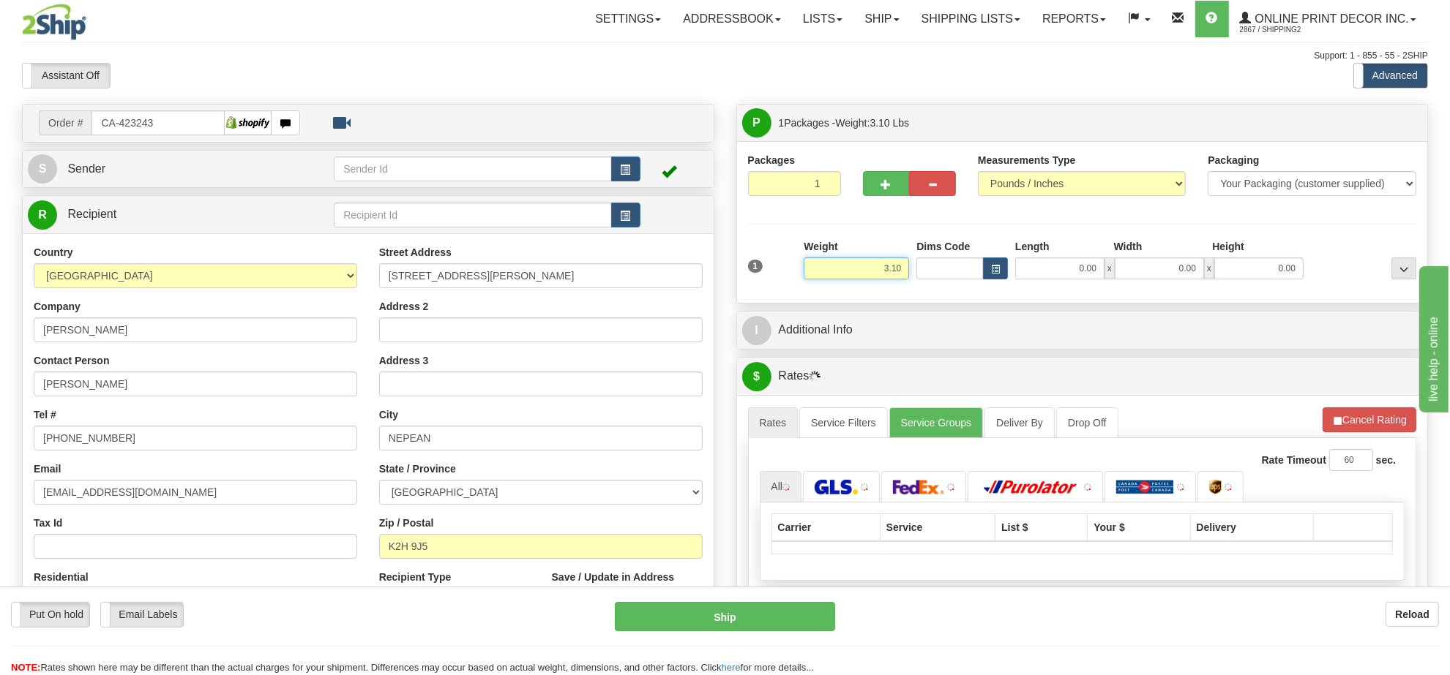
click at [893, 273] on input "3.10" at bounding box center [855, 269] width 105 height 22
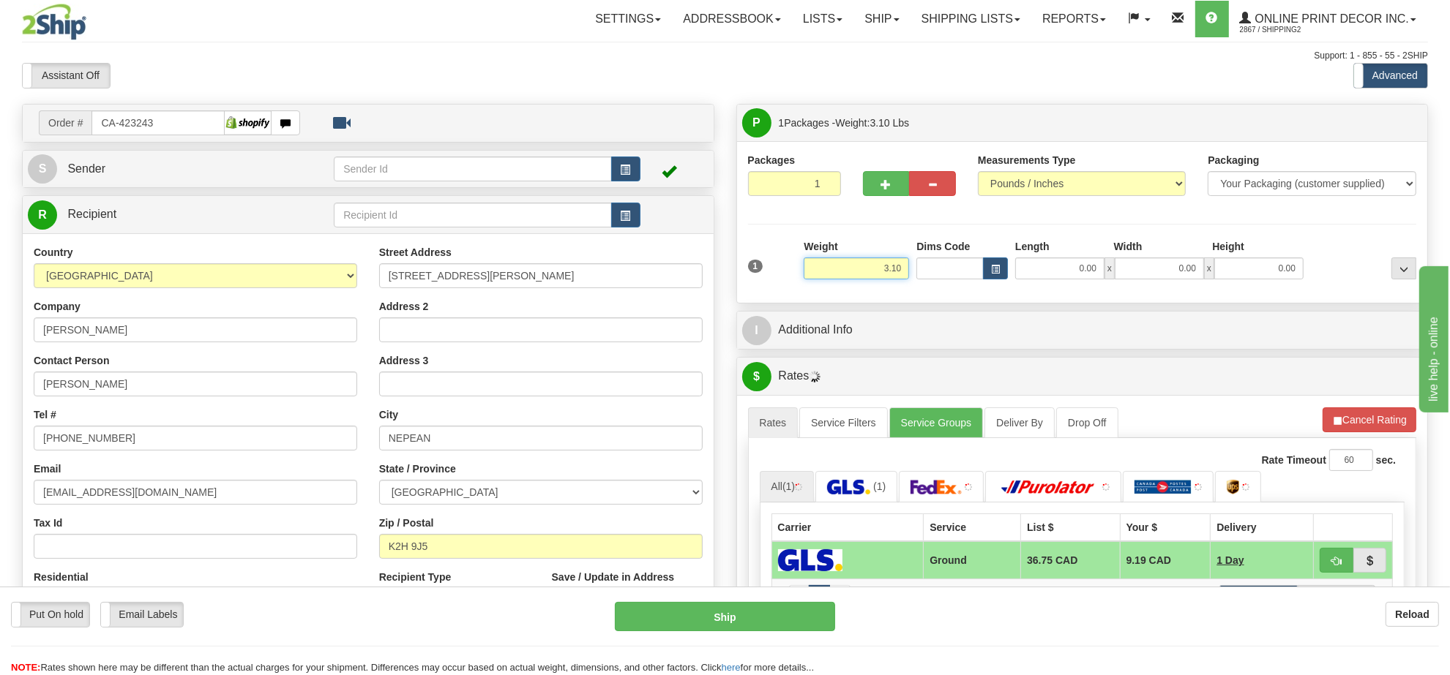
click at [893, 273] on input "3.10" at bounding box center [855, 269] width 105 height 22
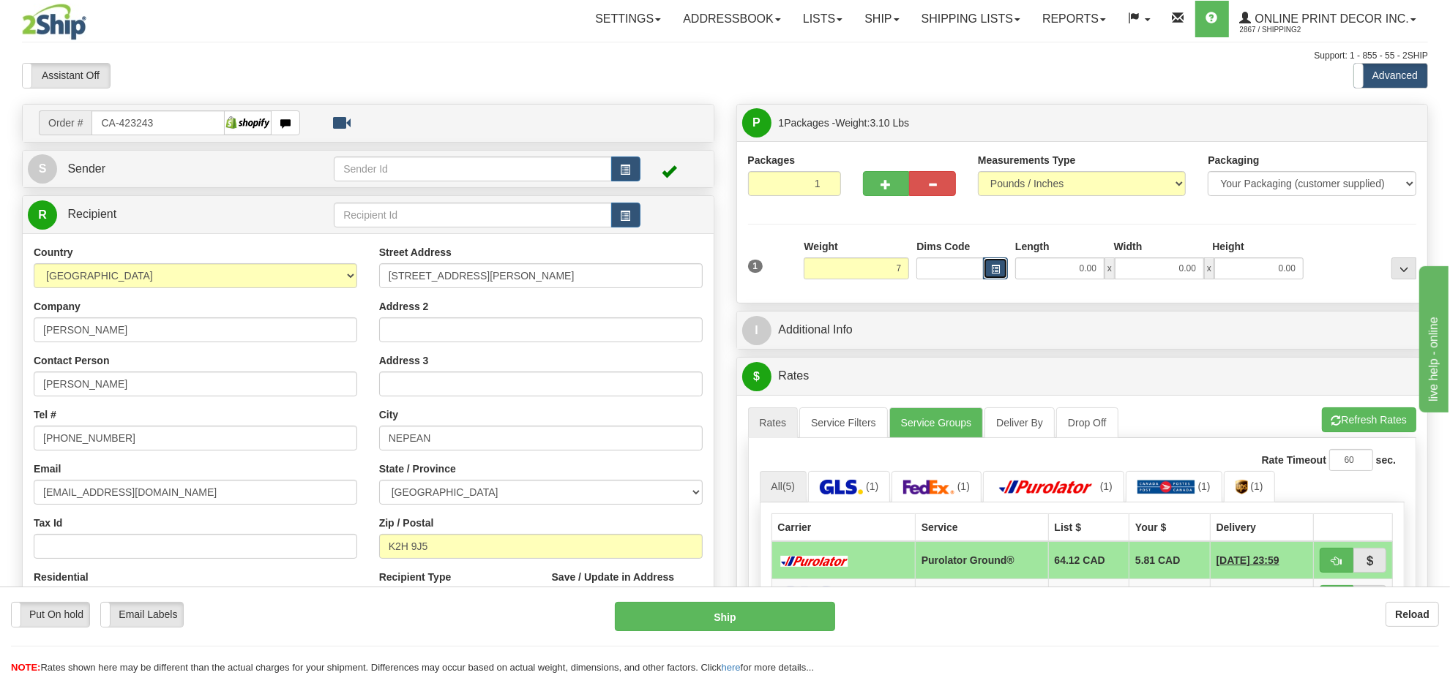
type input "7.00"
click at [999, 268] on span "button" at bounding box center [995, 270] width 9 height 8
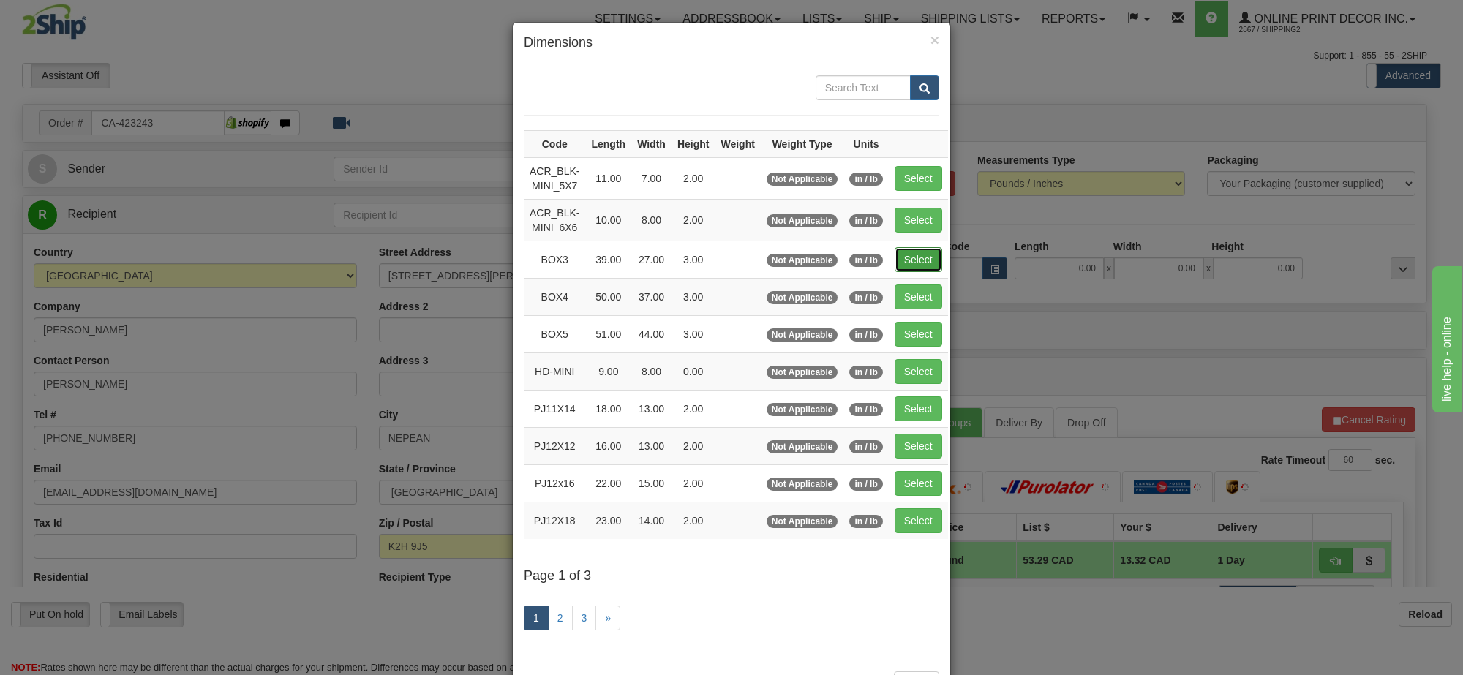
click at [931, 252] on button "Select" at bounding box center [919, 259] width 48 height 25
type input "BOX3"
type input "39.00"
type input "27.00"
type input "3.00"
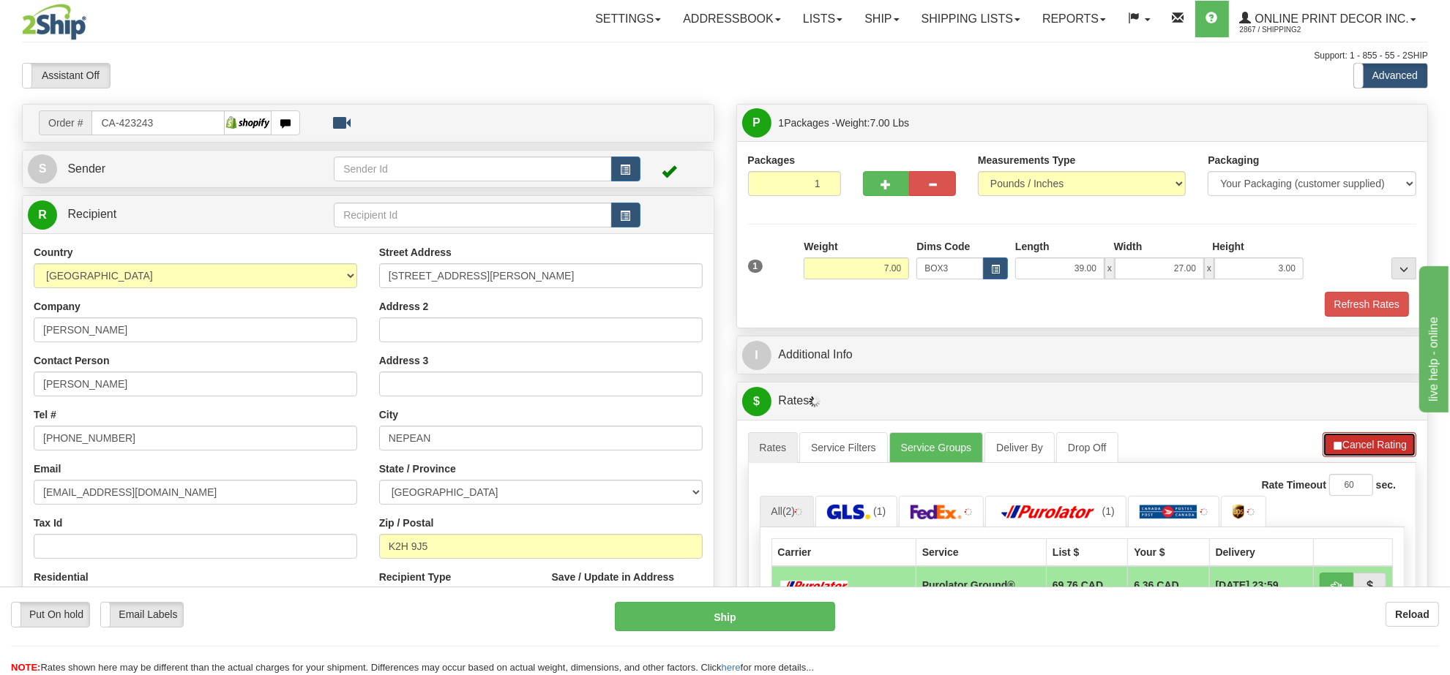
click at [1356, 454] on button "Cancel Rating" at bounding box center [1369, 444] width 94 height 25
click at [1356, 454] on button "Refresh Rates" at bounding box center [1368, 444] width 94 height 25
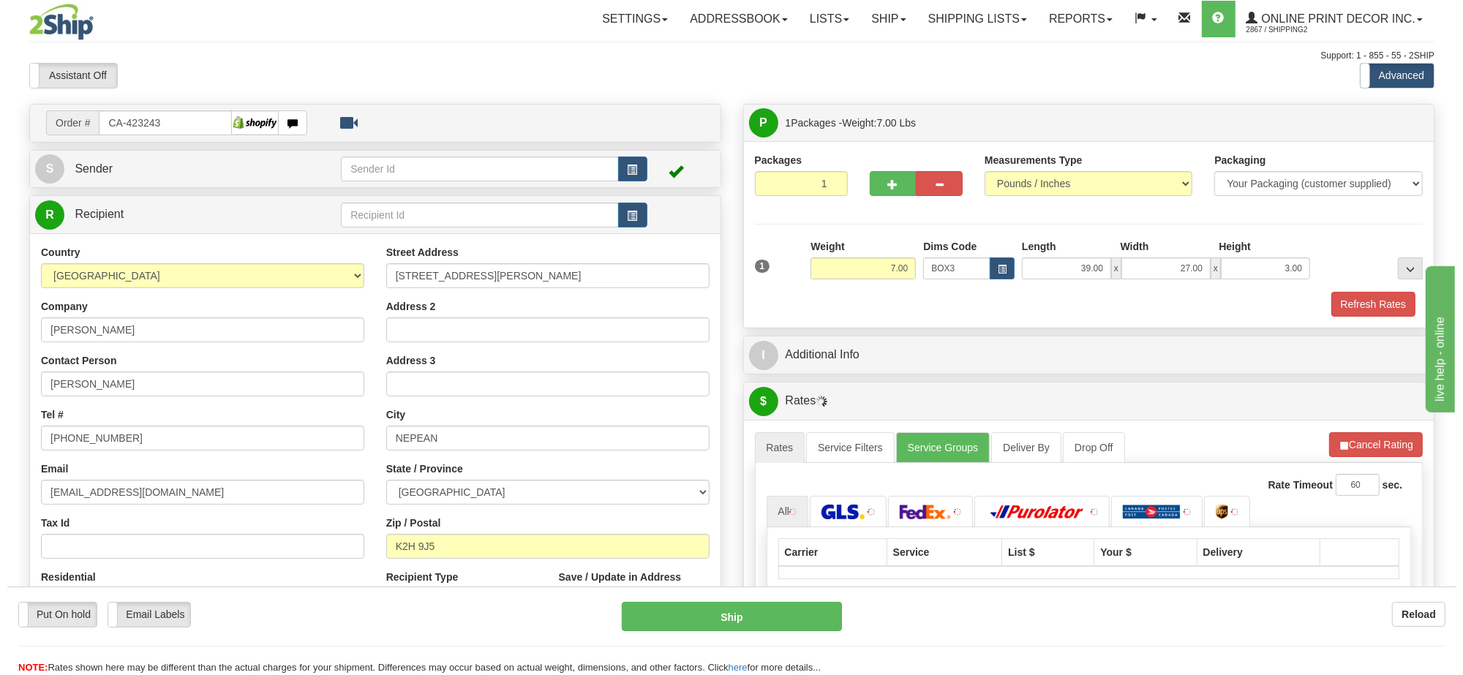
scroll to position [183, 0]
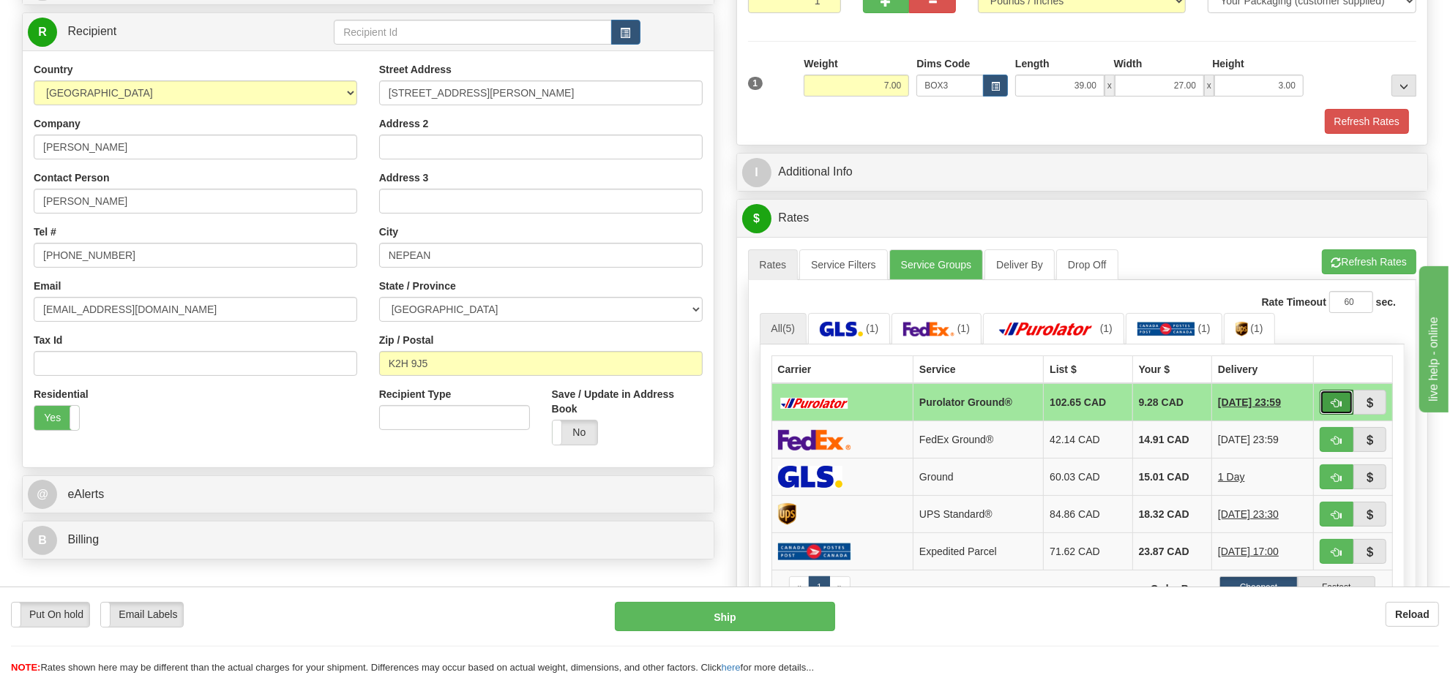
drag, startPoint x: 1329, startPoint y: 404, endPoint x: 1312, endPoint y: 411, distance: 18.4
click at [1329, 404] on button "button" at bounding box center [1336, 402] width 34 height 25
type input "260"
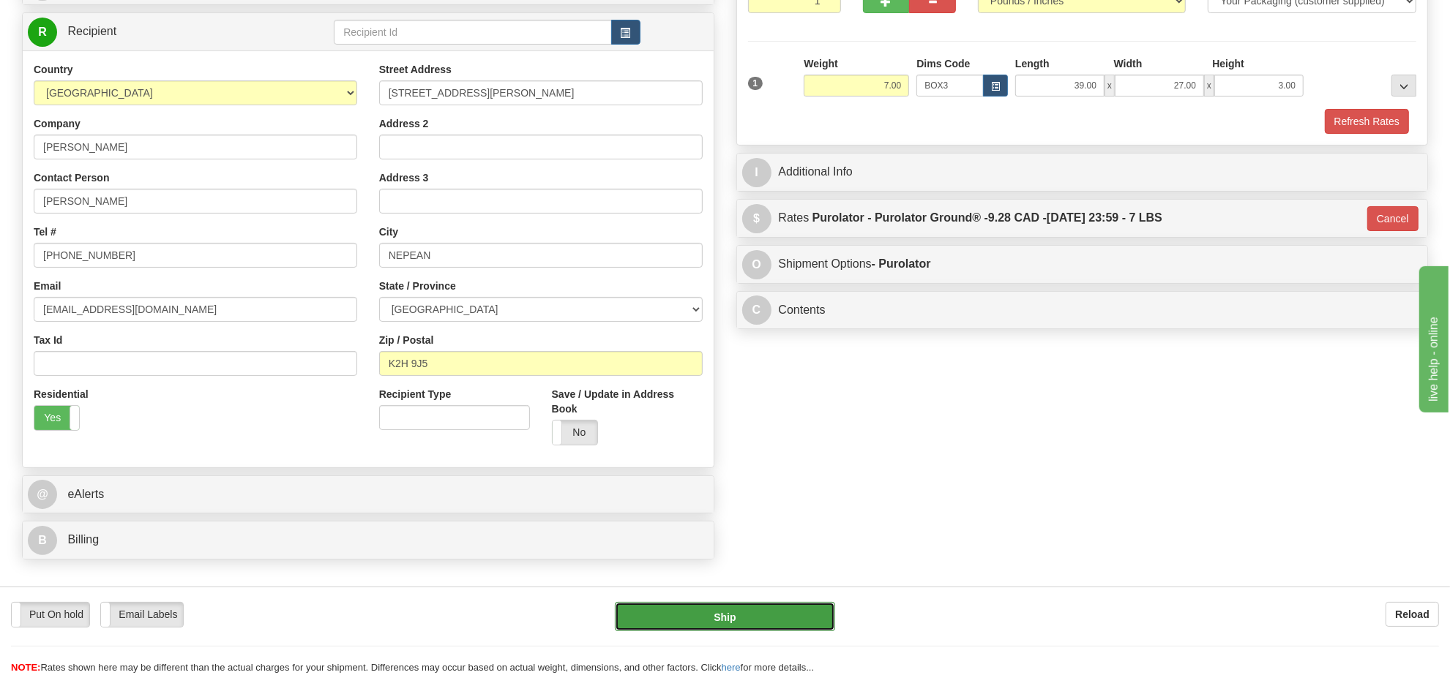
click at [803, 620] on button "Ship" at bounding box center [725, 616] width 220 height 29
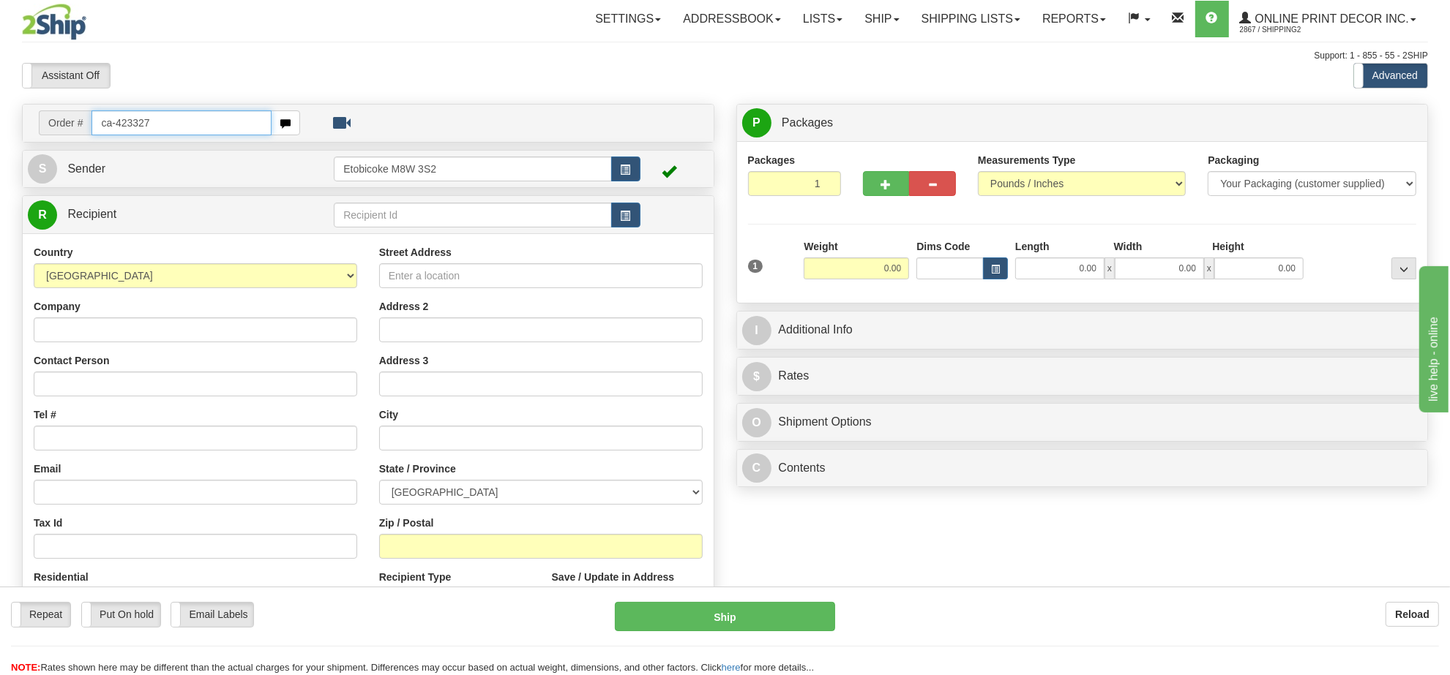
type input "ca-423327"
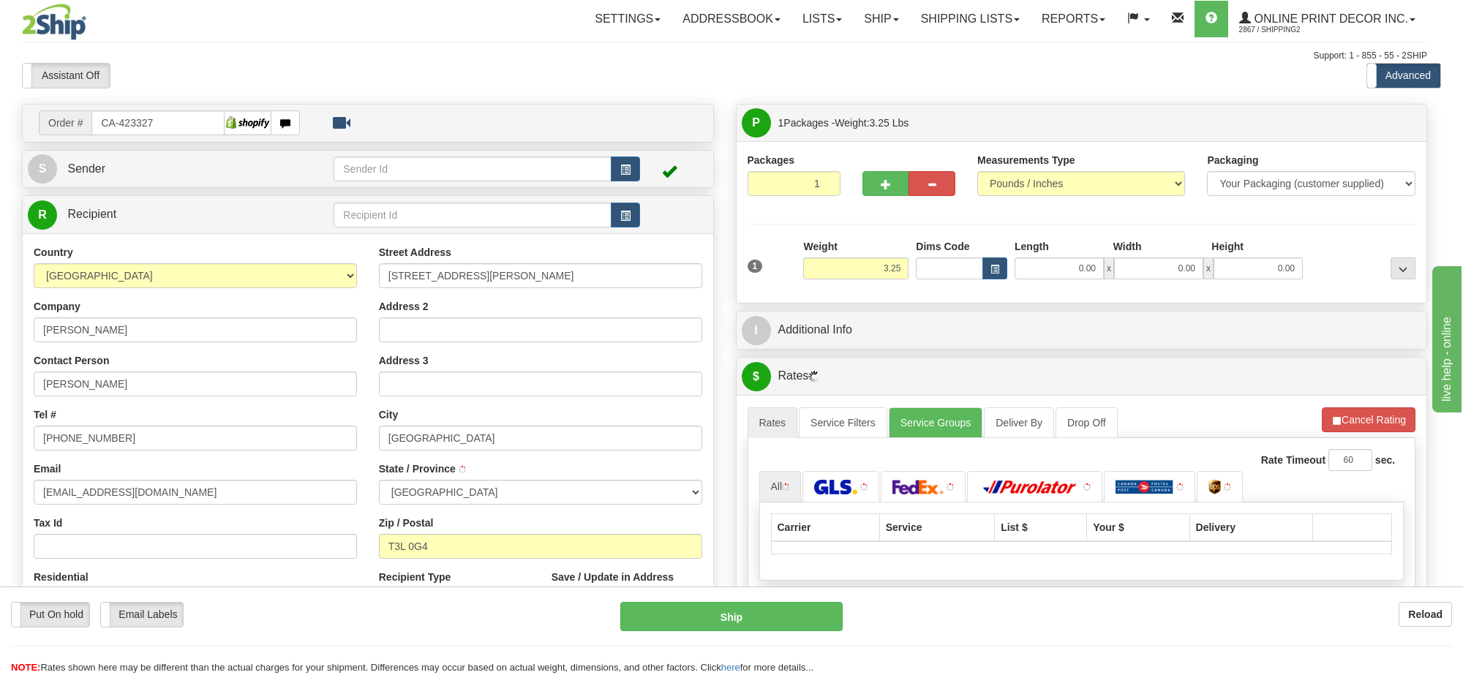
type input "CALGARY"
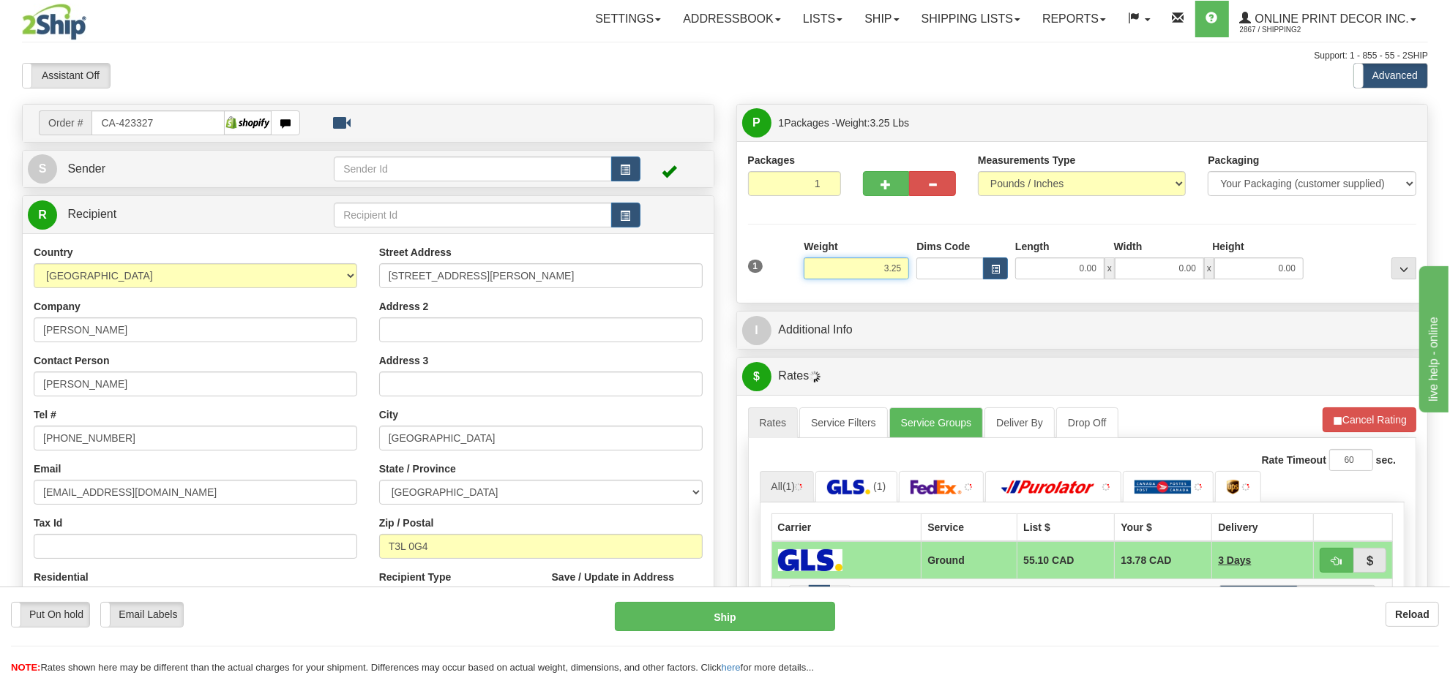
click at [885, 269] on input "3.25" at bounding box center [855, 269] width 105 height 22
type input "2"
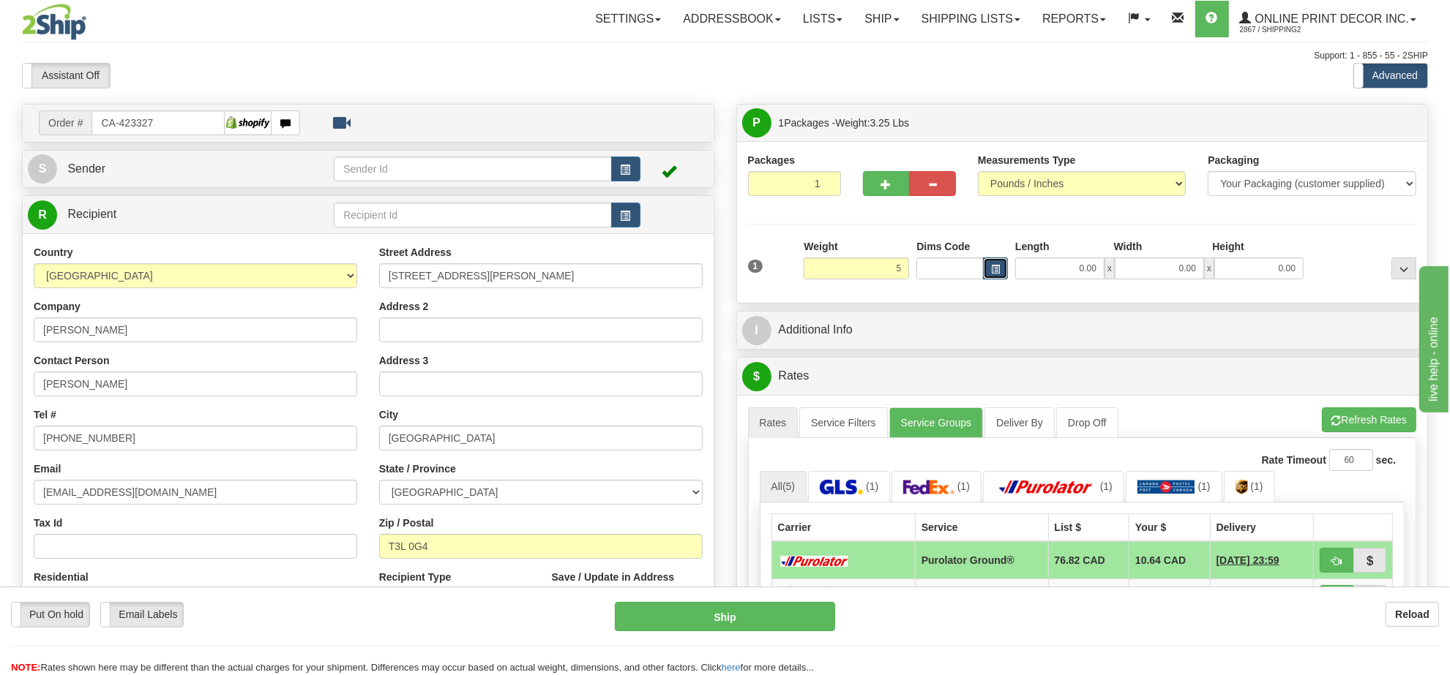
type input "5.00"
click at [997, 266] on span "button" at bounding box center [995, 270] width 9 height 8
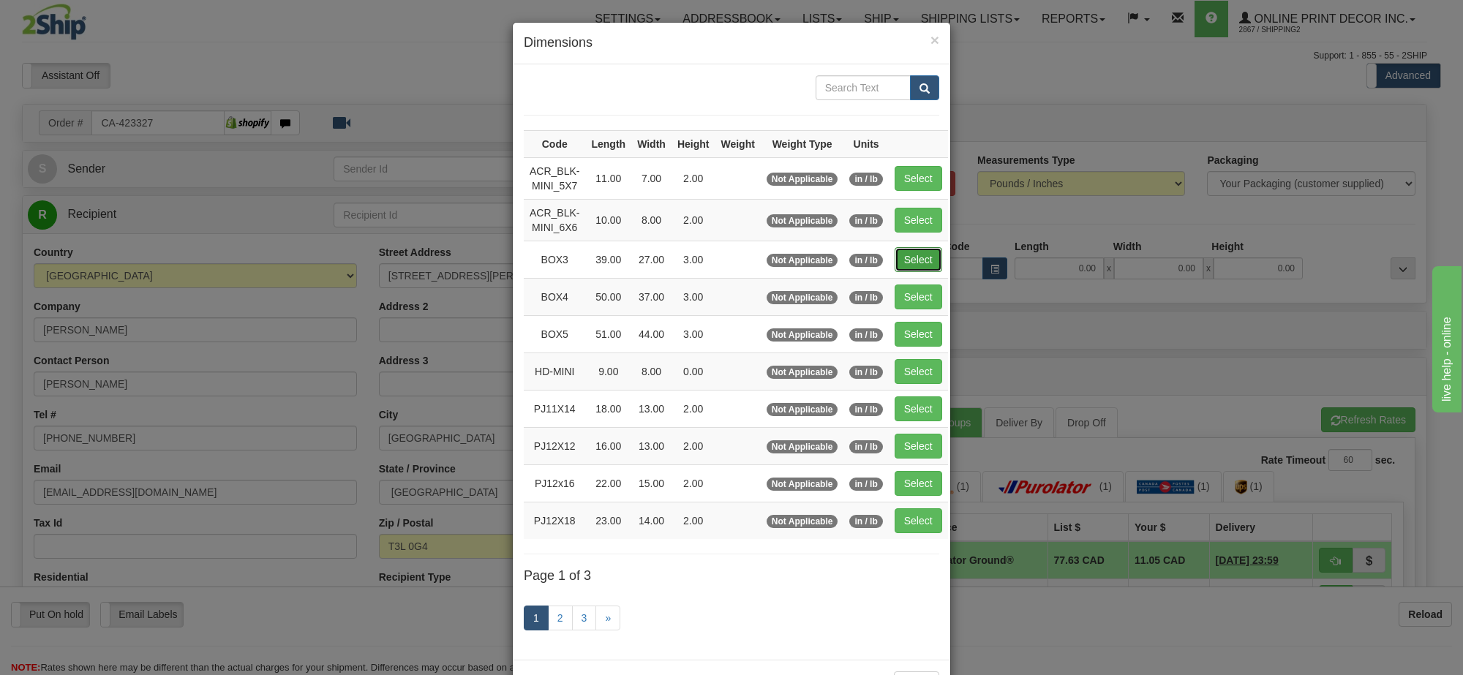
click at [922, 253] on button "Select" at bounding box center [919, 259] width 48 height 25
type input "BOX3"
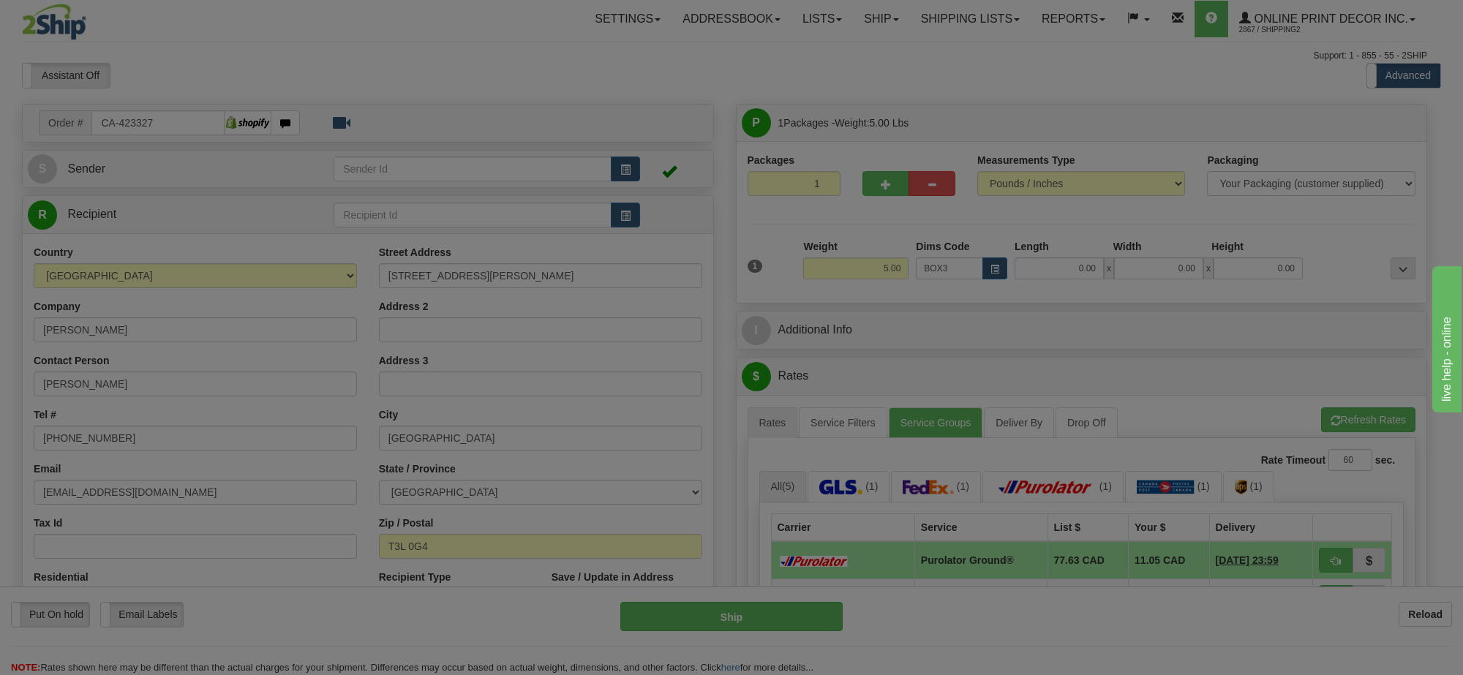
type input "39.00"
type input "27.00"
type input "3.00"
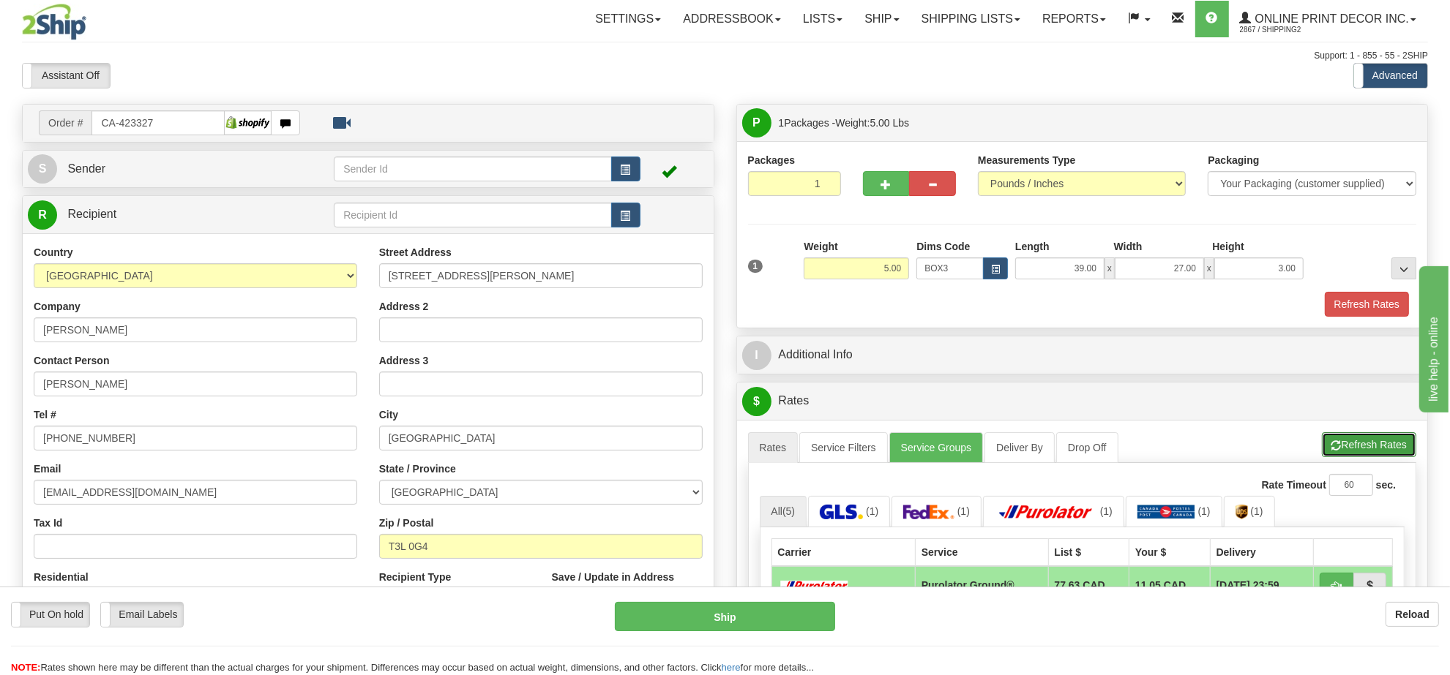
click at [1338, 440] on button "Refresh Rates" at bounding box center [1368, 444] width 94 height 25
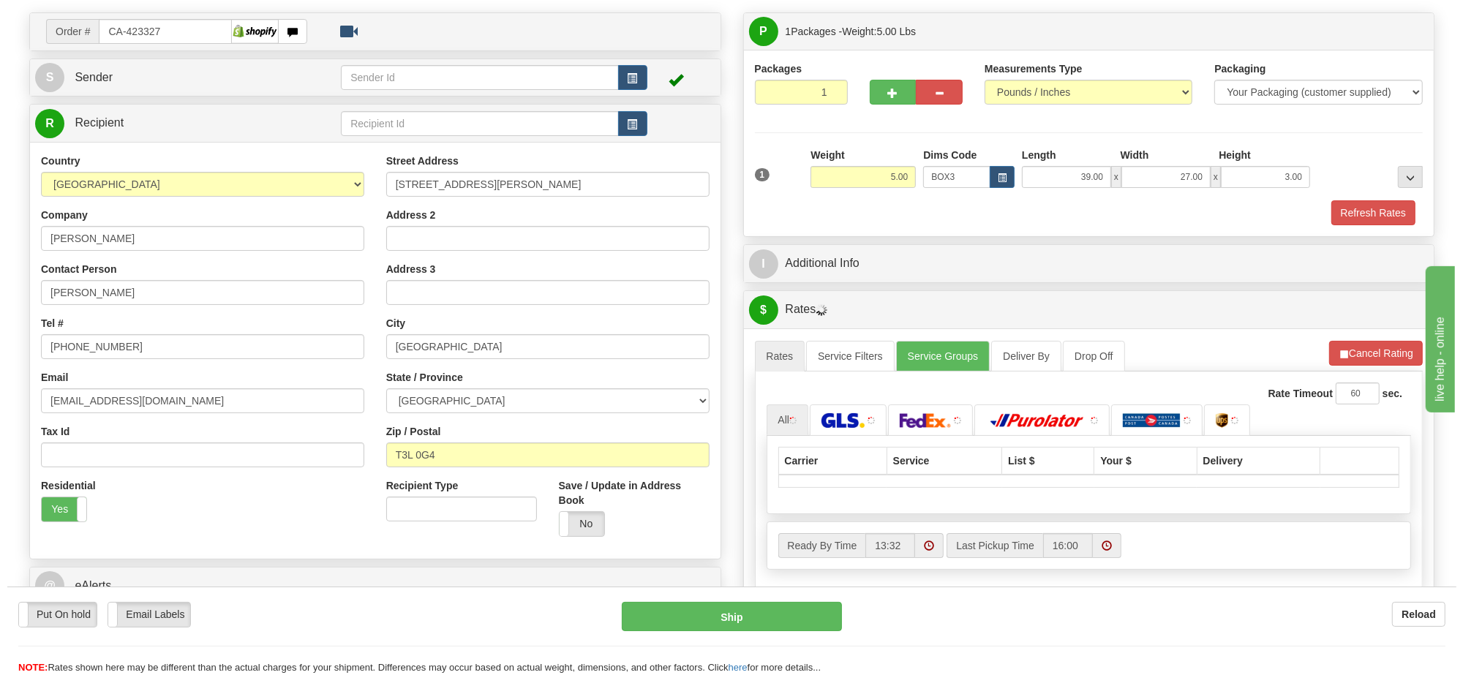
scroll to position [183, 0]
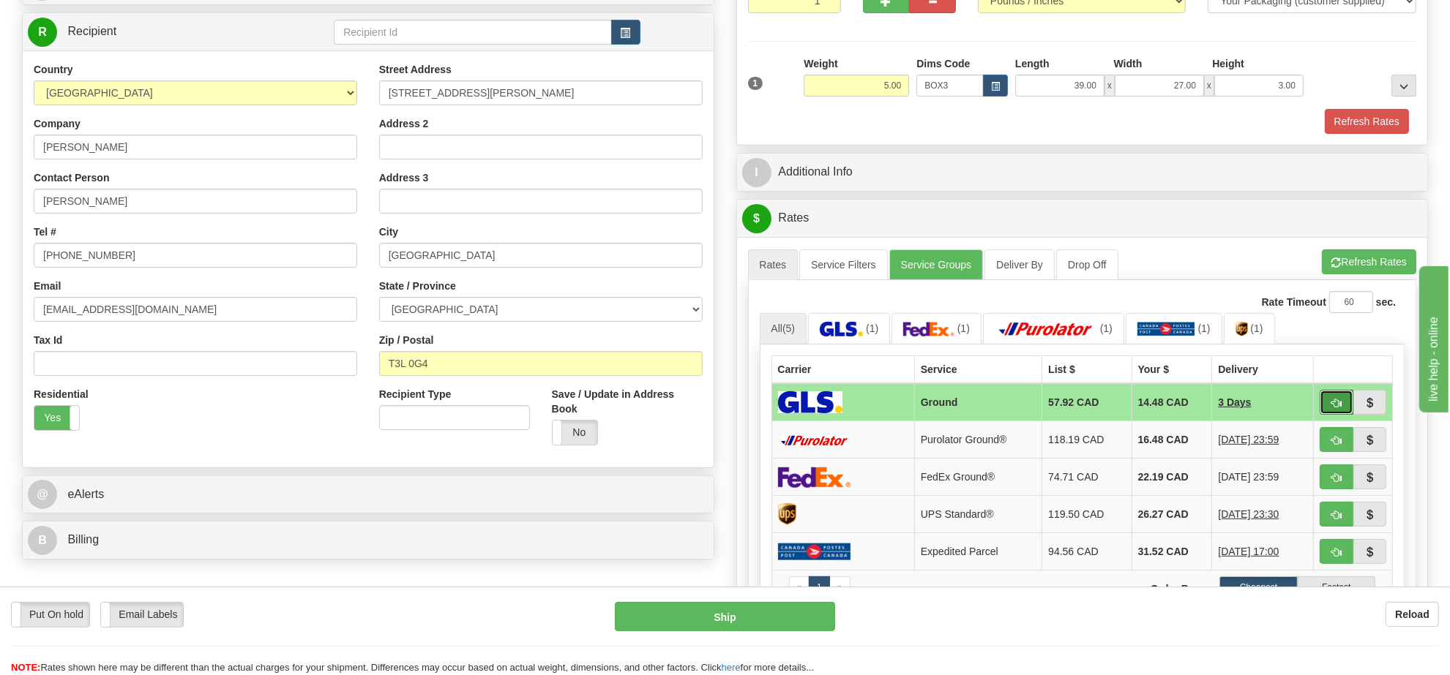
click at [1335, 405] on span "button" at bounding box center [1336, 404] width 10 height 10
type input "1"
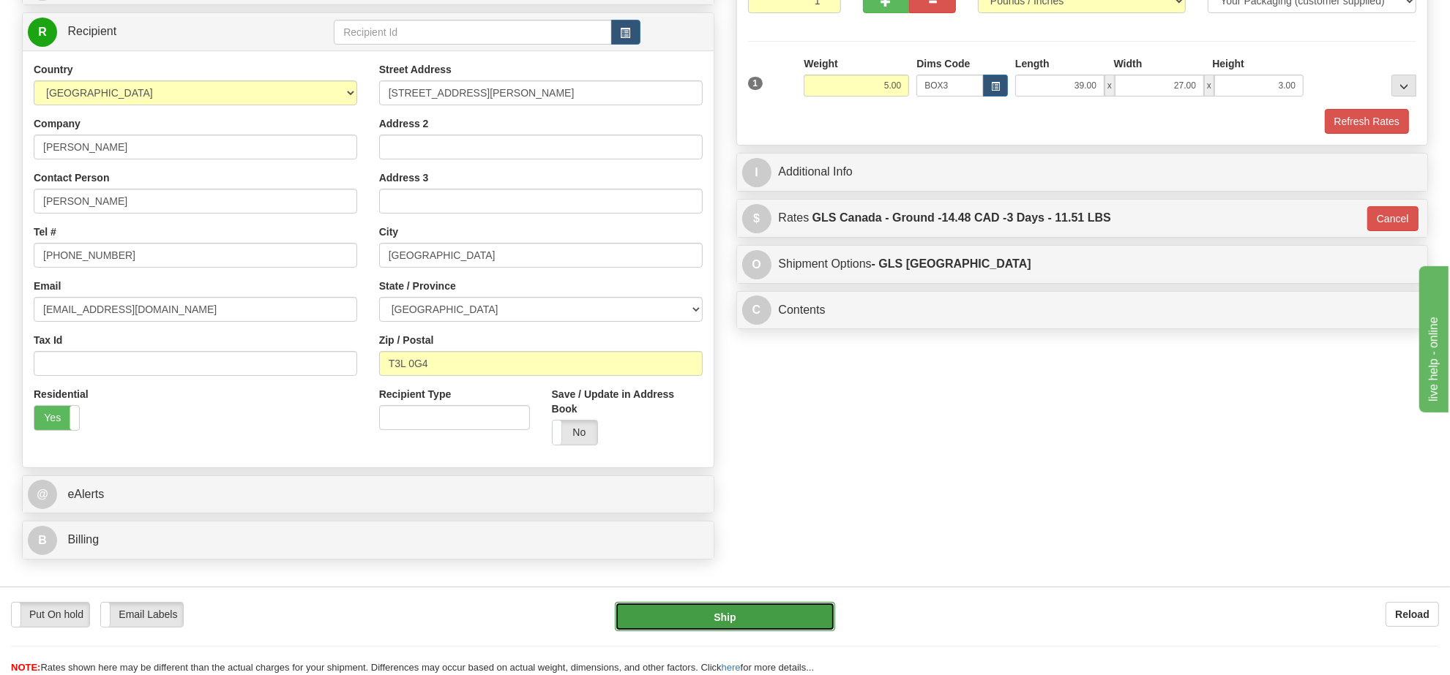
click at [705, 618] on button "Ship" at bounding box center [725, 616] width 220 height 29
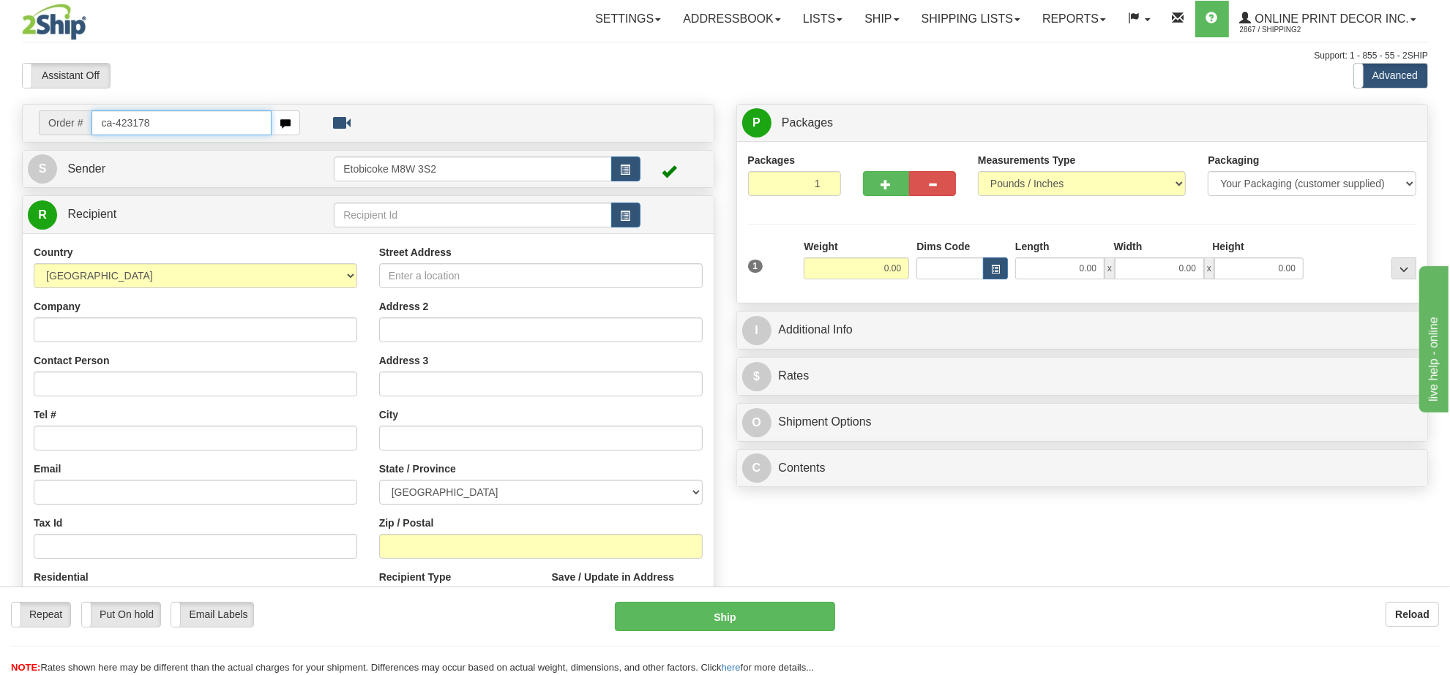
type input "ca-423178"
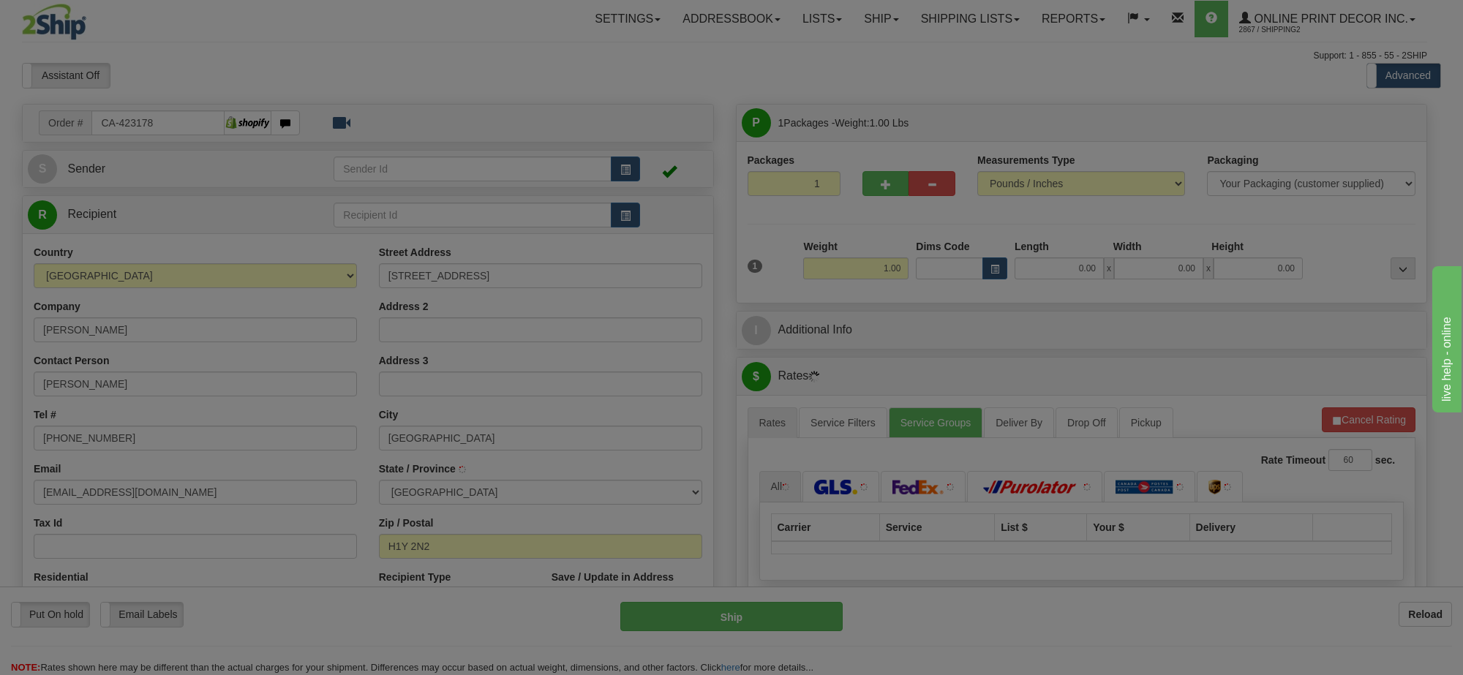
type input "[GEOGRAPHIC_DATA]"
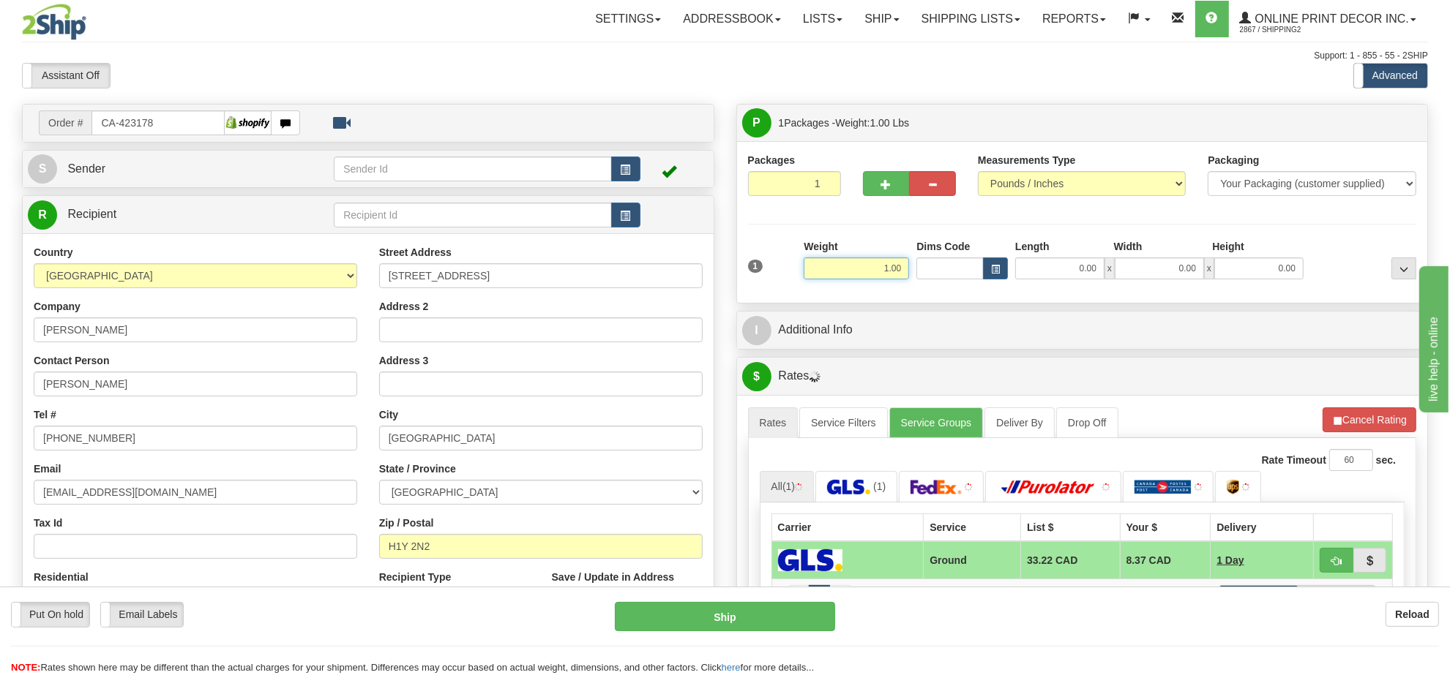
click at [867, 278] on input "1.00" at bounding box center [855, 269] width 105 height 22
type input "2.00"
click at [999, 276] on button "button" at bounding box center [995, 269] width 25 height 22
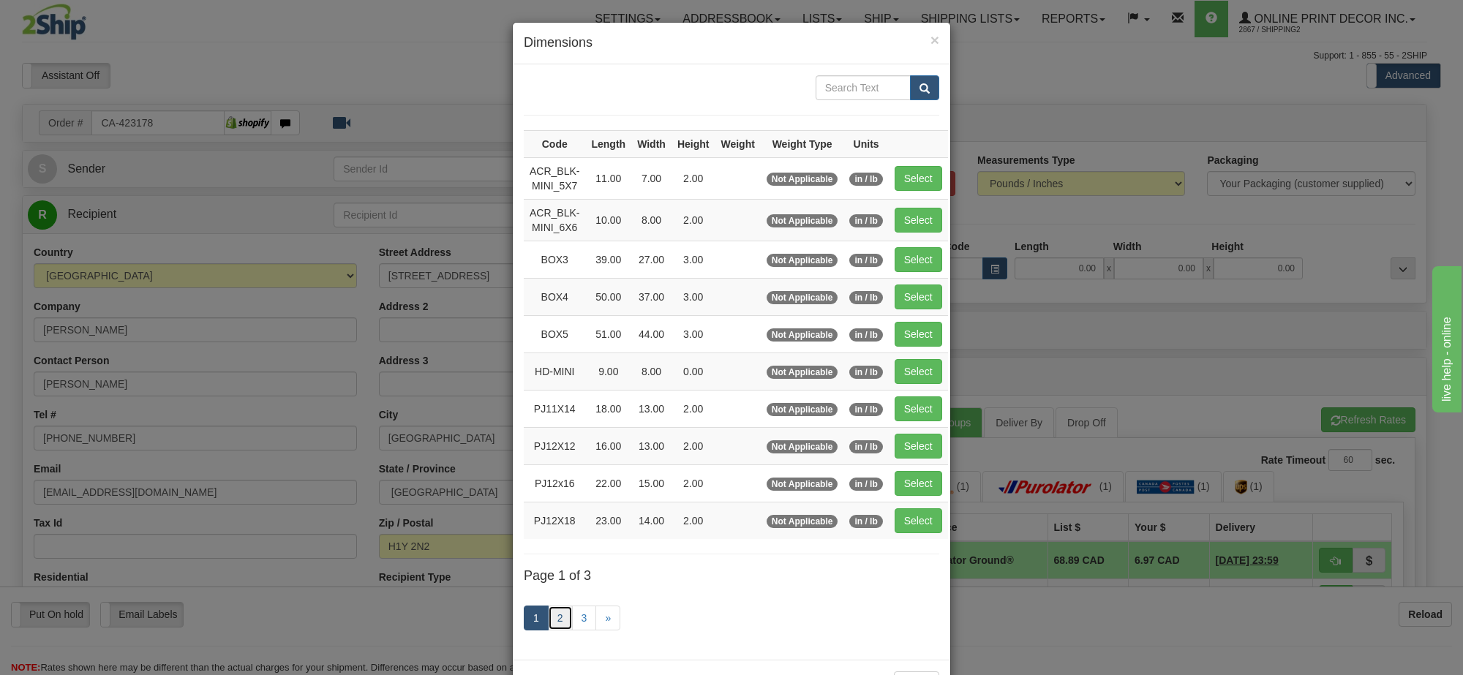
click at [553, 631] on link "2" at bounding box center [560, 618] width 25 height 25
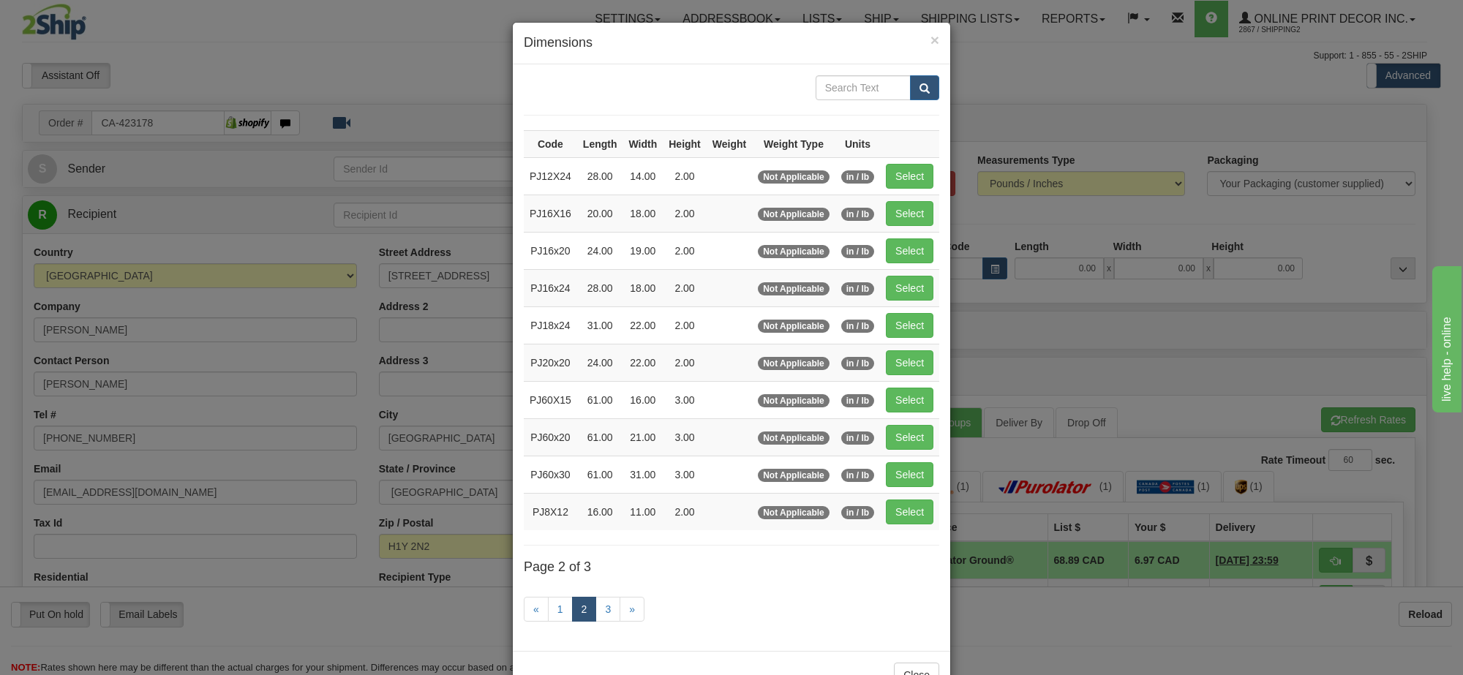
click at [912, 500] on td "Select" at bounding box center [909, 511] width 59 height 37
click at [915, 522] on button "Select" at bounding box center [910, 512] width 48 height 25
type input "PJ8X12"
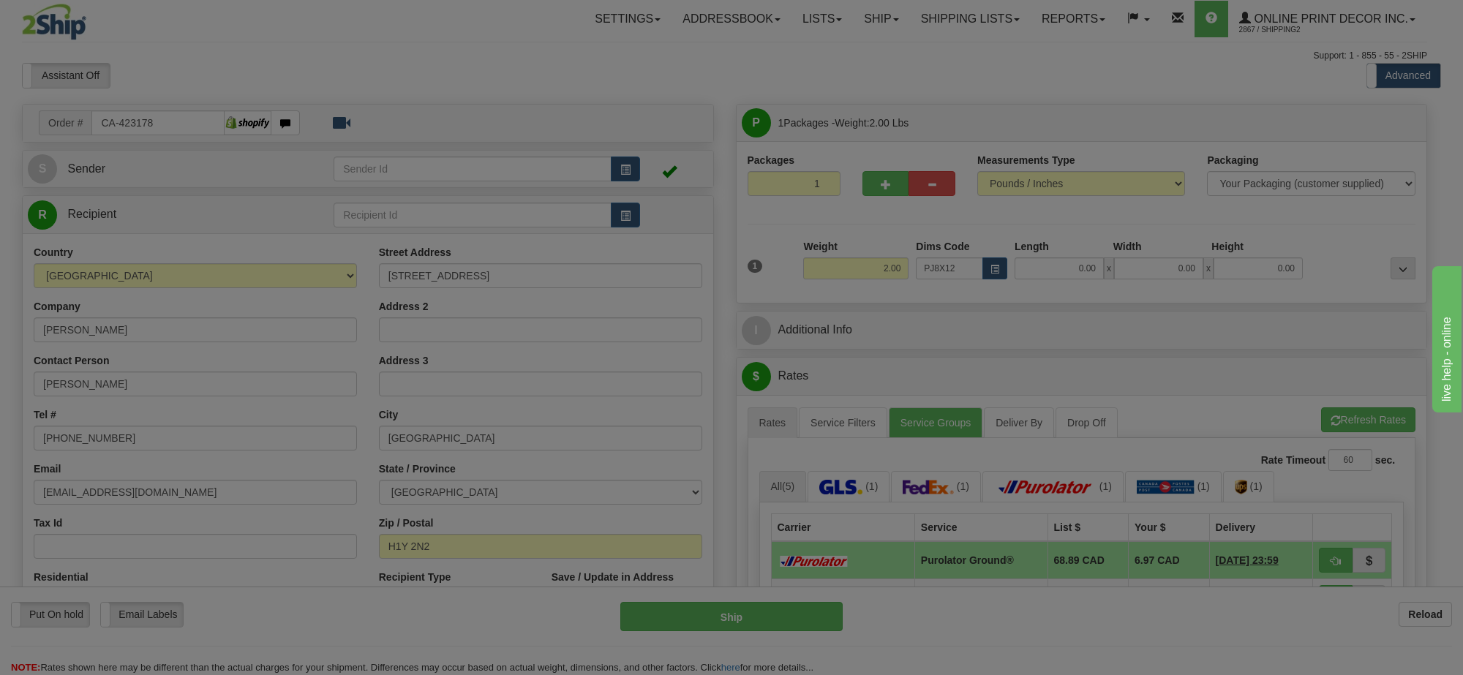
type input "16.00"
type input "11.00"
type input "2.00"
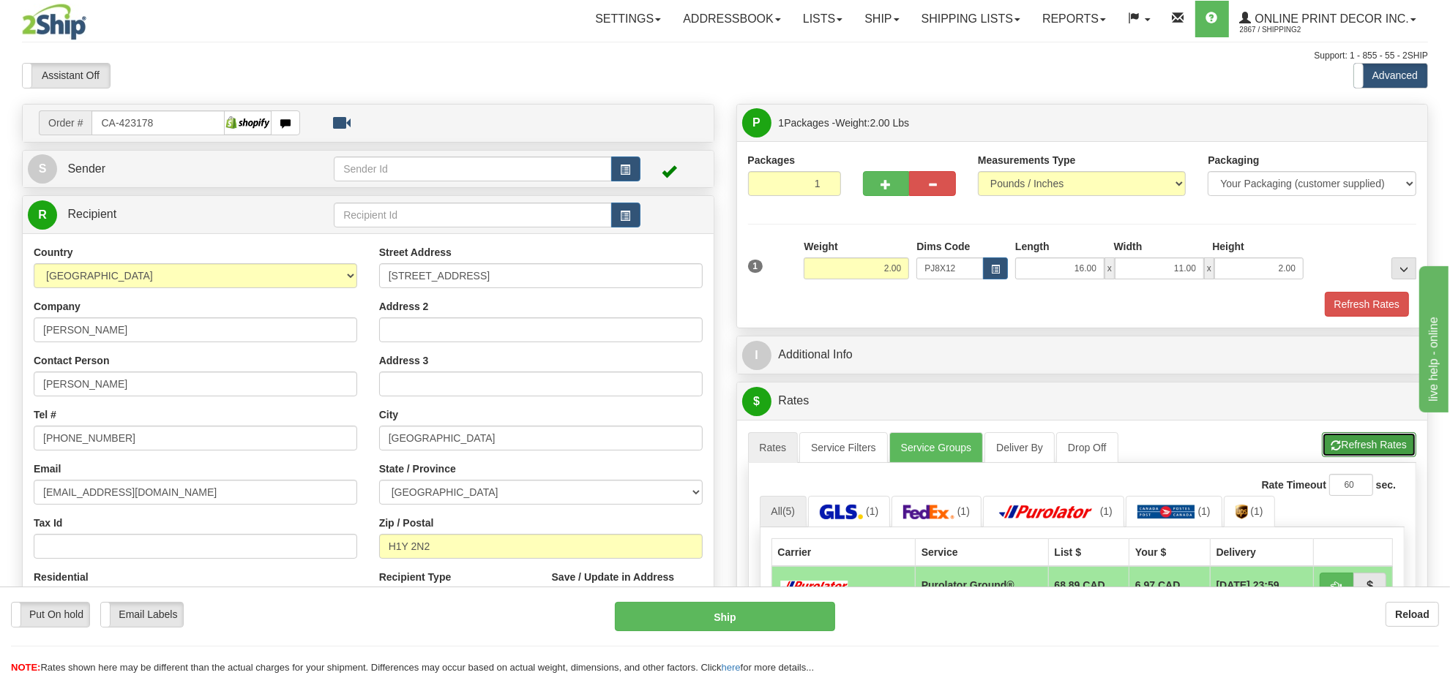
click at [1356, 449] on button "Refresh Rates" at bounding box center [1368, 444] width 94 height 25
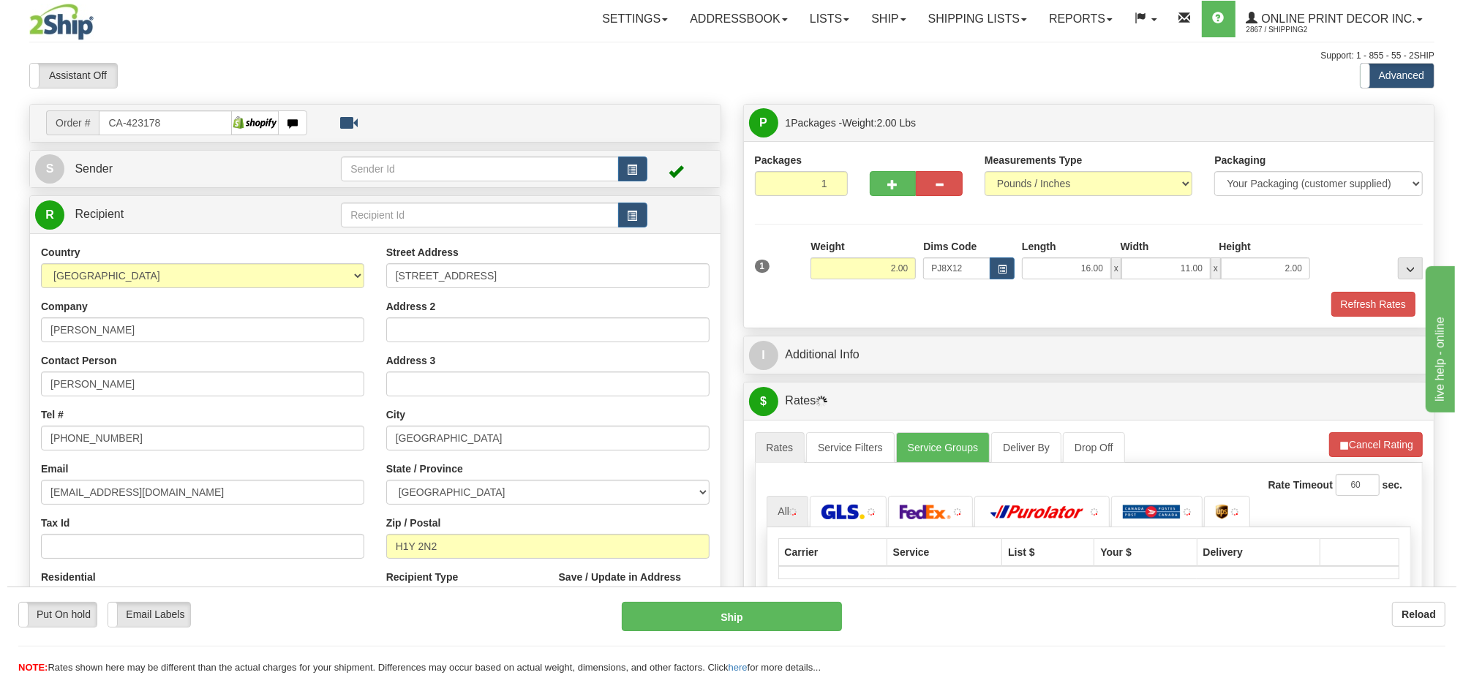
scroll to position [183, 0]
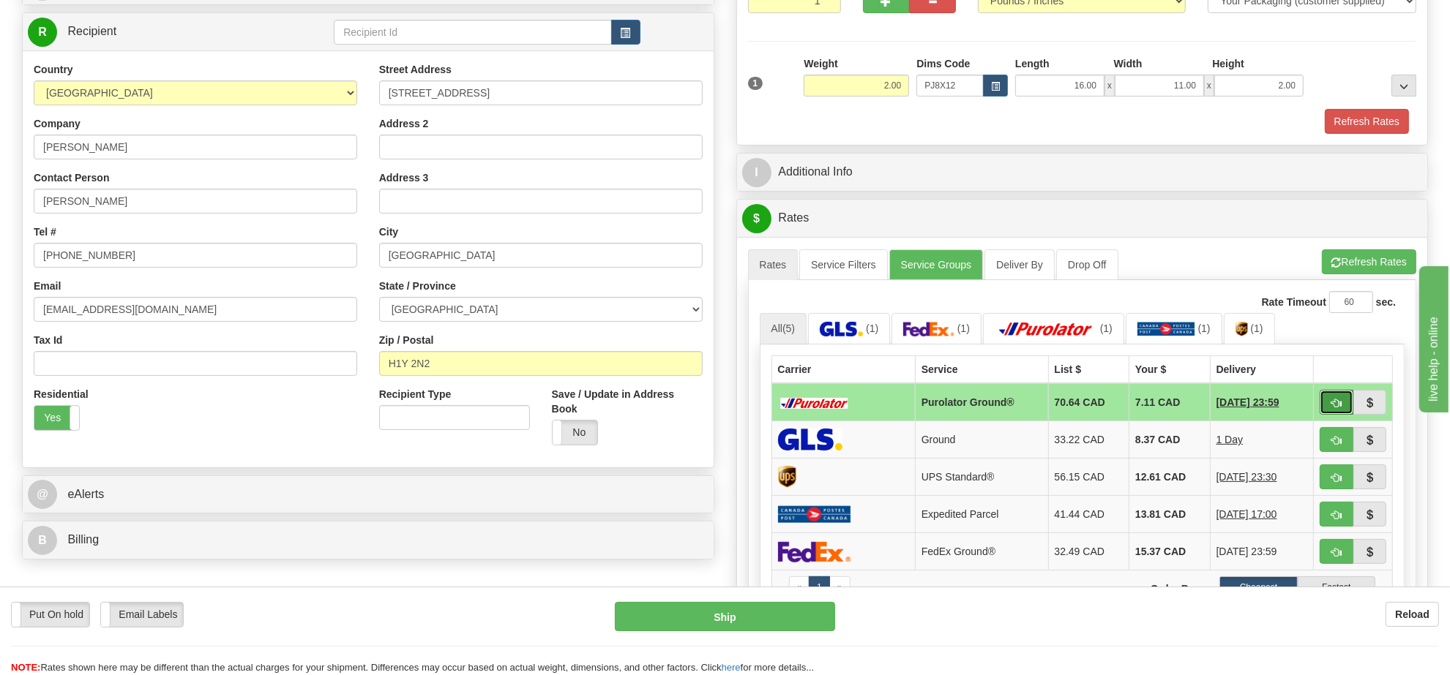
click at [1338, 408] on span "button" at bounding box center [1336, 404] width 10 height 10
type input "260"
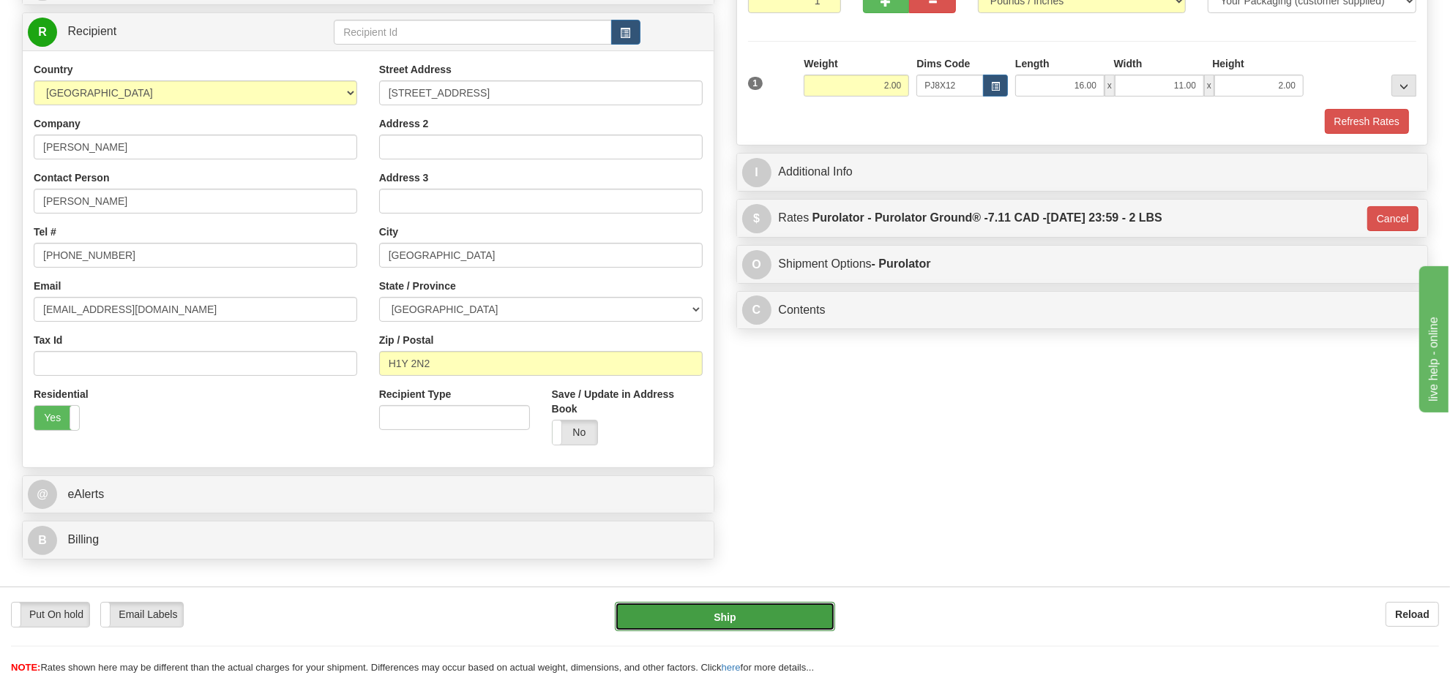
click at [773, 622] on button "Ship" at bounding box center [725, 616] width 220 height 29
